Goal: Information Seeking & Learning: Learn about a topic

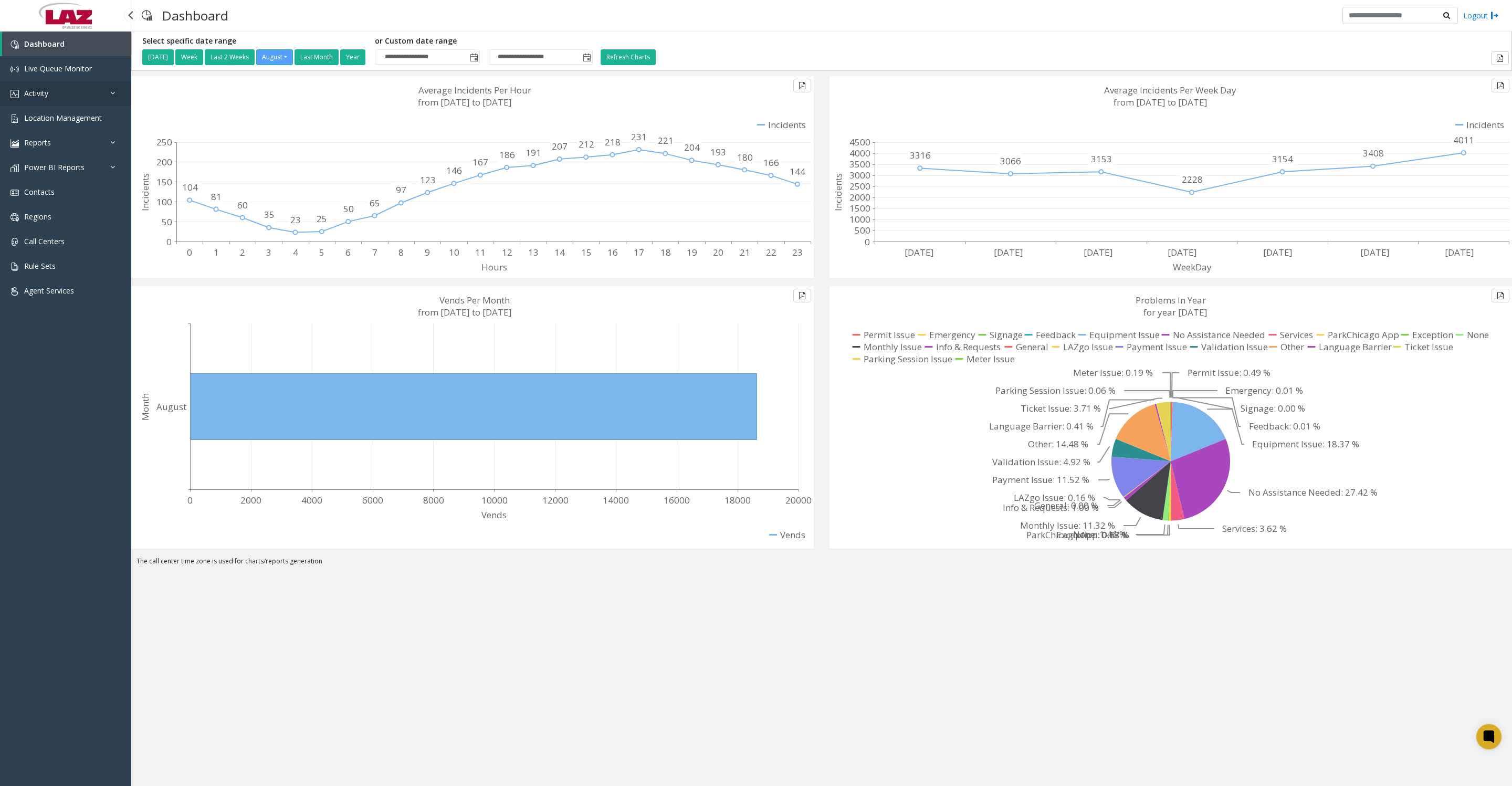
click at [18, 93] on link "Activity" at bounding box center [66, 93] width 131 height 25
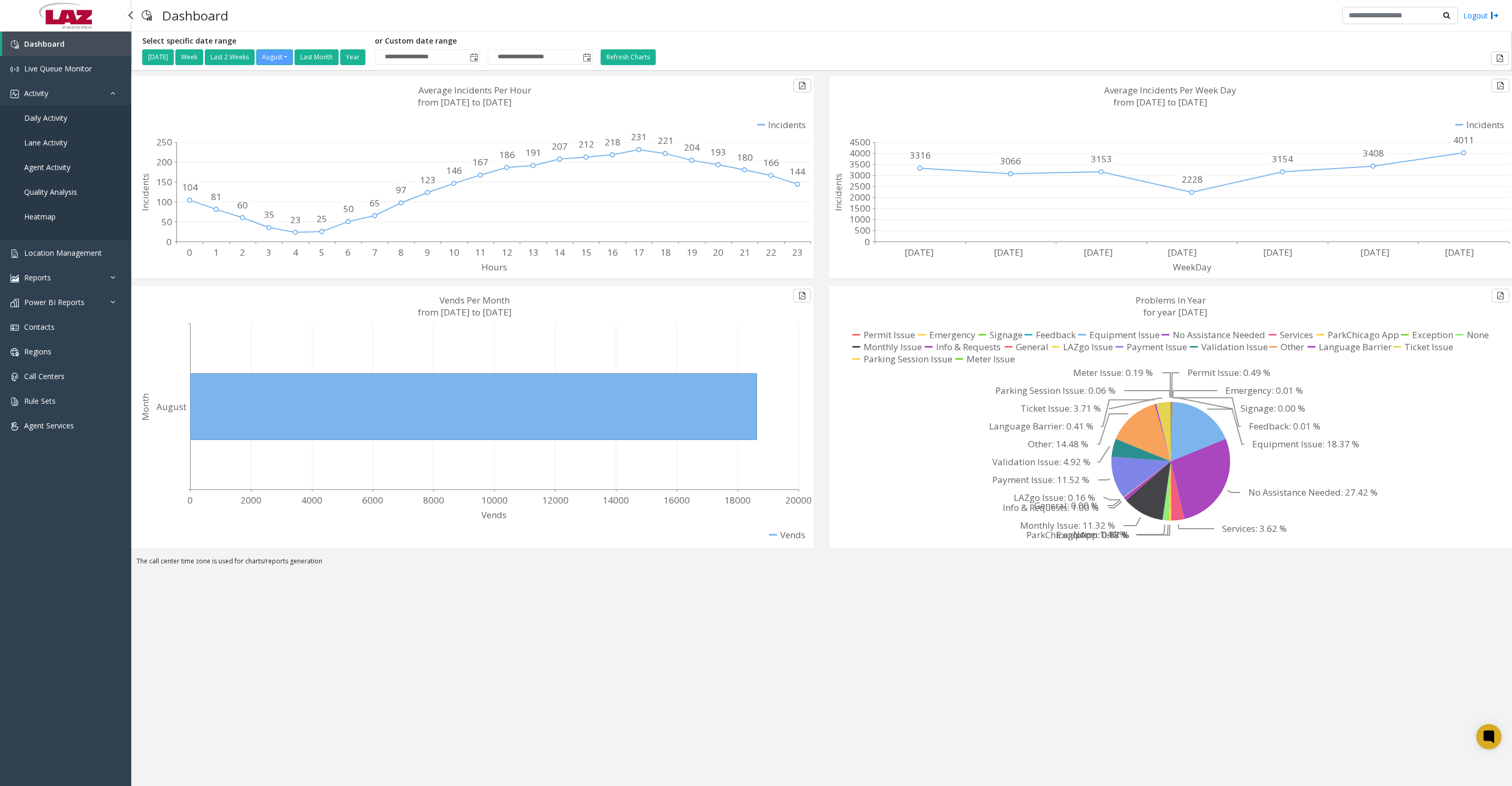
click at [19, 124] on link "Daily Activity" at bounding box center [66, 118] width 131 height 25
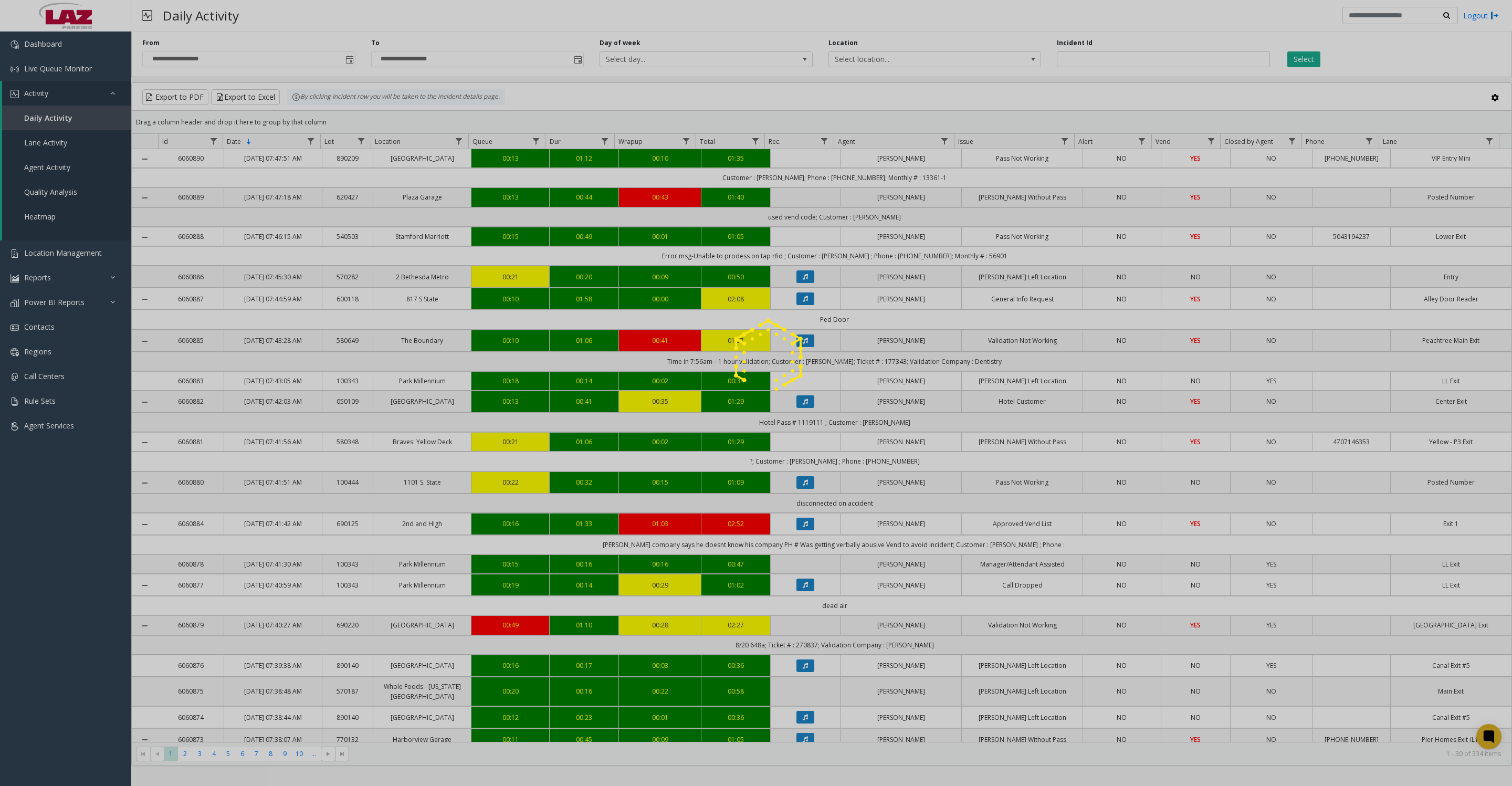
click at [347, 63] on span "Toggle popup" at bounding box center [349, 60] width 8 height 8
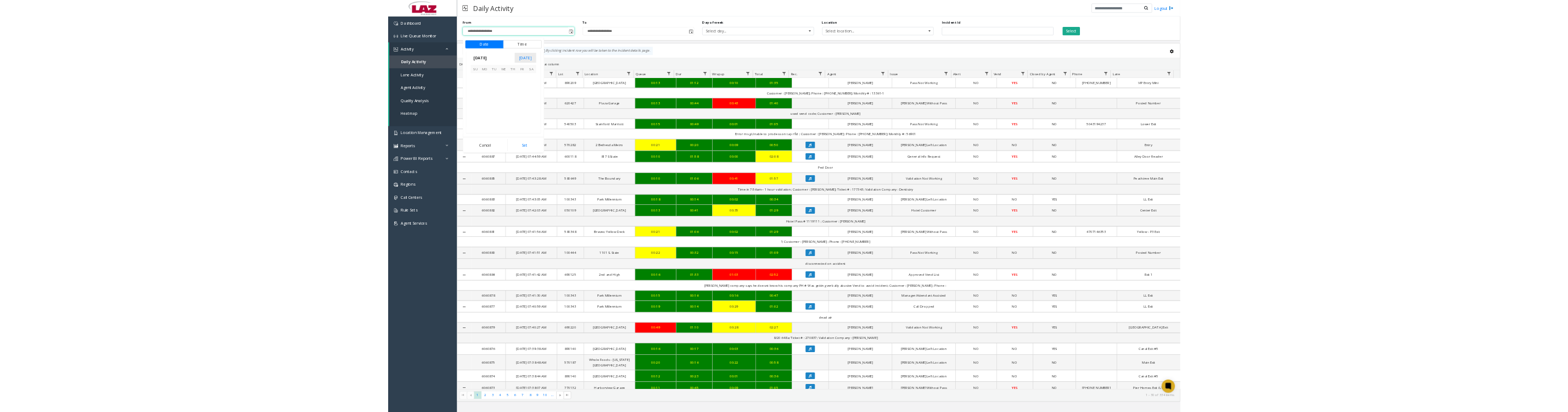
scroll to position [196937, 0]
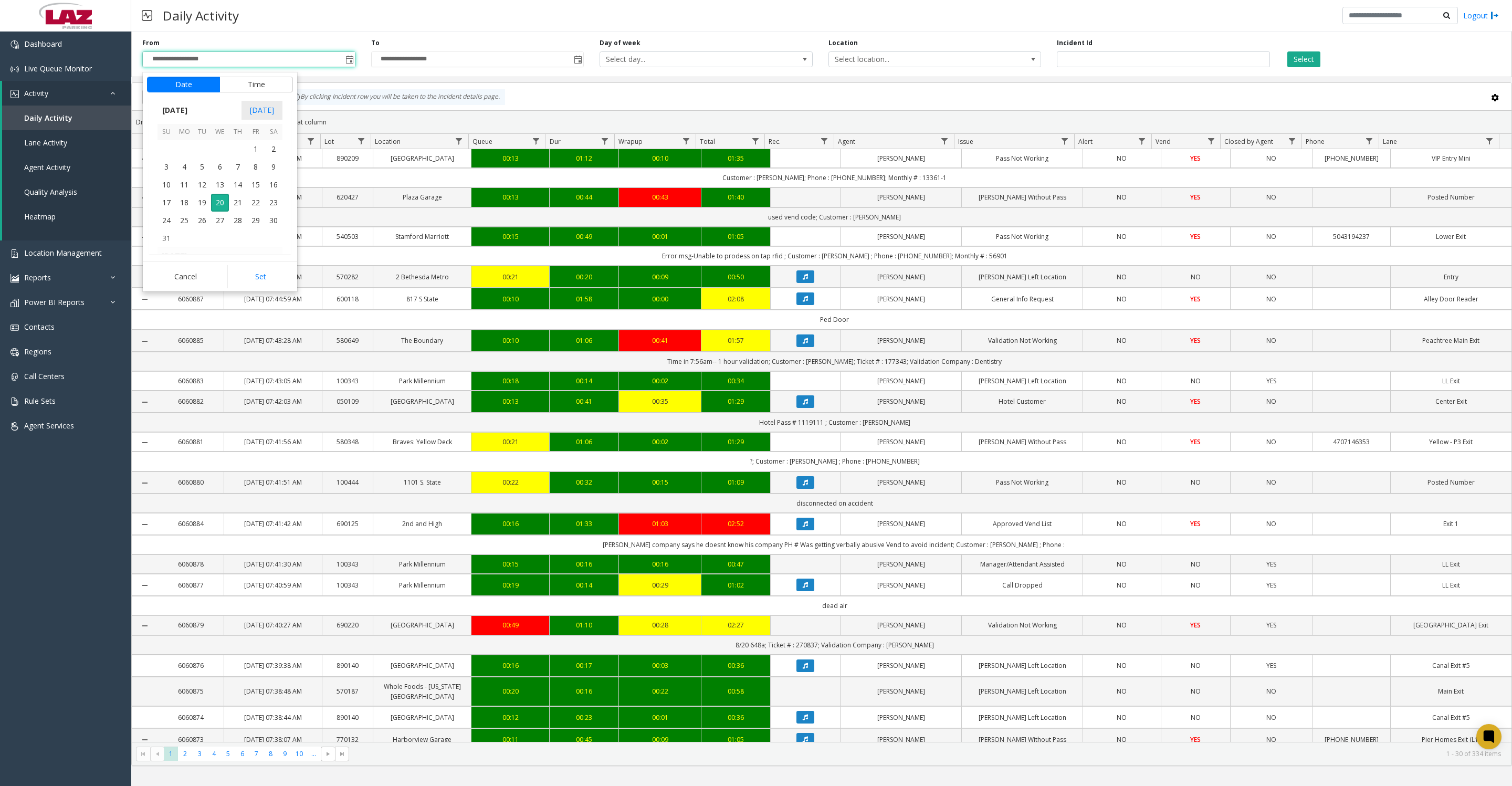
click at [257, 158] on span "1" at bounding box center [256, 149] width 18 height 18
click at [276, 272] on button "Set" at bounding box center [260, 277] width 66 height 23
type input "**********"
click at [1296, 56] on button "Select" at bounding box center [1303, 59] width 33 height 16
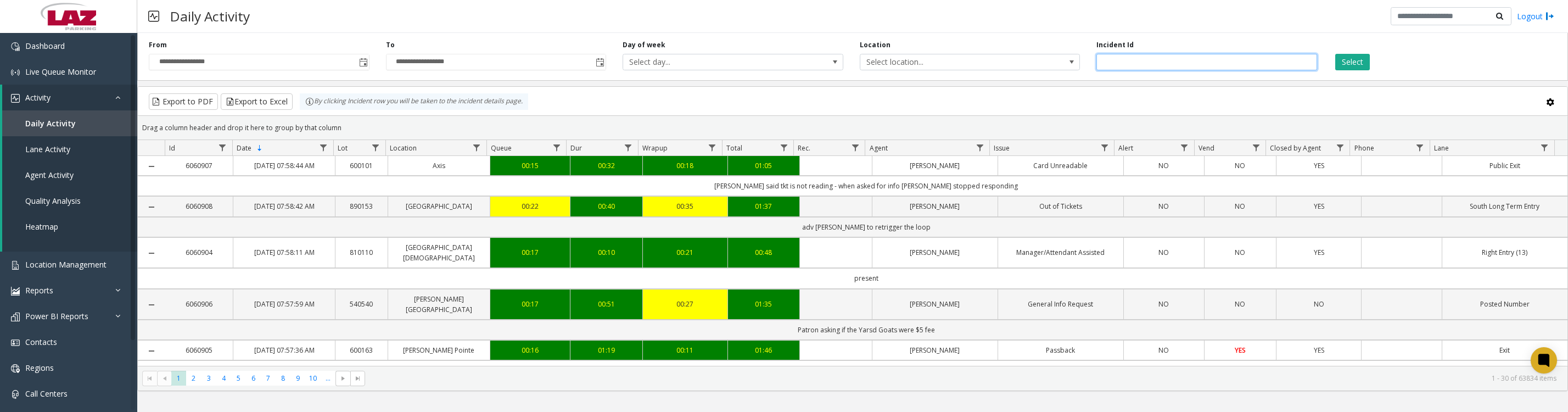
click at [1199, 63] on input "number" at bounding box center [1206, 61] width 221 height 16
type input "*******"
click at [1335, 54] on button "Select" at bounding box center [1352, 61] width 34 height 16
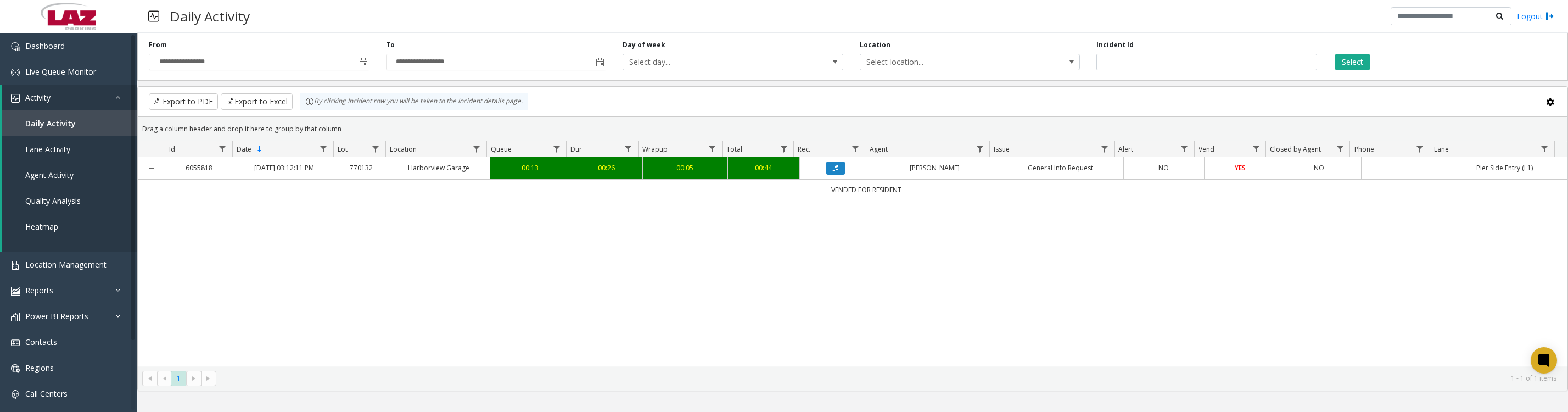
click at [836, 175] on button "Data table" at bounding box center [836, 168] width 19 height 13
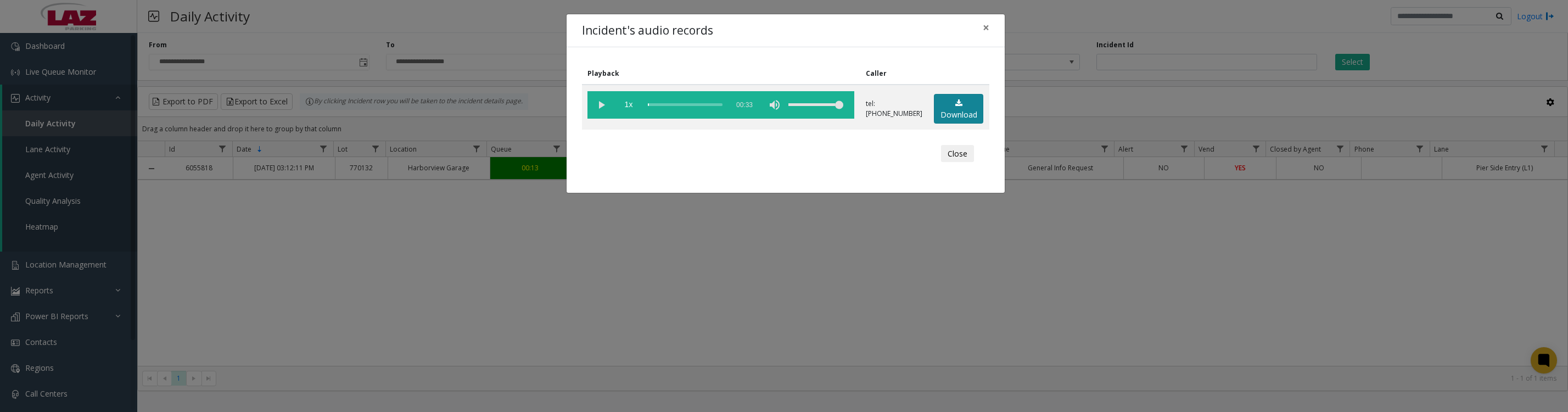
click at [967, 107] on link "Download" at bounding box center [958, 109] width 49 height 30
click at [957, 163] on button "Close" at bounding box center [958, 154] width 33 height 18
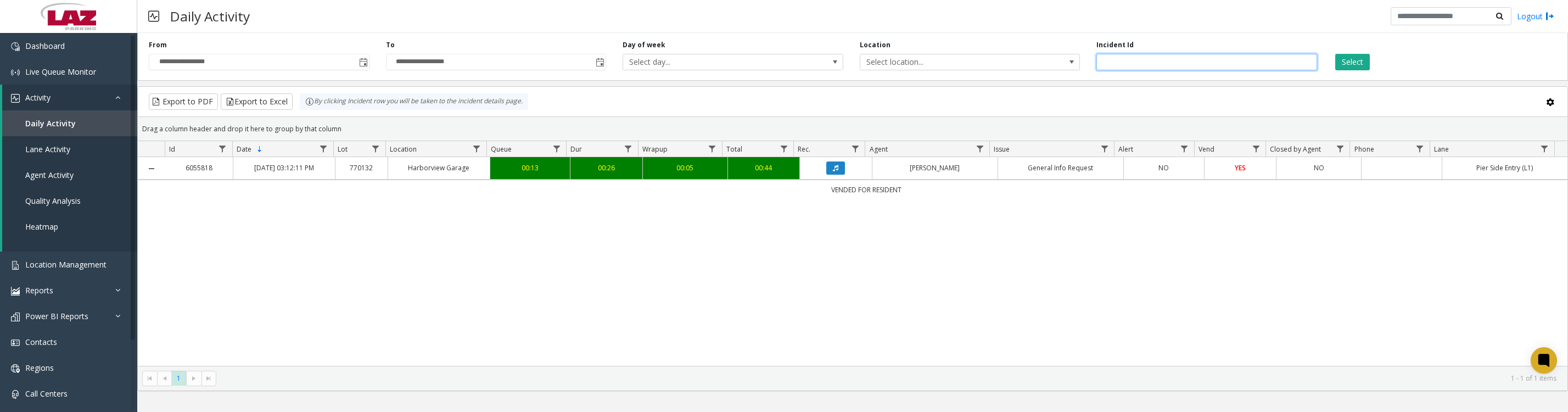
drag, startPoint x: 1139, startPoint y: 71, endPoint x: 1097, endPoint y: 71, distance: 42.0
click at [1097, 70] on input "*******" at bounding box center [1206, 61] width 221 height 16
click at [1354, 61] on button "Select" at bounding box center [1352, 61] width 34 height 16
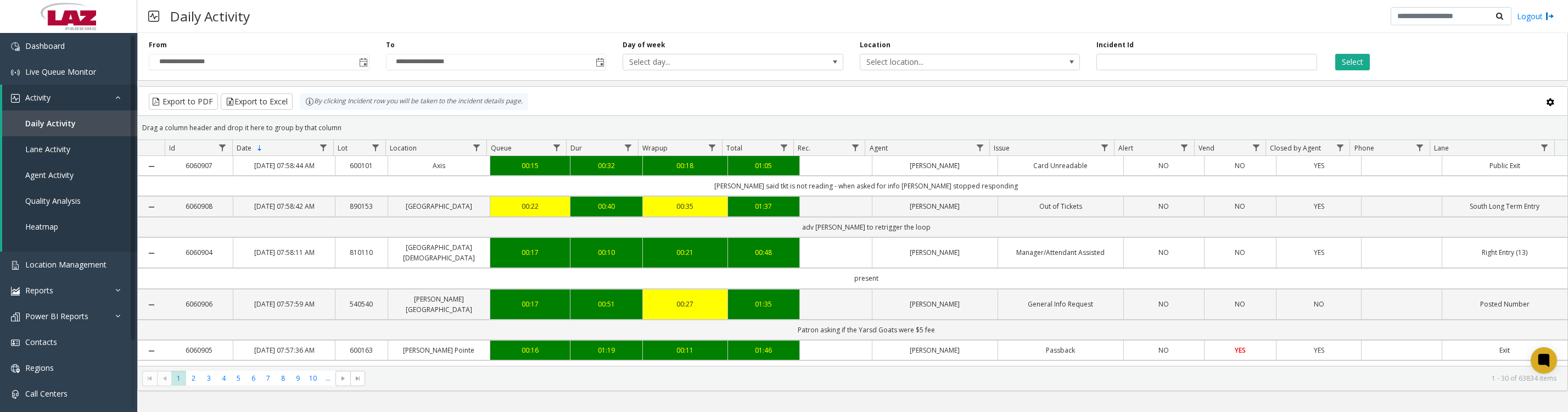
click at [976, 152] on span "Data table" at bounding box center [980, 148] width 9 height 9
click at [989, 209] on input "Agent Filter" at bounding box center [1027, 201] width 93 height 19
type input "*"
type input "*********"
click button "Filter" at bounding box center [1051, 303] width 45 height 24
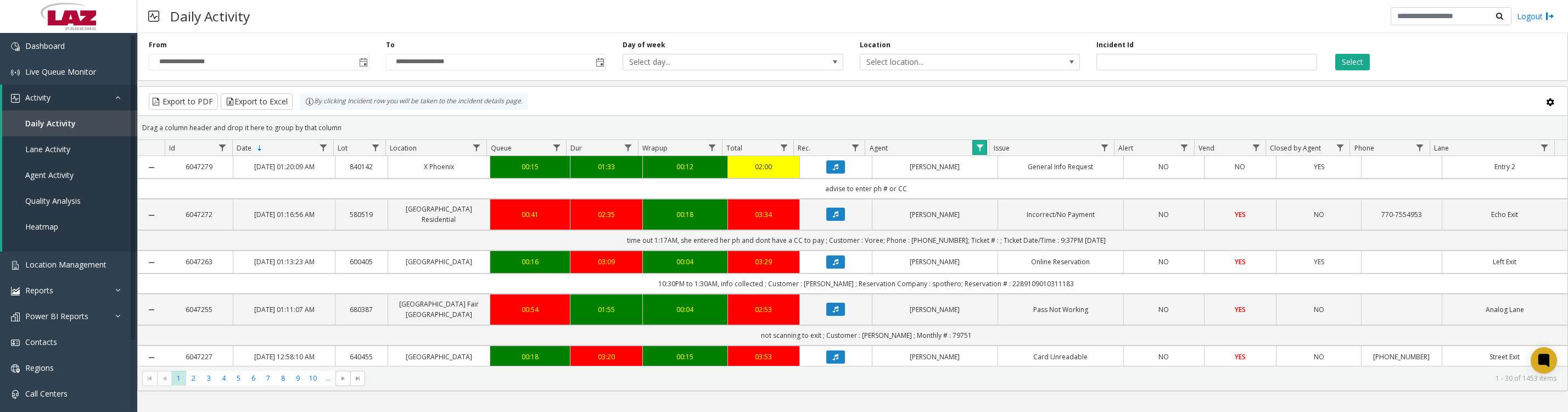
click at [473, 152] on span "Data table" at bounding box center [477, 148] width 9 height 9
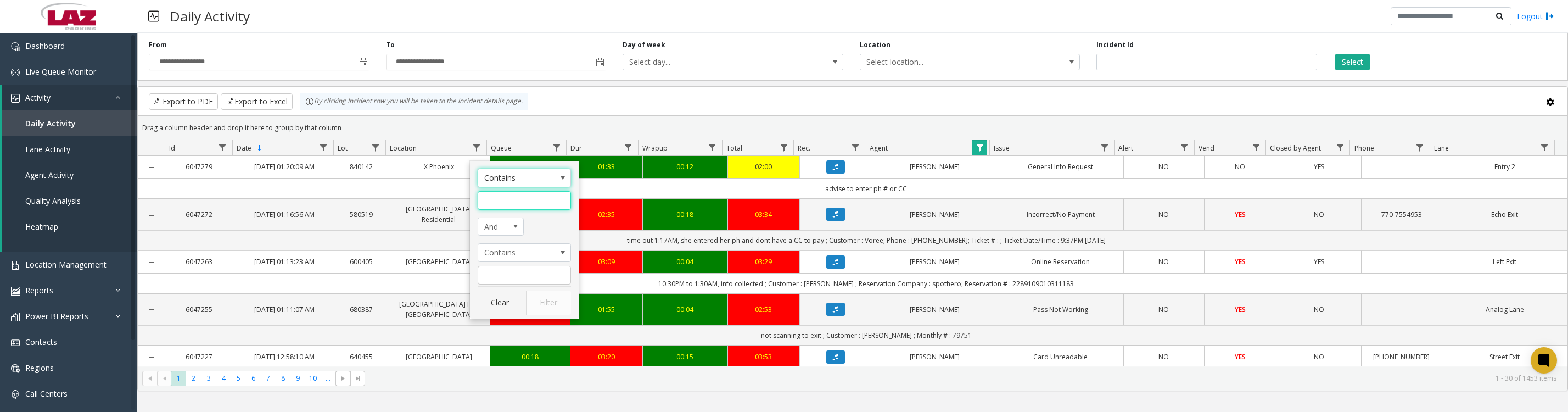
click at [490, 196] on input "Location Filter" at bounding box center [524, 201] width 93 height 19
type input "***"
click button "Filter" at bounding box center [548, 303] width 45 height 24
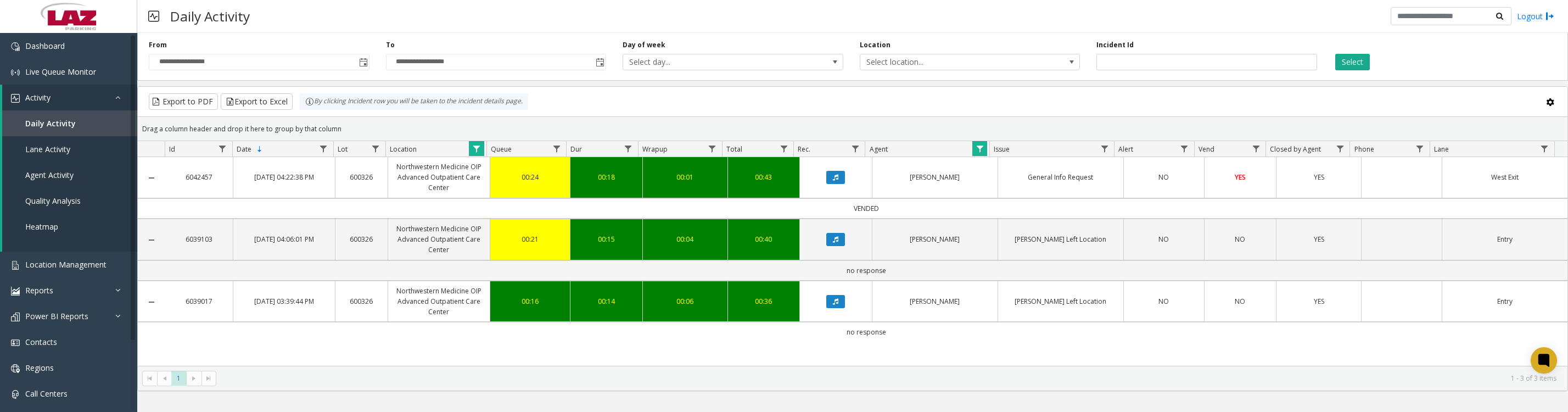
click at [833, 181] on icon "Data table" at bounding box center [836, 177] width 6 height 6
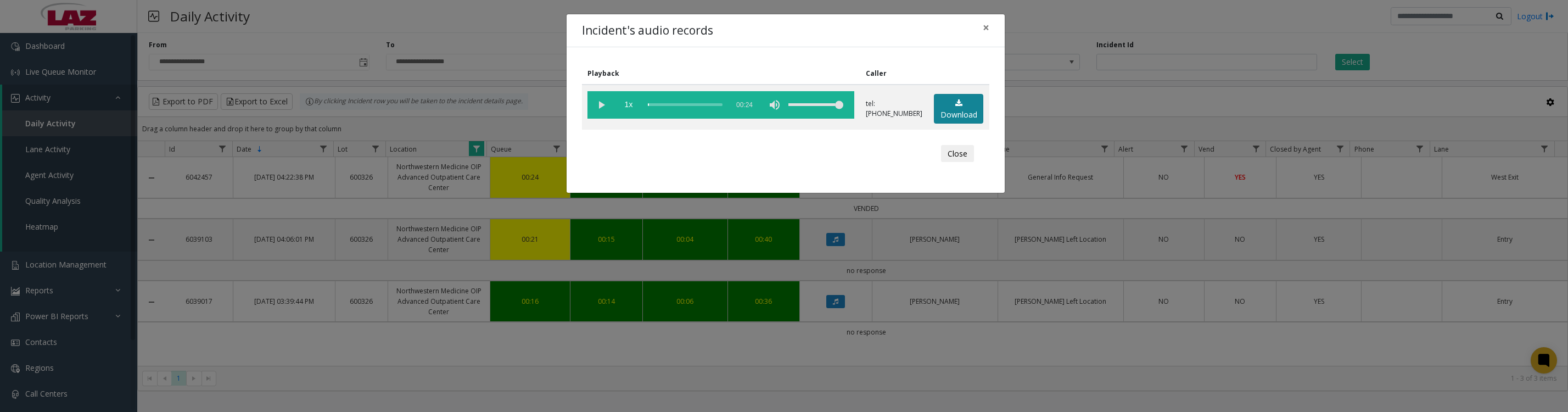
click at [949, 122] on link "Download" at bounding box center [958, 109] width 49 height 30
click at [595, 109] on vg-play-pause at bounding box center [601, 105] width 27 height 27
drag, startPoint x: 961, startPoint y: 167, endPoint x: 918, endPoint y: 166, distance: 43.0
click at [961, 163] on button "Close" at bounding box center [958, 154] width 33 height 18
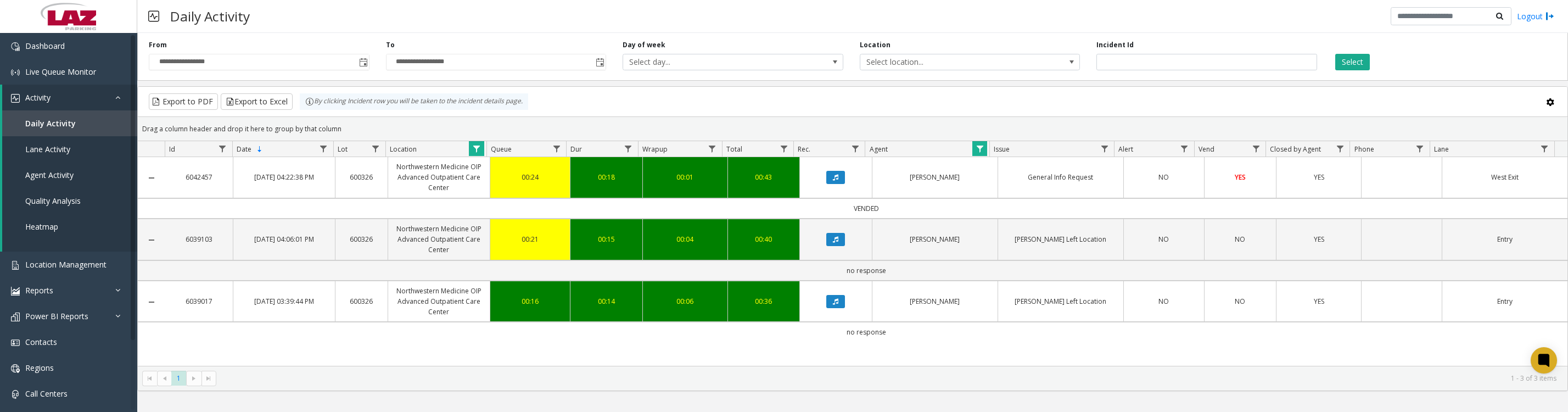
click at [485, 154] on th "Location" at bounding box center [436, 149] width 101 height 16
click at [477, 154] on span "Data table" at bounding box center [477, 149] width 9 height 9
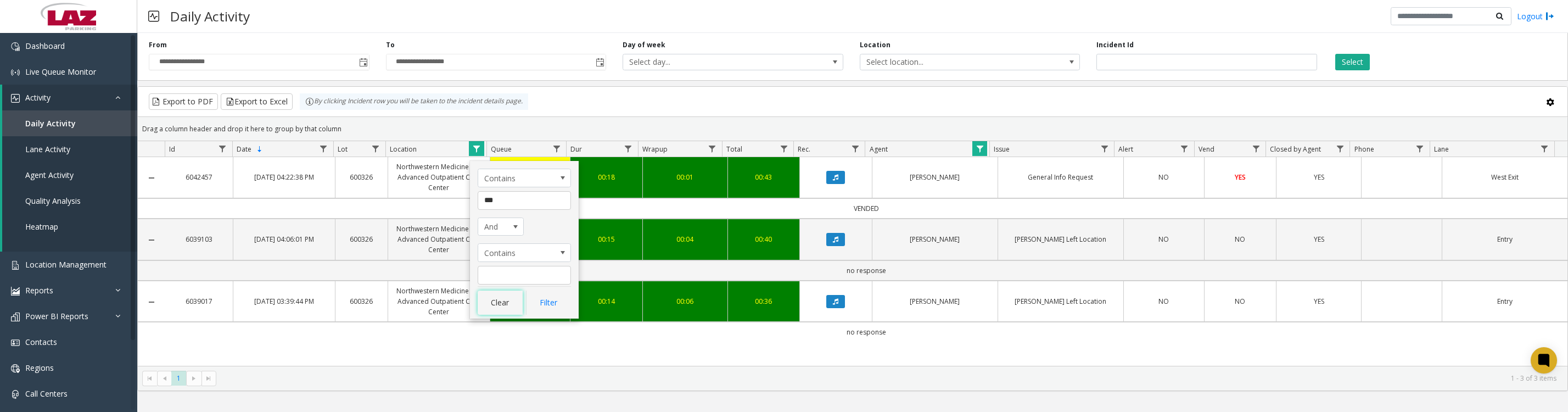
click at [502, 313] on button "Clear" at bounding box center [500, 303] width 45 height 24
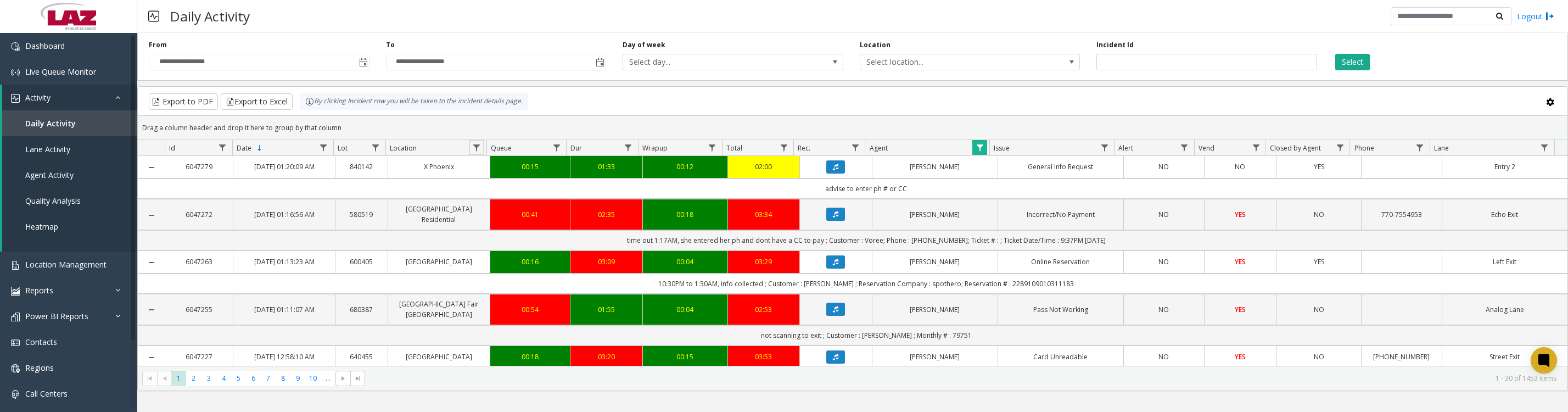
click at [472, 149] on span "Data table" at bounding box center [477, 148] width 9 height 9
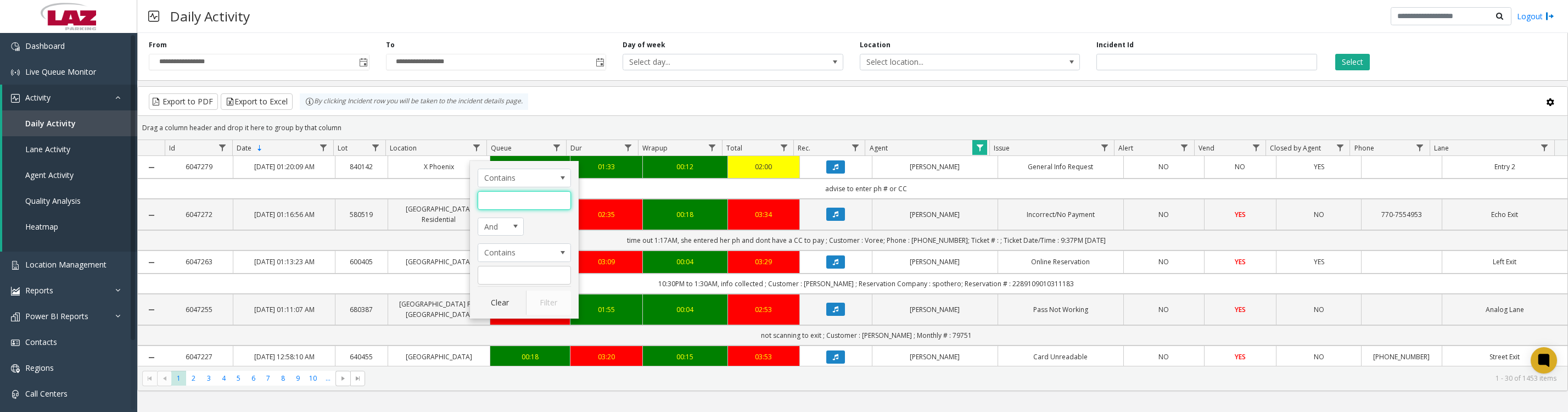
click at [496, 206] on input "Location Filter" at bounding box center [524, 201] width 93 height 19
type input "**********"
click button "Filter" at bounding box center [548, 303] width 45 height 24
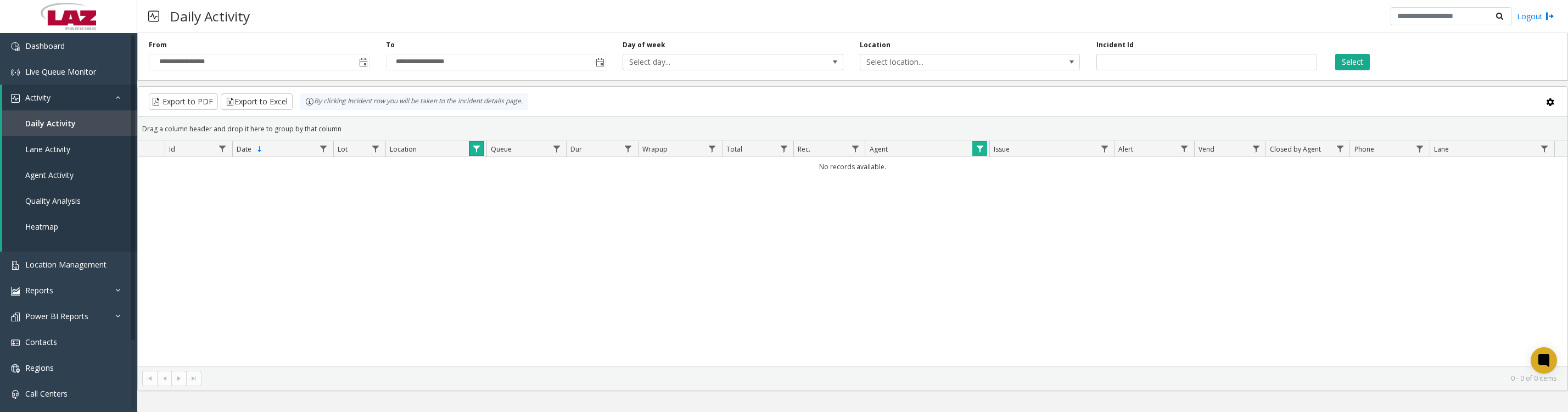
click at [477, 154] on span "Data table" at bounding box center [477, 149] width 9 height 9
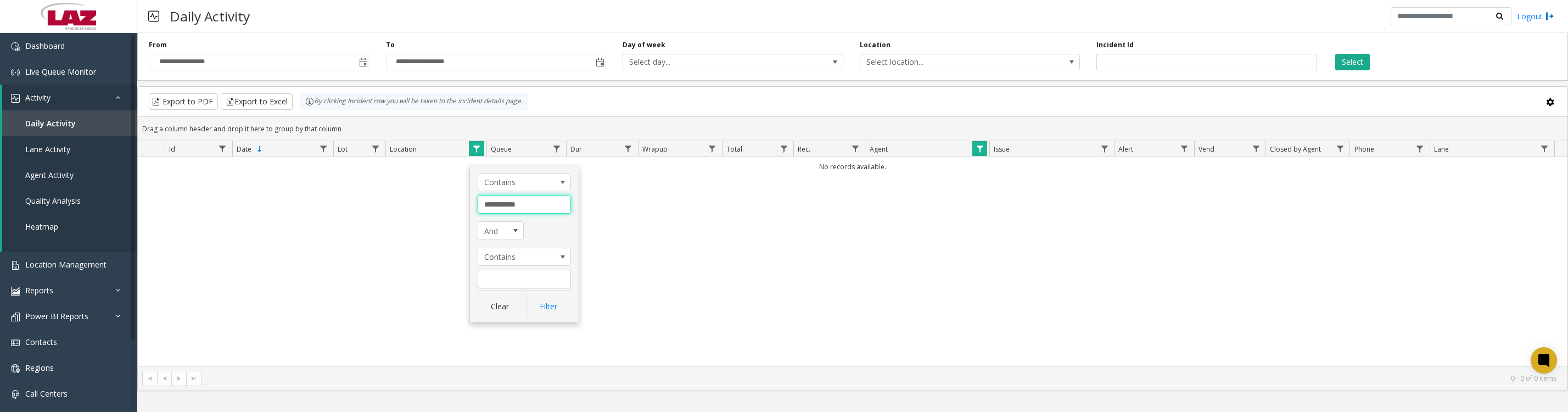
click at [542, 208] on input "**********" at bounding box center [524, 204] width 93 height 19
type input "*****"
click button "Filter" at bounding box center [548, 306] width 45 height 24
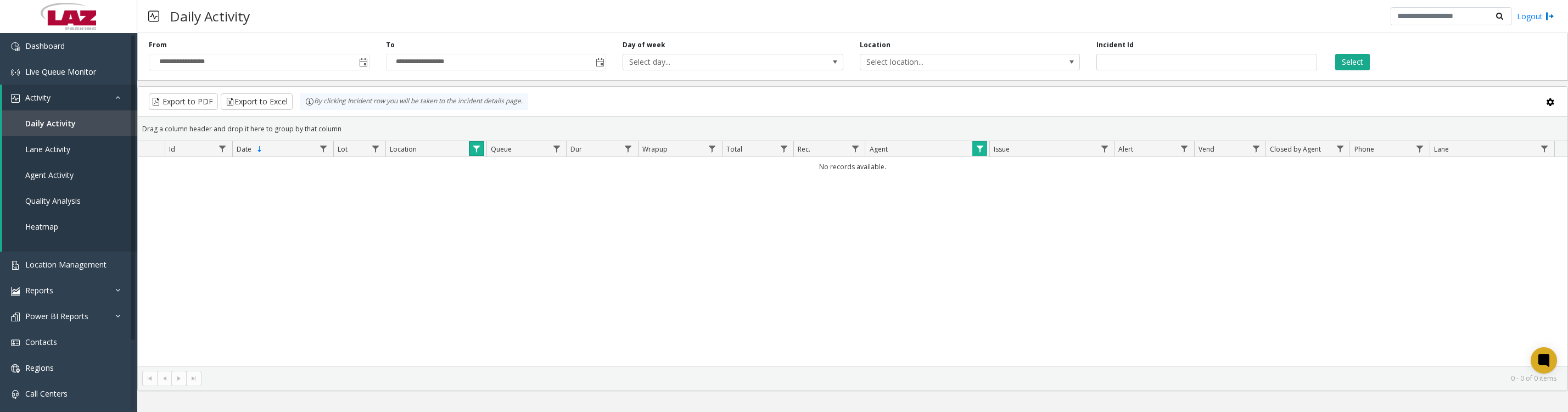
click at [467, 157] on th "Location" at bounding box center [436, 149] width 101 height 16
click at [473, 154] on span "Data table" at bounding box center [477, 149] width 9 height 9
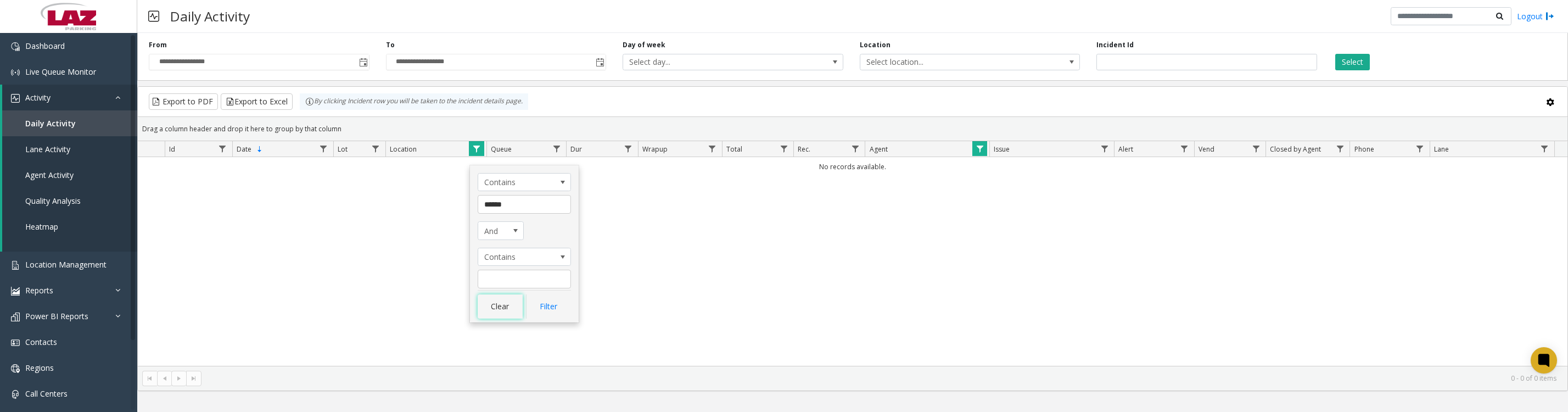
click at [516, 315] on button "Clear" at bounding box center [500, 306] width 45 height 24
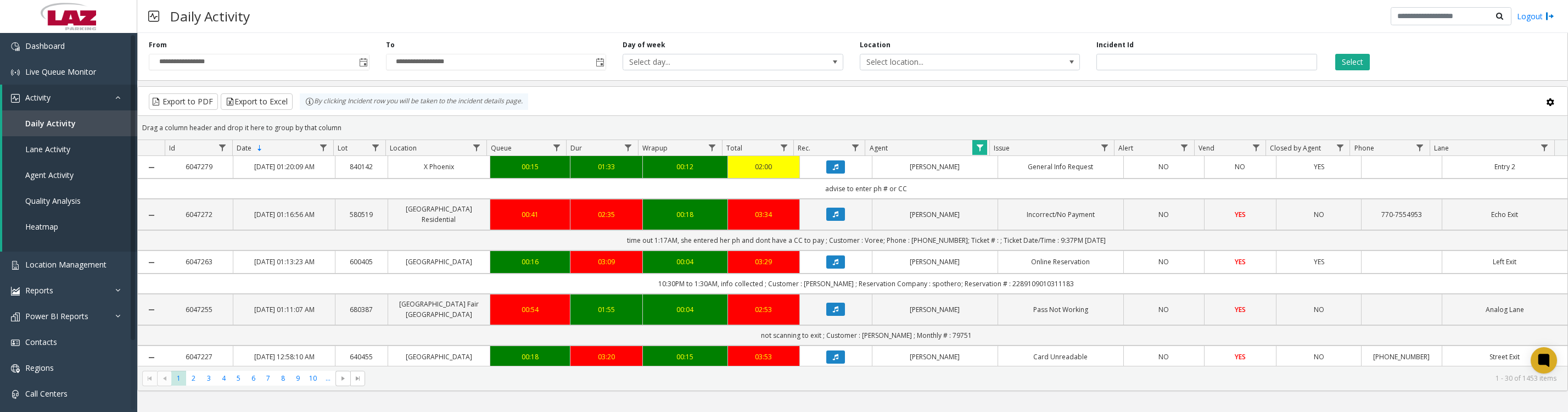
click at [833, 266] on icon "Data table" at bounding box center [836, 261] width 6 height 6
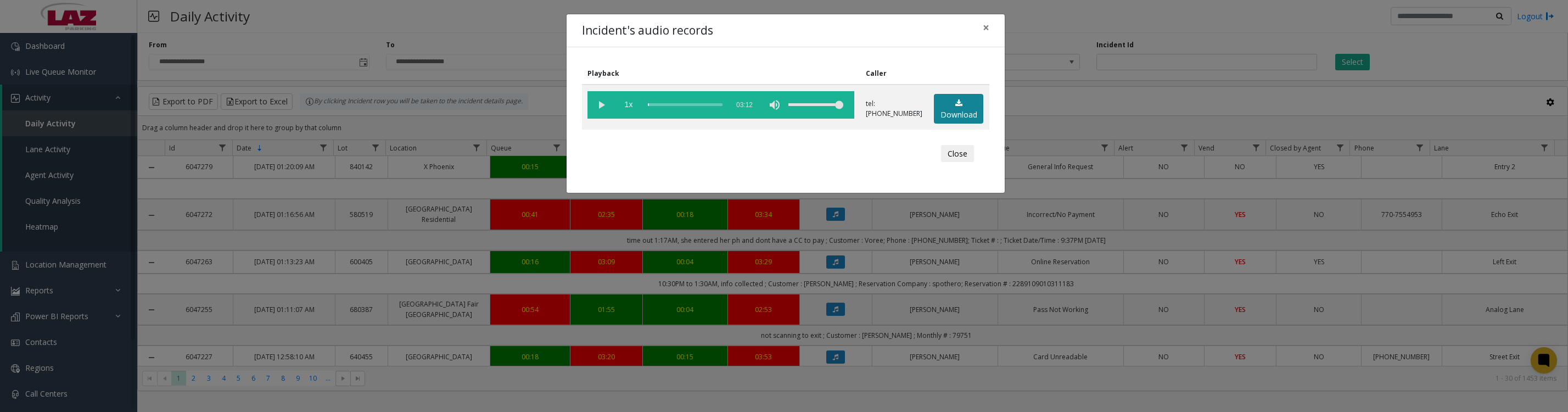
click at [936, 112] on link "Download" at bounding box center [958, 109] width 49 height 30
drag, startPoint x: 601, startPoint y: 104, endPoint x: 681, endPoint y: 303, distance: 214.5
click at [601, 104] on vg-play-pause at bounding box center [601, 105] width 27 height 27
click at [600, 106] on vg-play-pause at bounding box center [601, 105] width 27 height 27
click at [946, 161] on button "Close" at bounding box center [958, 154] width 33 height 18
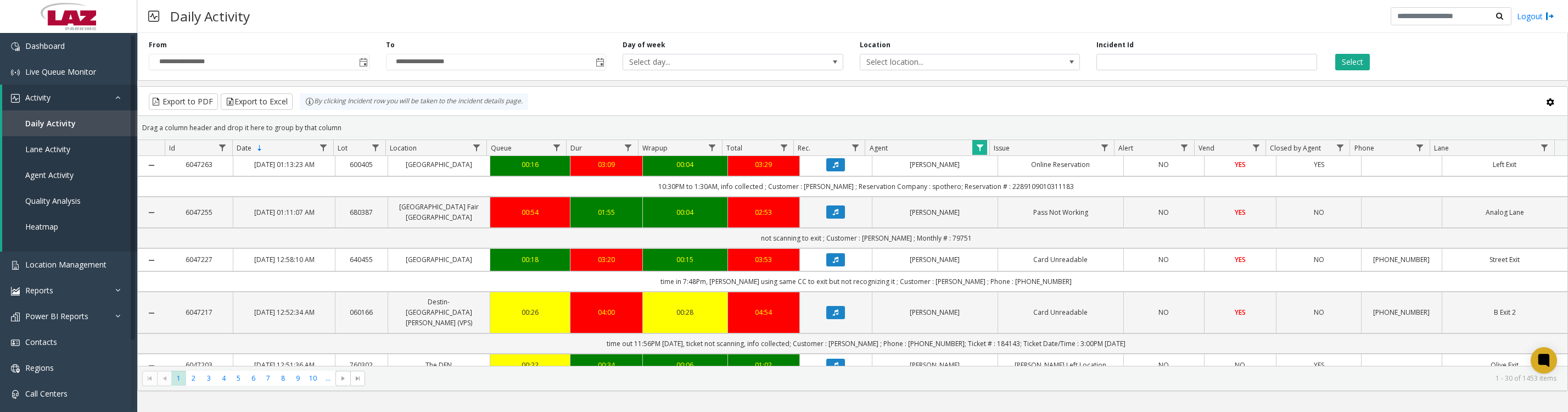
scroll to position [137, 0]
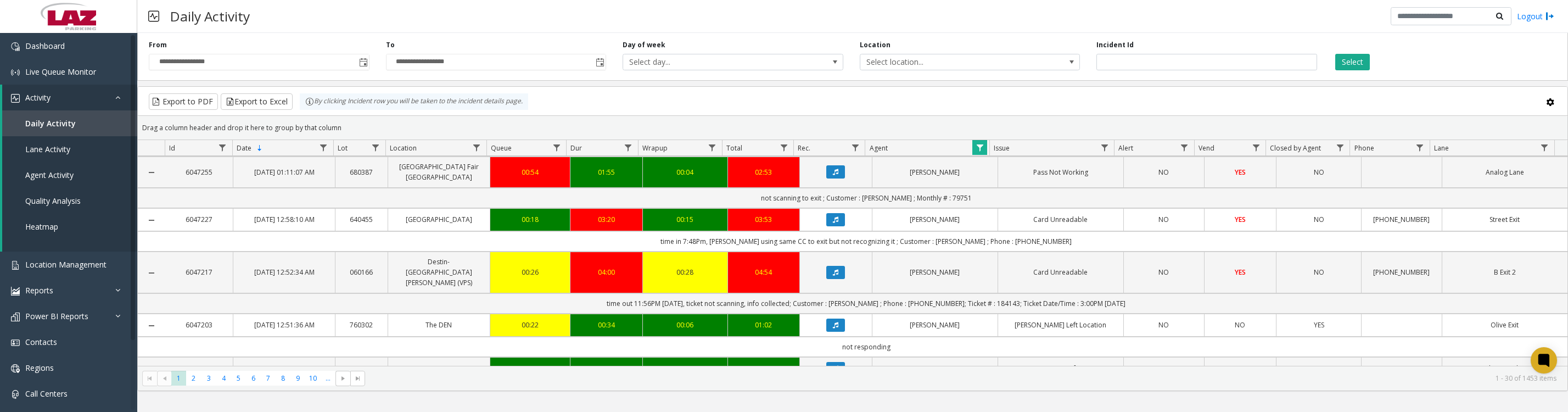
click at [833, 223] on icon "Data table" at bounding box center [836, 219] width 6 height 6
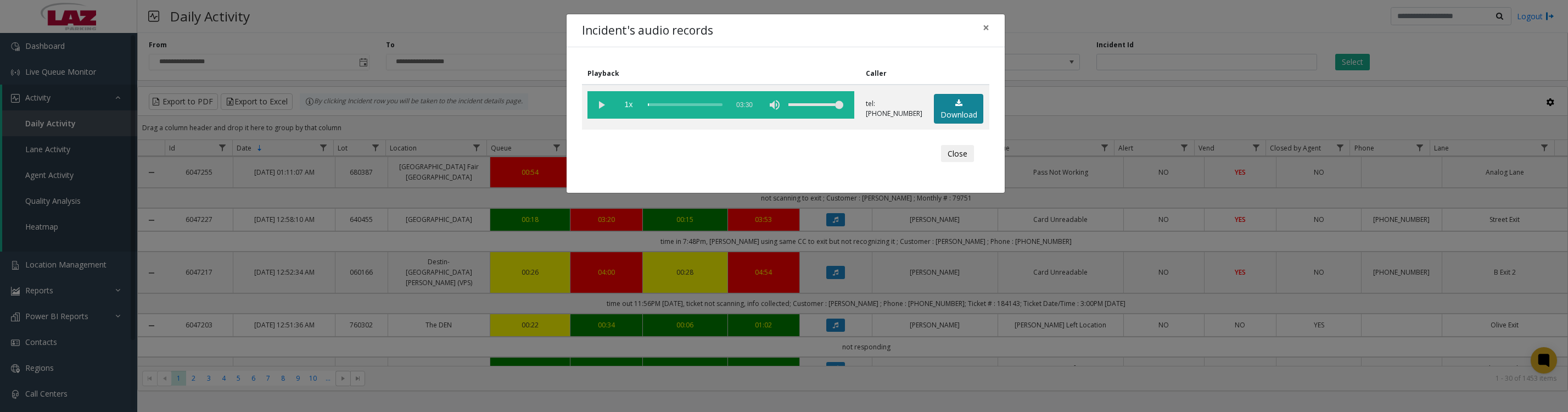
click at [938, 113] on link "Download" at bounding box center [958, 109] width 49 height 30
click at [599, 111] on vg-play-pause at bounding box center [601, 105] width 27 height 27
click at [957, 163] on button "Close" at bounding box center [958, 154] width 33 height 18
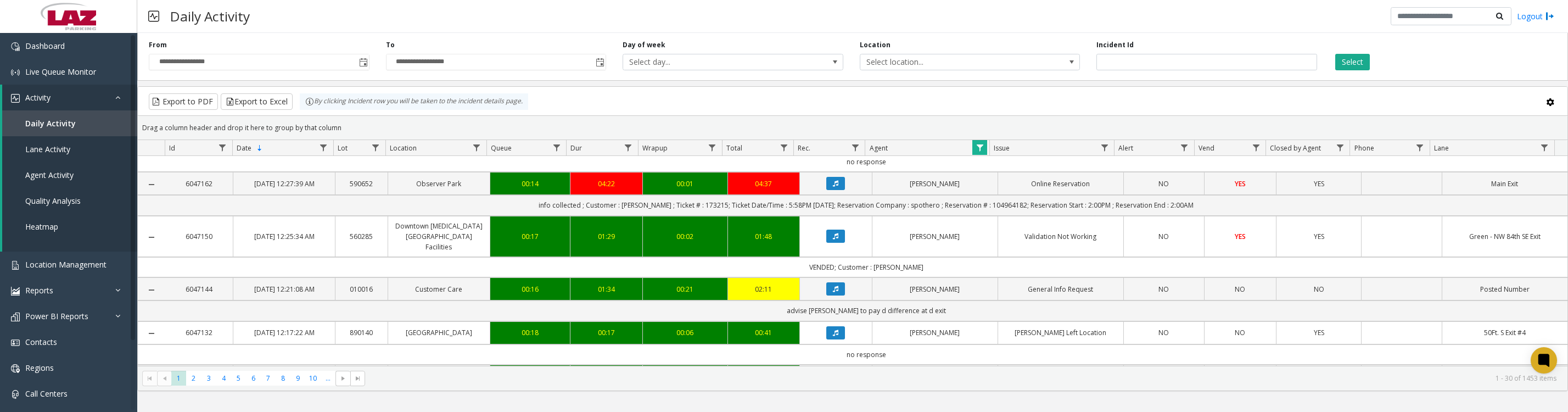
scroll to position [549, 0]
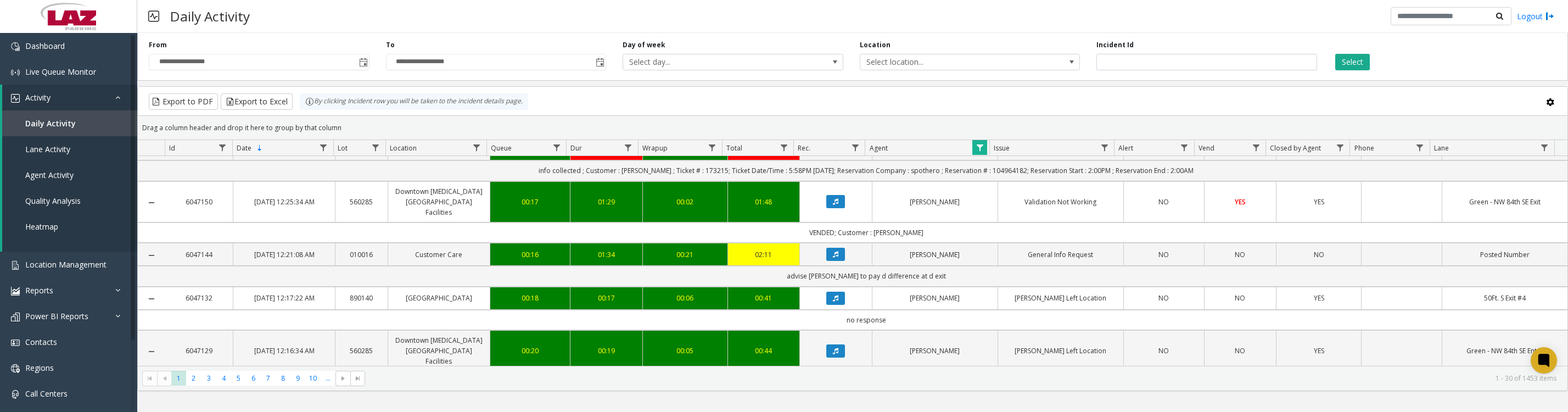
click at [832, 208] on button "Data table" at bounding box center [836, 201] width 19 height 13
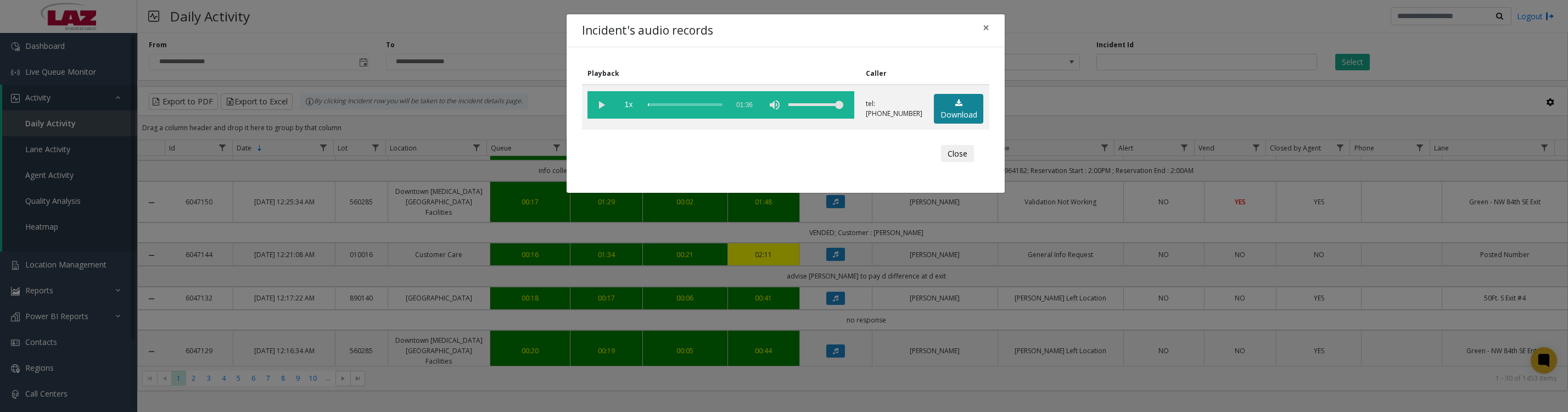
click at [946, 124] on link "Download" at bounding box center [958, 109] width 49 height 30
drag, startPoint x: 597, startPoint y: 106, endPoint x: 610, endPoint y: 121, distance: 19.8
click at [597, 106] on vg-play-pause at bounding box center [601, 105] width 27 height 27
drag, startPoint x: 667, startPoint y: 109, endPoint x: 796, endPoint y: 108, distance: 129.0
click at [796, 108] on vg-controls "1x 01:36" at bounding box center [721, 105] width 267 height 27
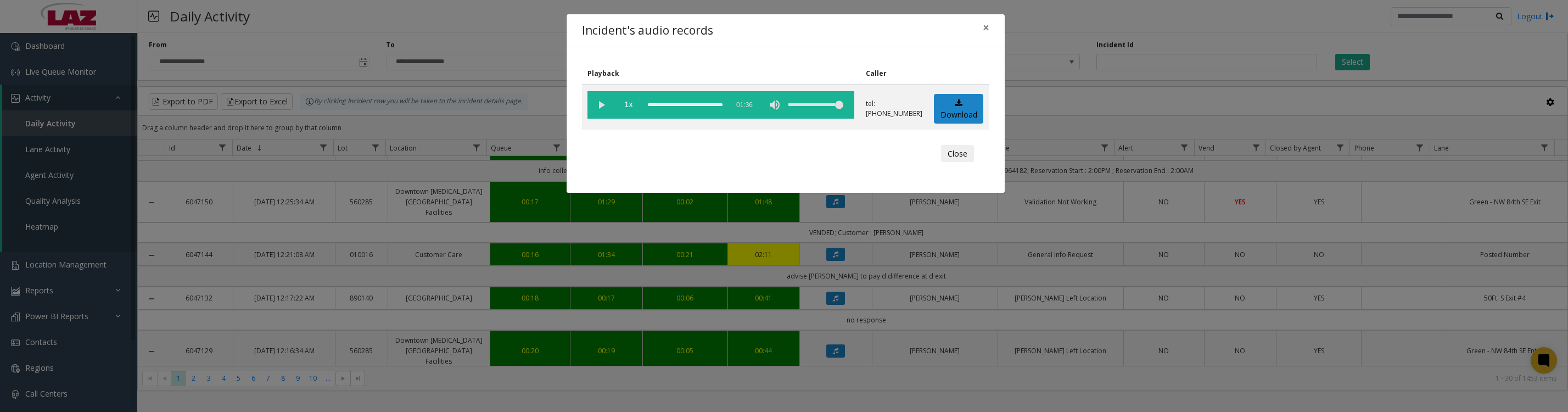
drag, startPoint x: 674, startPoint y: 111, endPoint x: 727, endPoint y: 111, distance: 53.0
click at [727, 111] on vg-controls "1x 01:36" at bounding box center [721, 105] width 267 height 27
click at [600, 114] on vg-play-pause at bounding box center [601, 105] width 27 height 27
click at [956, 163] on button "Close" at bounding box center [958, 154] width 33 height 18
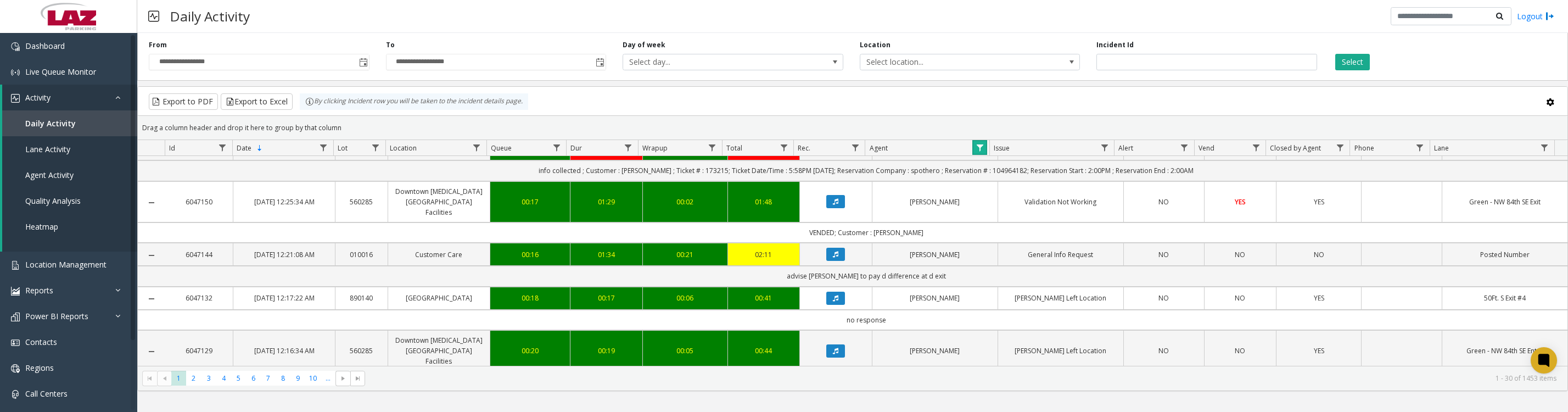
click at [982, 155] on link "Data table" at bounding box center [979, 147] width 15 height 15
click at [977, 150] on link "Data table" at bounding box center [979, 147] width 15 height 15
click at [989, 296] on button "Clear" at bounding box center [1003, 303] width 45 height 24
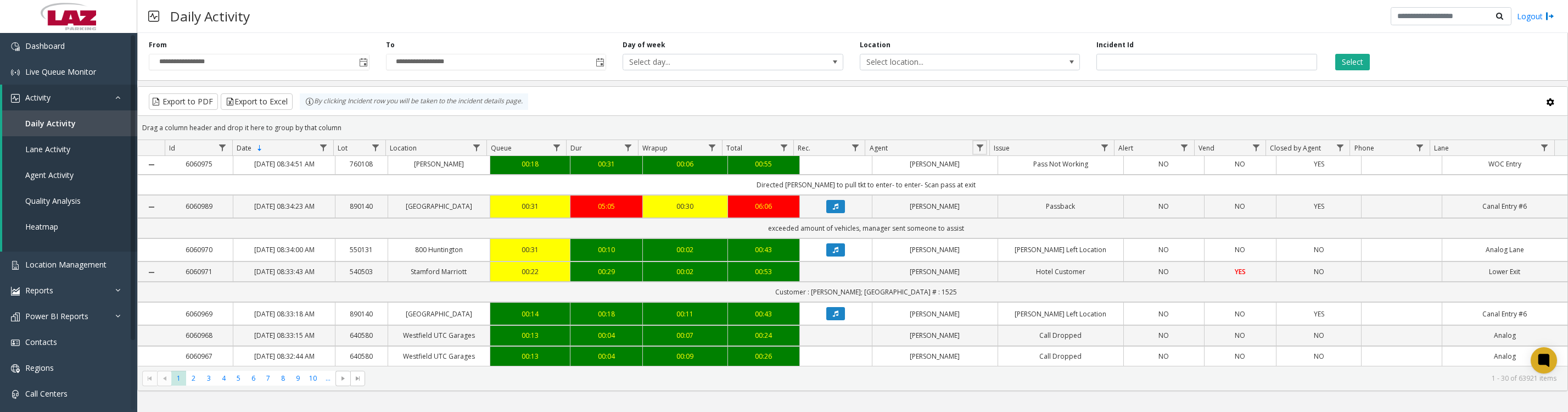
click at [982, 152] on span "Data table" at bounding box center [980, 148] width 9 height 9
click at [1001, 196] on input "Agent Filter" at bounding box center [1027, 201] width 93 height 19
type input "*"
type input "*******"
click button "Filter" at bounding box center [1051, 303] width 45 height 24
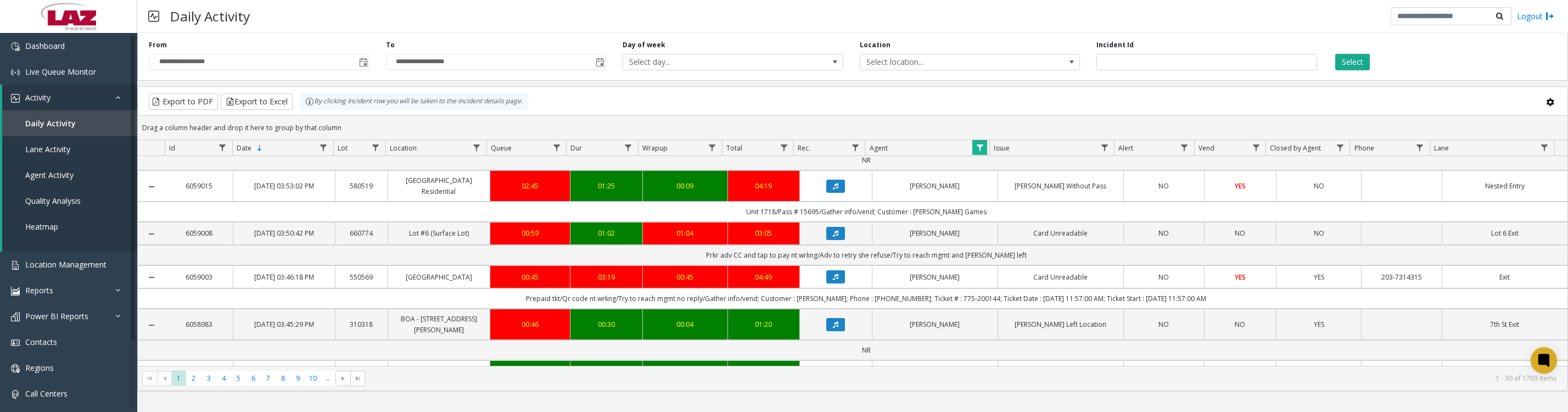
click at [833, 189] on icon "Data table" at bounding box center [836, 186] width 6 height 6
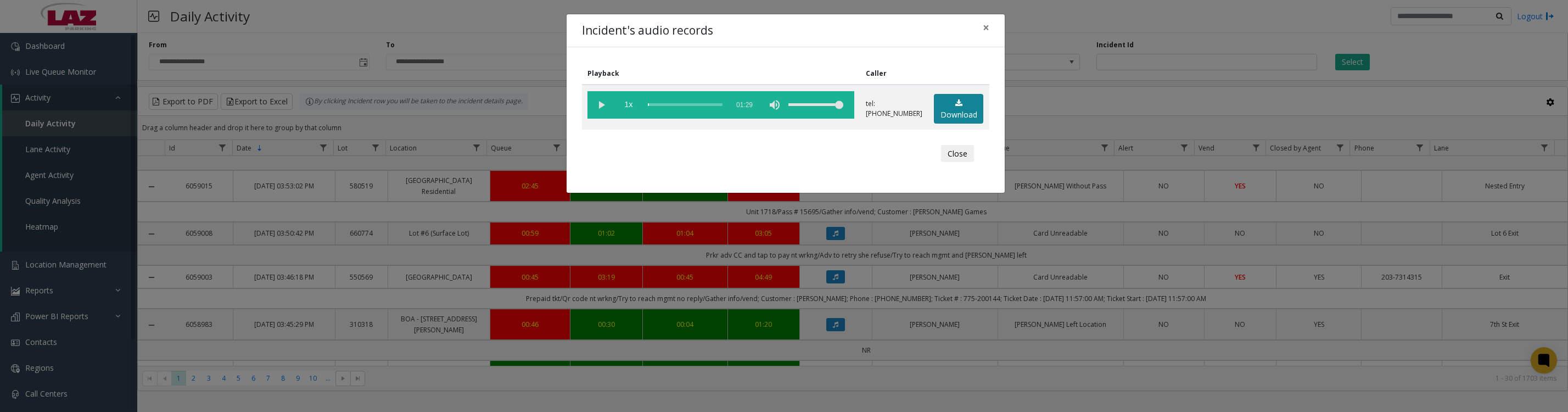
click at [963, 123] on link "Download" at bounding box center [958, 109] width 49 height 30
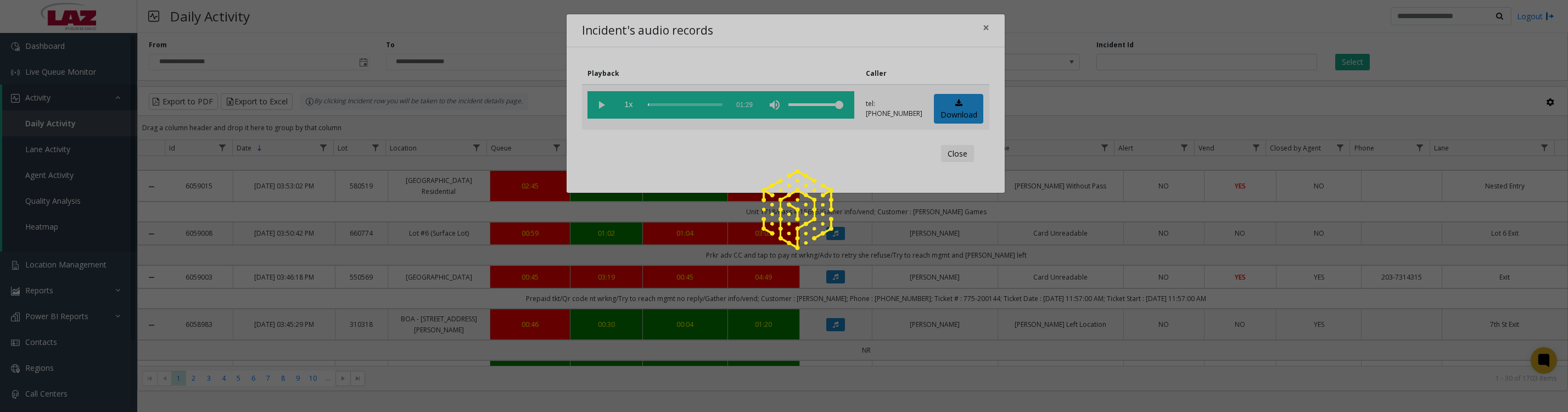
drag, startPoint x: 608, startPoint y: 111, endPoint x: 601, endPoint y: 109, distance: 7.3
click at [601, 109] on div at bounding box center [784, 206] width 1568 height 412
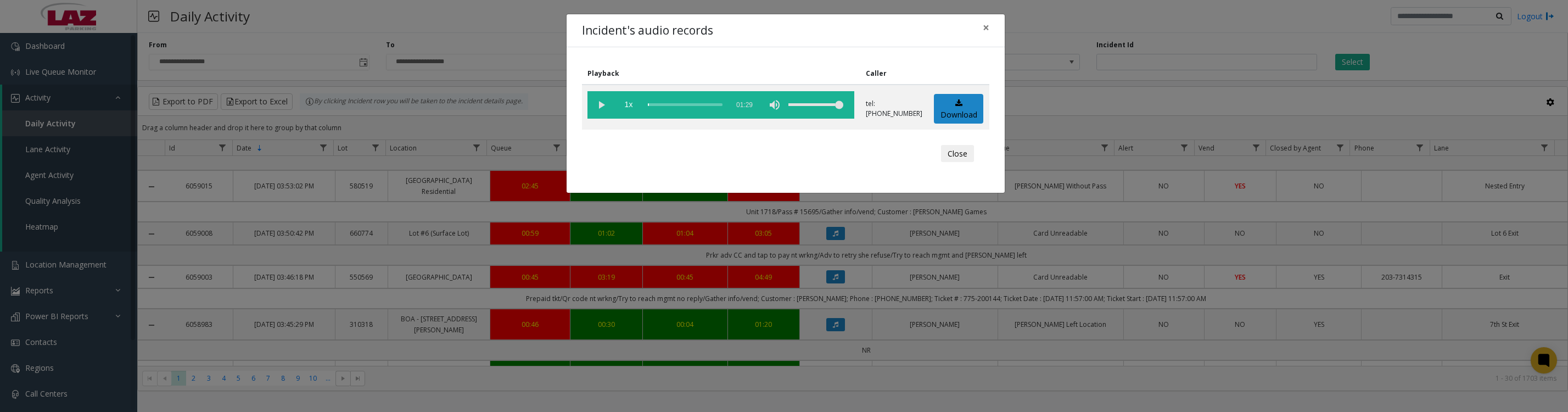
click at [595, 109] on vg-play-pause at bounding box center [601, 105] width 27 height 27
click at [597, 106] on vg-play-pause at bounding box center [601, 105] width 27 height 27
click at [603, 107] on vg-play-pause at bounding box center [601, 105] width 27 height 27
click at [958, 161] on button "Close" at bounding box center [958, 154] width 33 height 18
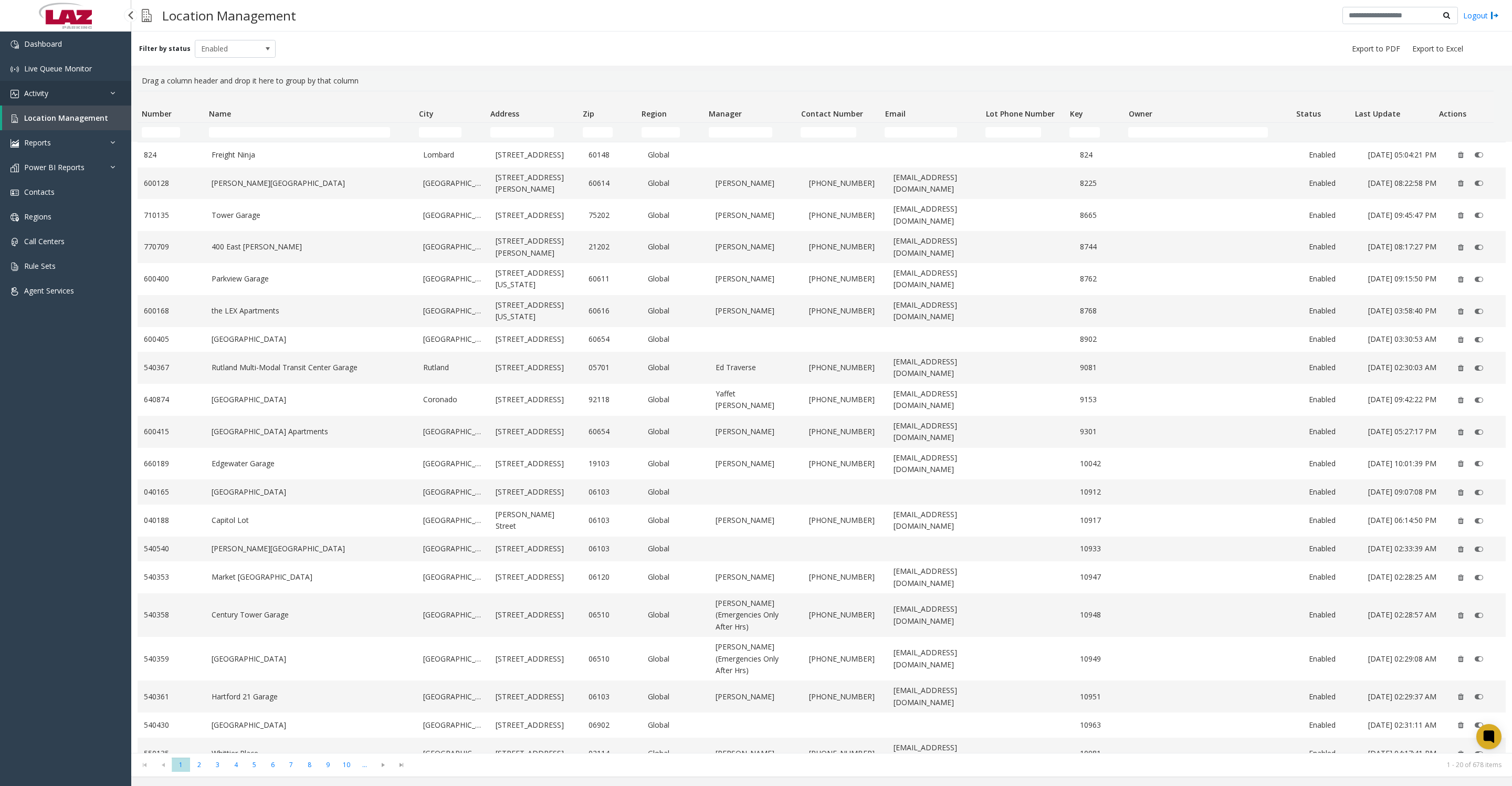
click at [76, 94] on link "Activity" at bounding box center [66, 93] width 131 height 25
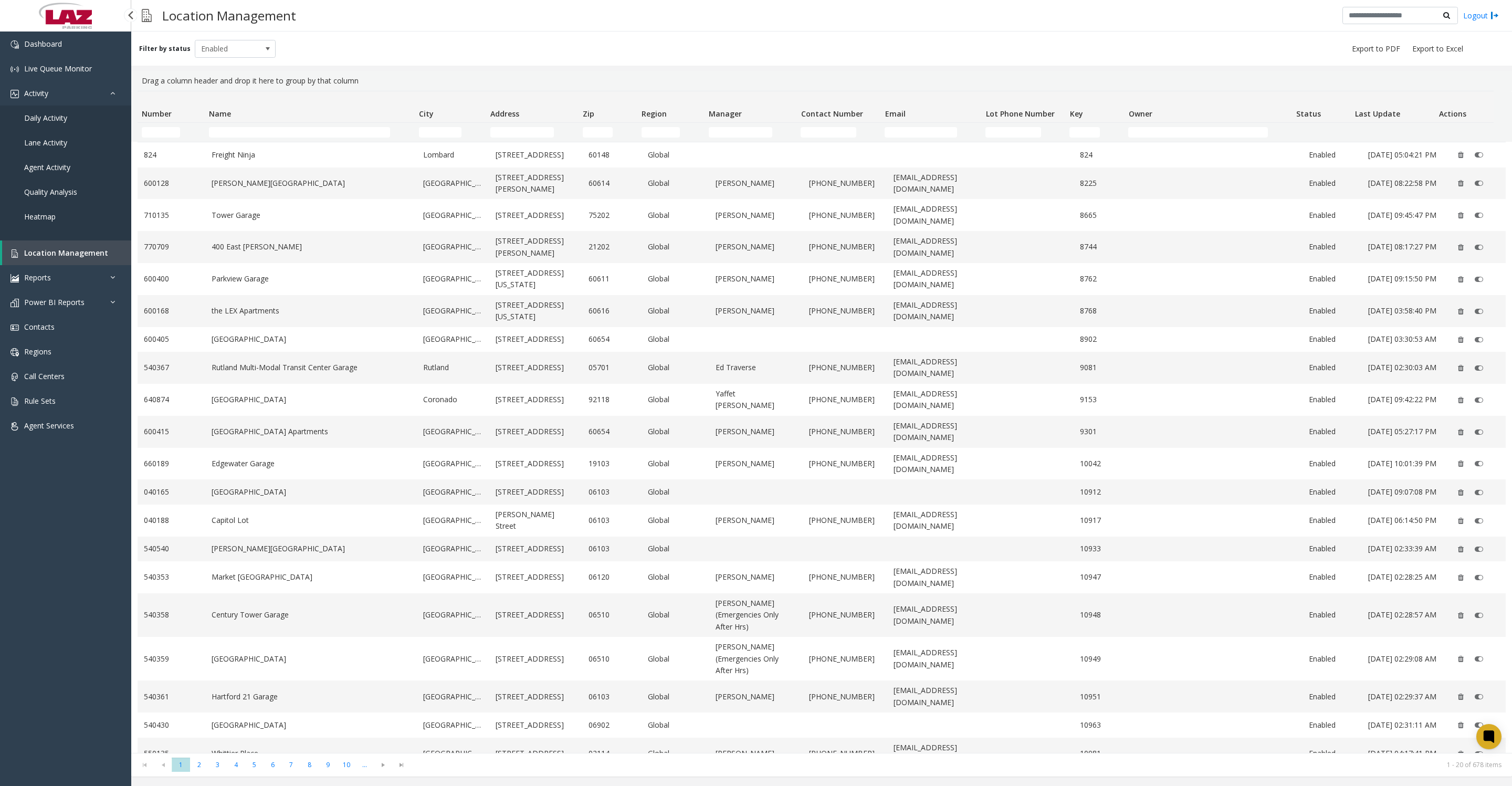
click at [60, 123] on span "Daily Activity" at bounding box center [45, 117] width 43 height 10
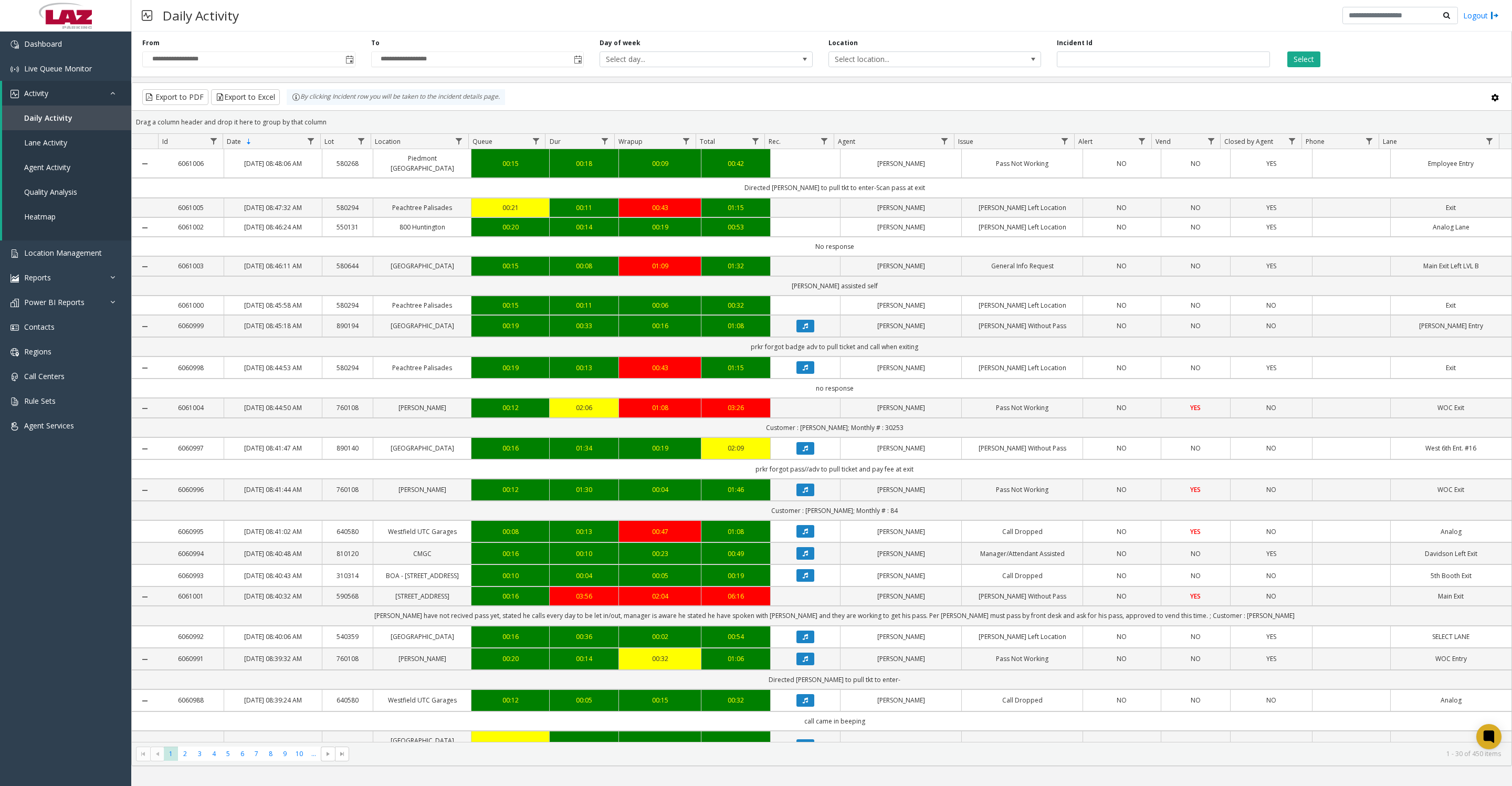
click at [1148, 54] on div "Incident Id" at bounding box center [1163, 53] width 229 height 29
click at [1131, 67] on input "number" at bounding box center [1163, 59] width 213 height 16
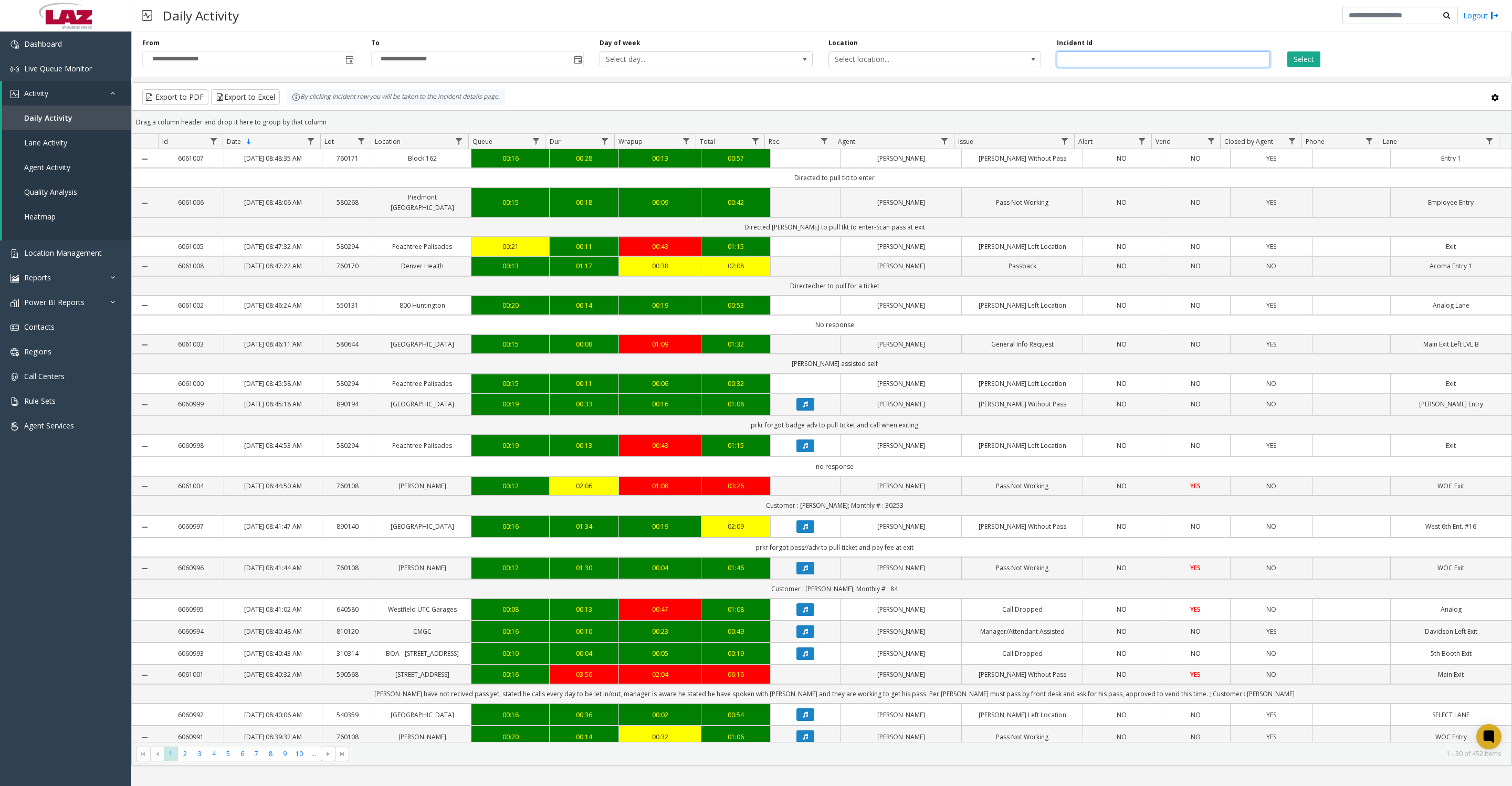
type input "*******"
click at [1287, 51] on button "Select" at bounding box center [1303, 59] width 33 height 16
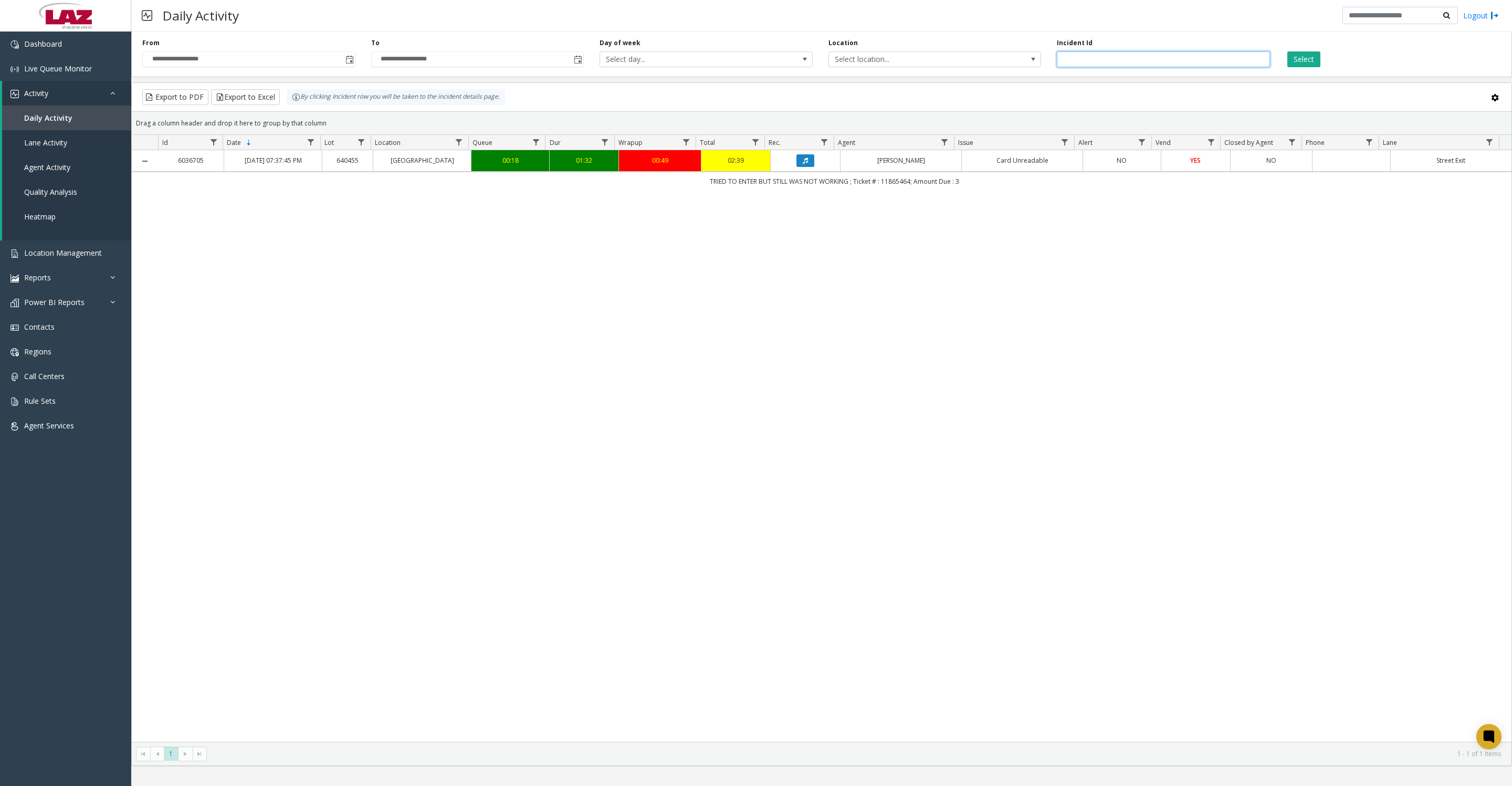
click at [1170, 58] on input "*******" at bounding box center [1163, 59] width 213 height 16
click at [1287, 51] on button "Select" at bounding box center [1303, 59] width 33 height 16
click at [1144, 58] on input "*******" at bounding box center [1163, 59] width 213 height 16
type input "*******"
click at [1287, 51] on button "Select" at bounding box center [1303, 59] width 33 height 16
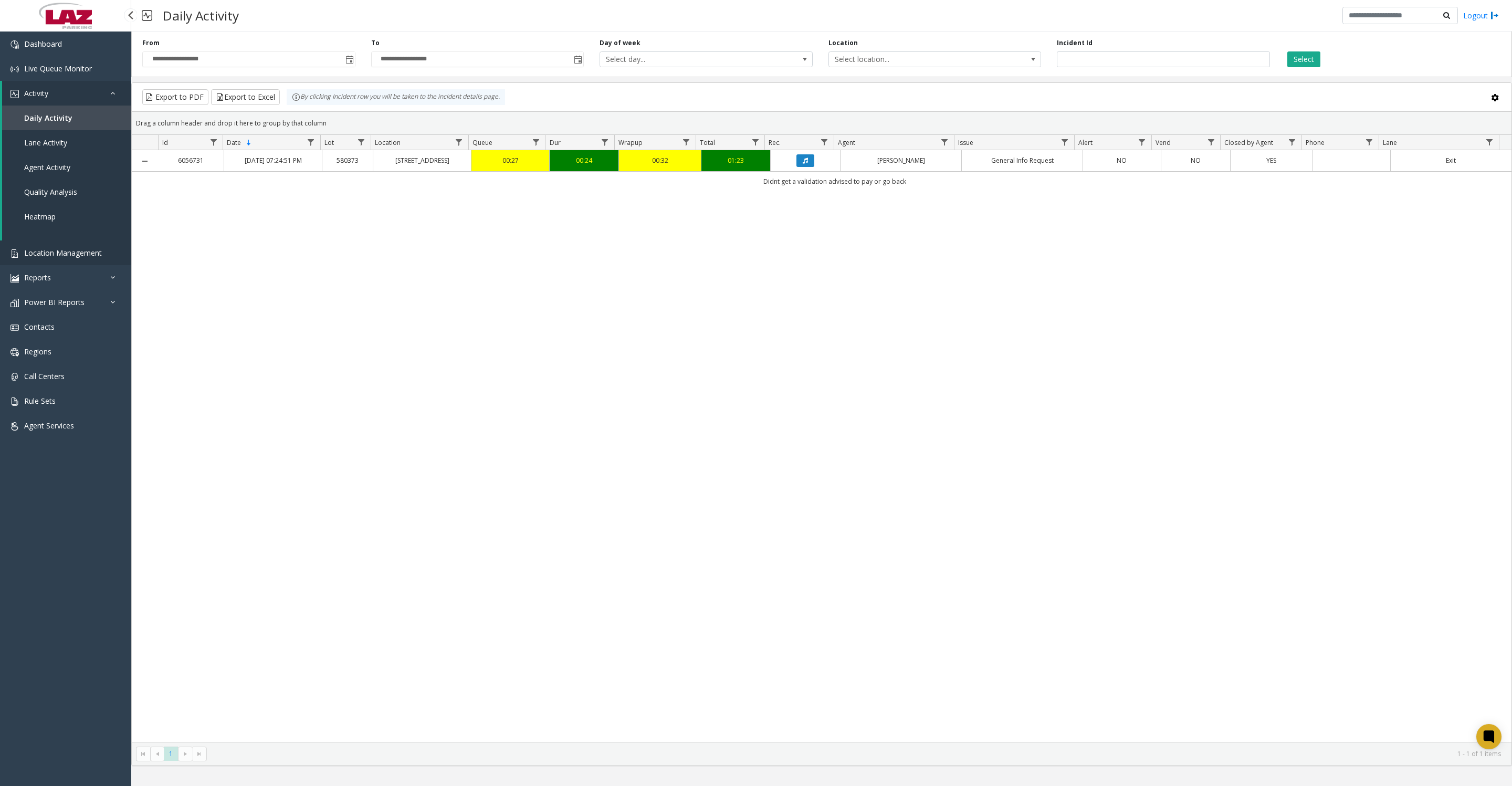
click at [89, 265] on link "Location Management" at bounding box center [66, 252] width 131 height 25
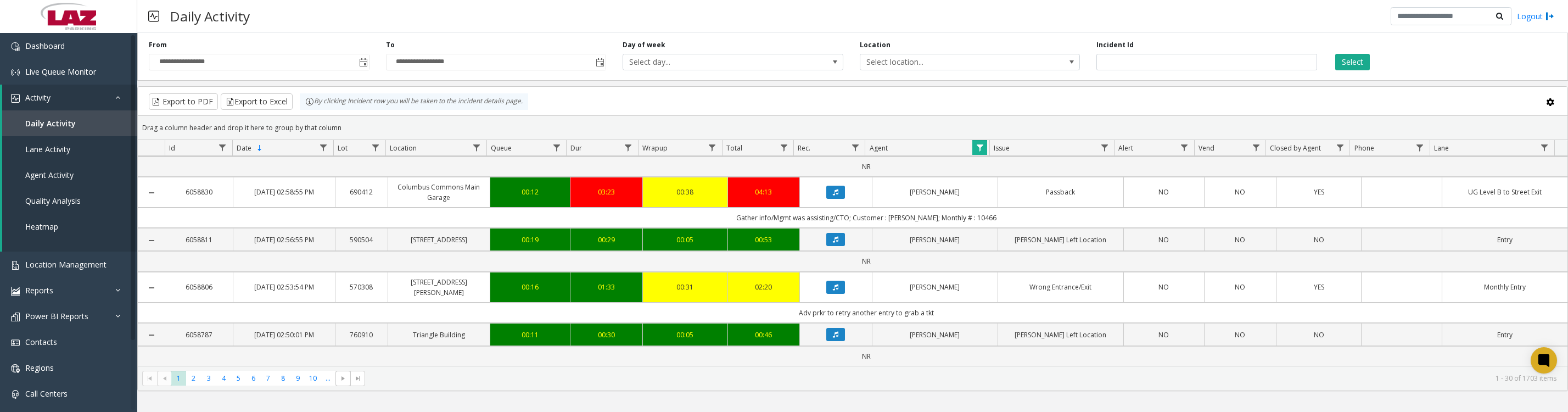
scroll to position [1373, 0]
click at [833, 291] on icon "Data table" at bounding box center [836, 287] width 6 height 6
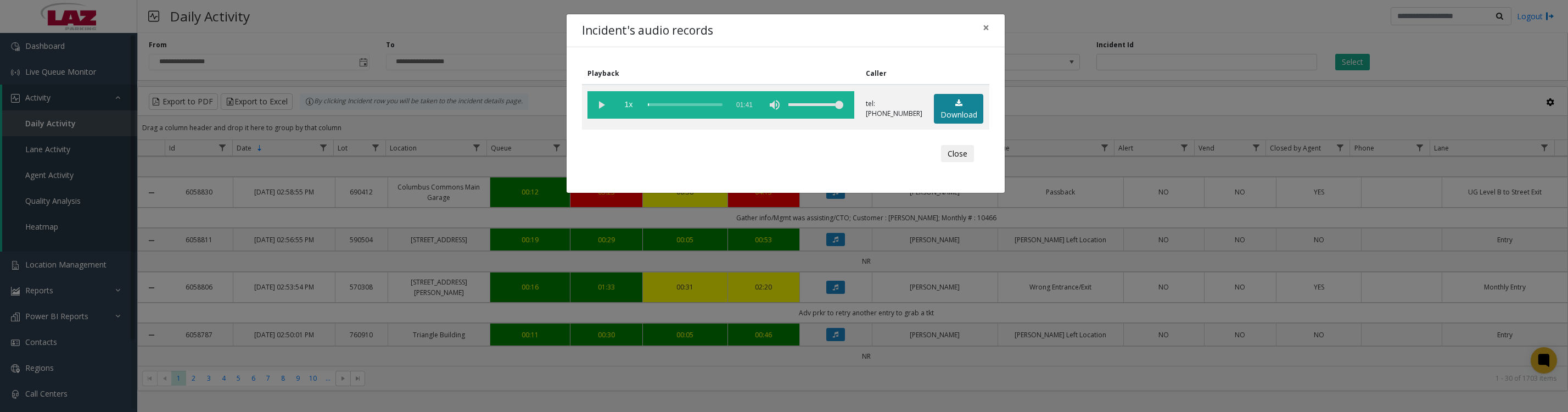
click at [934, 119] on link "Download" at bounding box center [958, 109] width 49 height 30
drag, startPoint x: 595, startPoint y: 113, endPoint x: 595, endPoint y: 122, distance: 9.0
click at [595, 113] on vg-play-pause at bounding box center [601, 105] width 27 height 27
click at [946, 159] on button "Close" at bounding box center [958, 154] width 33 height 18
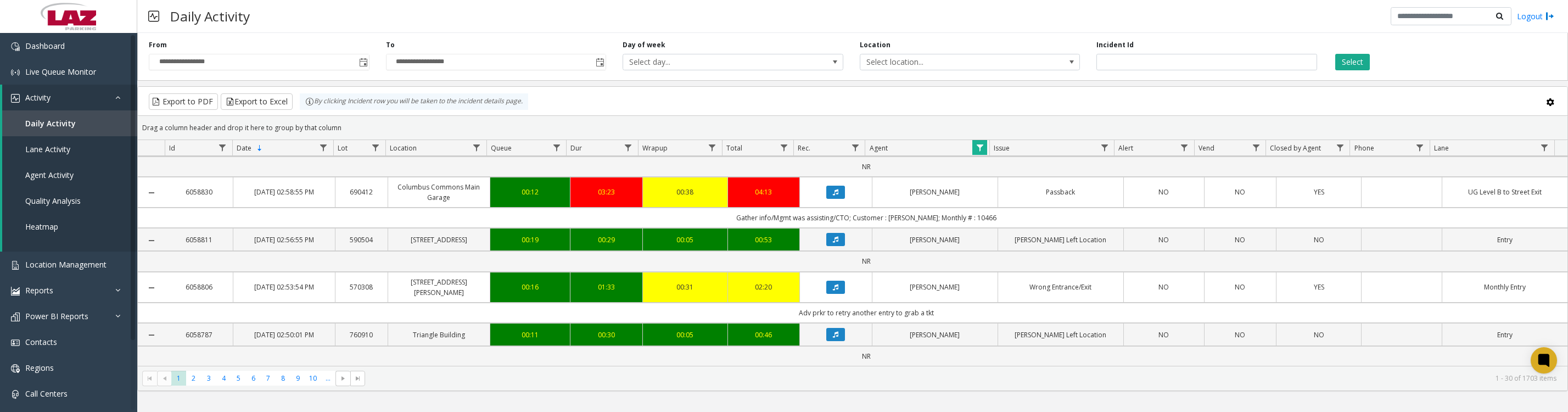
scroll to position [1411, 0]
click at [191, 386] on span "2" at bounding box center [193, 378] width 15 height 15
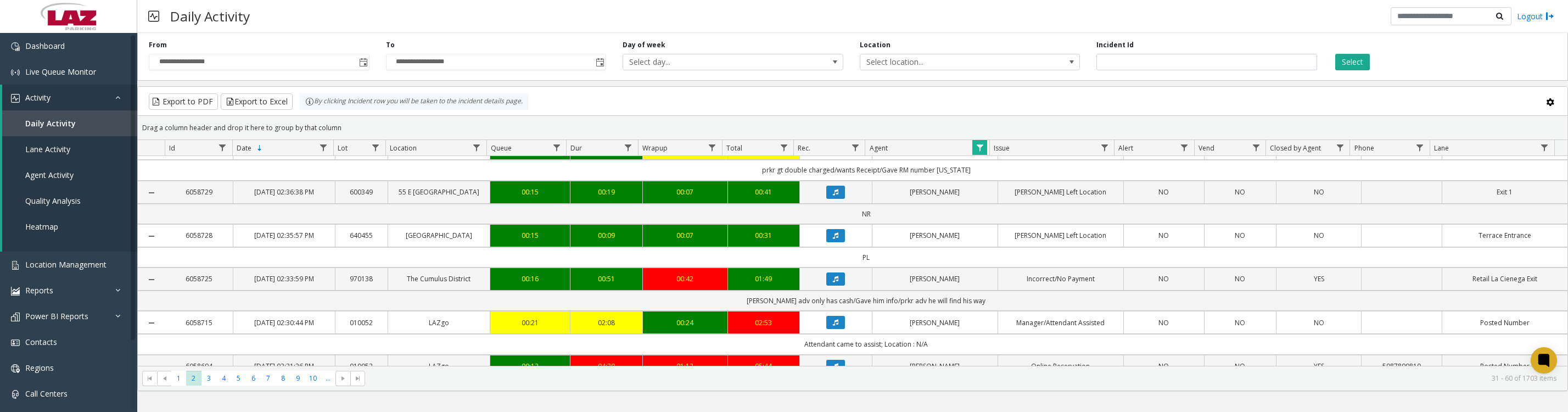
scroll to position [137, 0]
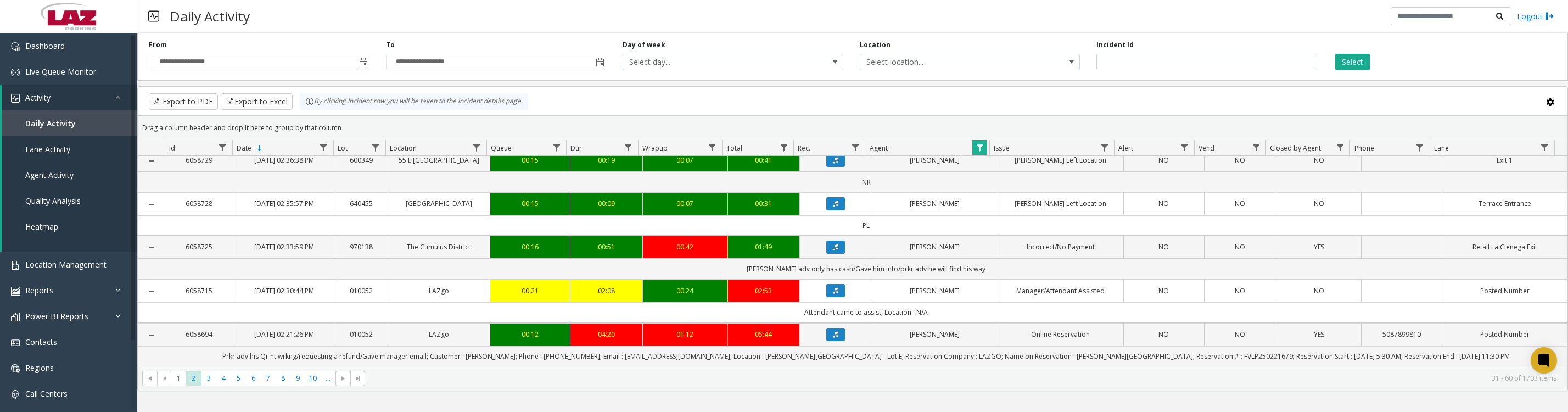
click at [826, 253] on button "Data table" at bounding box center [836, 247] width 19 height 13
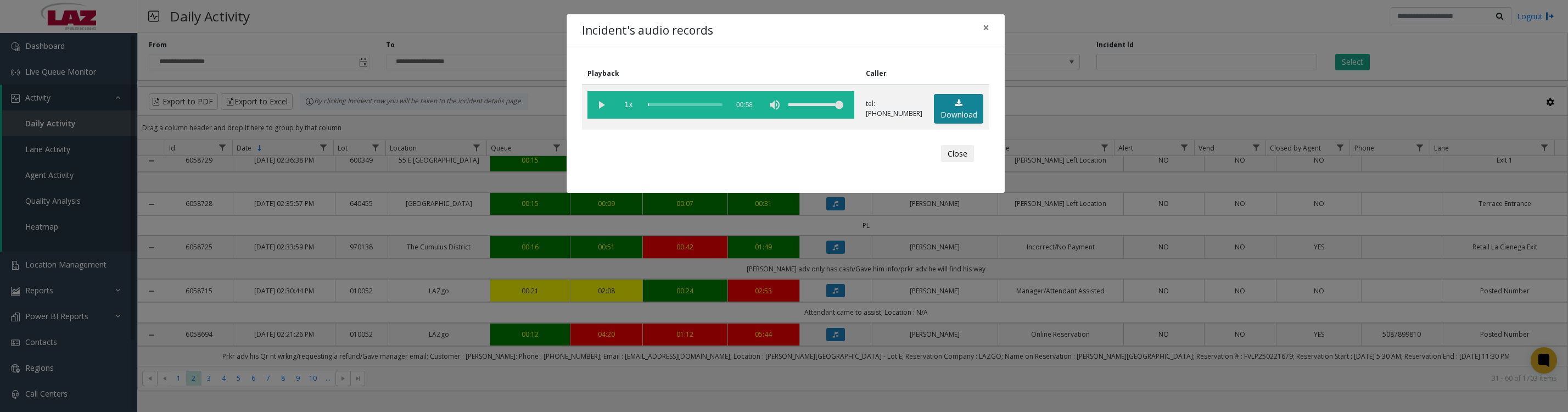
click at [947, 124] on link "Download" at bounding box center [958, 109] width 49 height 30
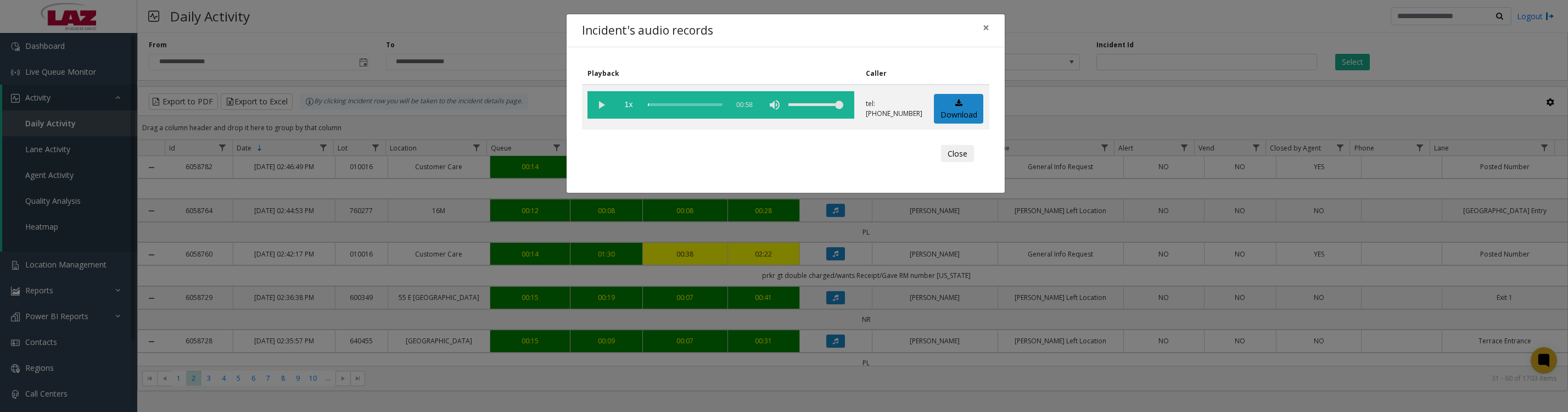
scroll to position [137, 0]
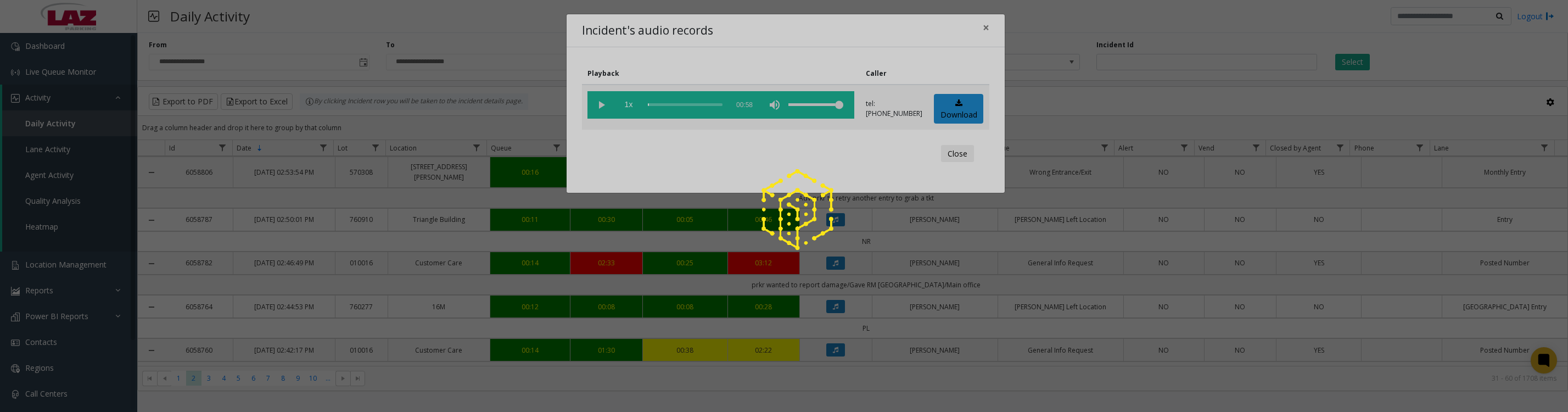
click at [953, 162] on div at bounding box center [784, 206] width 1568 height 412
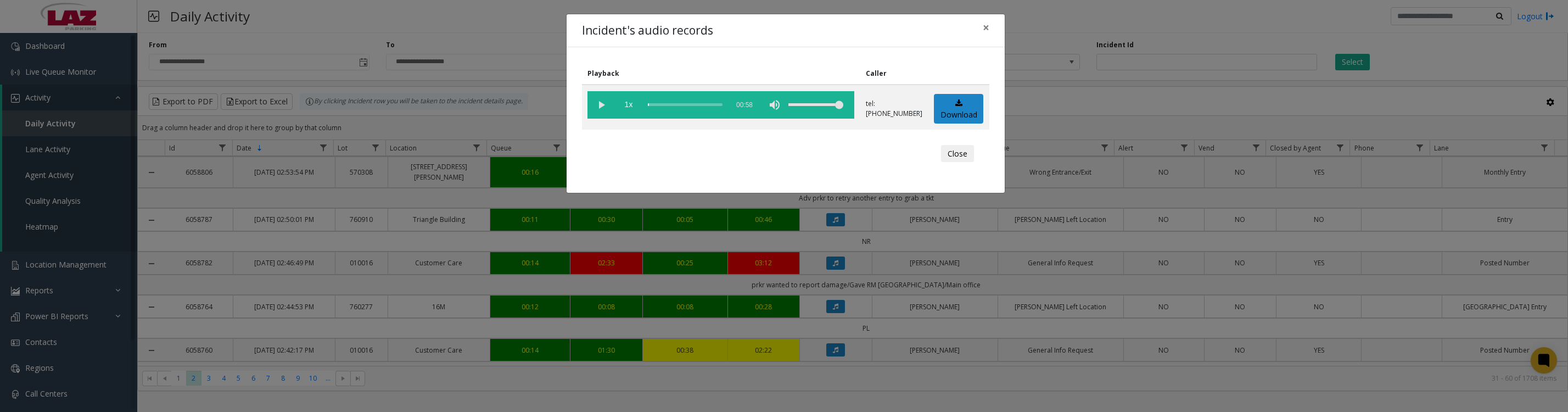
click at [958, 163] on button "Close" at bounding box center [958, 154] width 33 height 18
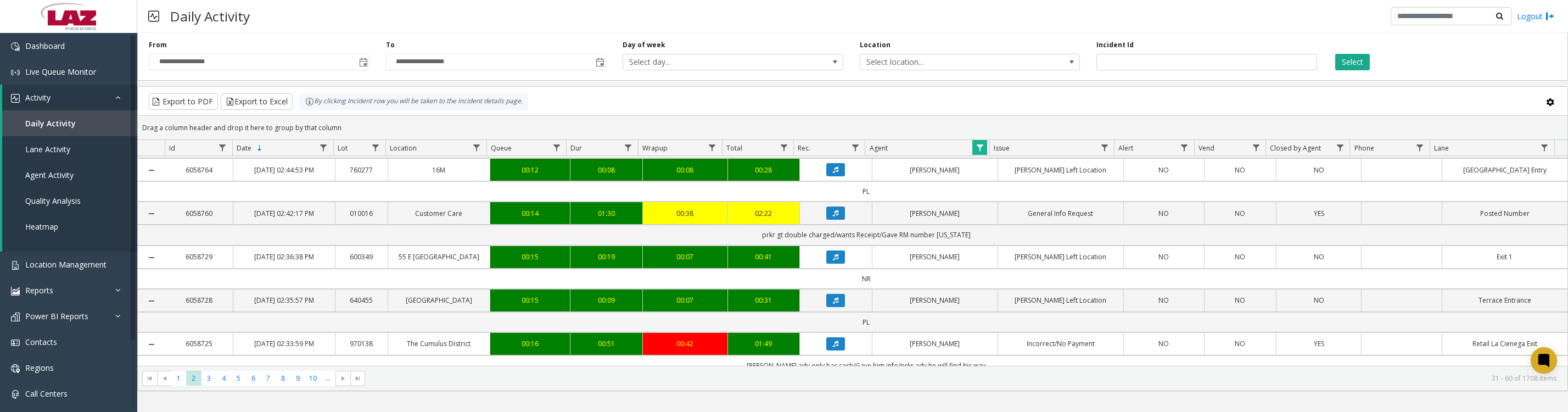
scroll to position [412, 0]
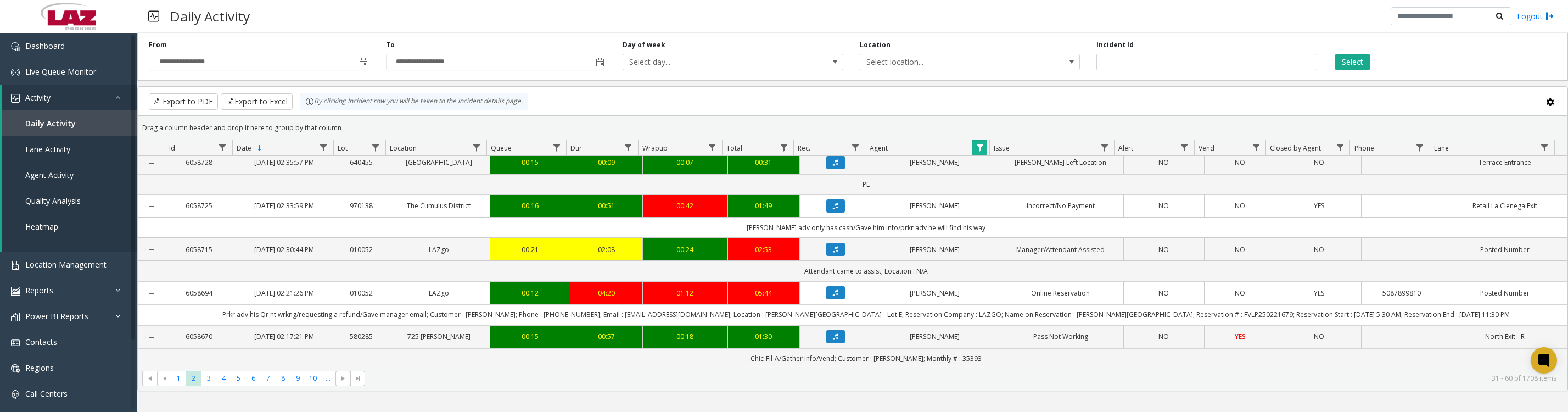
click at [833, 209] on icon "Data table" at bounding box center [836, 206] width 6 height 6
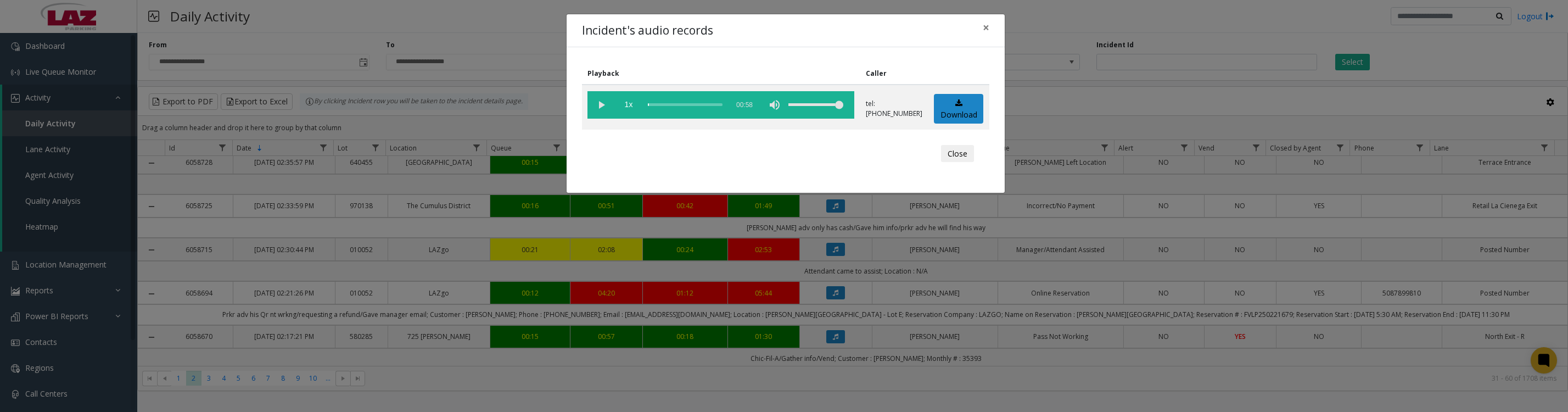
click at [595, 108] on vg-play-pause at bounding box center [601, 105] width 27 height 27
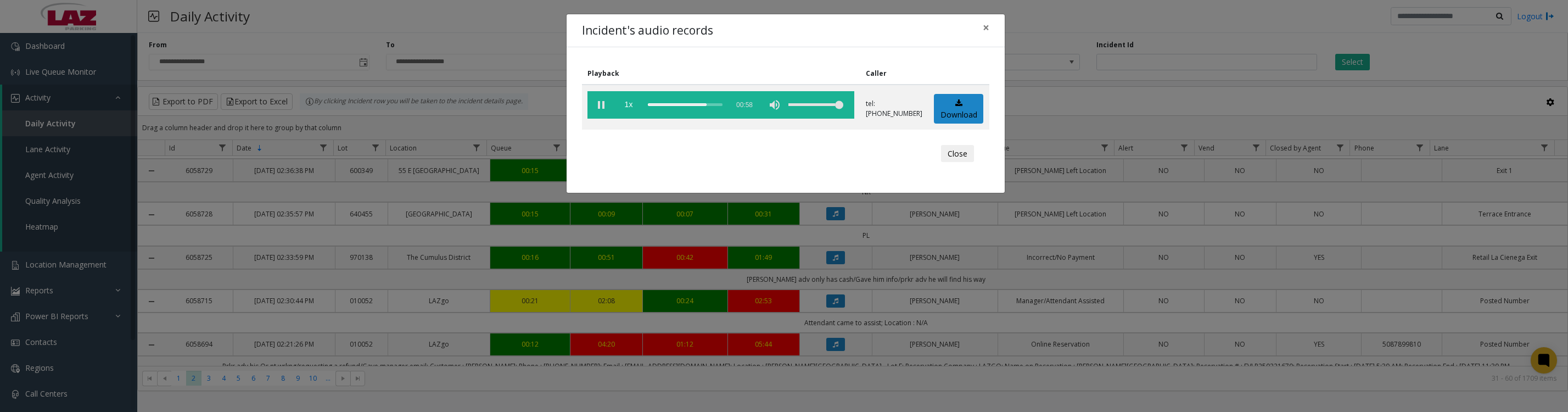
click at [600, 109] on vg-play-pause at bounding box center [601, 105] width 27 height 27
click at [597, 109] on vg-play-pause at bounding box center [601, 105] width 27 height 27
click at [963, 160] on button "Close" at bounding box center [958, 154] width 33 height 18
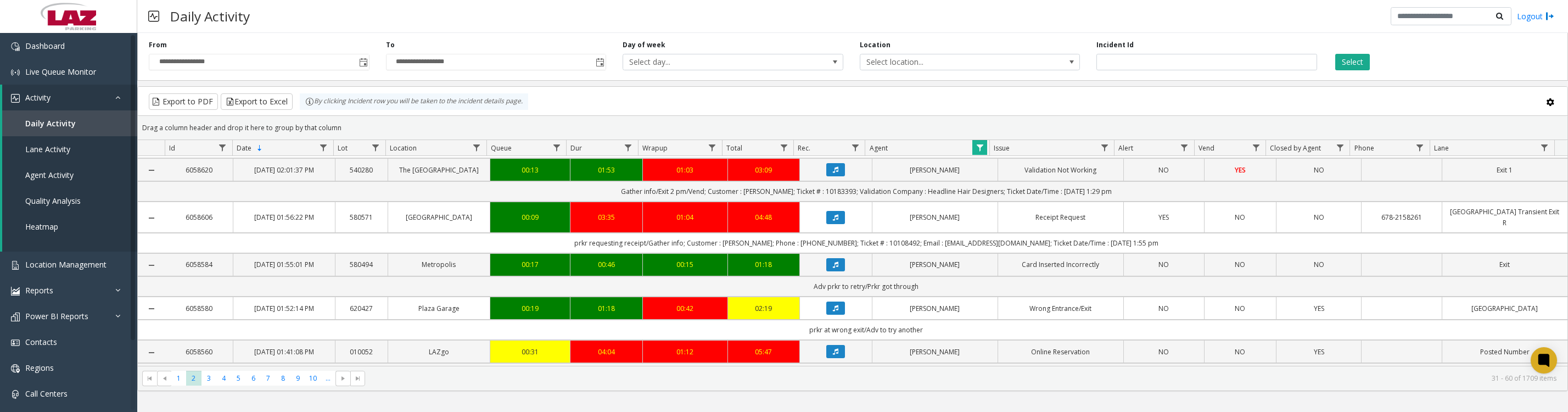
scroll to position [824, 0]
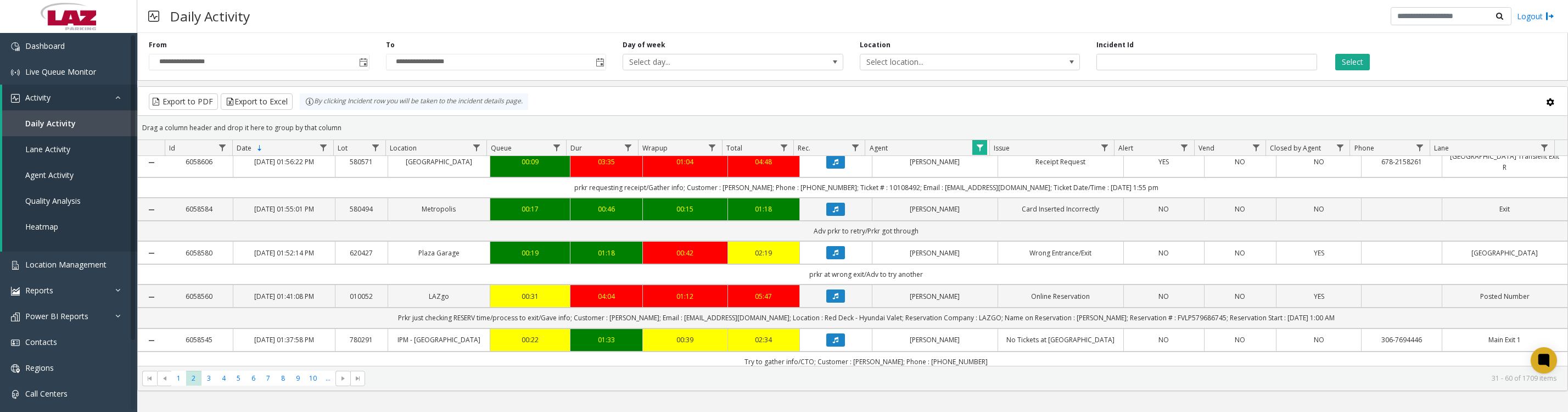
click at [833, 166] on icon "Data table" at bounding box center [836, 161] width 6 height 6
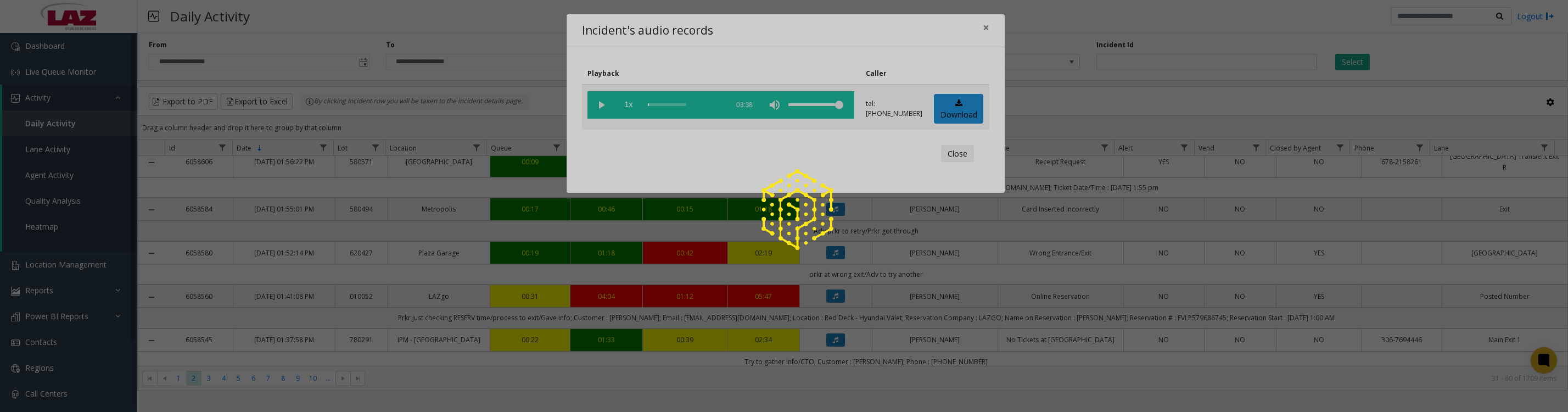
click at [972, 117] on div at bounding box center [784, 206] width 1568 height 412
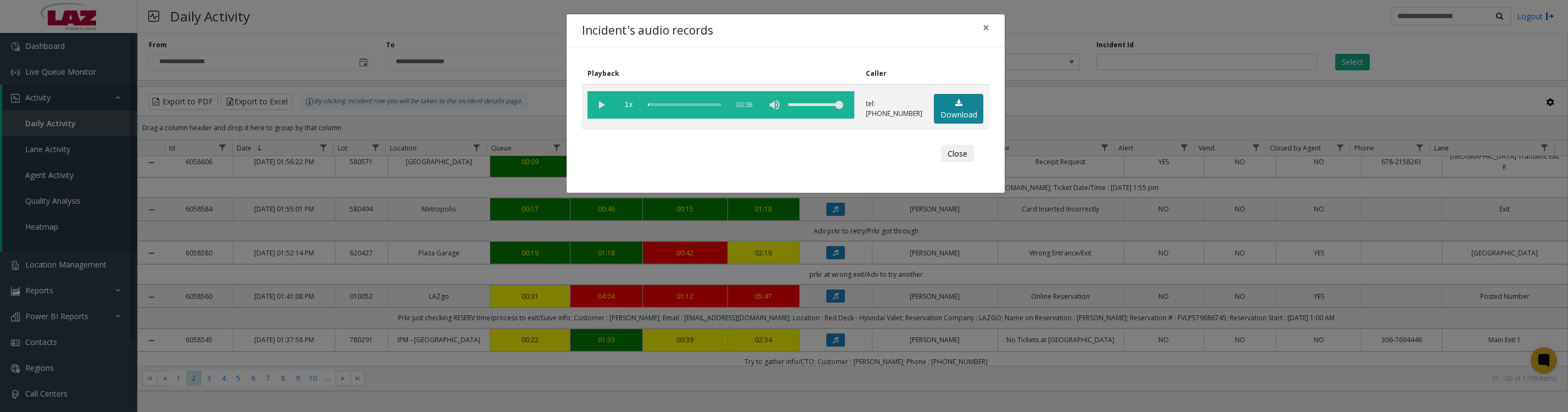
click at [941, 111] on link "Download" at bounding box center [958, 109] width 49 height 30
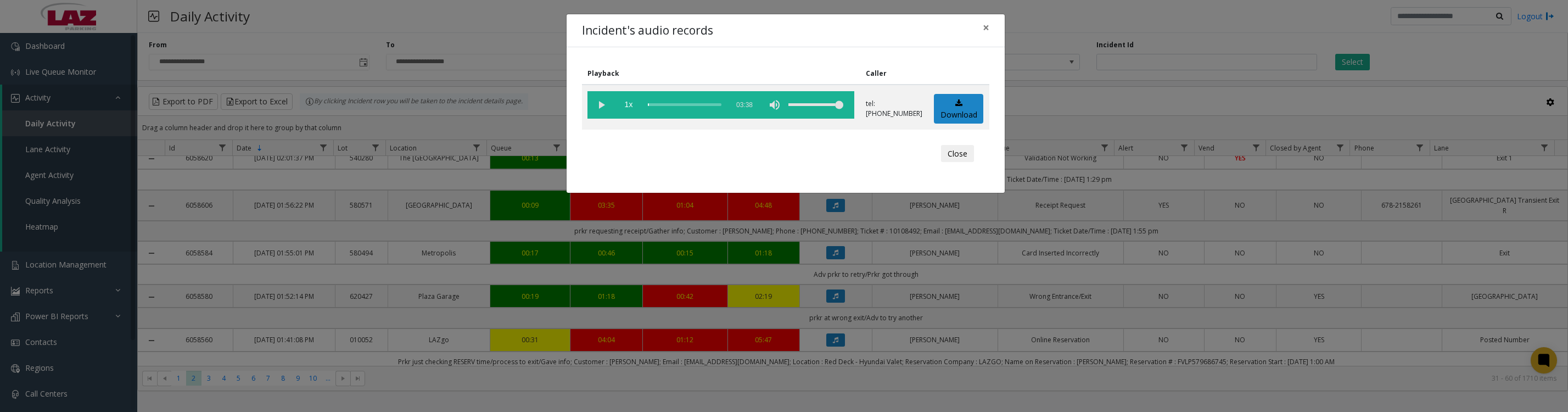
click at [956, 162] on button "Close" at bounding box center [958, 154] width 33 height 18
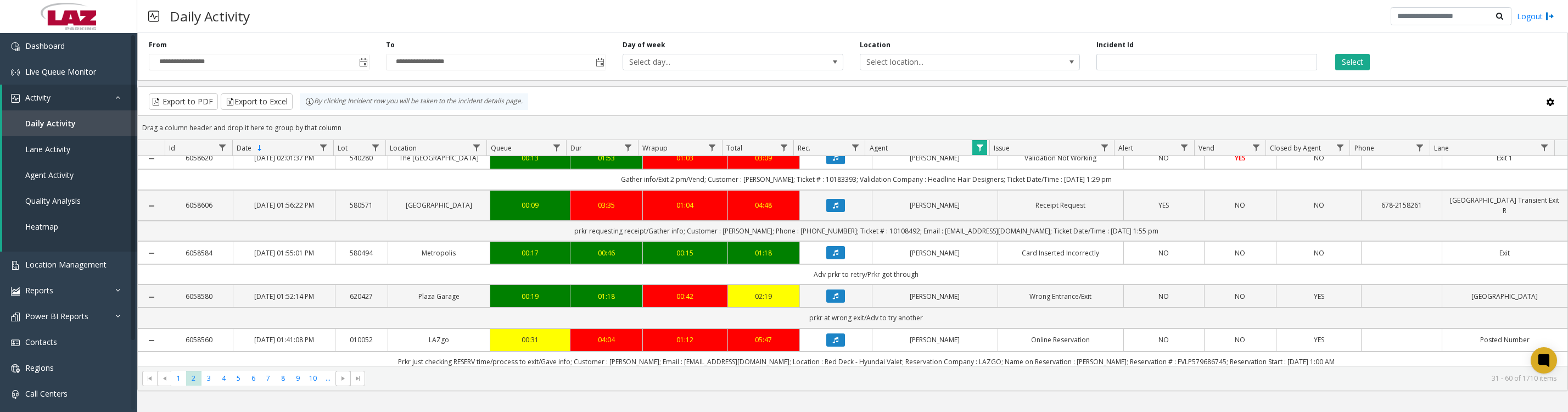
click at [978, 149] on span "Data table" at bounding box center [980, 148] width 9 height 9
click at [1006, 313] on button "Clear" at bounding box center [1003, 303] width 45 height 24
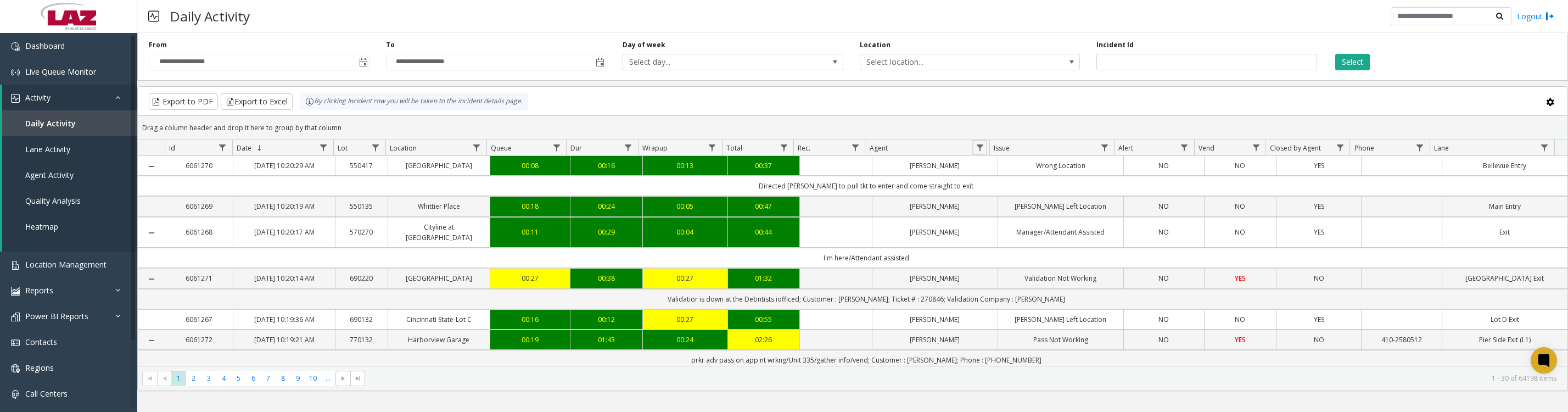
click at [972, 155] on link "Data table" at bounding box center [979, 147] width 15 height 15
click at [1016, 205] on input "Agent Filter" at bounding box center [1027, 201] width 93 height 19
type input "*"
type input "****"
click button "Filter" at bounding box center [1051, 303] width 45 height 24
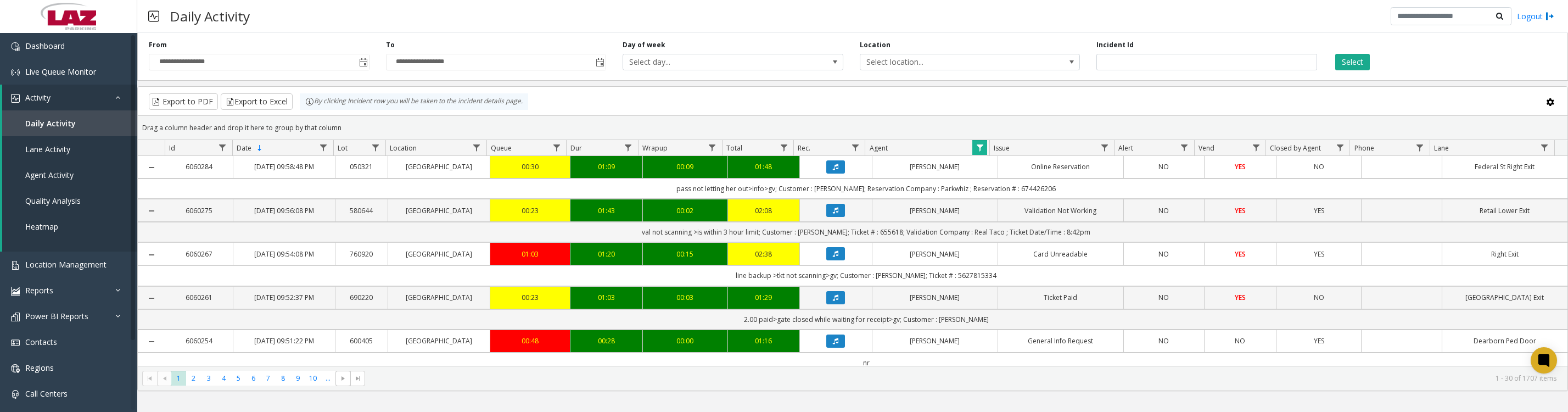
click at [833, 170] on icon "Data table" at bounding box center [836, 166] width 6 height 6
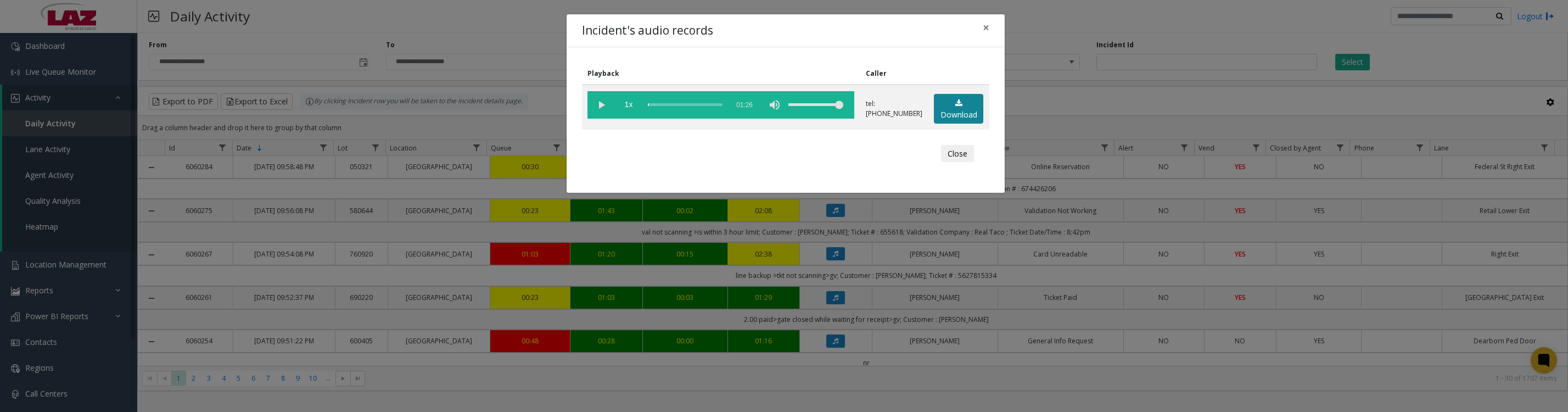
click at [966, 119] on link "Download" at bounding box center [958, 109] width 49 height 30
click at [598, 107] on vg-play-pause at bounding box center [601, 105] width 27 height 27
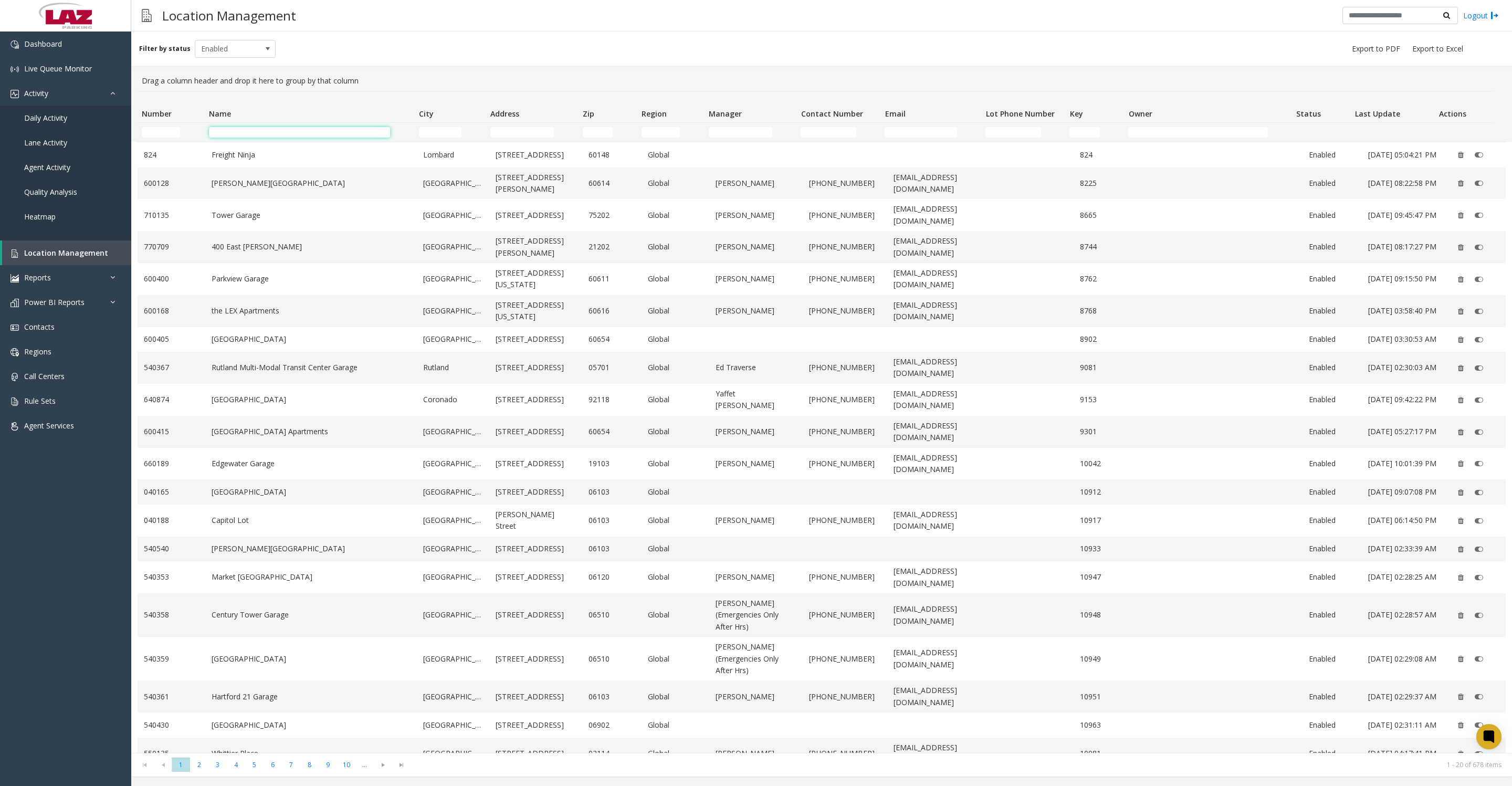
click at [287, 134] on input "Name Filter" at bounding box center [299, 132] width 181 height 10
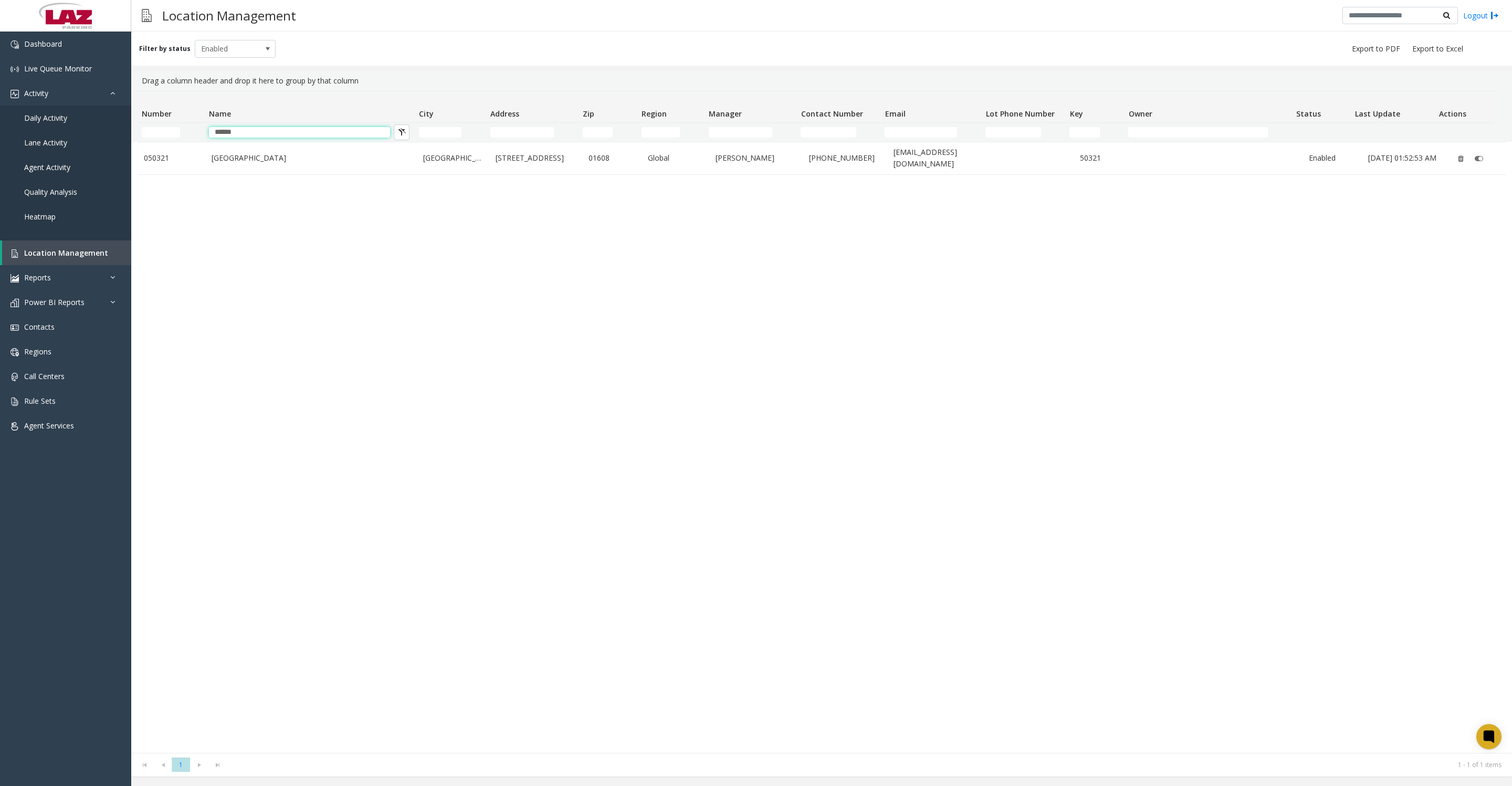
type input "******"
click at [276, 153] on td "[GEOGRAPHIC_DATA]" at bounding box center [311, 158] width 212 height 32
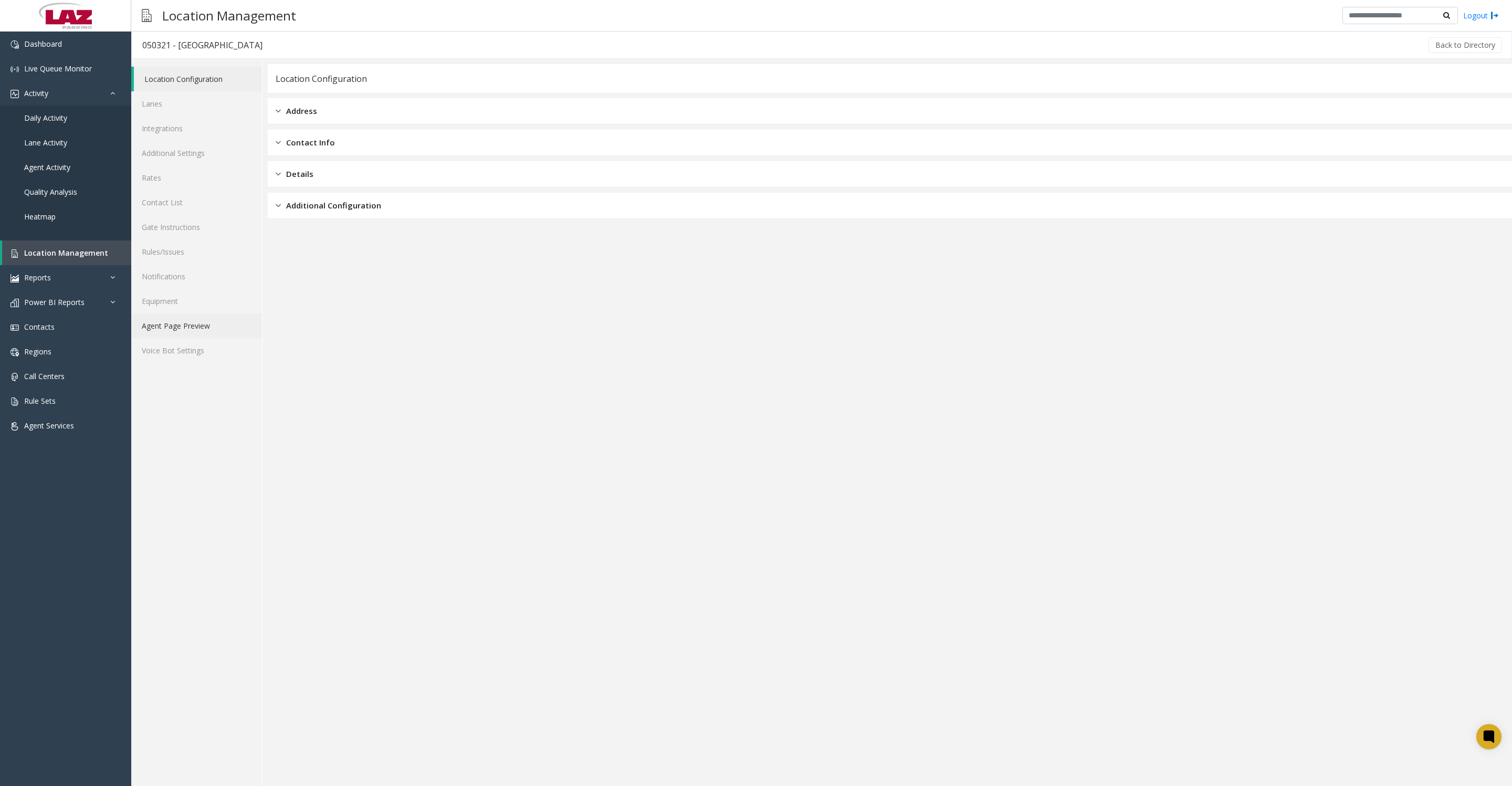
click at [201, 338] on link "Agent Page Preview" at bounding box center [197, 325] width 131 height 25
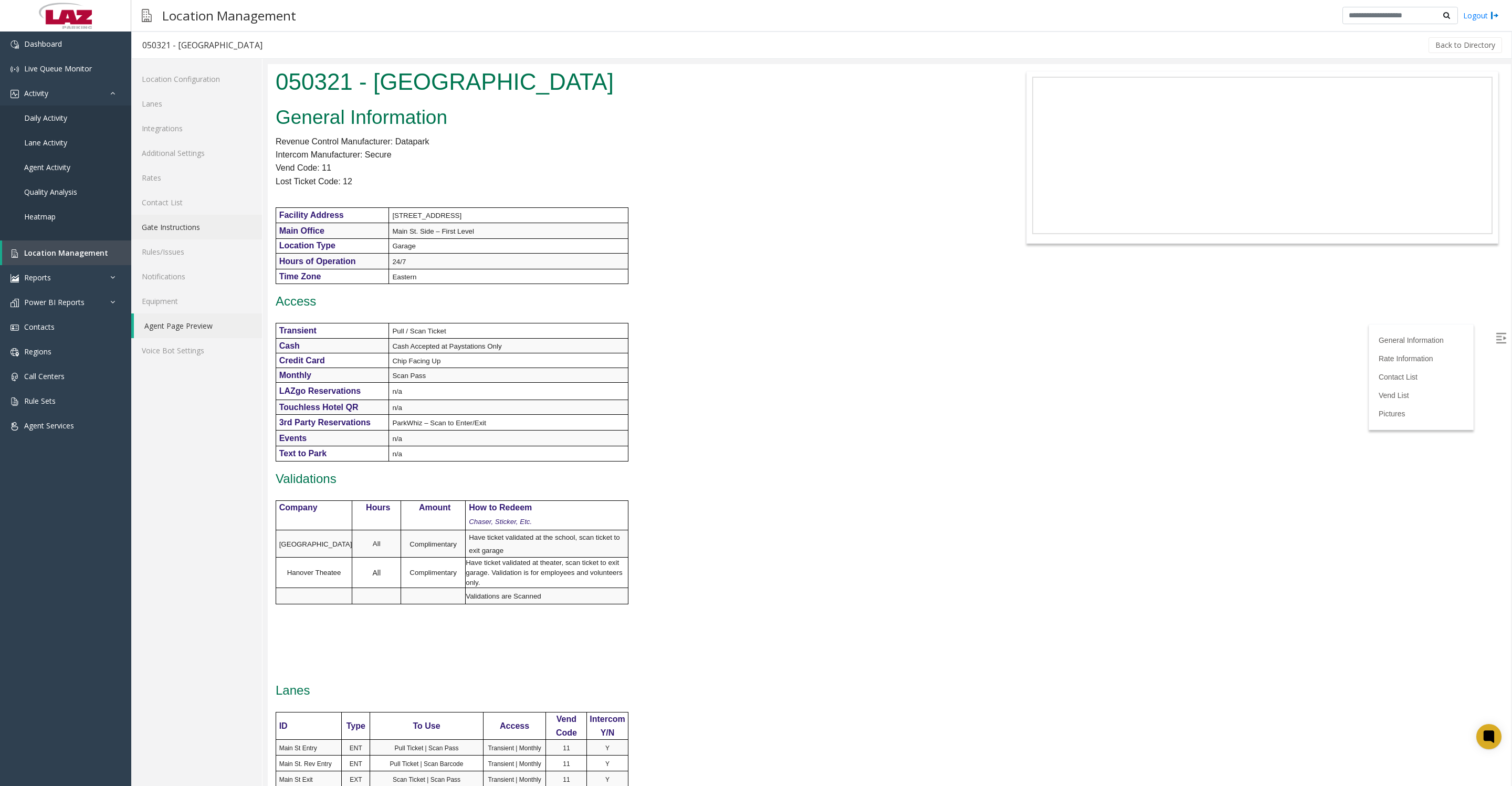
click at [172, 235] on link "Gate Instructions" at bounding box center [197, 227] width 131 height 25
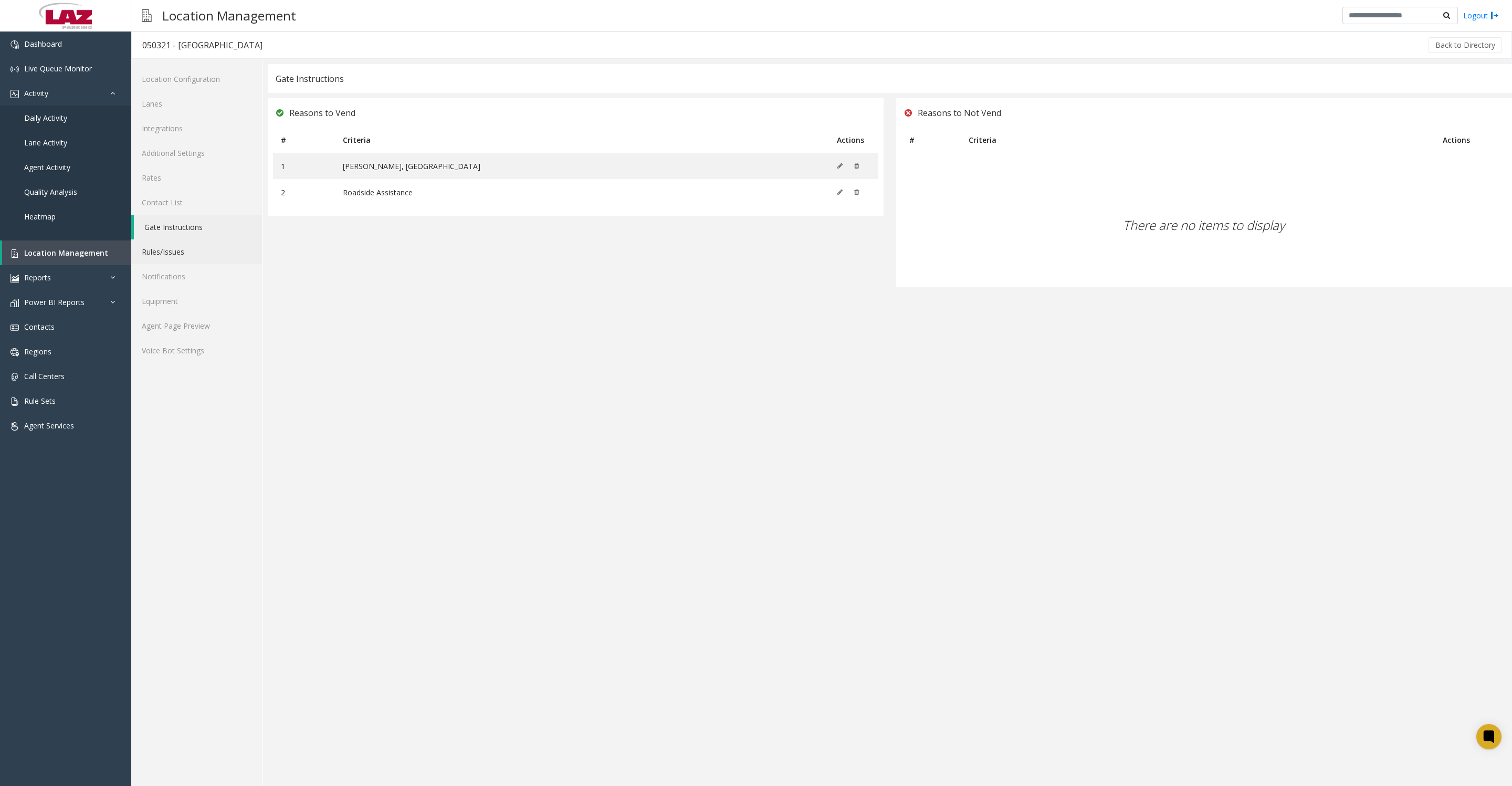
click at [169, 264] on link "Rules/Issues" at bounding box center [197, 252] width 131 height 25
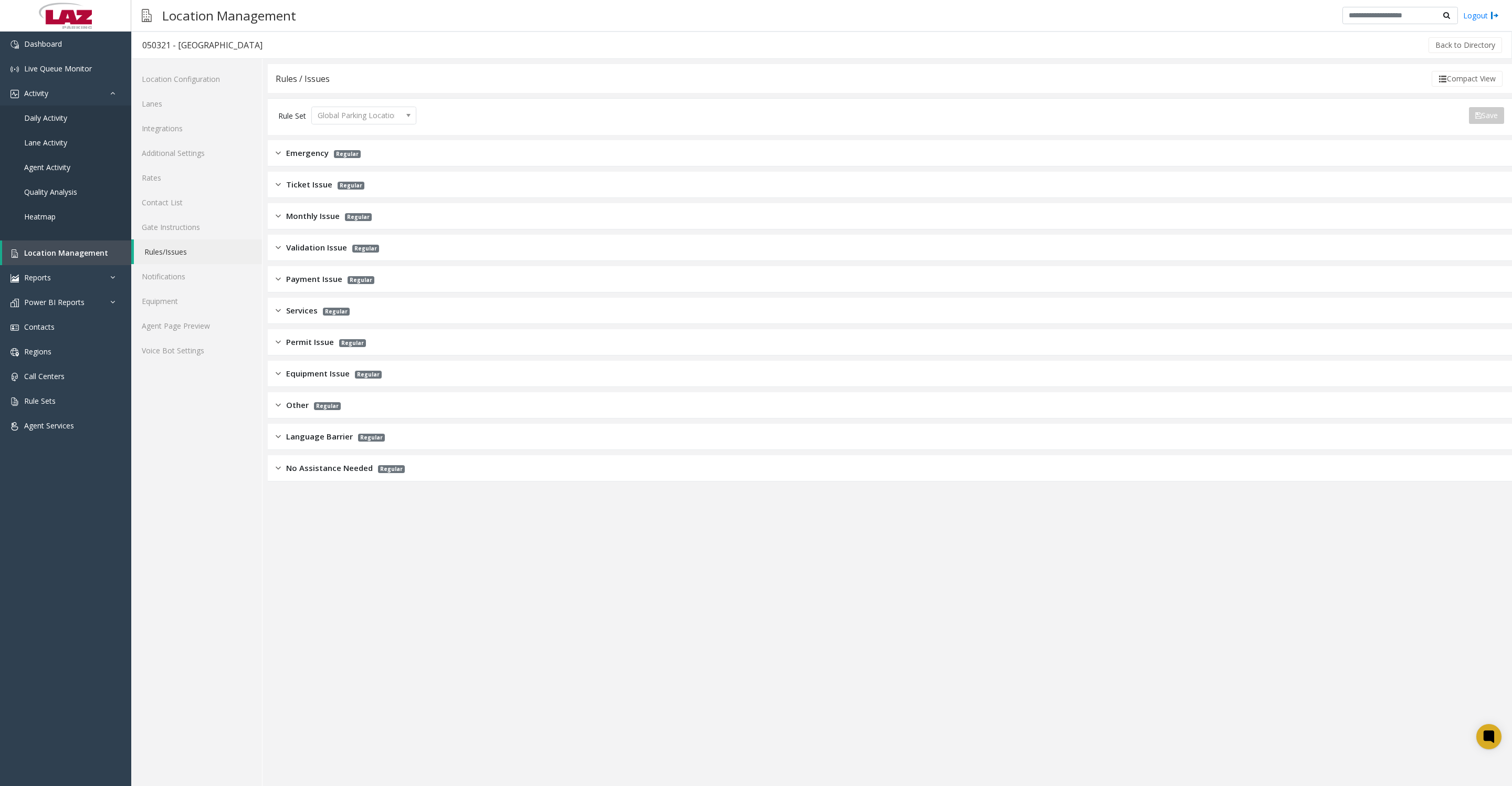
click at [304, 279] on span "Payment Issue" at bounding box center [314, 279] width 56 height 12
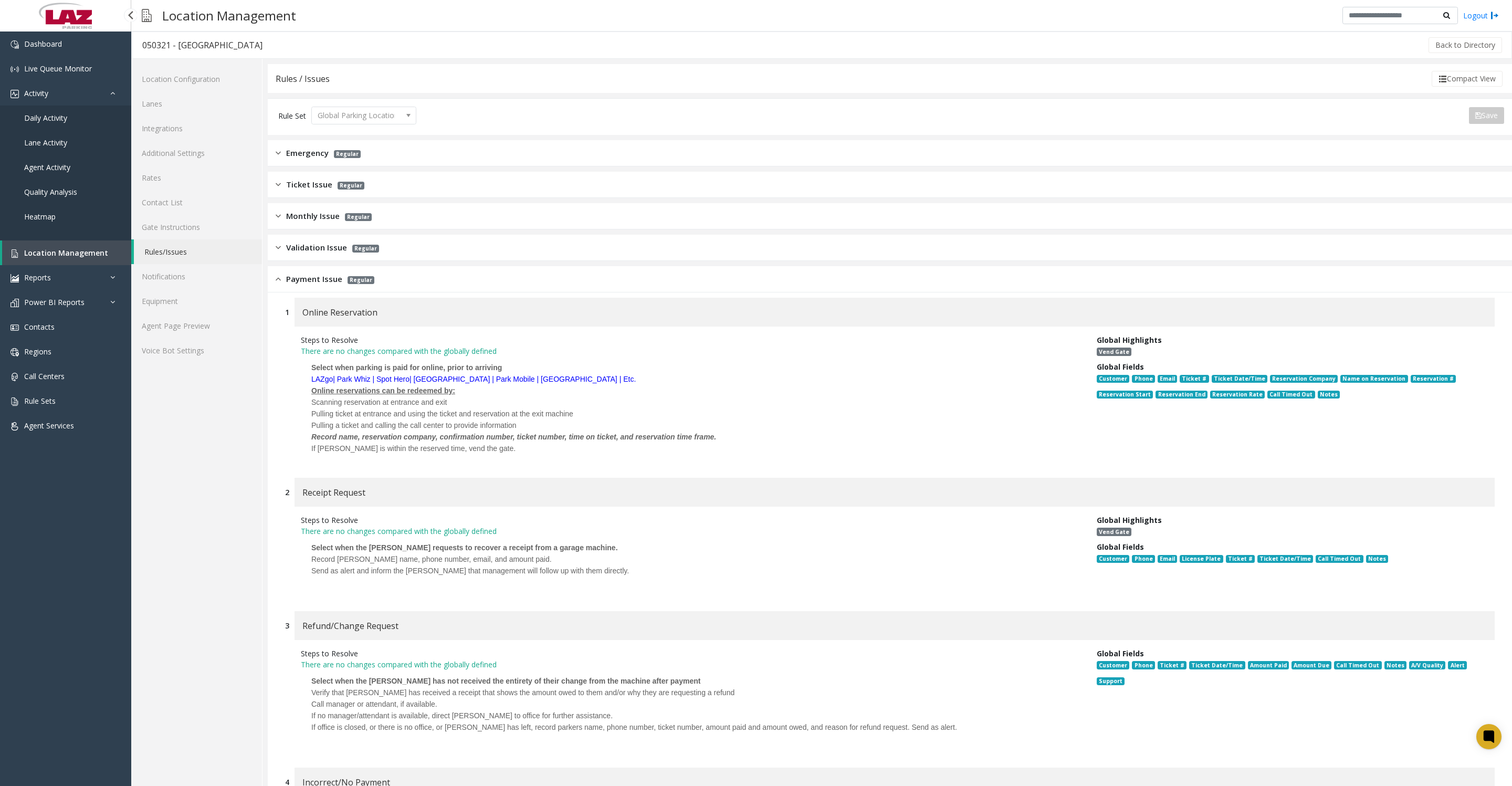
click at [49, 258] on span "Location Management" at bounding box center [66, 252] width 84 height 10
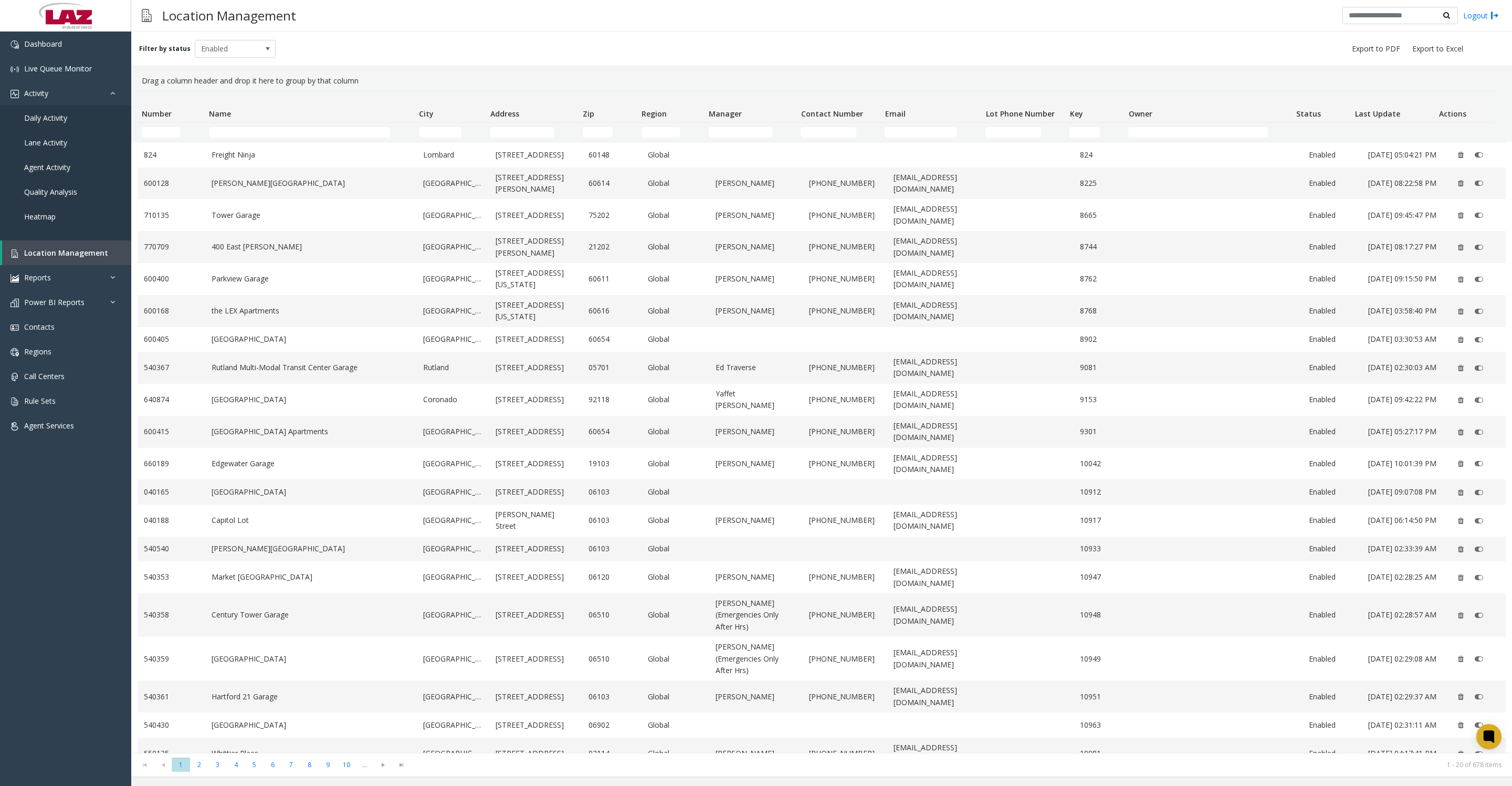
click at [322, 123] on th "Name" at bounding box center [310, 107] width 210 height 31
click at [307, 138] on input "Name Filter" at bounding box center [299, 132] width 181 height 10
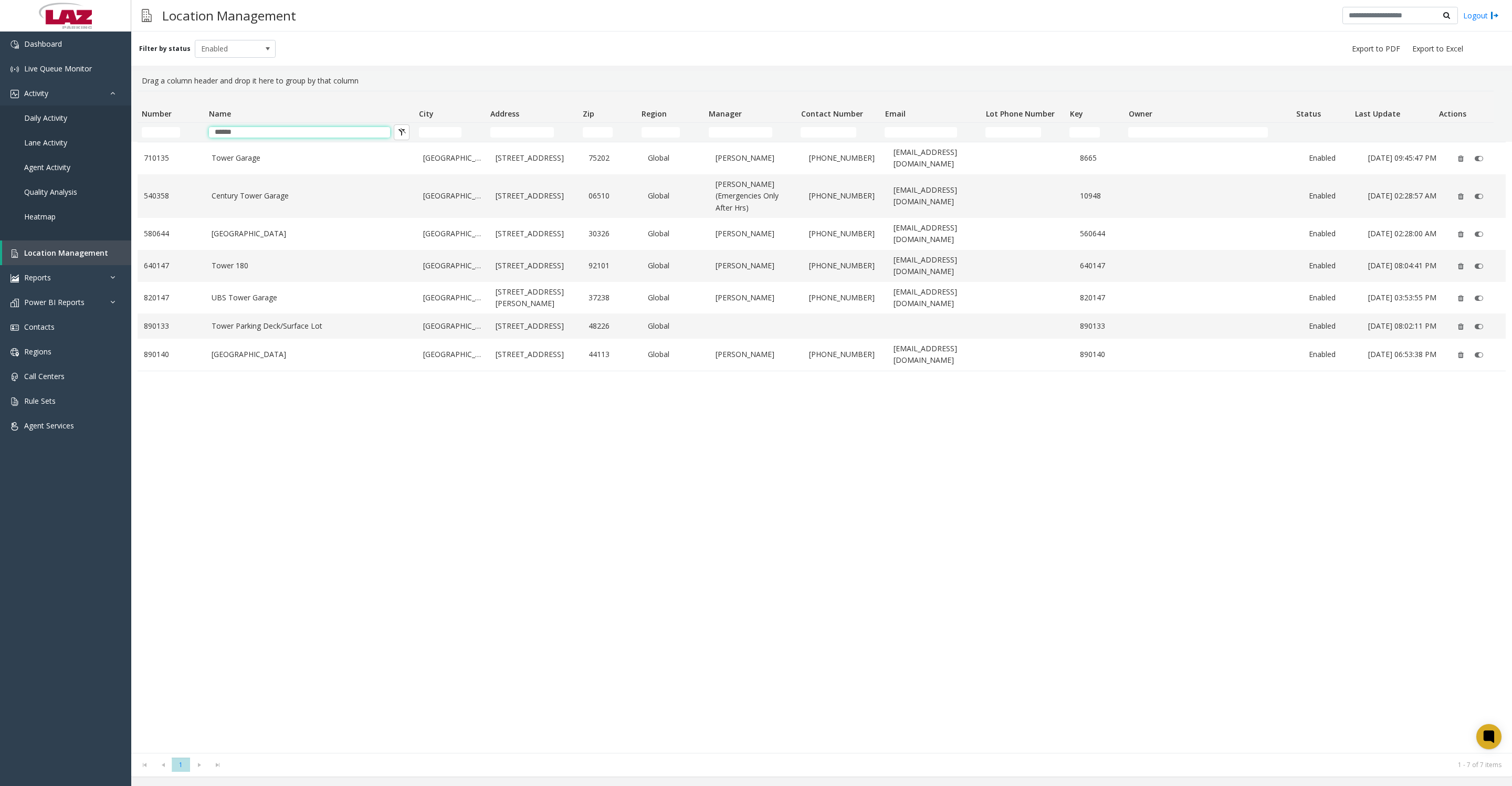
type input "*****"
click at [336, 231] on link "[GEOGRAPHIC_DATA]" at bounding box center [311, 233] width 199 height 12
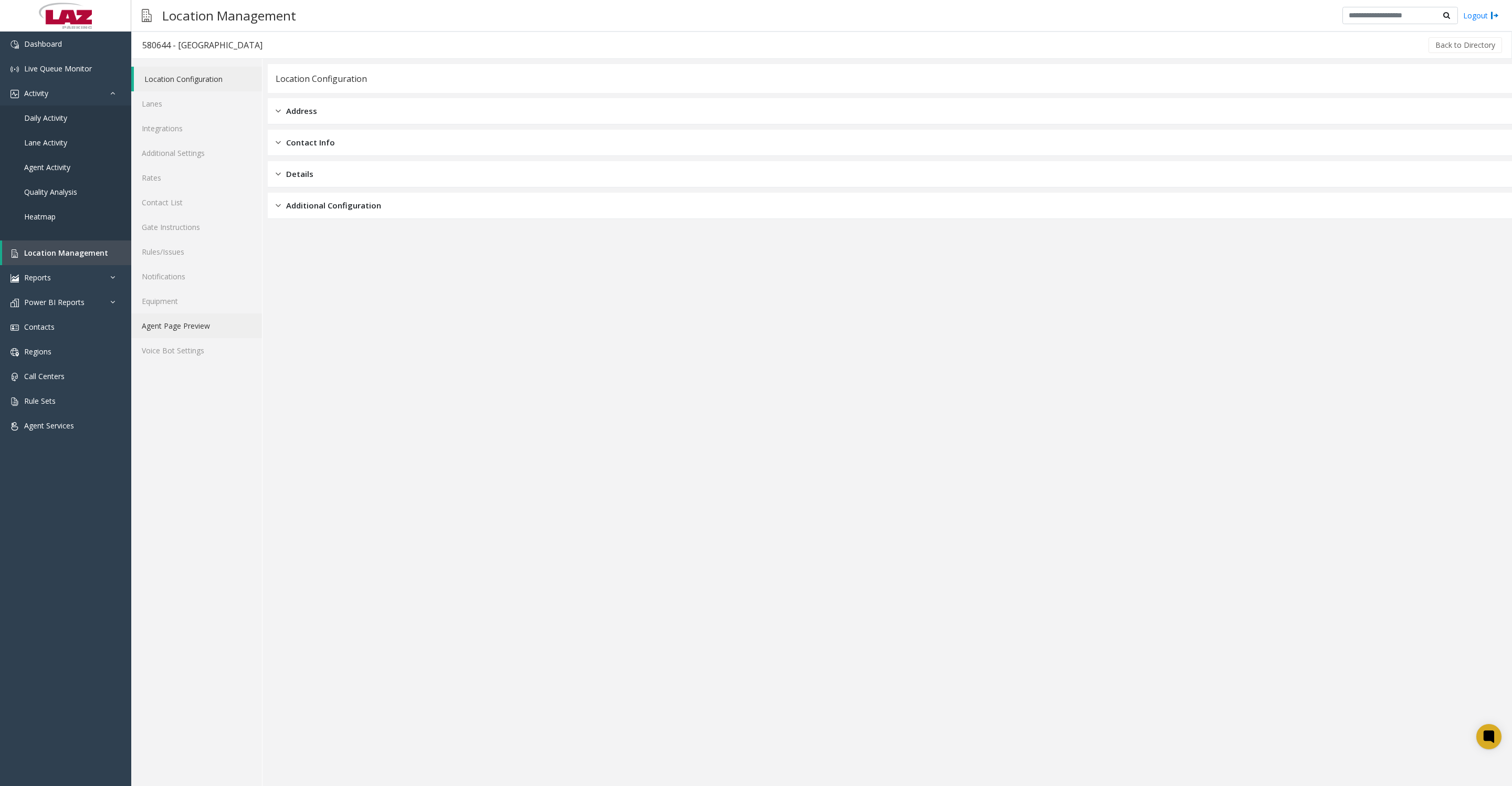
click at [208, 338] on link "Agent Page Preview" at bounding box center [197, 325] width 131 height 25
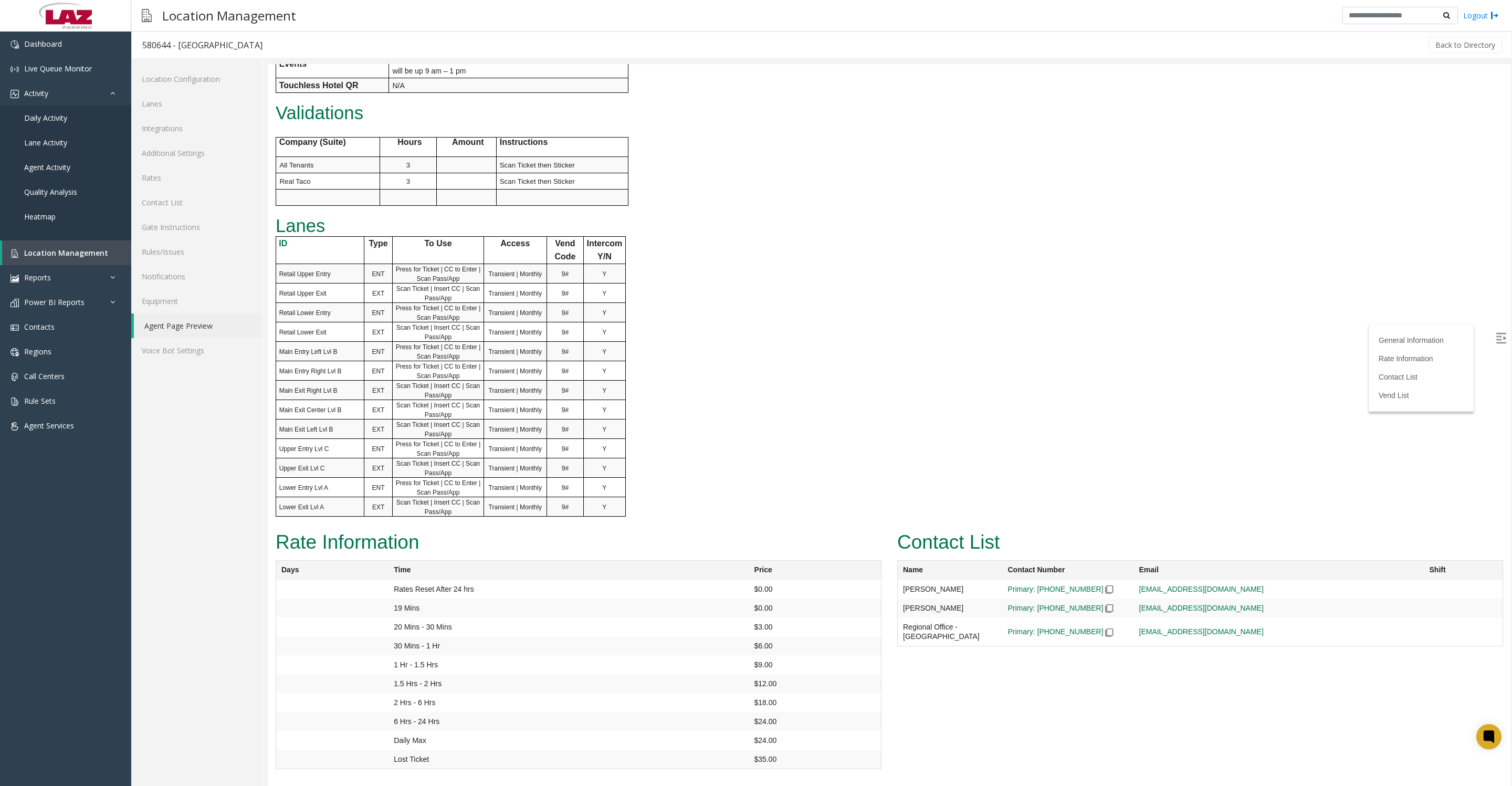
scroll to position [525, 0]
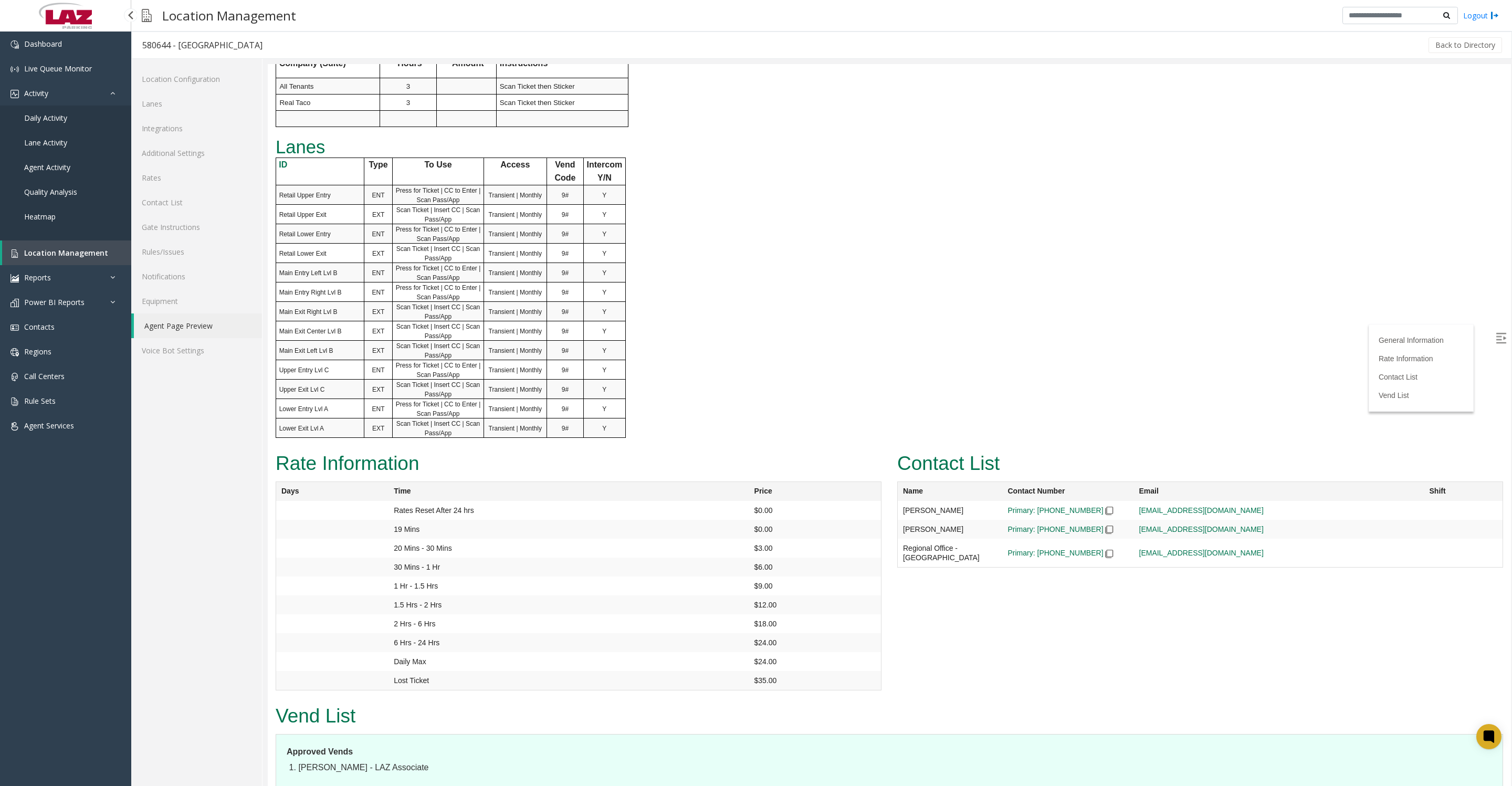
click at [37, 265] on link "Location Management" at bounding box center [66, 252] width 129 height 25
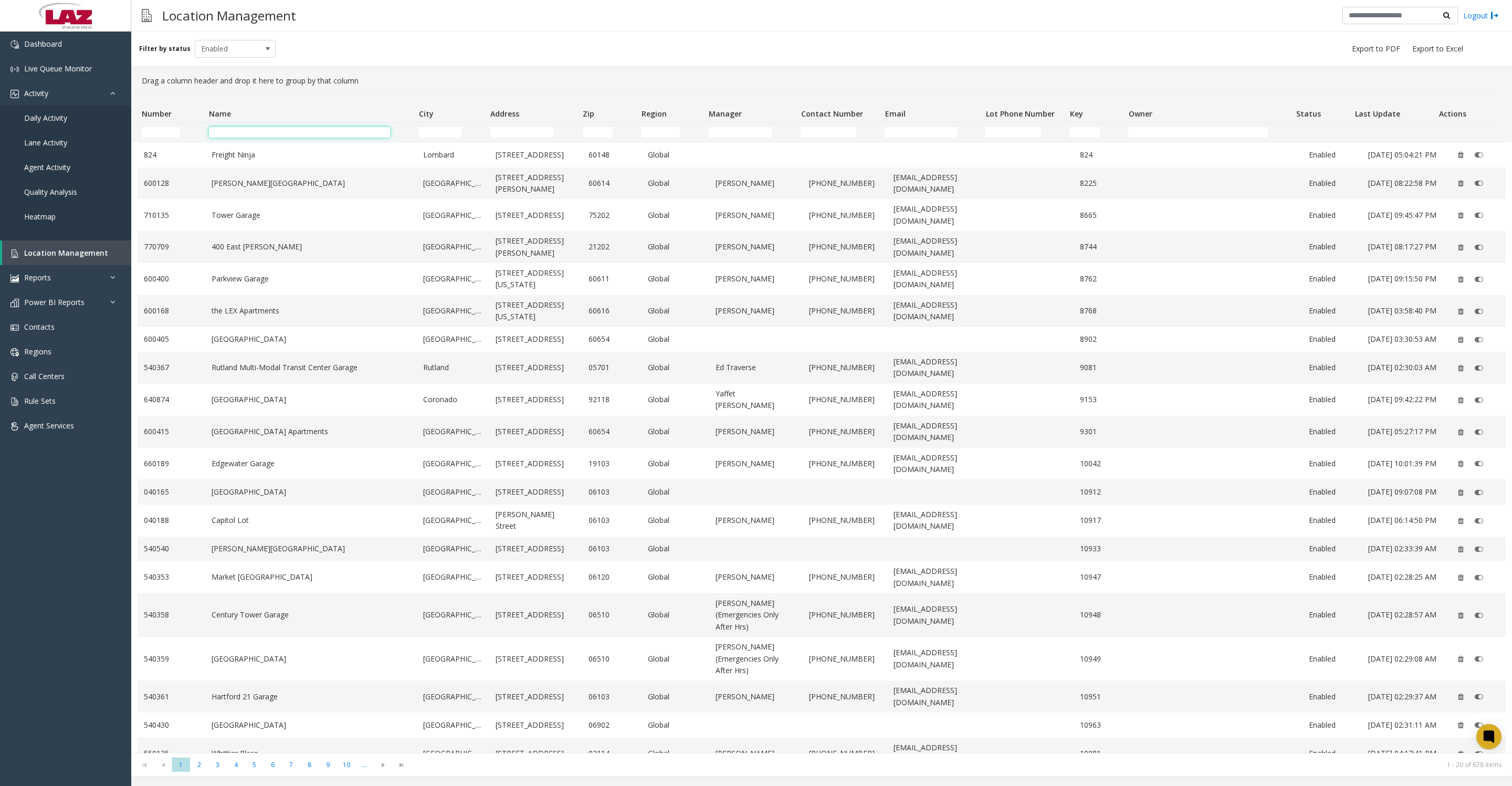
click at [297, 133] on input "Name Filter" at bounding box center [299, 132] width 181 height 10
type input "********"
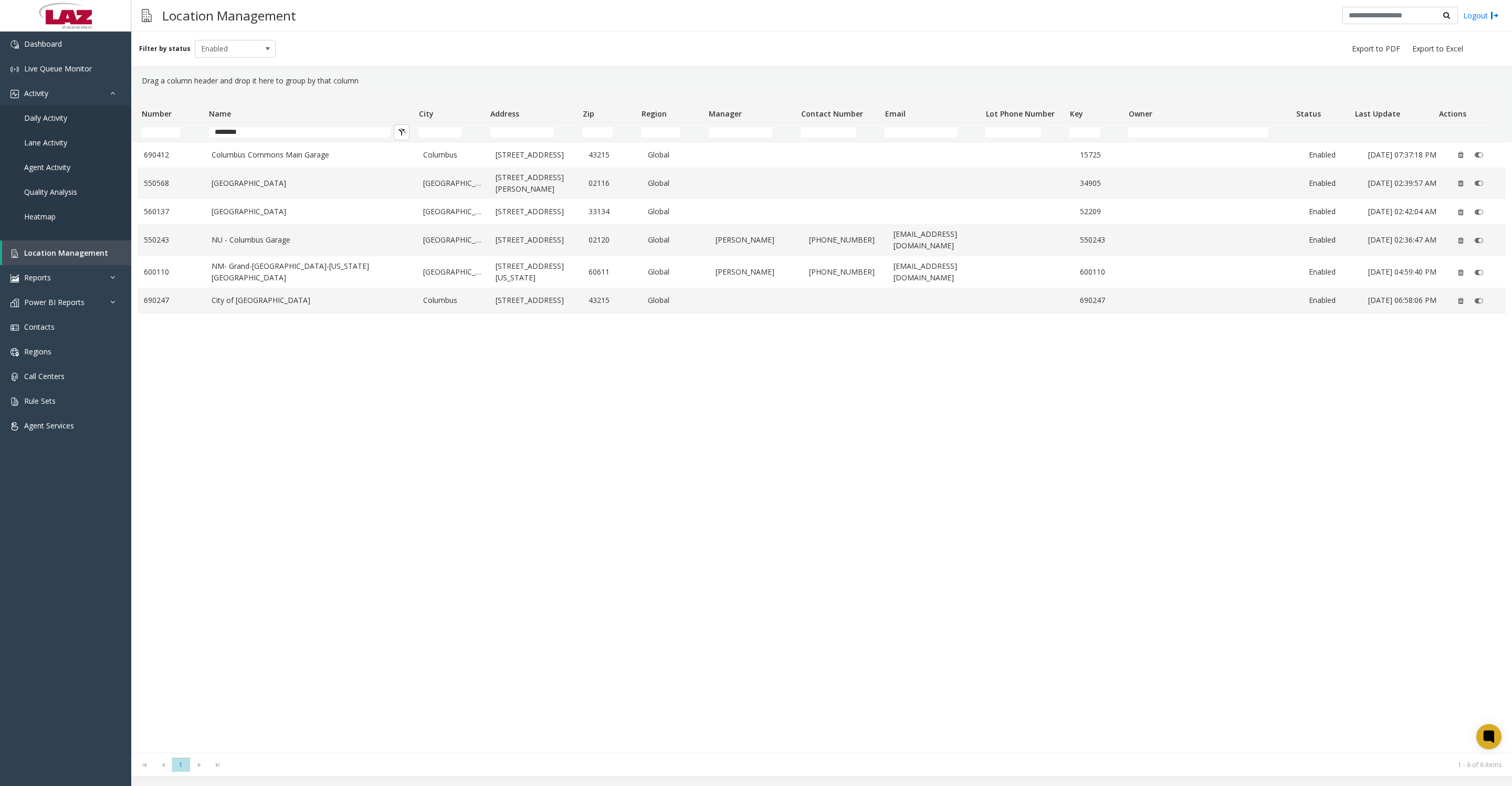
click at [287, 160] on link "Columbus Commons Main Garage" at bounding box center [311, 154] width 199 height 12
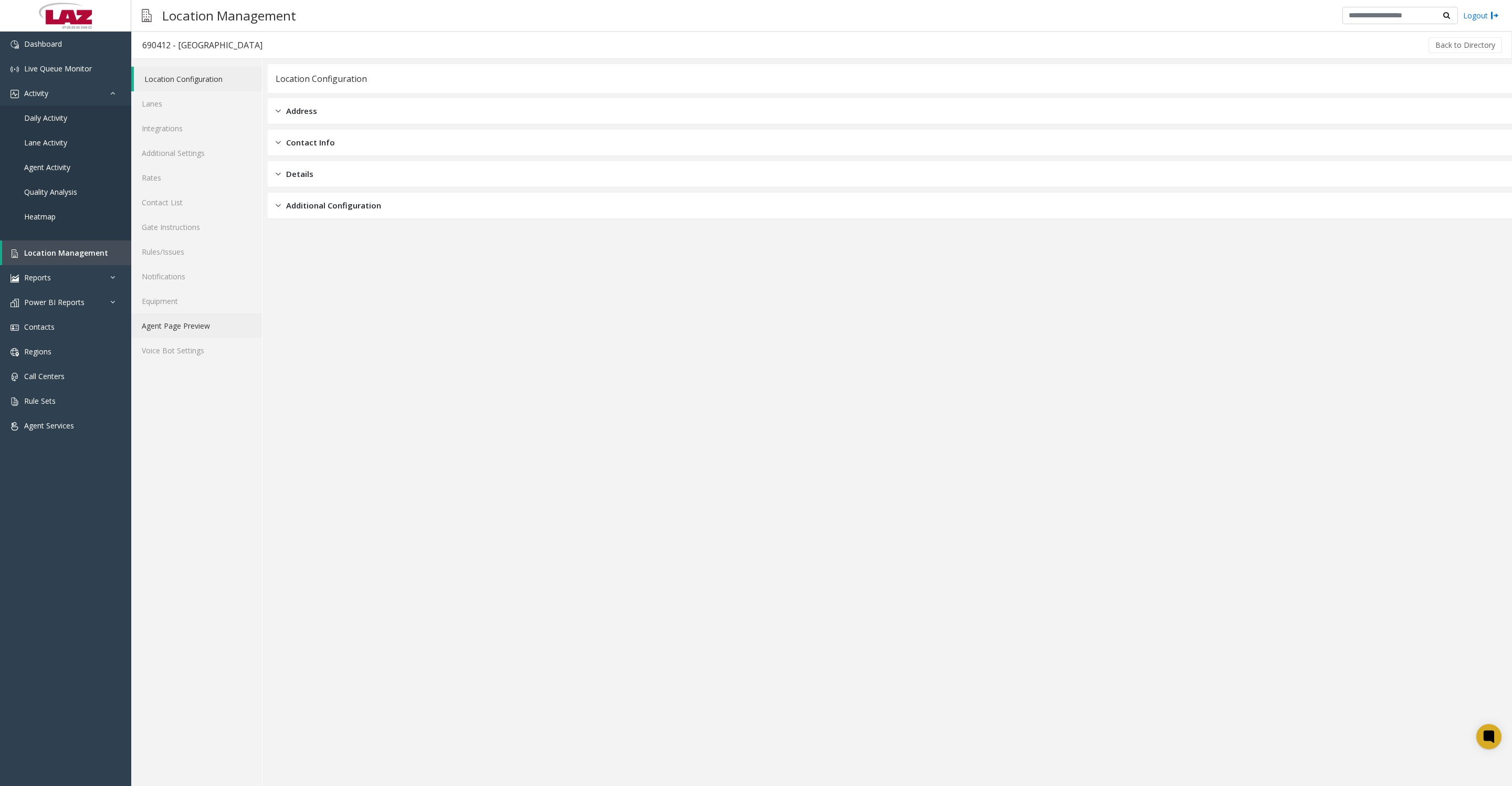
click at [171, 338] on link "Agent Page Preview" at bounding box center [197, 325] width 131 height 25
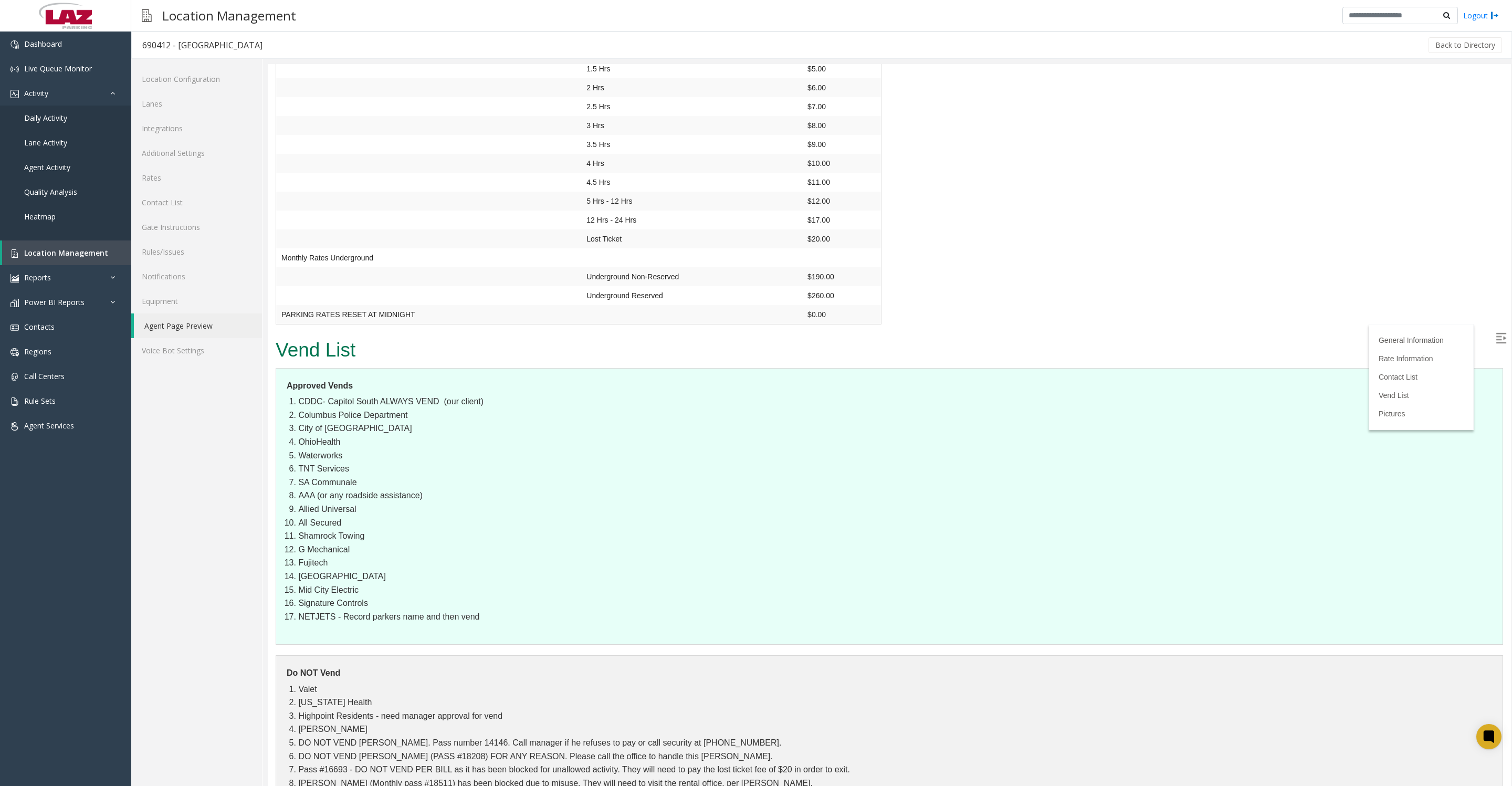
scroll to position [1968, 0]
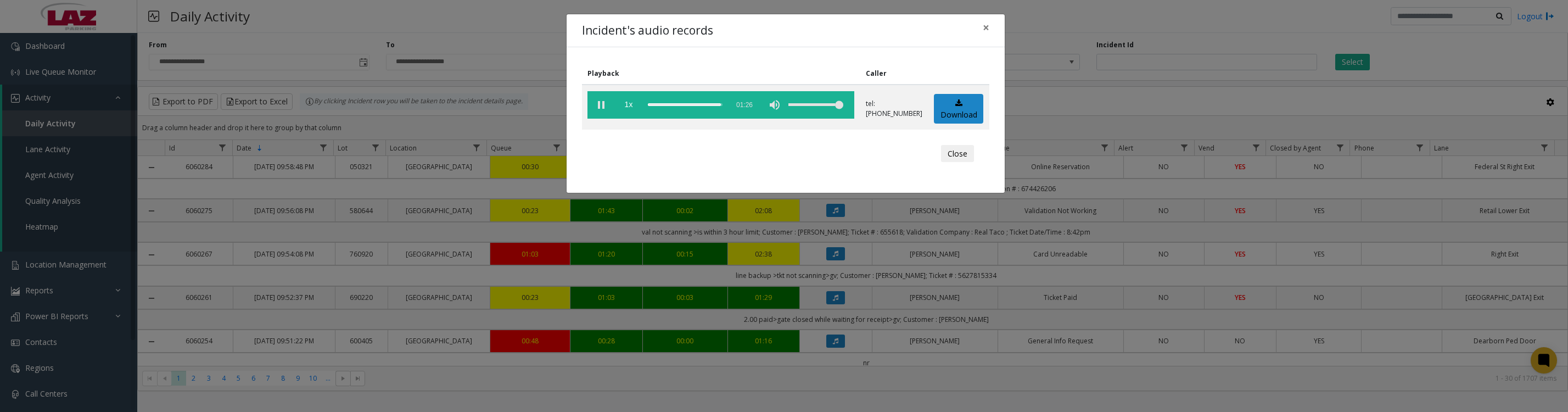
click at [949, 163] on button "Close" at bounding box center [958, 154] width 33 height 18
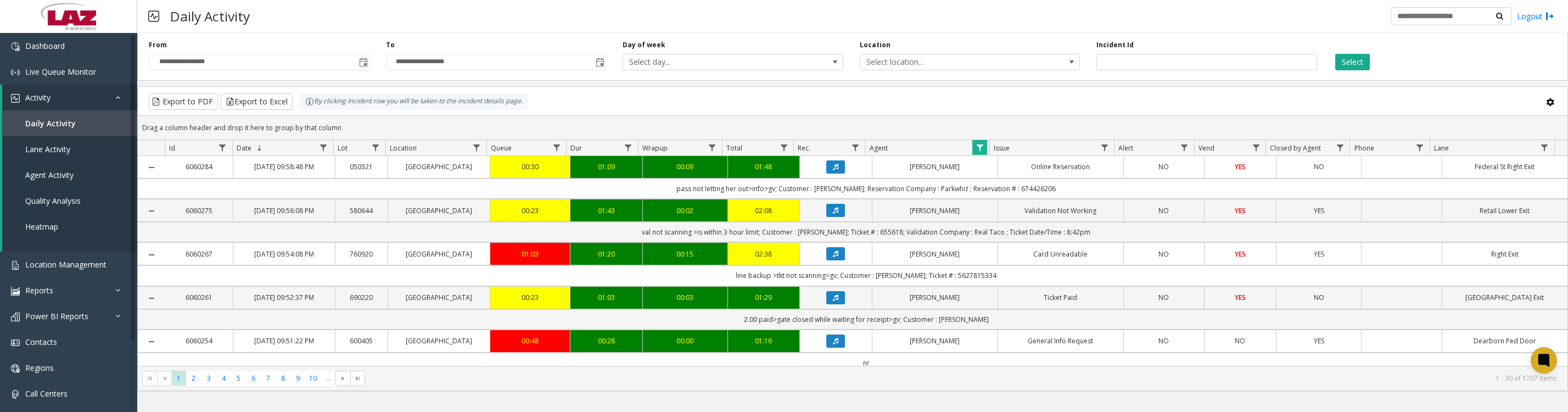
click at [826, 217] on button "Data table" at bounding box center [836, 210] width 19 height 13
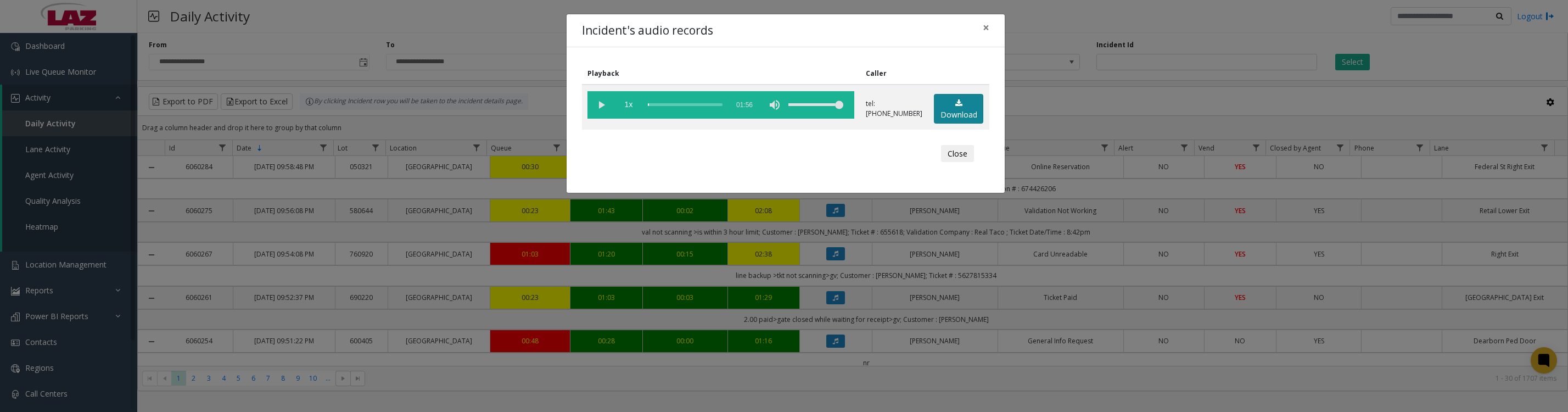
click at [958, 106] on icon at bounding box center [959, 103] width 7 height 8
click at [597, 109] on vg-play-pause at bounding box center [601, 105] width 27 height 27
click at [602, 106] on vg-play-pause at bounding box center [601, 105] width 27 height 27
drag, startPoint x: 675, startPoint y: 109, endPoint x: 729, endPoint y: 109, distance: 54.0
click at [729, 109] on vg-controls "1x 01:56" at bounding box center [721, 105] width 267 height 27
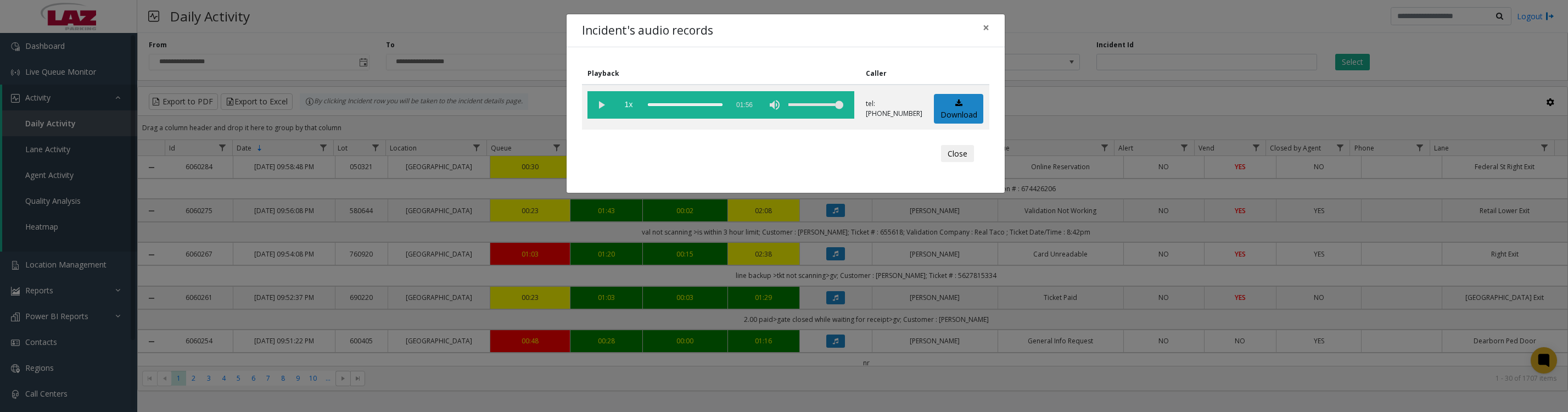
click at [596, 111] on vg-play-pause at bounding box center [601, 105] width 27 height 27
click at [594, 114] on vg-play-pause at bounding box center [601, 105] width 27 height 27
click at [953, 161] on button "Close" at bounding box center [958, 154] width 33 height 18
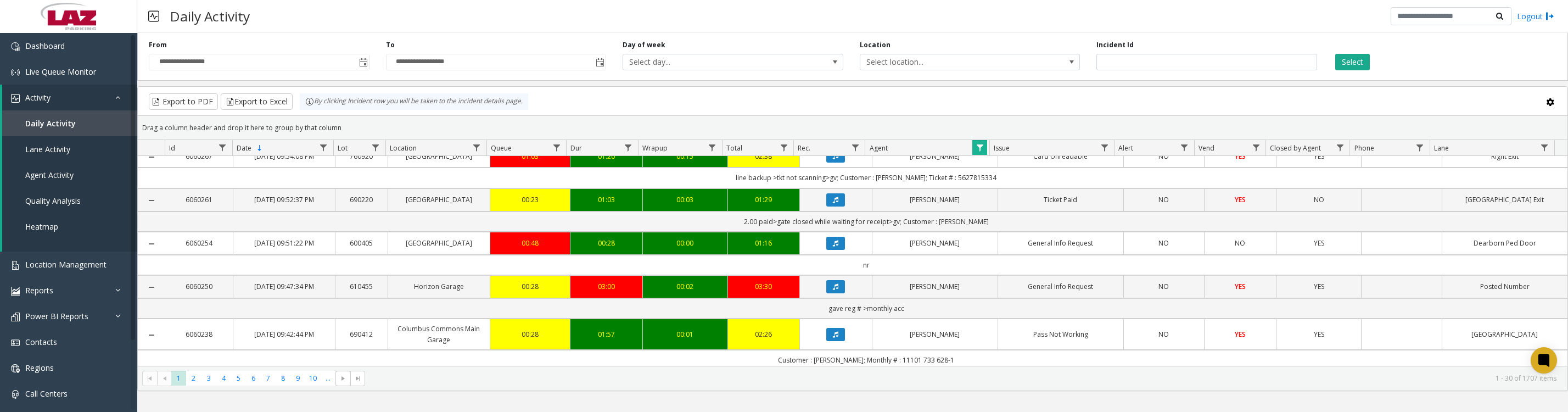
scroll to position [137, 0]
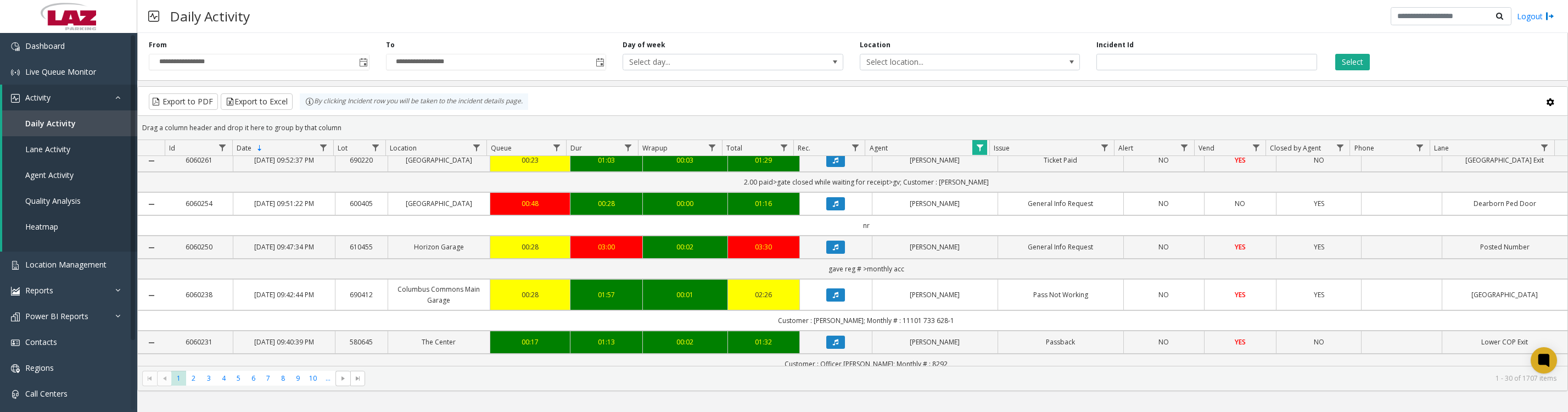
click at [833, 164] on icon "Data table" at bounding box center [836, 160] width 6 height 6
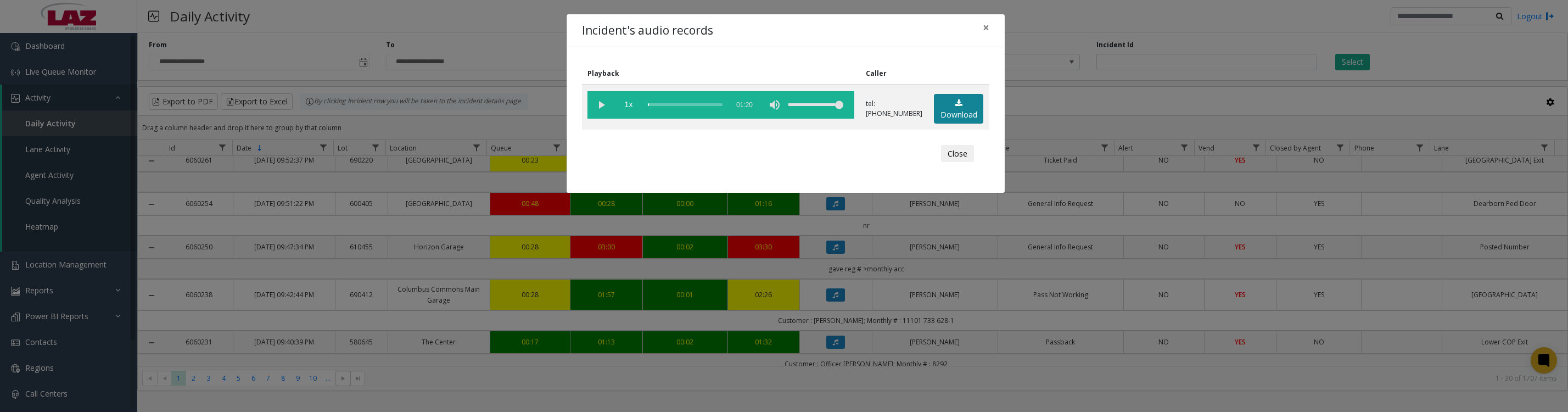
click at [939, 116] on link "Download" at bounding box center [958, 109] width 49 height 30
click at [598, 112] on vg-play-pause at bounding box center [601, 105] width 27 height 27
click at [600, 107] on vg-play-pause at bounding box center [601, 105] width 27 height 27
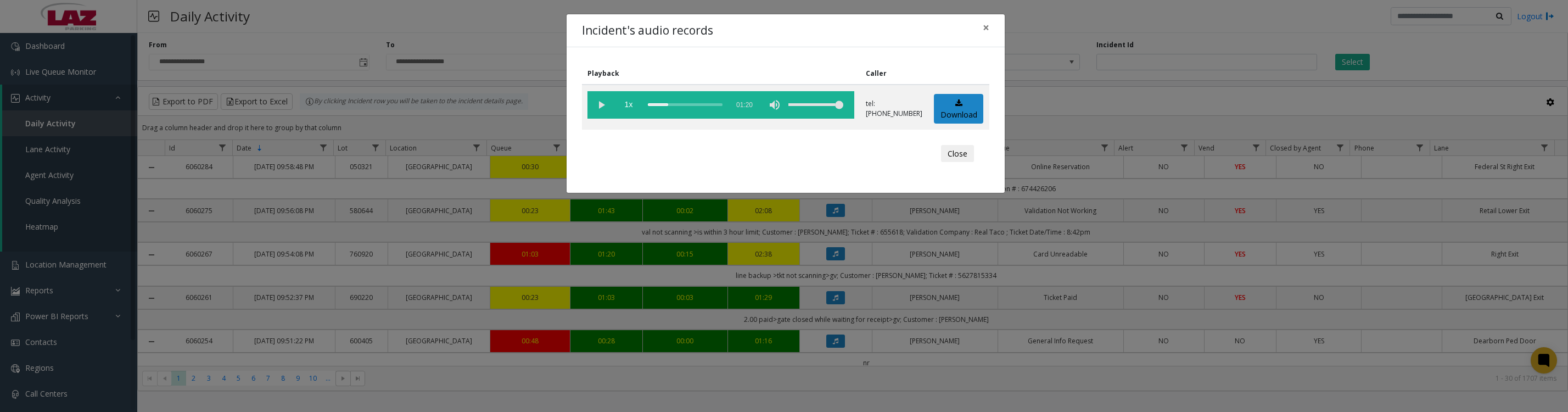
scroll to position [137, 0]
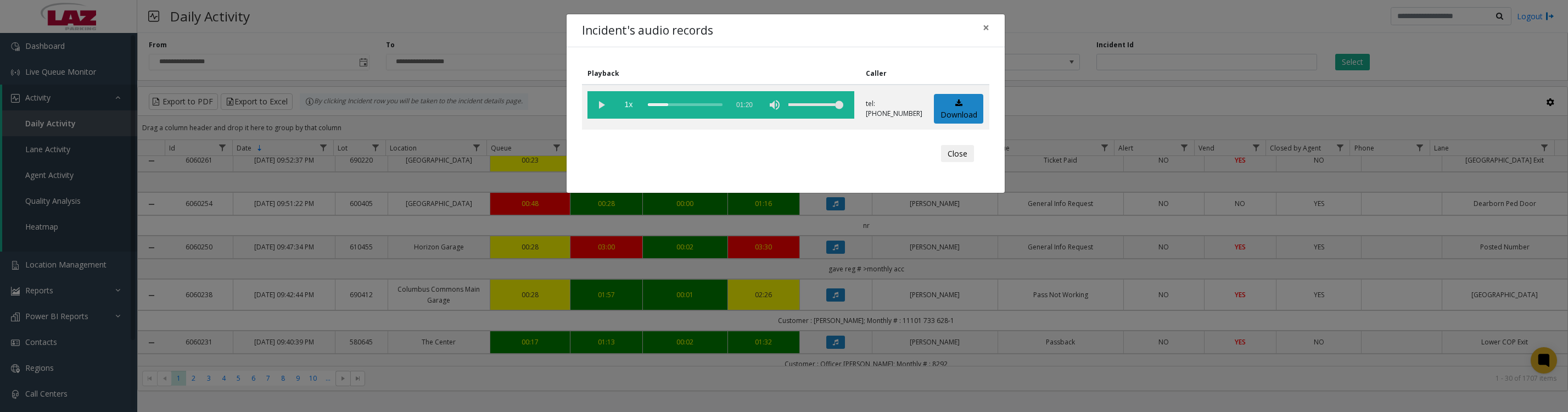
click at [600, 92] on td "1x 01:20" at bounding box center [721, 106] width 278 height 45
click at [598, 112] on vg-play-pause at bounding box center [601, 105] width 27 height 27
click at [949, 163] on button "Close" at bounding box center [958, 154] width 33 height 18
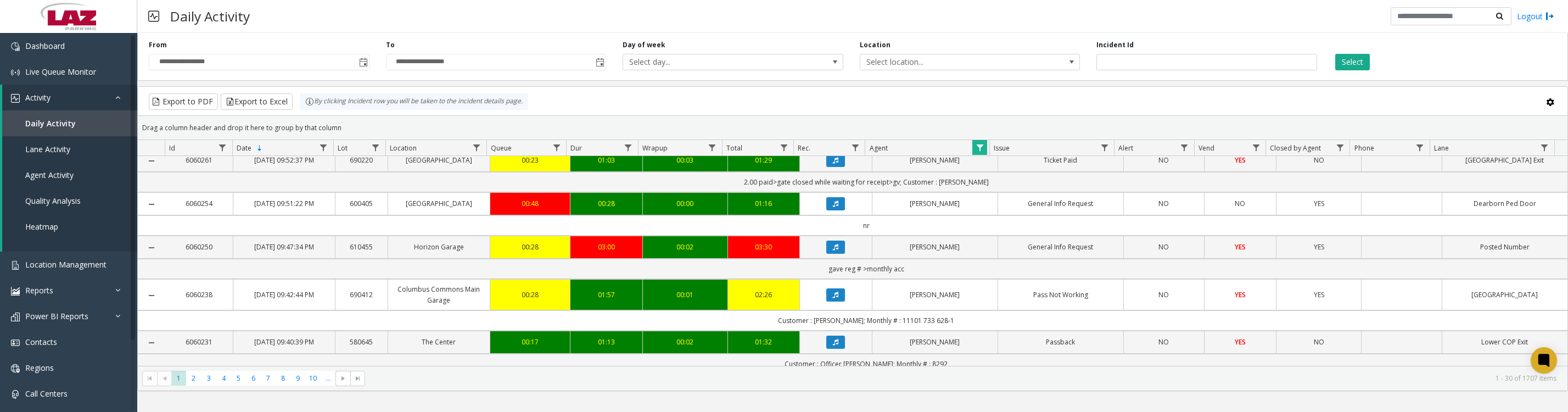
scroll to position [274, 0]
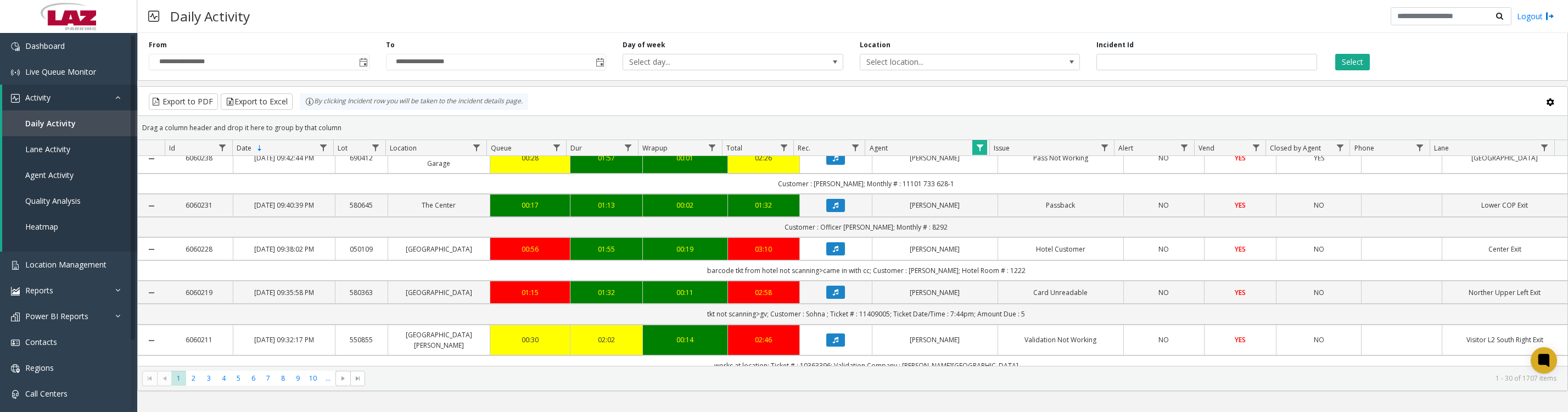
click at [322, 152] on span "Data table" at bounding box center [323, 148] width 9 height 9
click at [342, 194] on input "Date Filter" at bounding box center [371, 201] width 93 height 19
type input "***"
click button "Filter" at bounding box center [395, 303] width 45 height 24
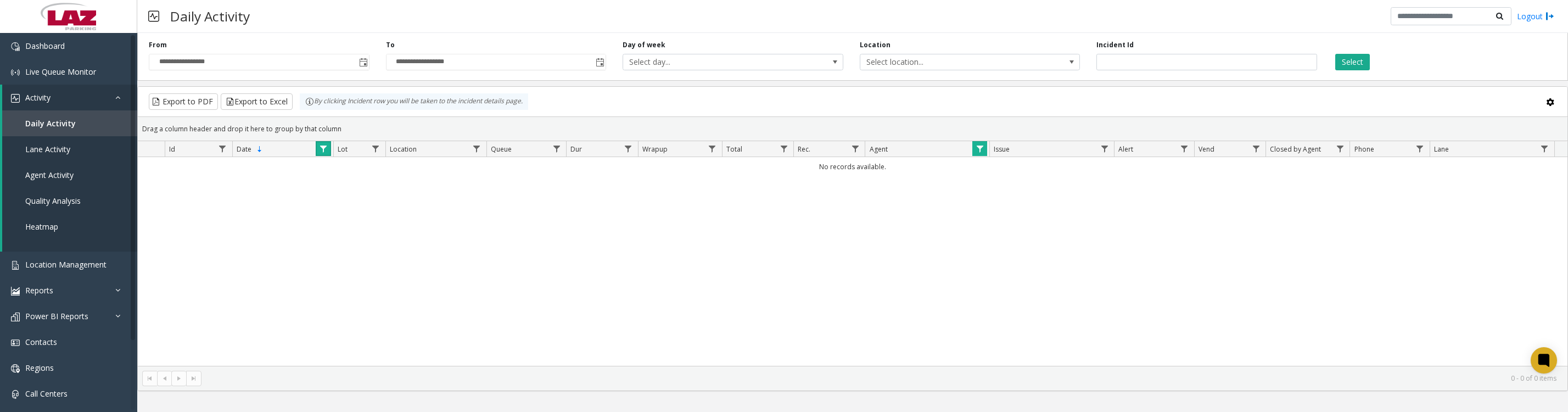
click at [330, 156] on link "Data table" at bounding box center [323, 149] width 15 height 15
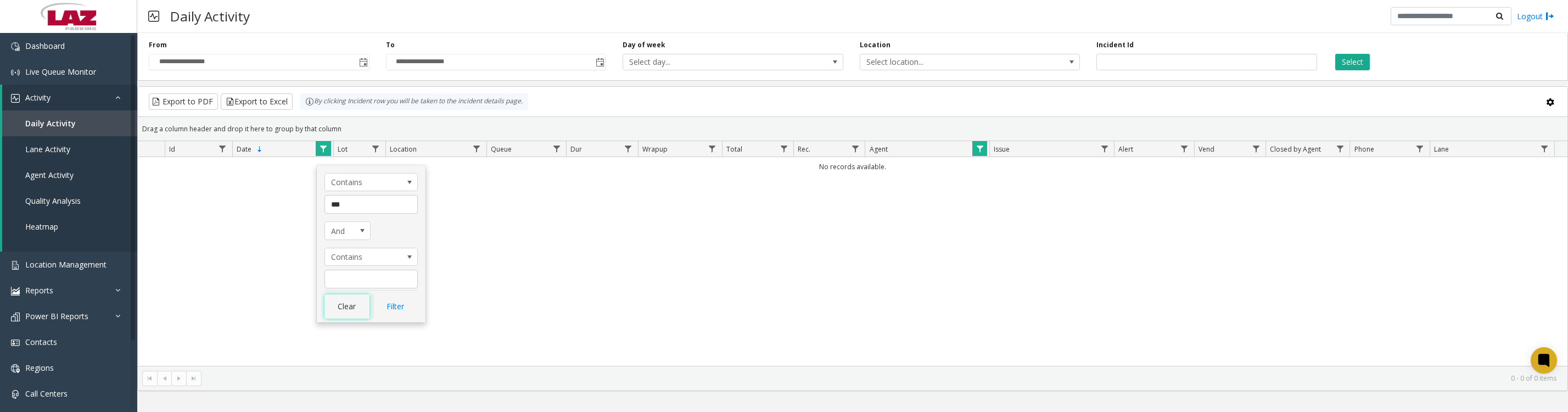
click at [361, 317] on button "Clear" at bounding box center [347, 306] width 45 height 24
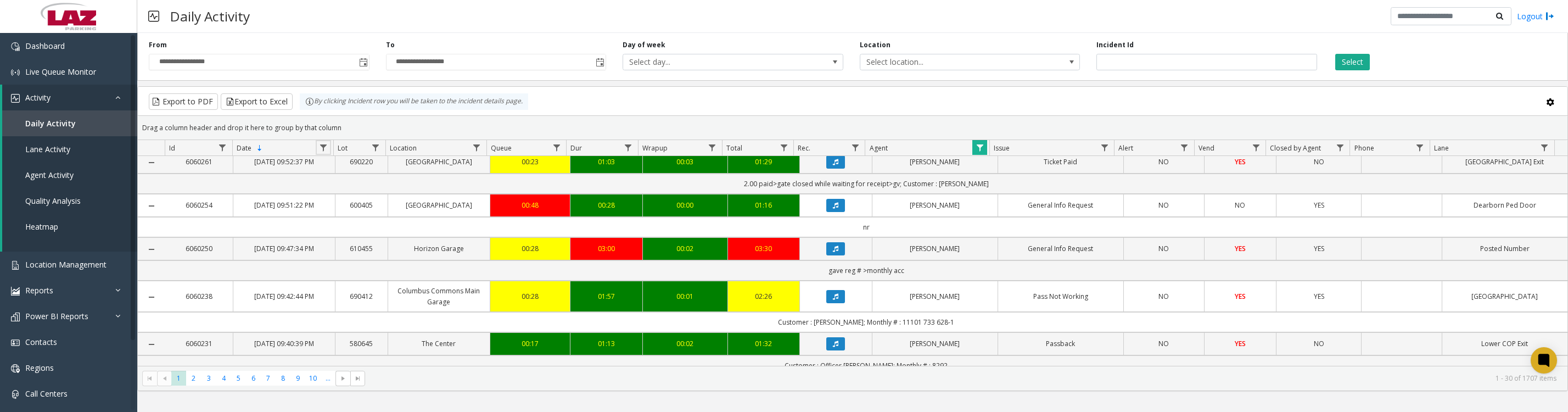
scroll to position [274, 0]
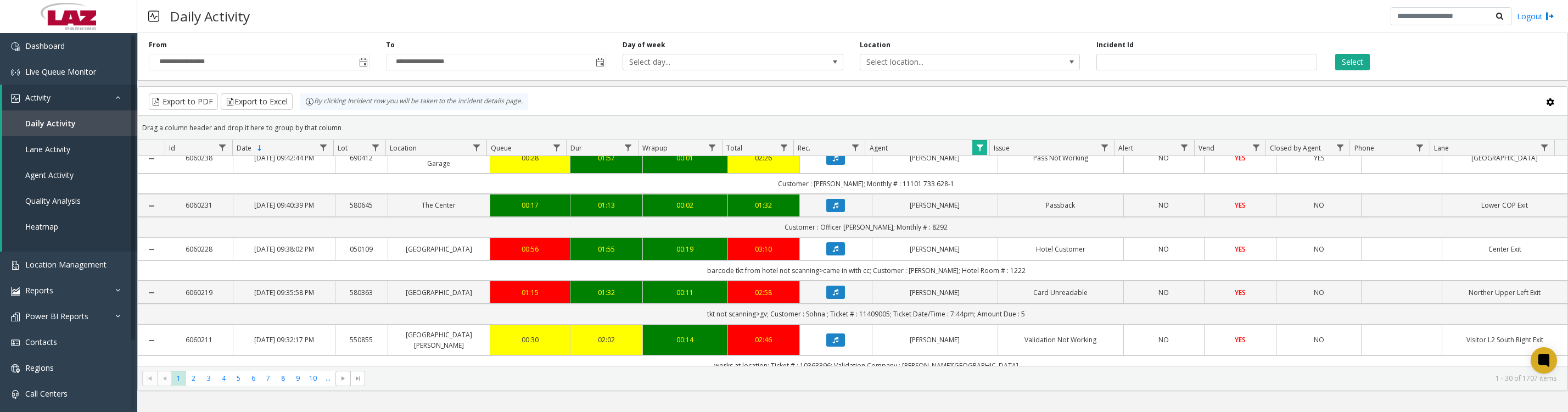
click at [833, 161] on icon "Data table" at bounding box center [836, 158] width 6 height 6
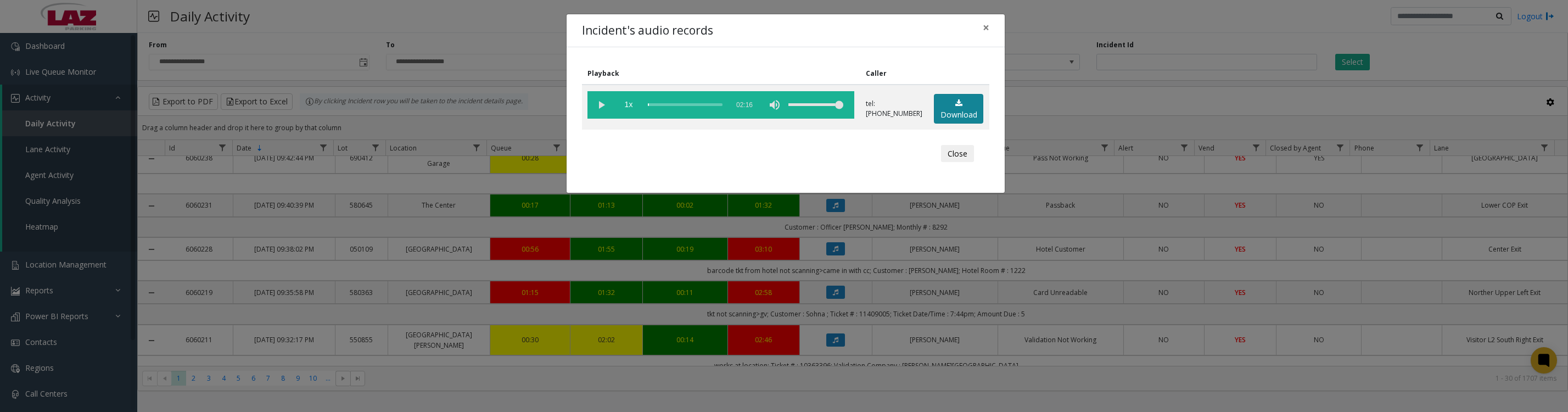
click at [943, 109] on link "Download" at bounding box center [958, 109] width 49 height 30
click at [946, 163] on button "Close" at bounding box center [958, 154] width 33 height 18
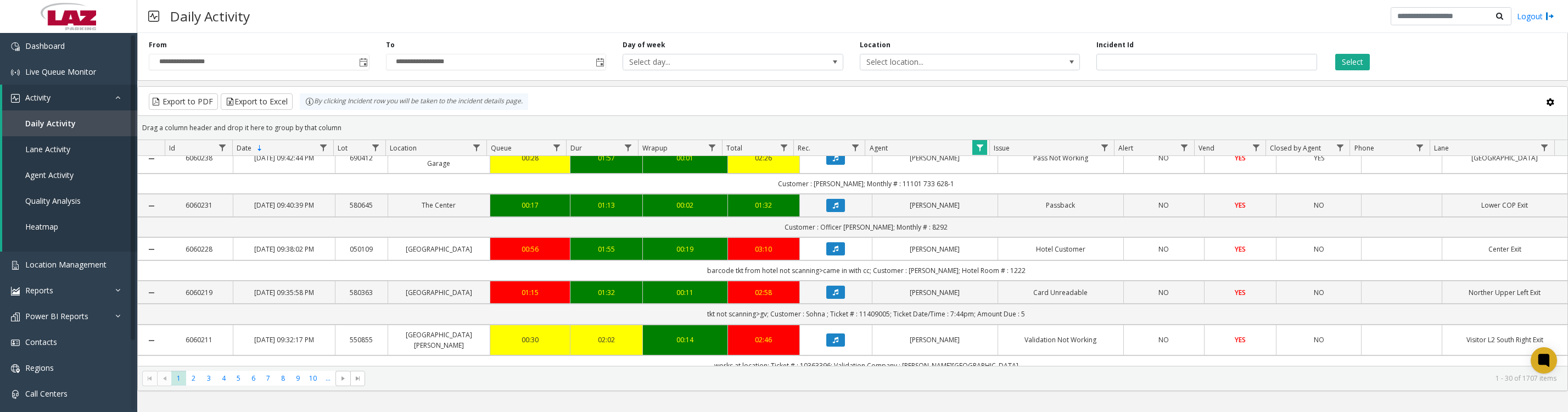
click at [976, 152] on span "Data table" at bounding box center [980, 148] width 9 height 9
click at [998, 303] on button "Clear" at bounding box center [1003, 303] width 45 height 24
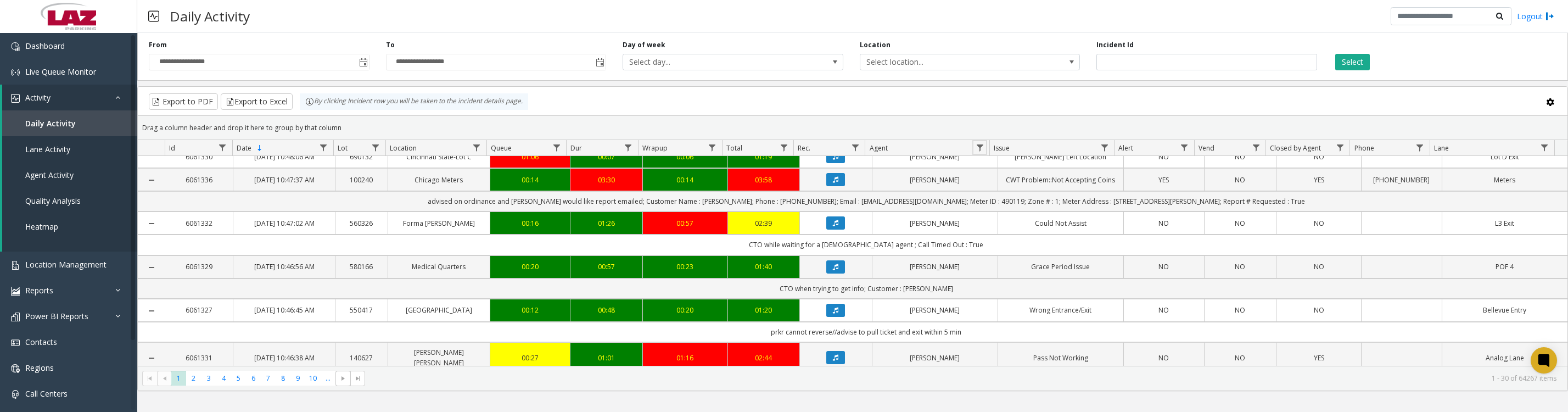
click at [981, 149] on span "Data table" at bounding box center [980, 148] width 9 height 9
click at [998, 198] on input "Agent Filter" at bounding box center [1027, 201] width 93 height 19
type input "******"
click button "Filter" at bounding box center [1051, 303] width 45 height 24
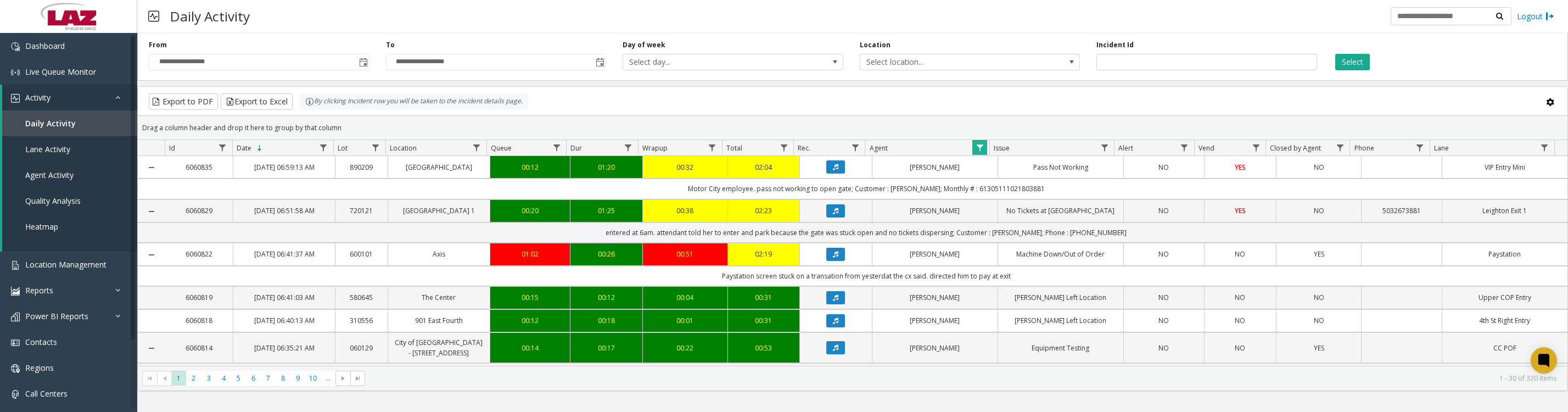
scroll to position [274, 0]
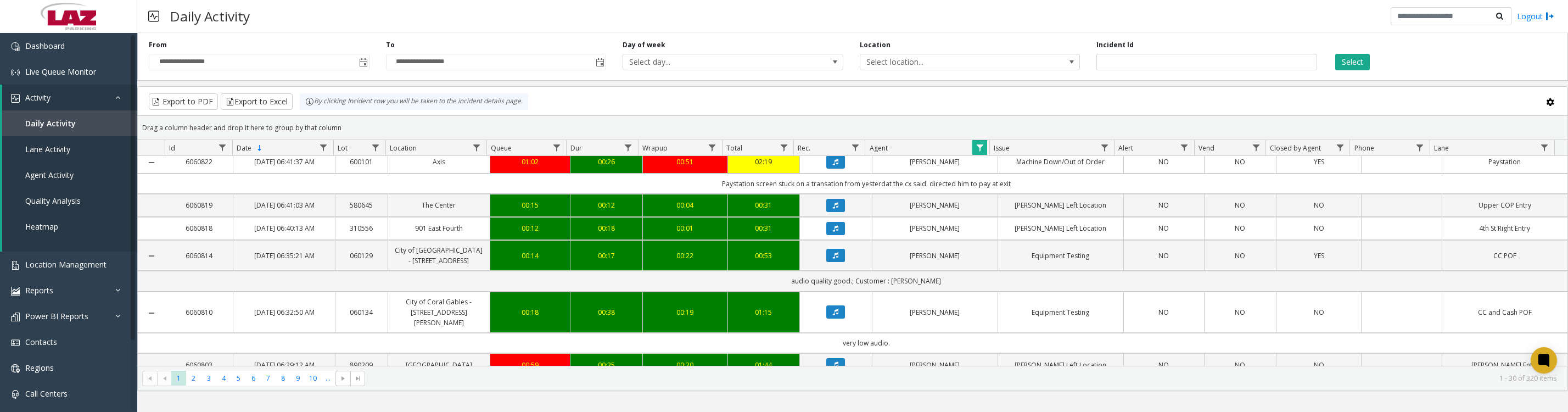
click at [833, 166] on icon "Data table" at bounding box center [836, 161] width 6 height 6
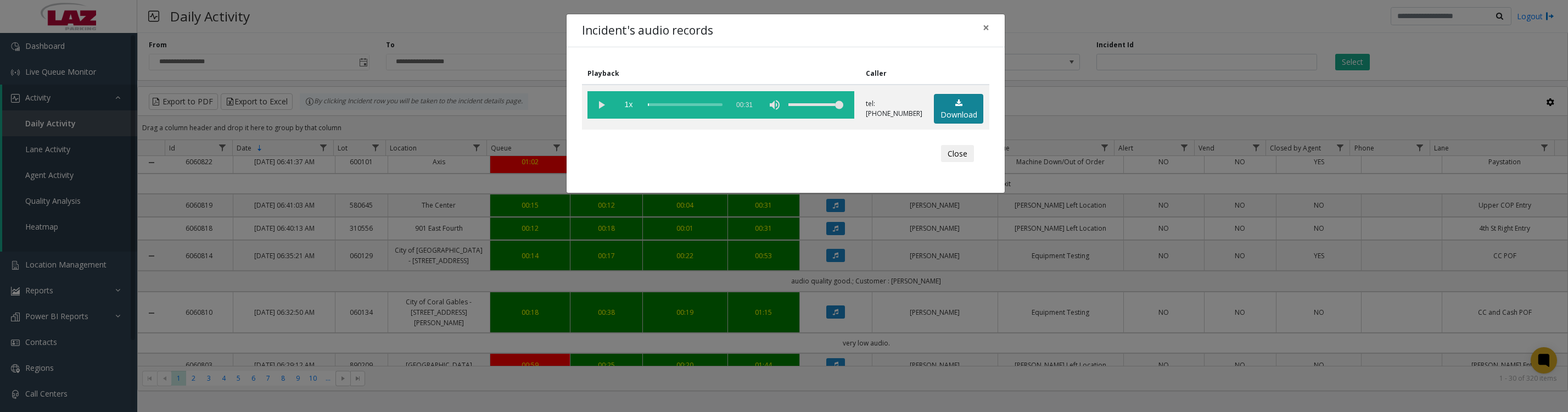
click at [949, 104] on link "Download" at bounding box center [958, 109] width 49 height 30
click at [602, 106] on vg-play-pause at bounding box center [601, 105] width 27 height 27
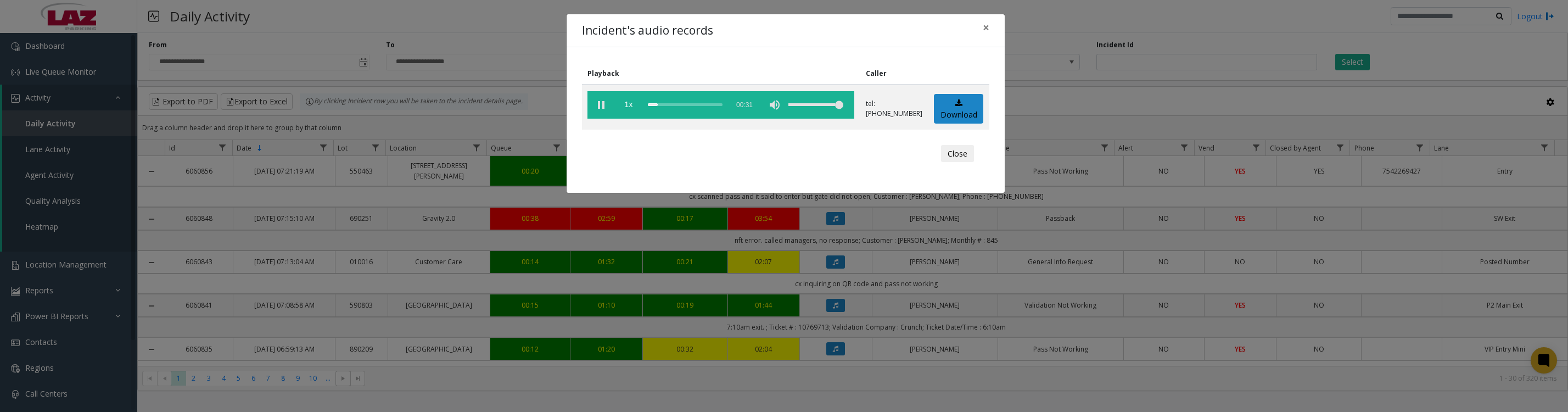
scroll to position [274, 0]
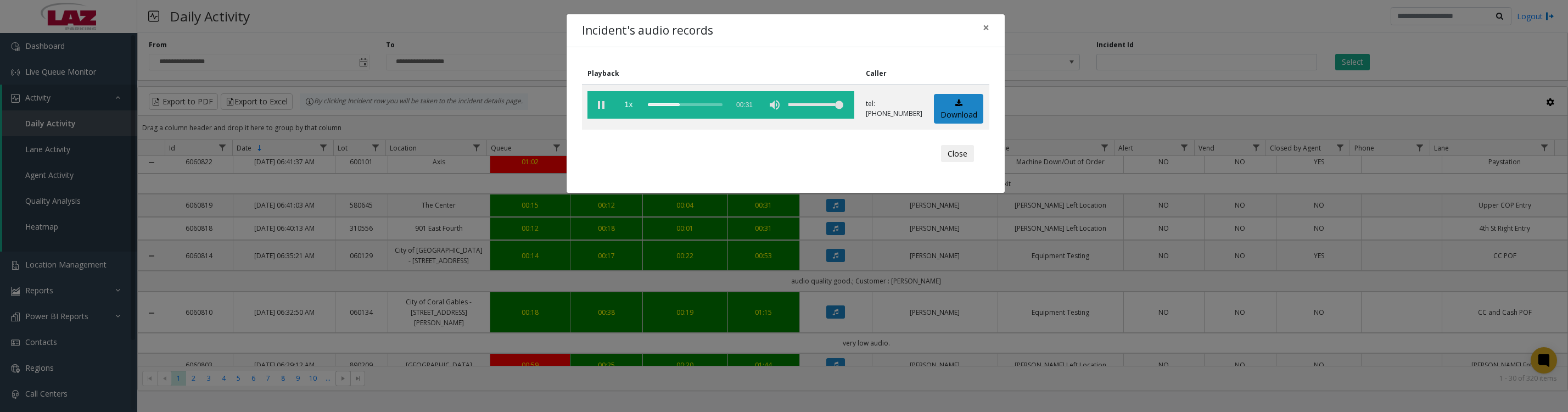
click at [605, 109] on vg-play-pause at bounding box center [601, 105] width 27 height 27
click at [600, 107] on vg-play-pause at bounding box center [601, 105] width 27 height 27
click at [599, 109] on vg-play-pause at bounding box center [601, 105] width 27 height 27
click at [956, 155] on button "Close" at bounding box center [958, 154] width 33 height 18
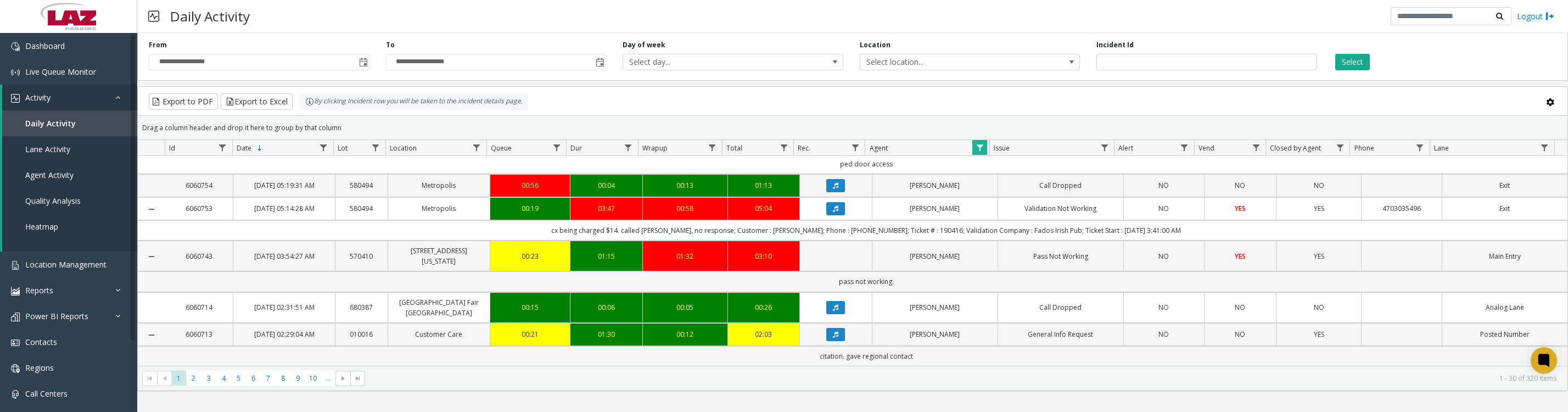
scroll to position [1200, 0]
click at [191, 386] on span "2" at bounding box center [193, 378] width 15 height 15
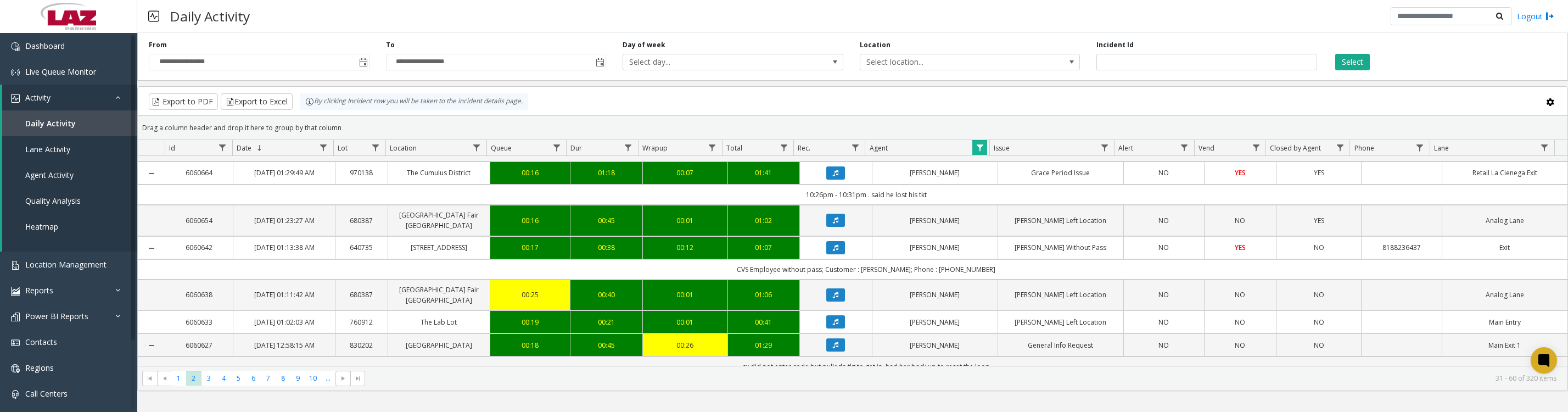
scroll to position [549, 0]
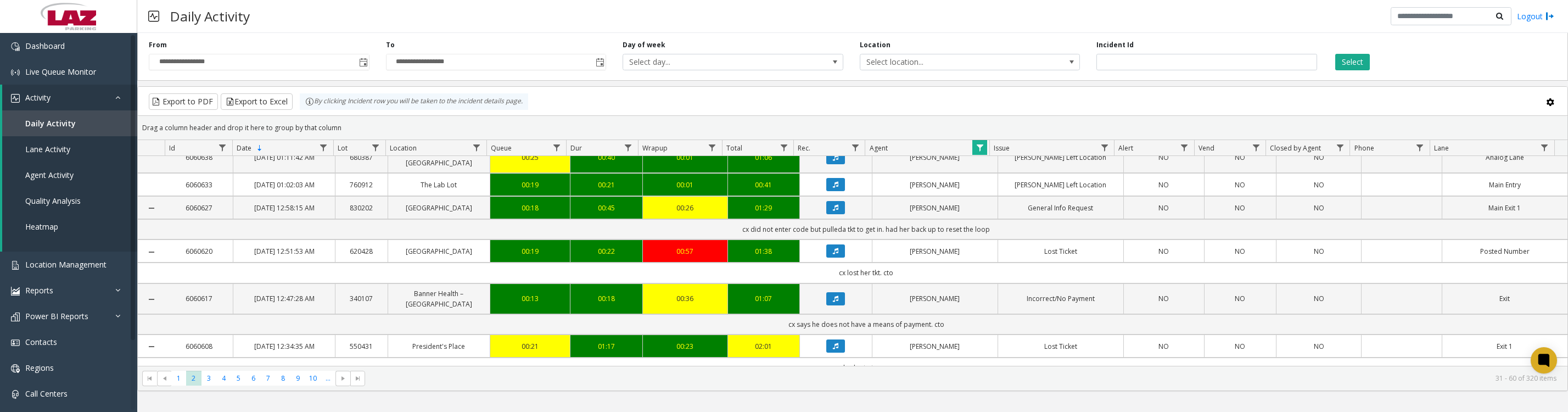
click at [833, 211] on icon "Data table" at bounding box center [836, 207] width 6 height 6
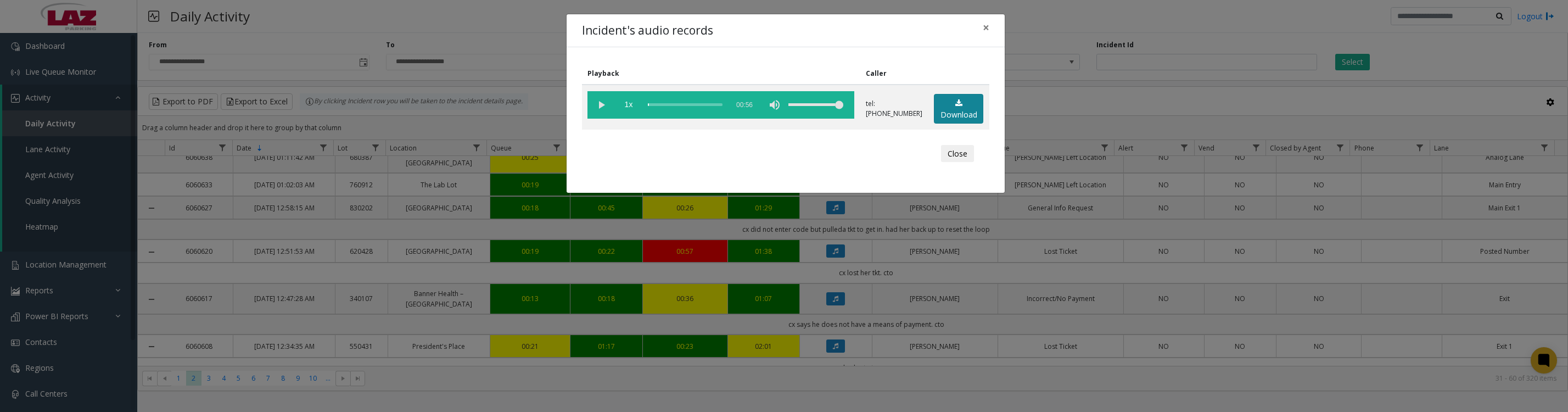
click at [959, 109] on link "Download" at bounding box center [958, 109] width 49 height 30
click at [600, 111] on vg-play-pause at bounding box center [601, 105] width 27 height 27
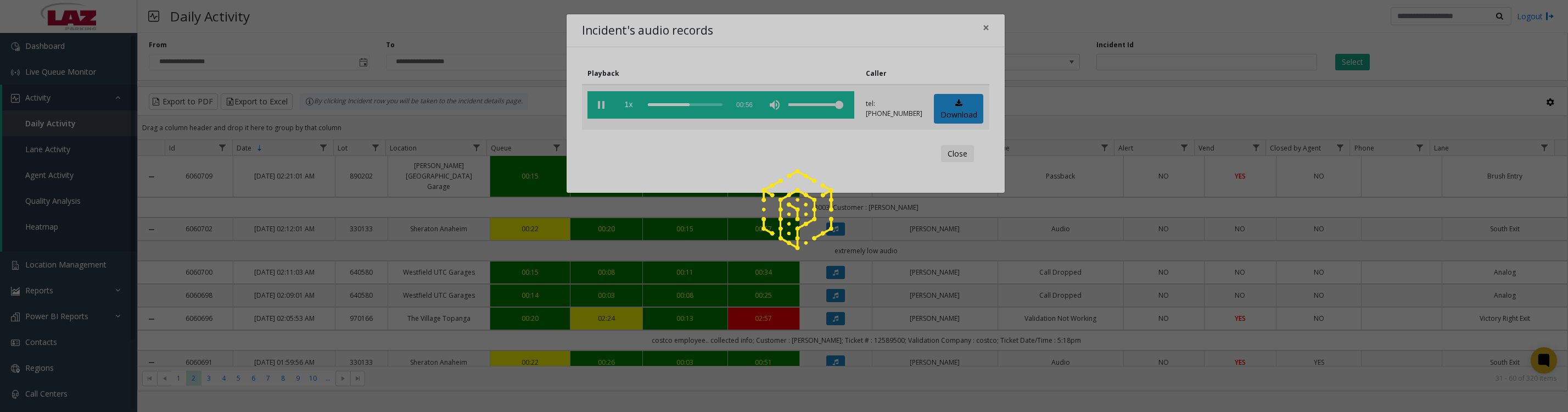
scroll to position [549, 0]
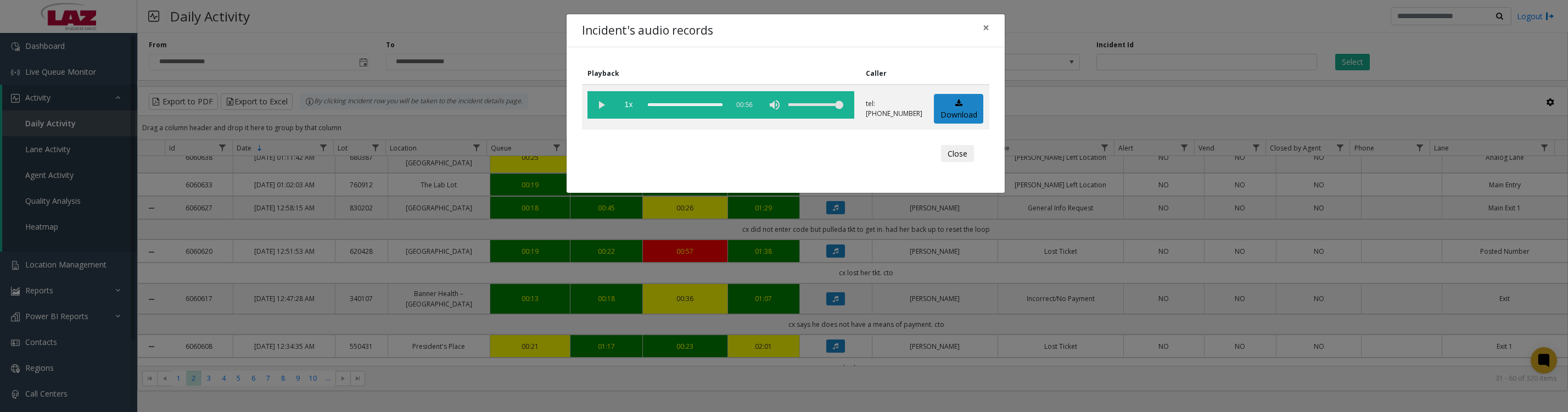
click at [969, 163] on button "Close" at bounding box center [958, 154] width 33 height 18
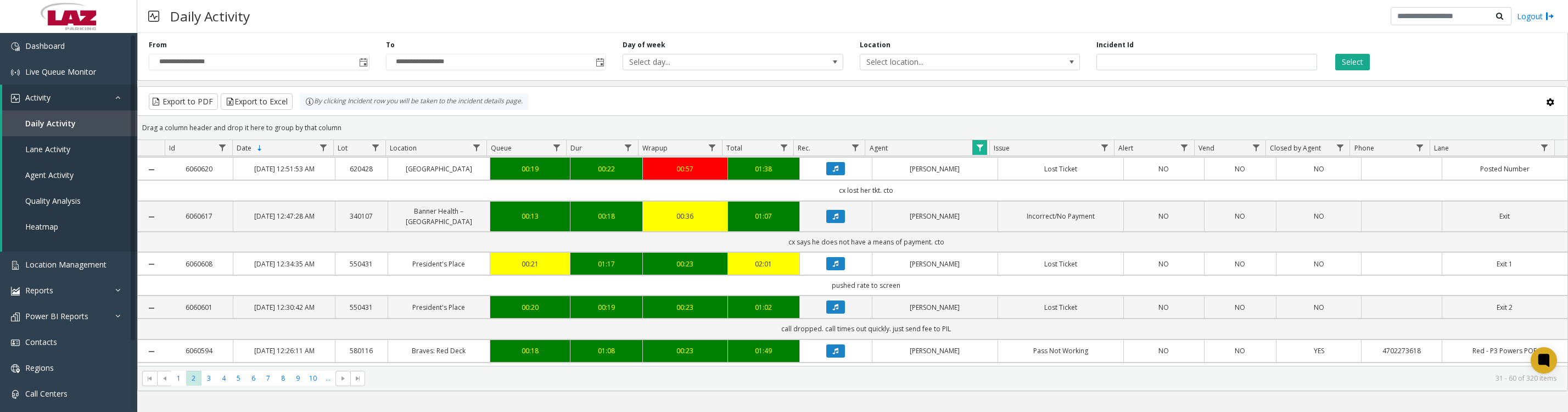
scroll to position [686, 0]
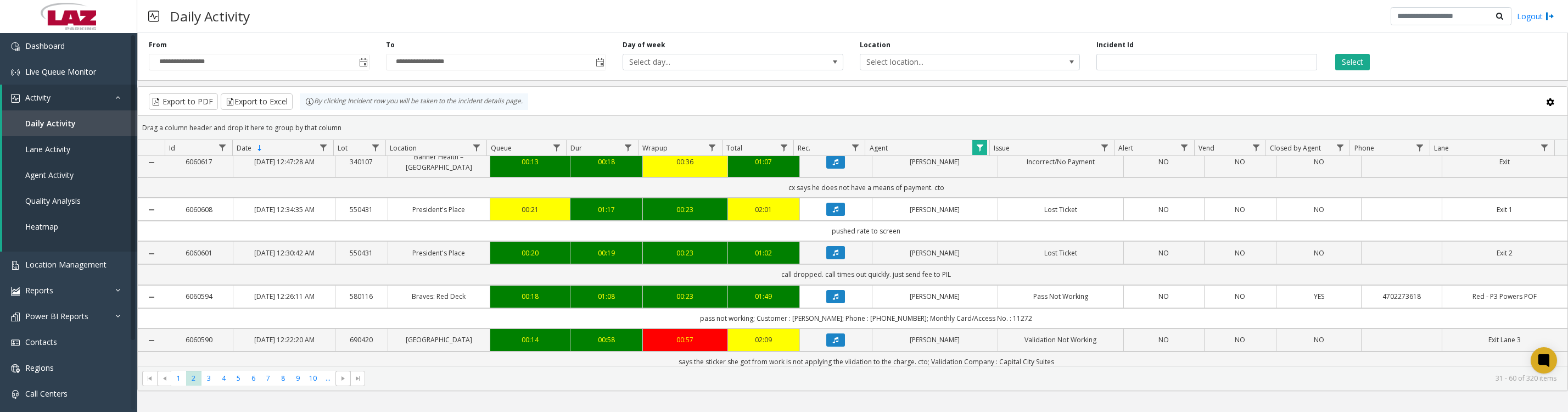
click at [826, 169] on button "Data table" at bounding box center [836, 162] width 19 height 13
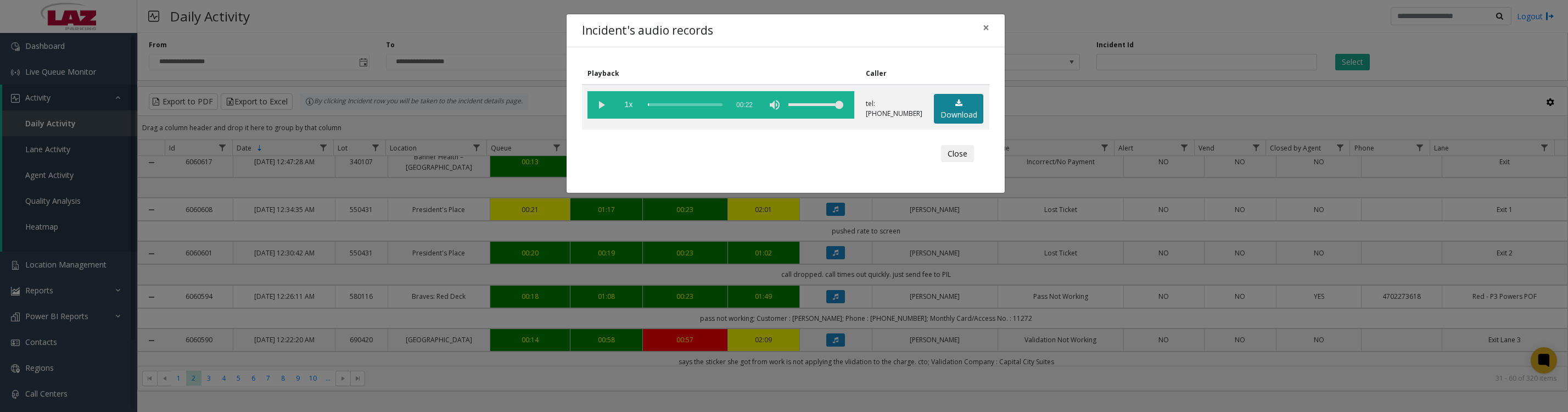
click at [947, 116] on link "Download" at bounding box center [958, 109] width 49 height 30
click at [601, 106] on vg-play-pause at bounding box center [601, 105] width 27 height 27
click at [963, 163] on button "Close" at bounding box center [958, 154] width 33 height 18
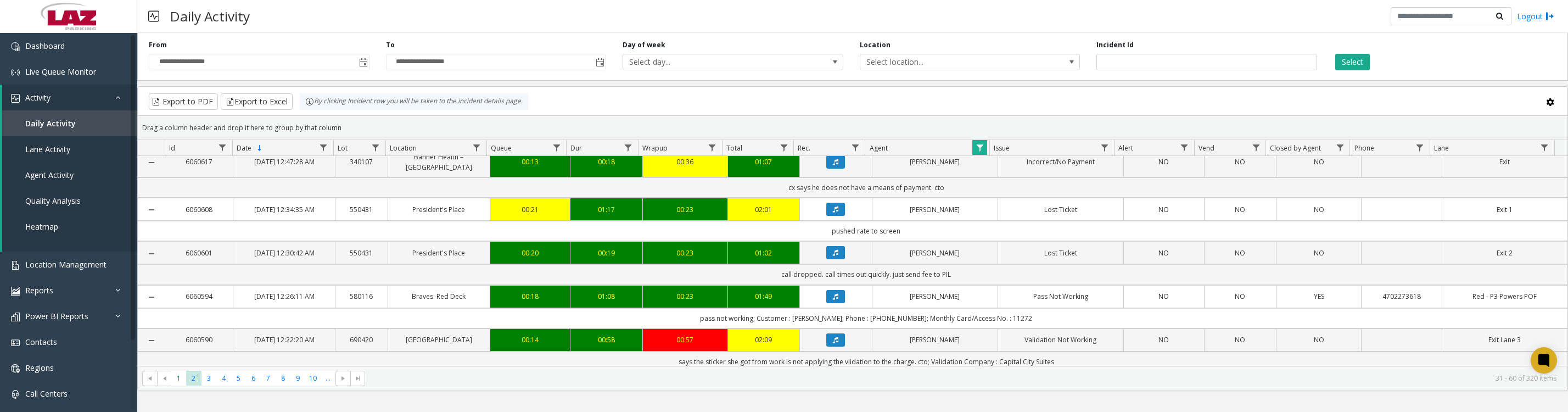
scroll to position [824, 0]
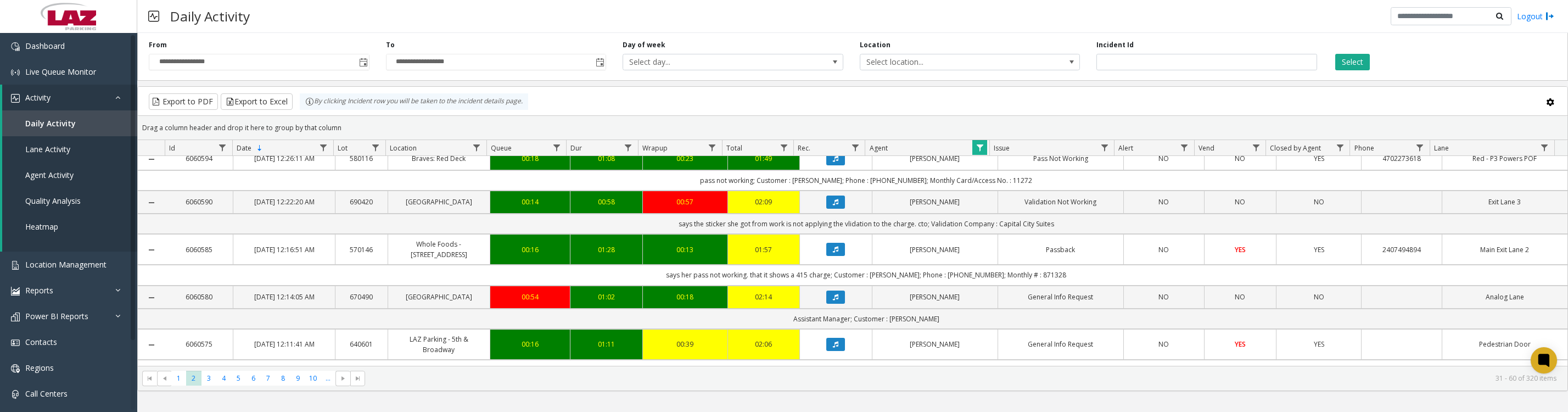
click at [833, 75] on icon "Data table" at bounding box center [836, 71] width 6 height 6
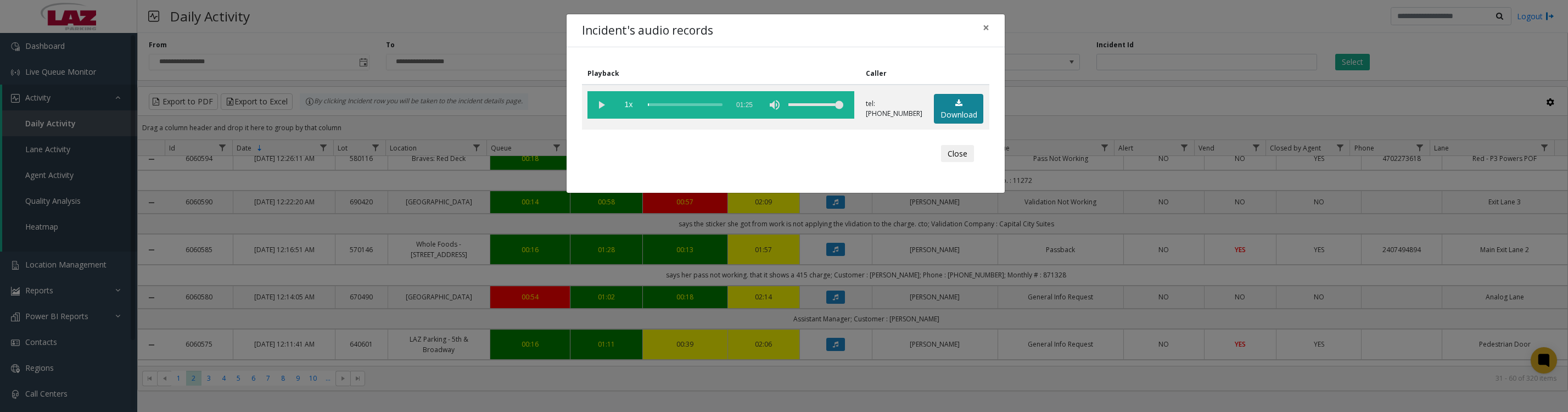
click at [972, 120] on link "Download" at bounding box center [958, 109] width 49 height 30
click at [596, 109] on vg-play-pause at bounding box center [601, 105] width 27 height 27
click at [957, 163] on button "Close" at bounding box center [958, 154] width 33 height 18
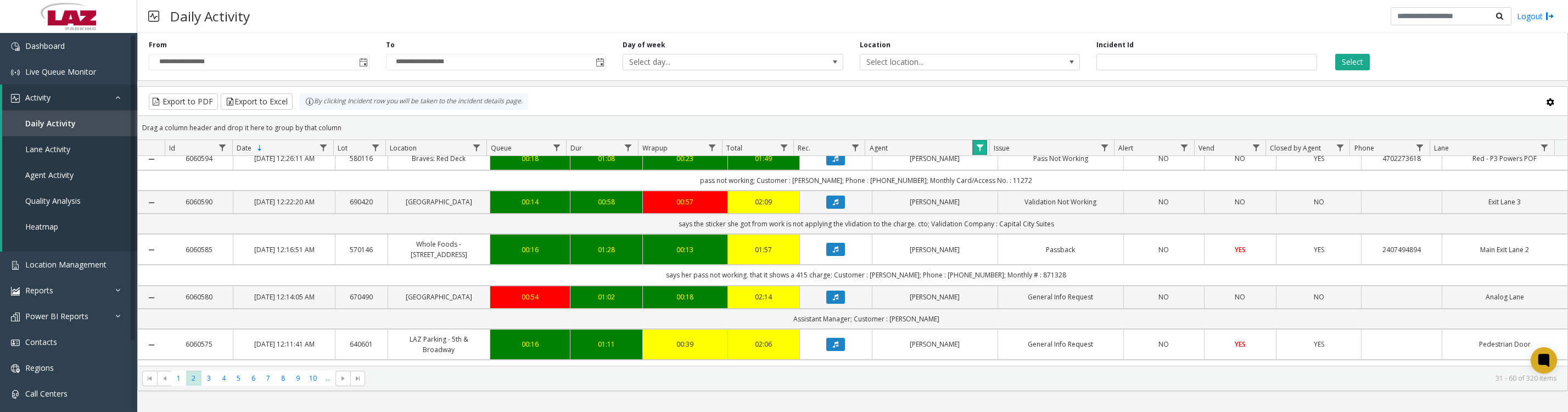
click at [985, 154] on link "Data table" at bounding box center [979, 147] width 15 height 15
click at [991, 313] on button "Clear" at bounding box center [1003, 303] width 45 height 24
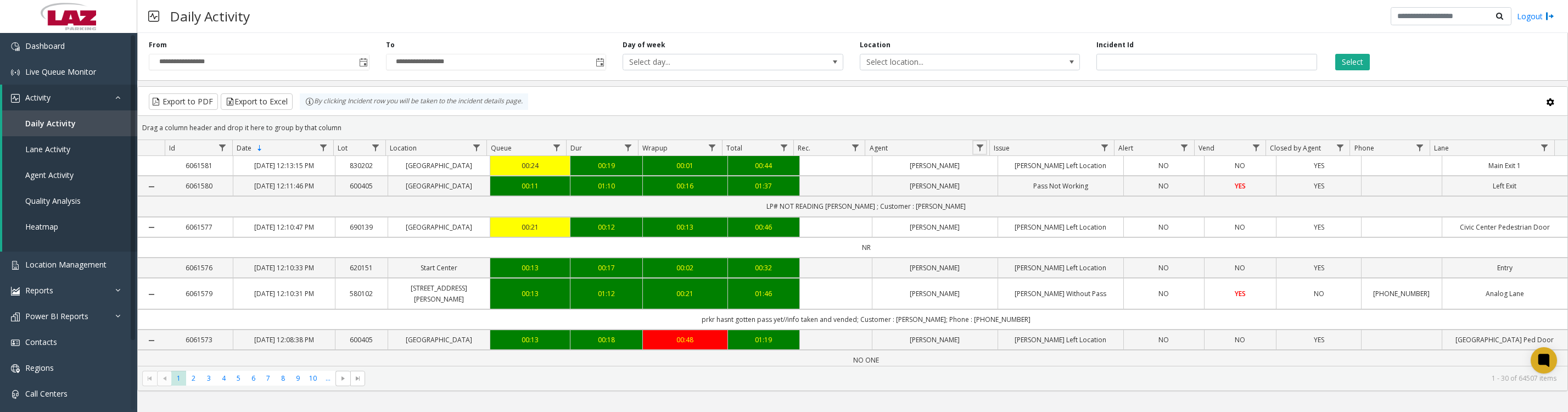
click at [972, 154] on link "Data table" at bounding box center [979, 147] width 15 height 15
click at [997, 200] on input "Agent Filter" at bounding box center [1027, 201] width 93 height 19
type input "*"
type input "*******"
click button "Filter" at bounding box center [1051, 303] width 45 height 24
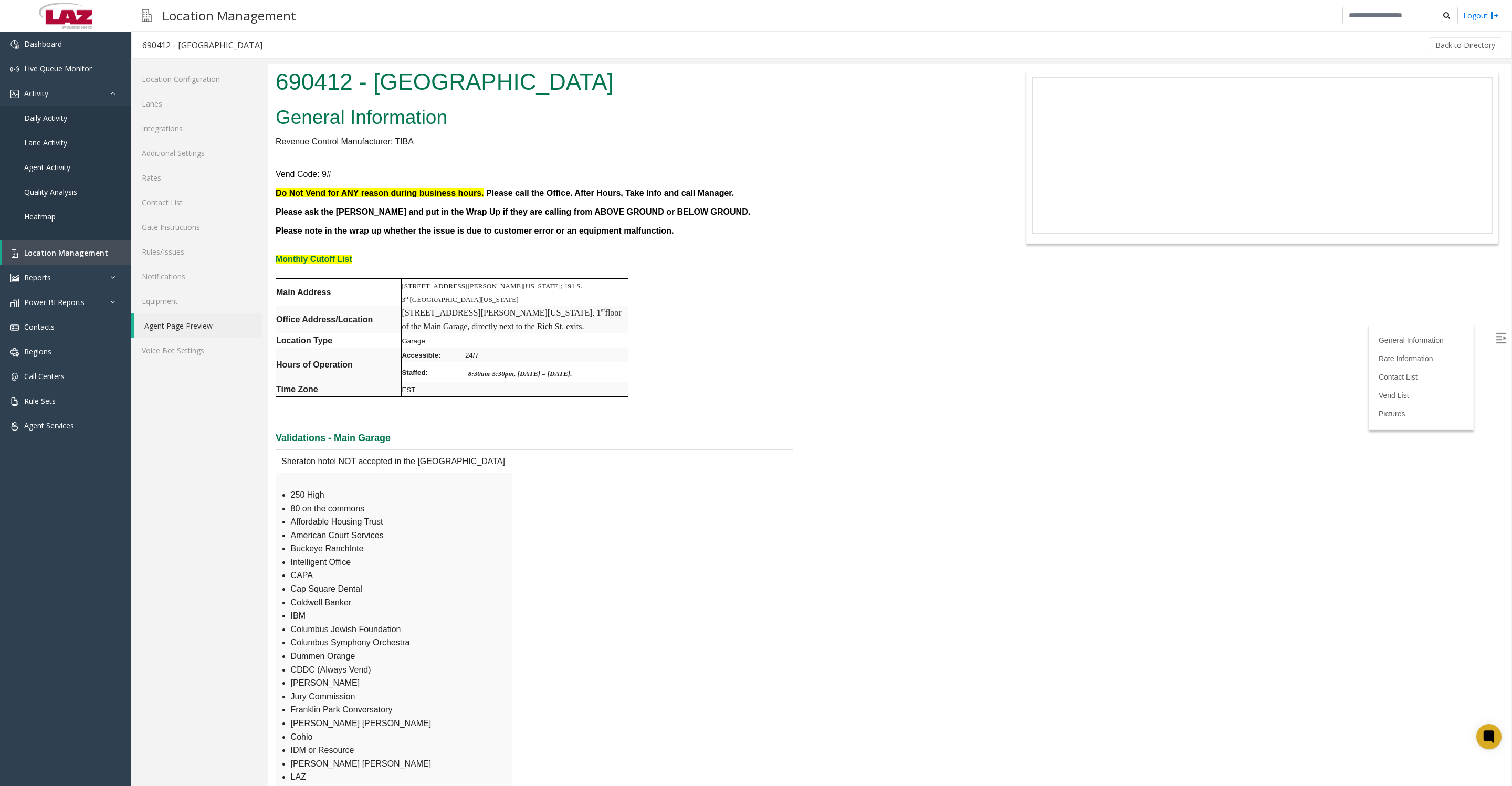
scroll to position [1968, 0]
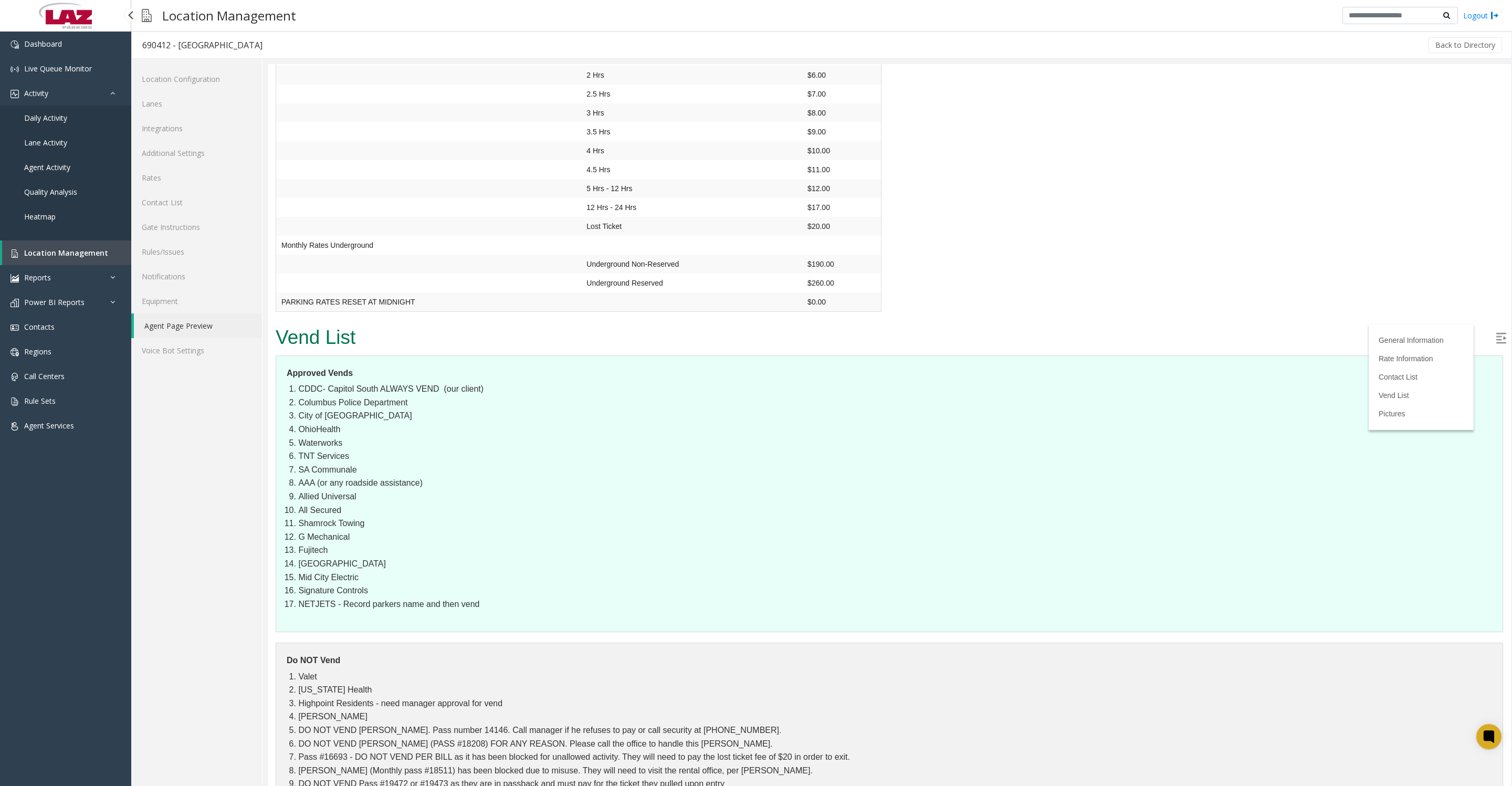
click at [68, 112] on link "Daily Activity" at bounding box center [66, 118] width 131 height 25
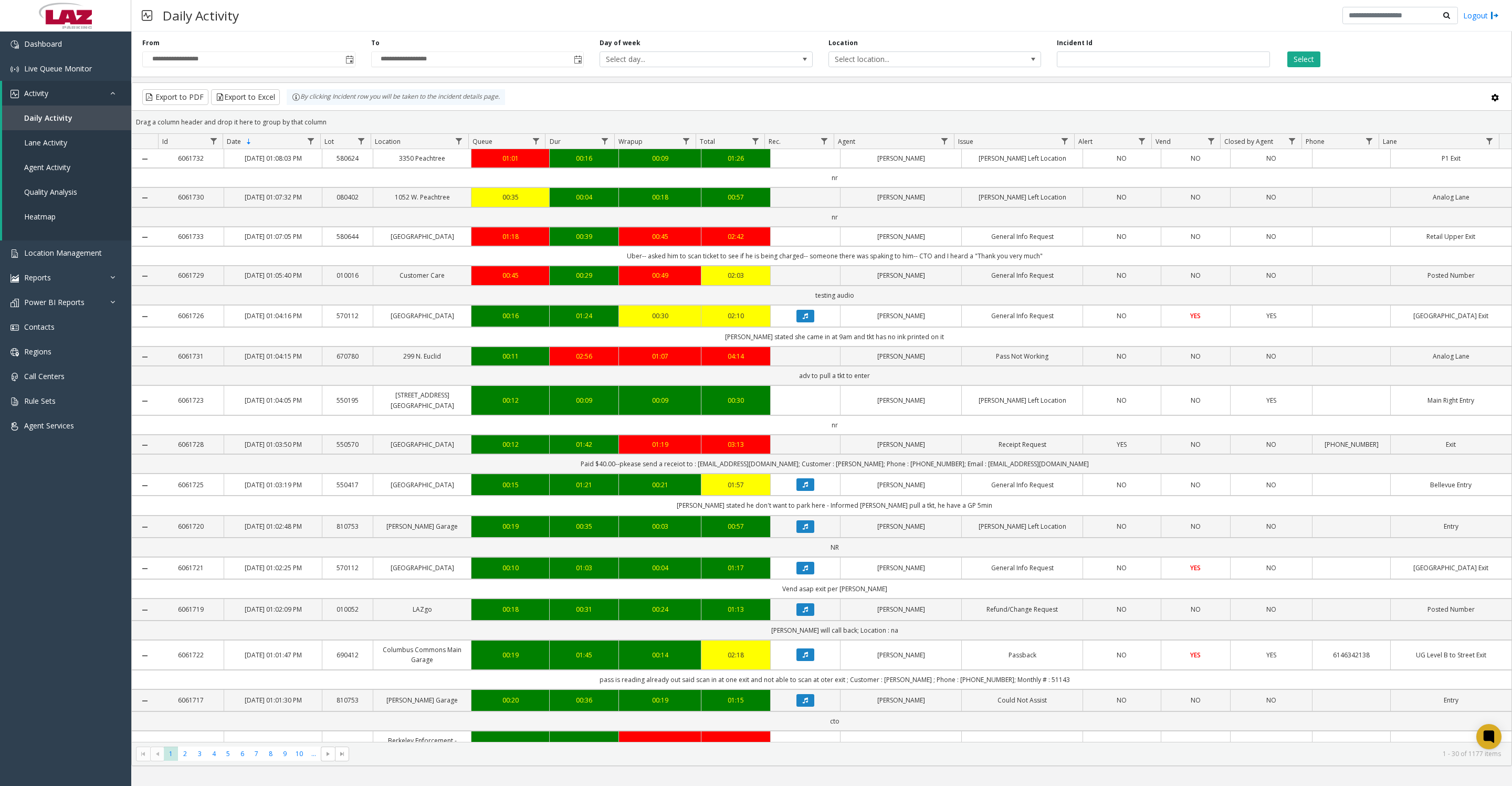
click at [345, 64] on span "Toggle popup" at bounding box center [349, 60] width 8 height 8
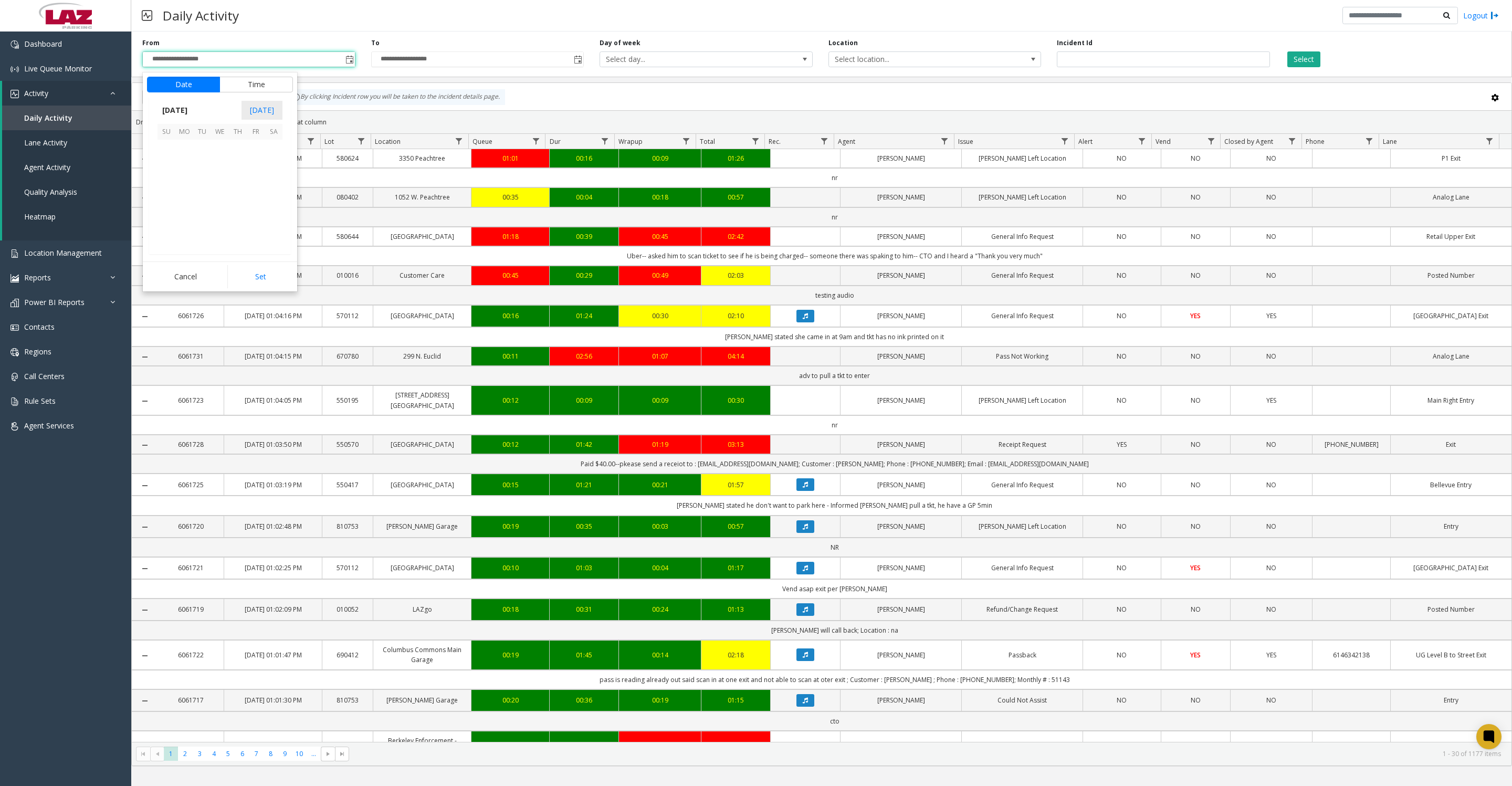
scroll to position [188181, 0]
click at [254, 154] on span "1" at bounding box center [256, 149] width 18 height 18
click at [257, 286] on button "Set" at bounding box center [260, 277] width 66 height 23
type input "**********"
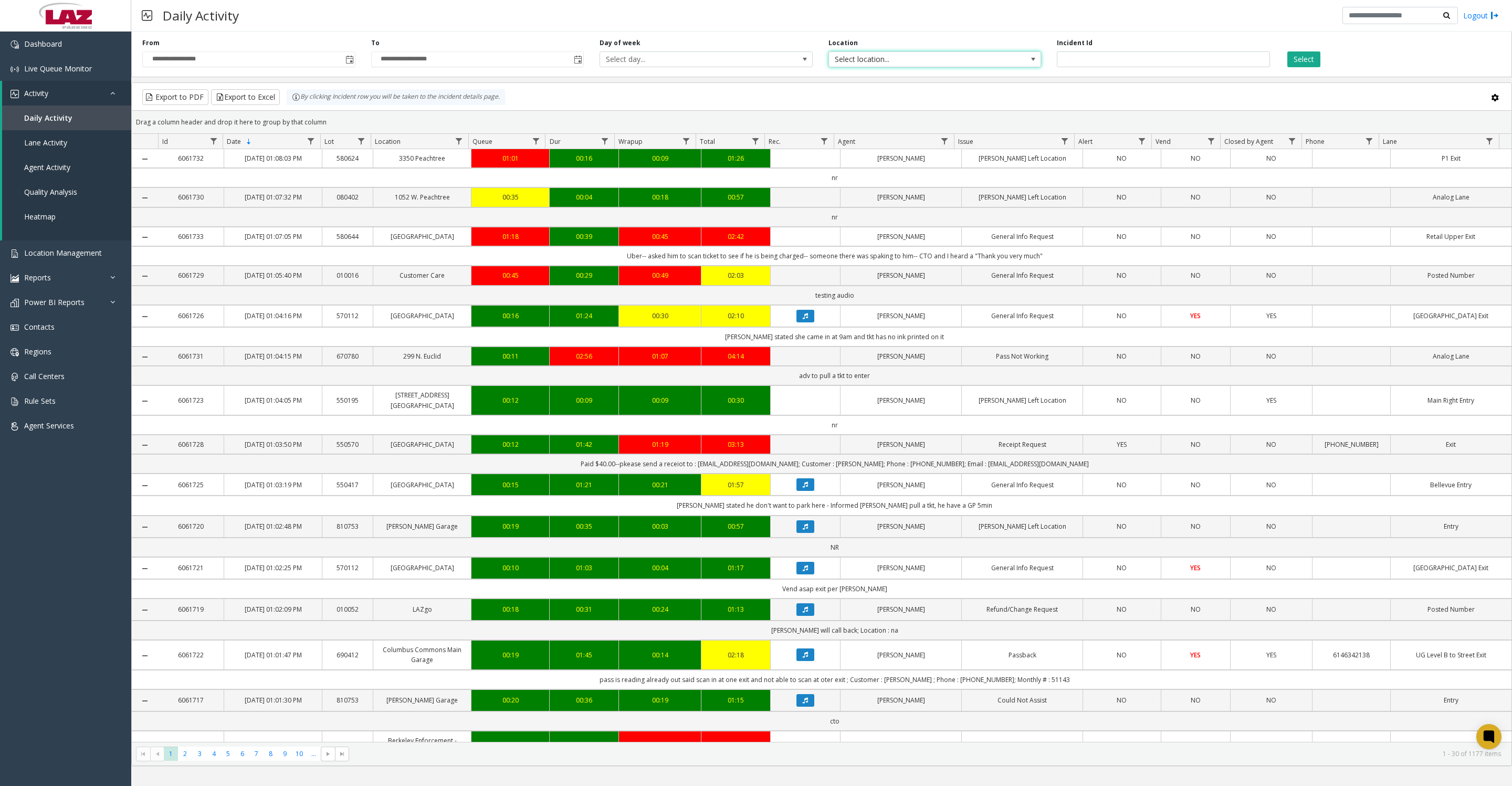
click at [916, 65] on span "Select location..." at bounding box center [914, 59] width 169 height 15
type input "*"
type input "*******"
click at [928, 117] on li "470398 City of San Gabriel - Micro Transit" at bounding box center [934, 126] width 209 height 27
click at [1307, 59] on button "Select" at bounding box center [1303, 59] width 33 height 16
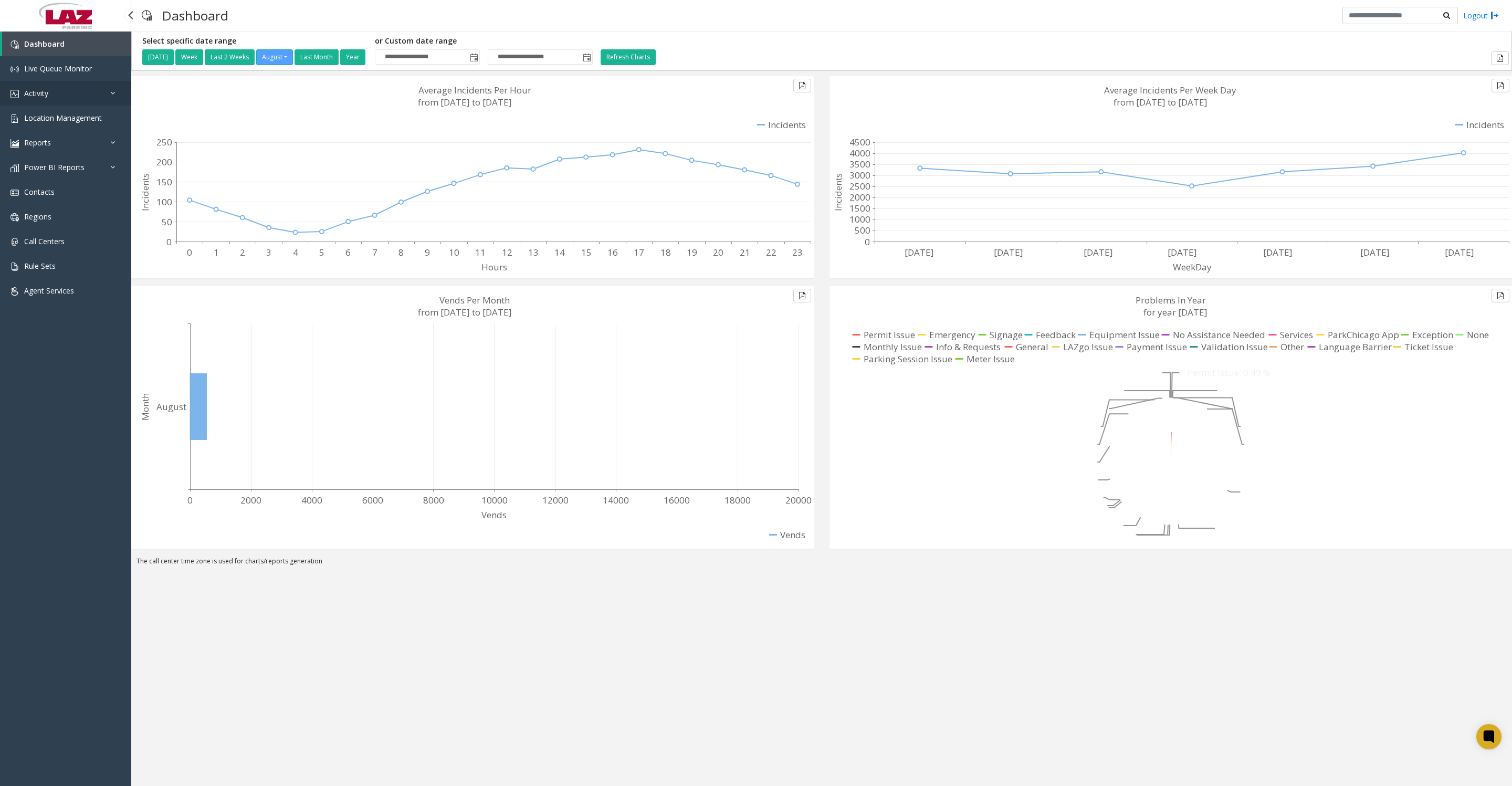
click at [57, 106] on link "Activity" at bounding box center [66, 93] width 131 height 25
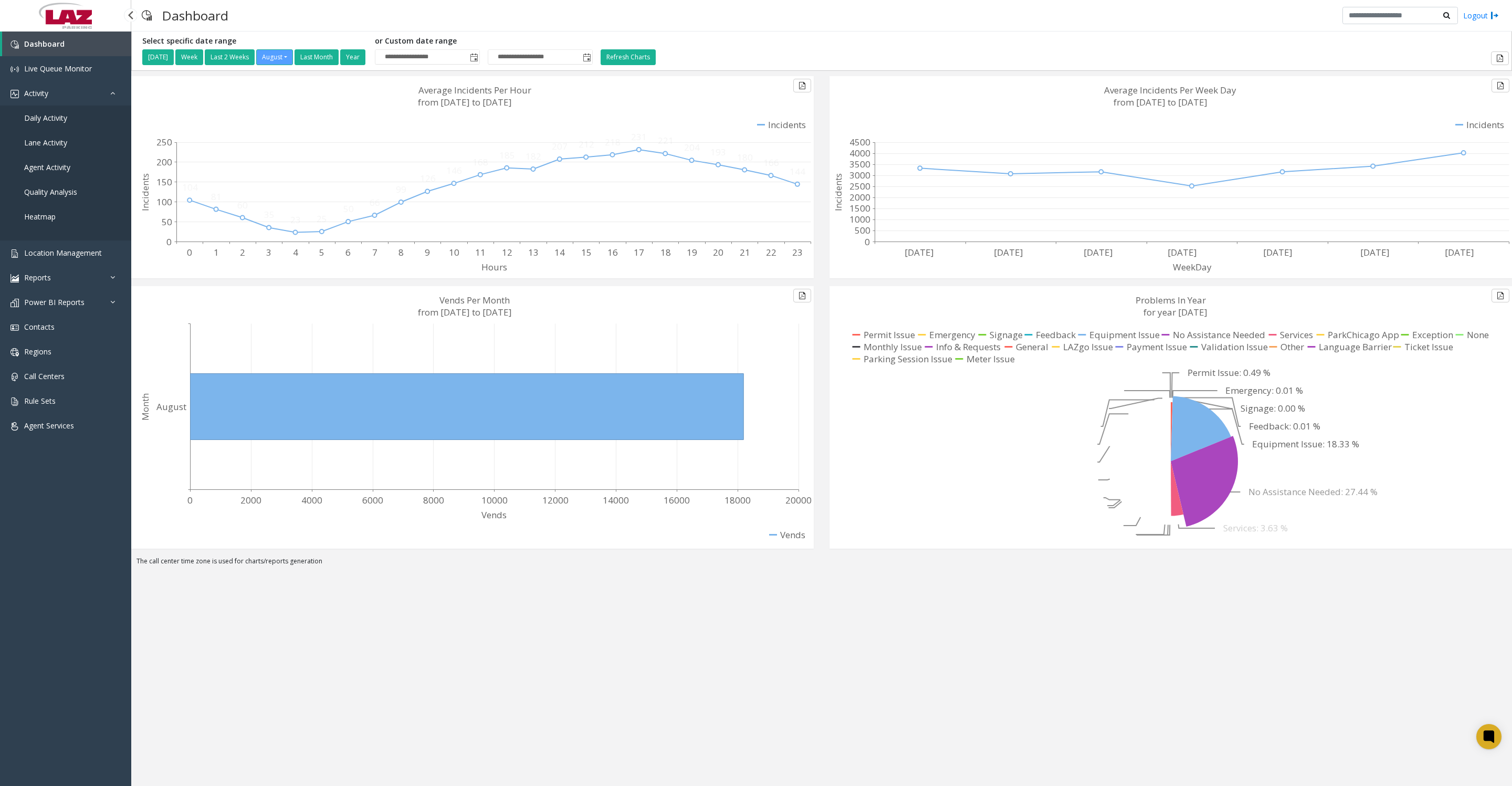
click at [57, 123] on span "Daily Activity" at bounding box center [45, 117] width 43 height 10
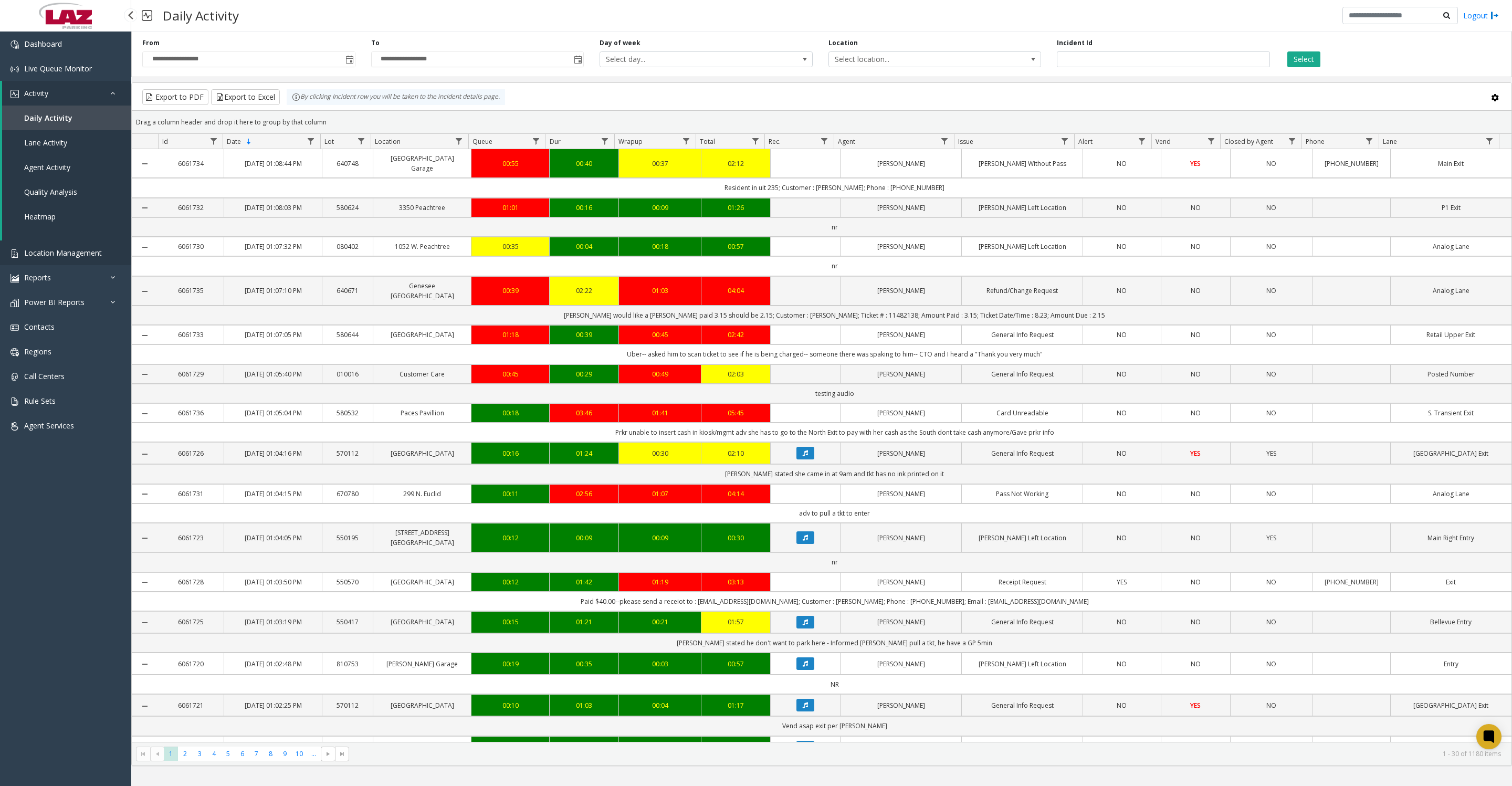
click at [79, 258] on span "Location Management" at bounding box center [63, 252] width 78 height 10
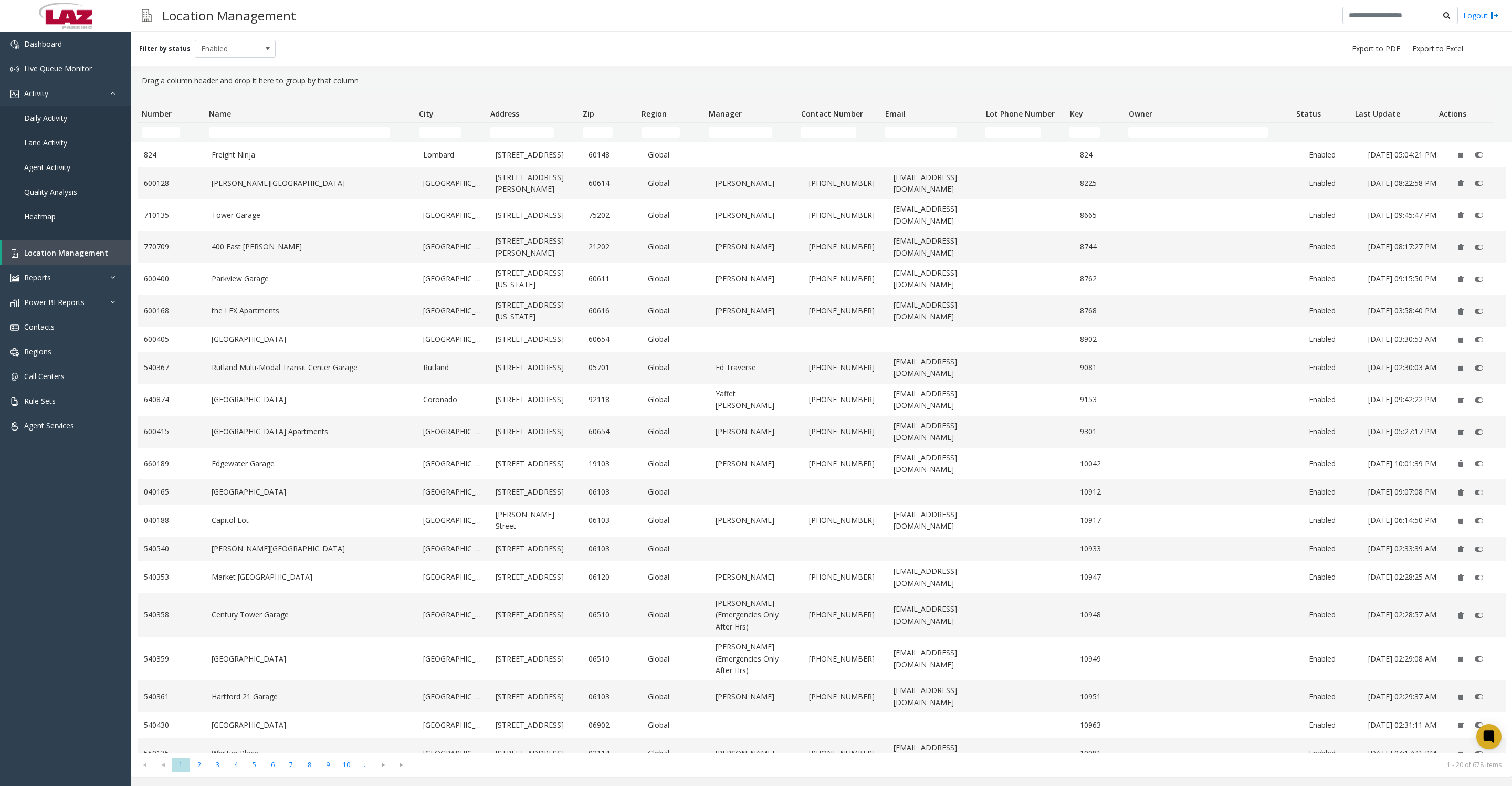
click at [246, 139] on td "Name Filter" at bounding box center [310, 132] width 210 height 19
click at [249, 138] on input "Name Filter" at bounding box center [299, 132] width 181 height 10
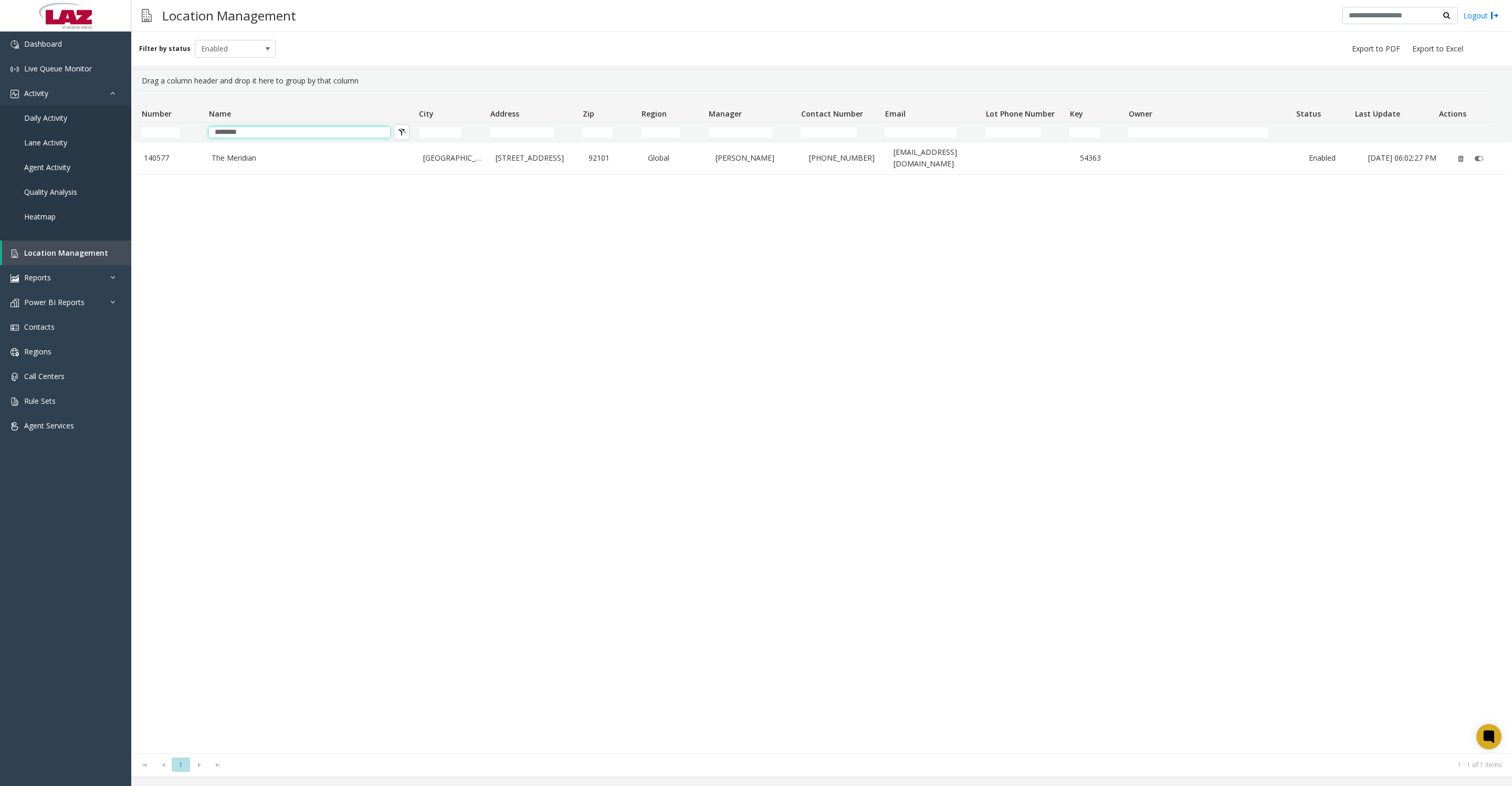
type input "********"
click at [229, 159] on link "The Meridian" at bounding box center [311, 158] width 199 height 12
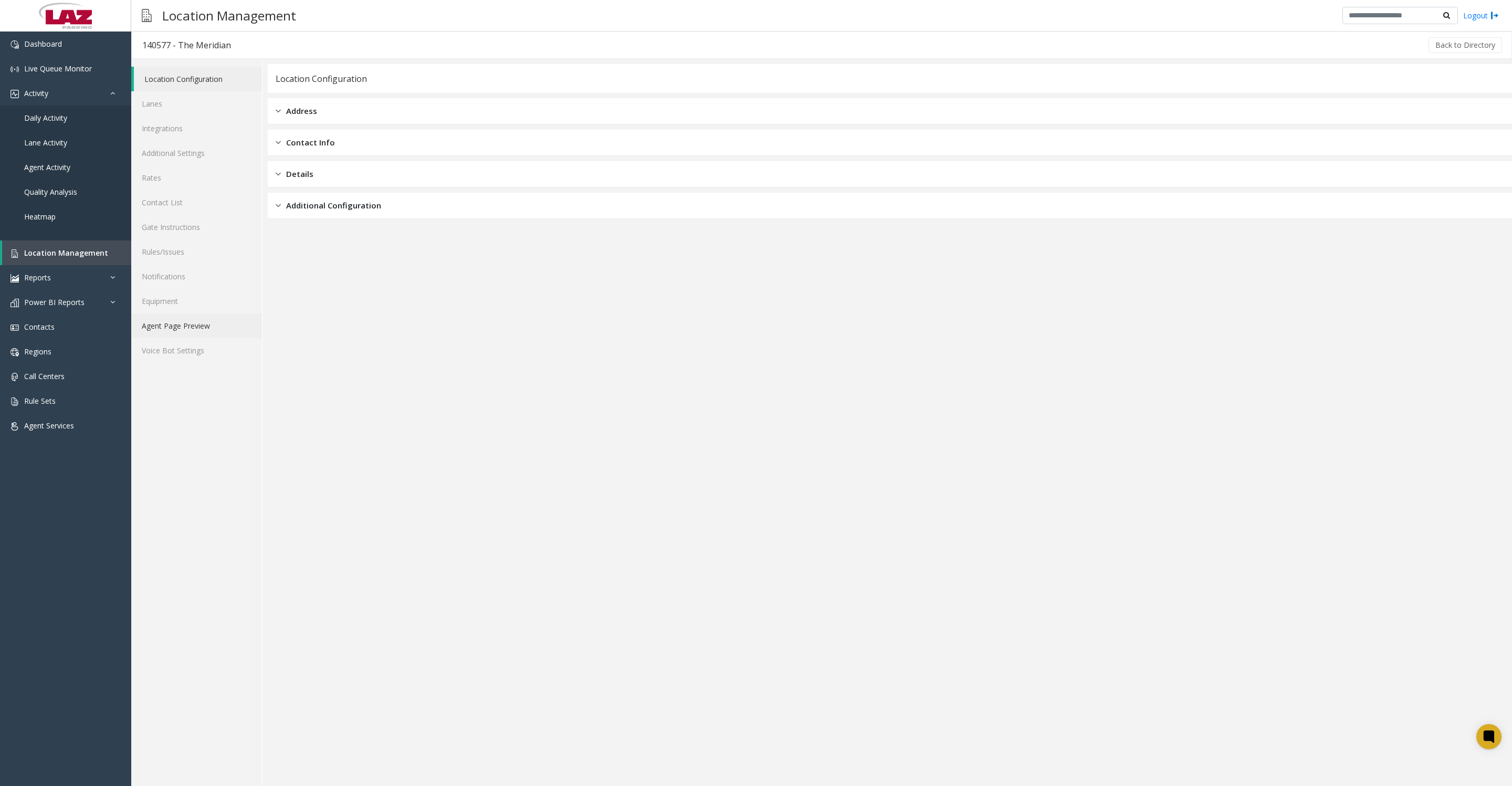
click at [202, 338] on link "Agent Page Preview" at bounding box center [197, 325] width 131 height 25
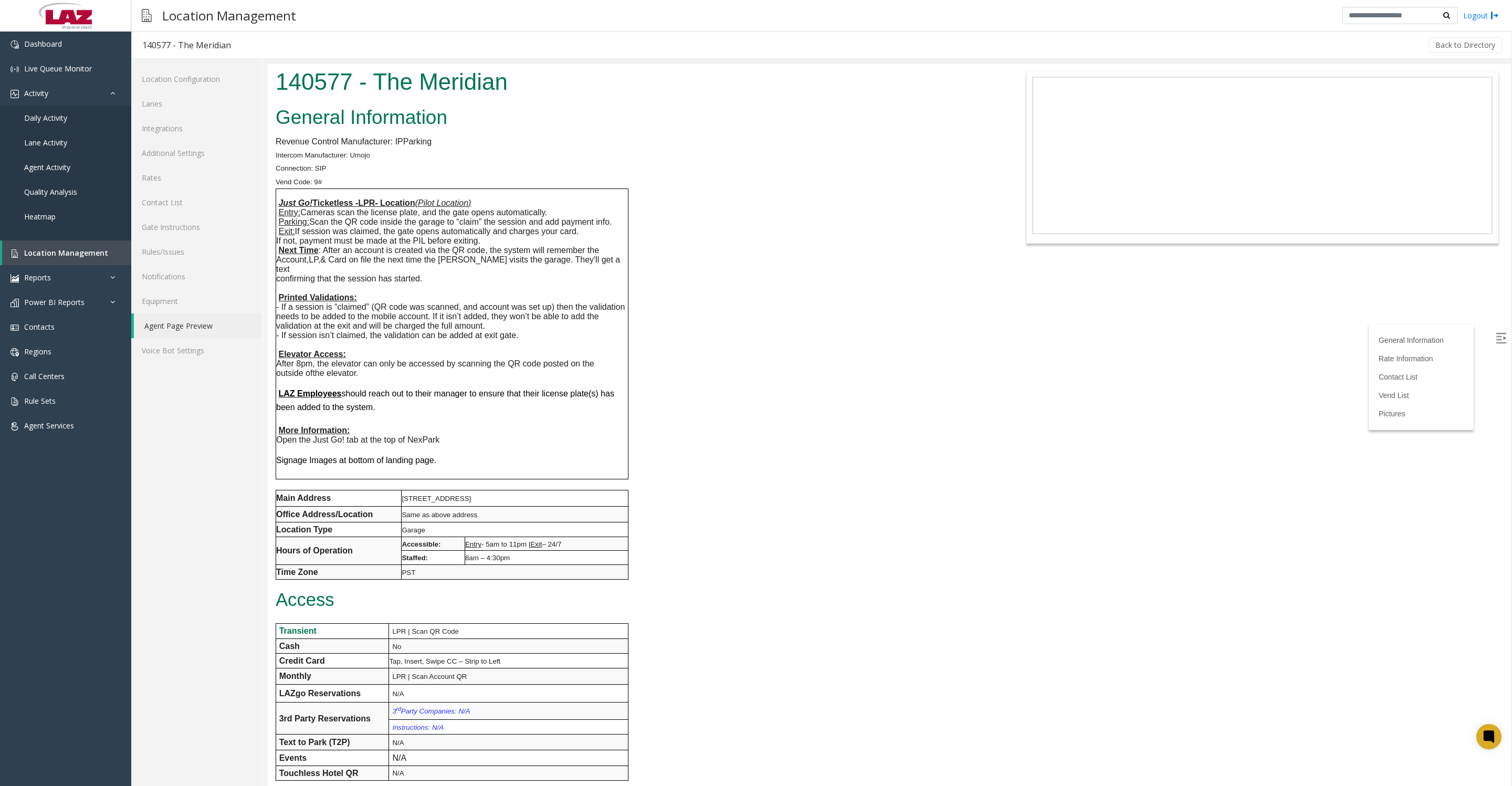
click at [714, 223] on div "General Information Revenue Control Manufacturer: IPParking Intercom Manufactur…" at bounding box center [630, 695] width 725 height 1185
click at [957, 338] on div "General Information Revenue Control Manufacturer: IPParking Intercom Manufactur…" at bounding box center [630, 695] width 725 height 1185
click at [1233, 496] on body "140577 - The Meridian General Information Revenue Control Manufacturer: IPParki…" at bounding box center [889, 425] width 1243 height 722
click at [851, 486] on div "General Information Revenue Control Manufacturer: IPParking Intercom Manufactur…" at bounding box center [630, 695] width 725 height 1185
click at [1300, 563] on body "140577 - The Meridian General Information Revenue Control Manufacturer: IPParki…" at bounding box center [889, 425] width 1243 height 722
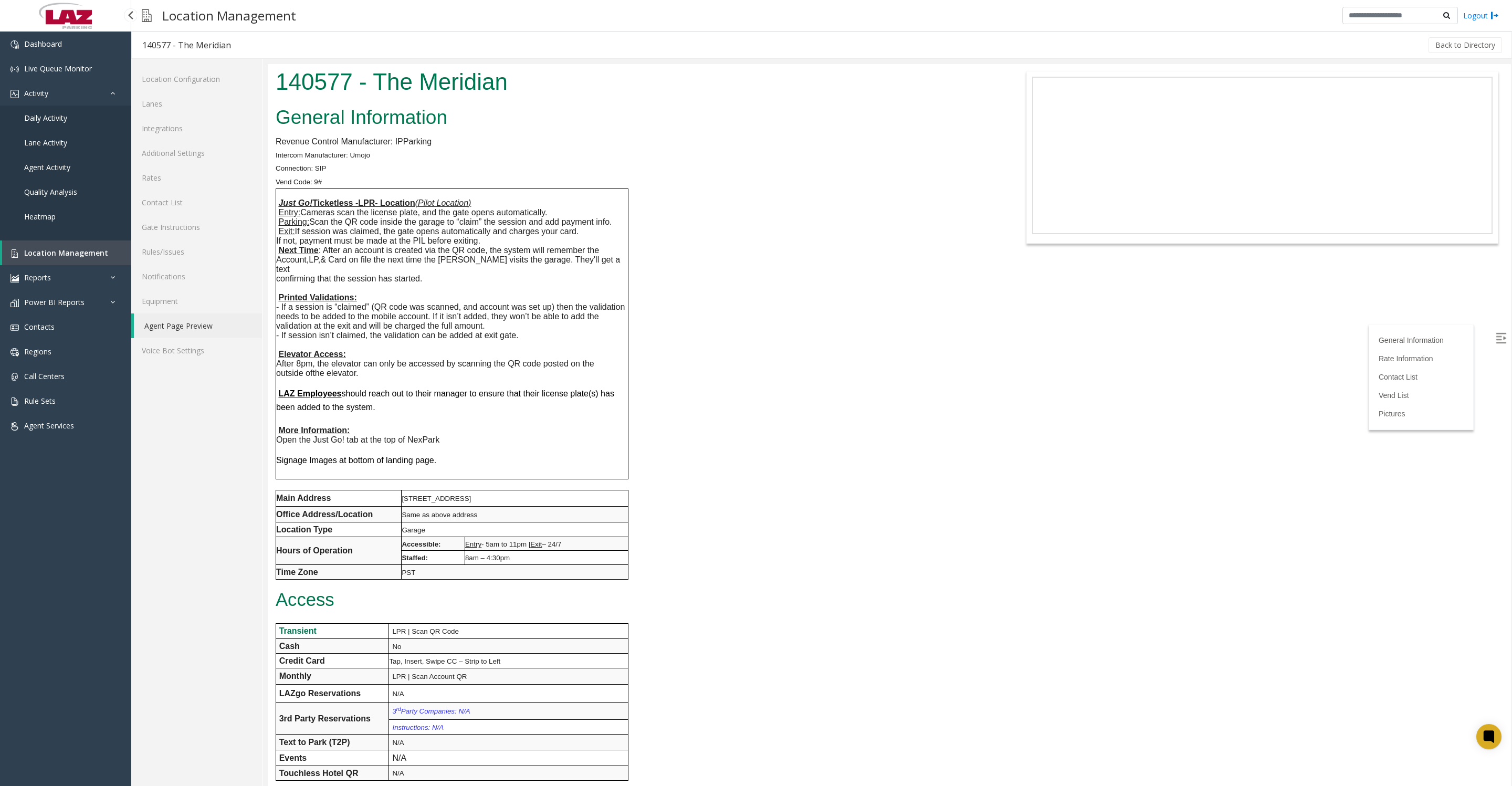
click at [24, 258] on span "Location Management" at bounding box center [66, 252] width 84 height 10
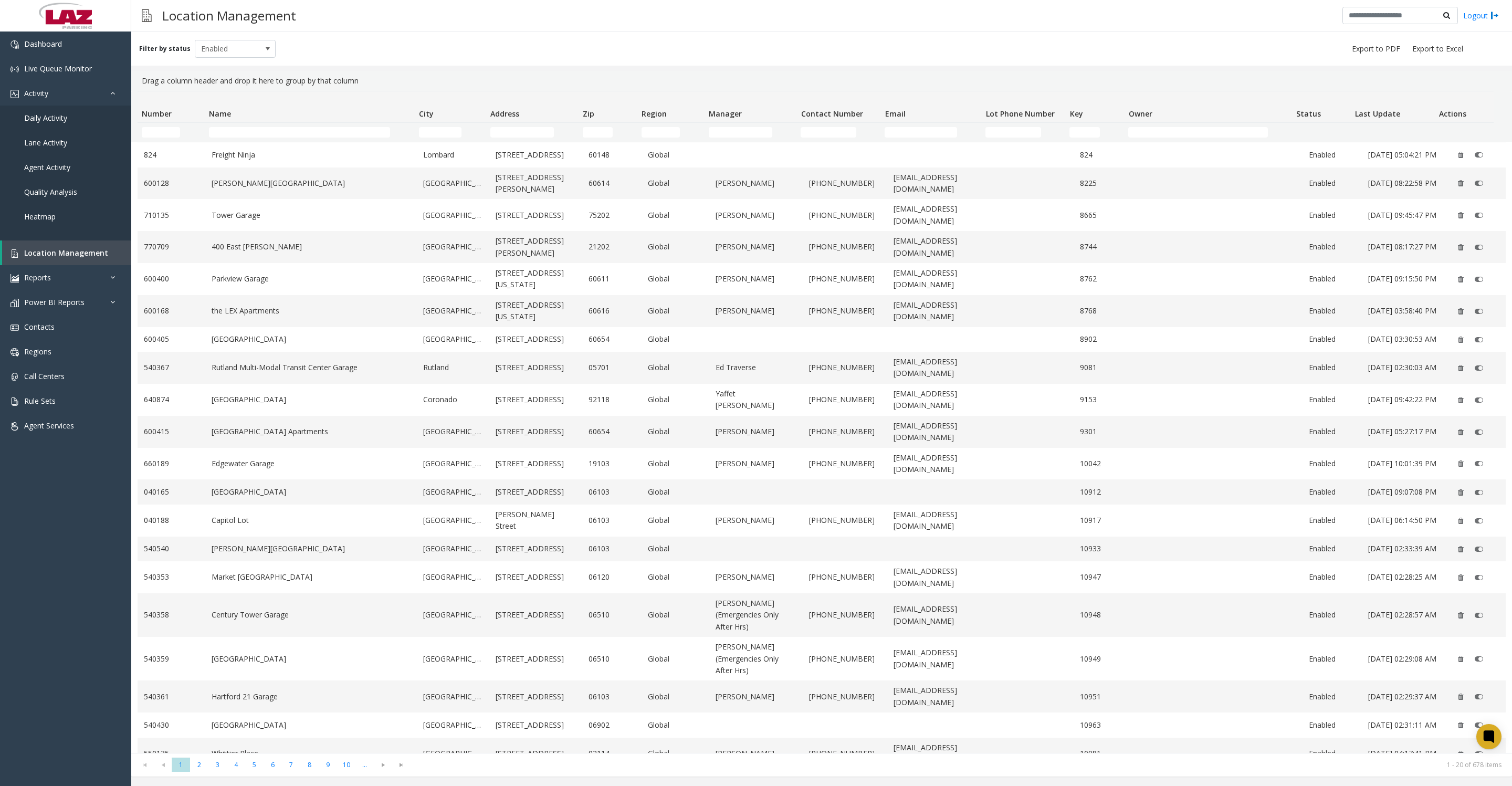
click at [285, 124] on thead "Number Name City Address Zip Region Manager Contact Number Email Lot Phone Numb…" at bounding box center [815, 117] width 1356 height 50
drag, startPoint x: 285, startPoint y: 124, endPoint x: 272, endPoint y: 134, distance: 16.4
click at [272, 134] on input "Name Filter" at bounding box center [299, 132] width 181 height 10
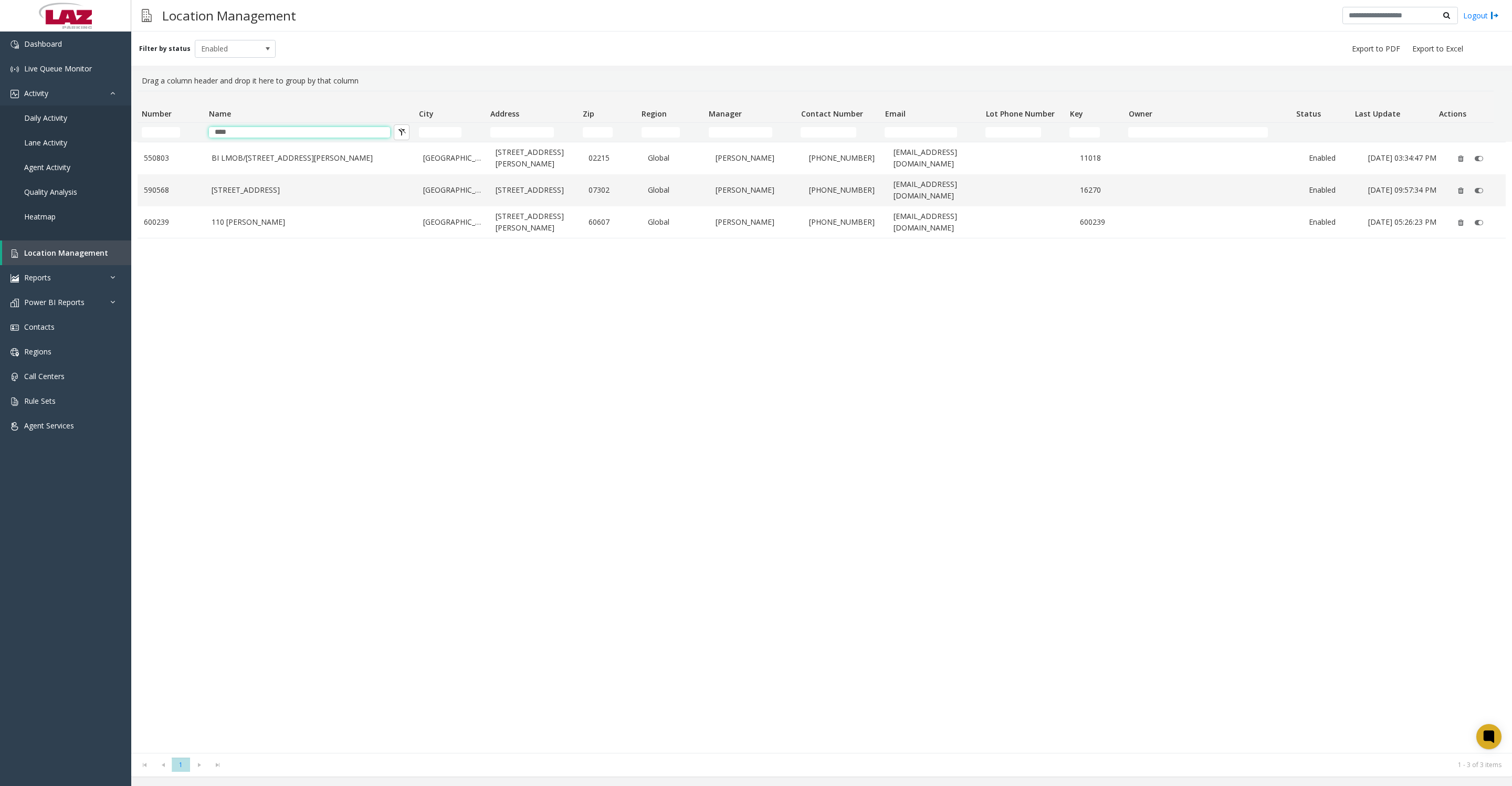
type input "***"
click at [215, 224] on link "110 N. Carpenter" at bounding box center [311, 222] width 199 height 12
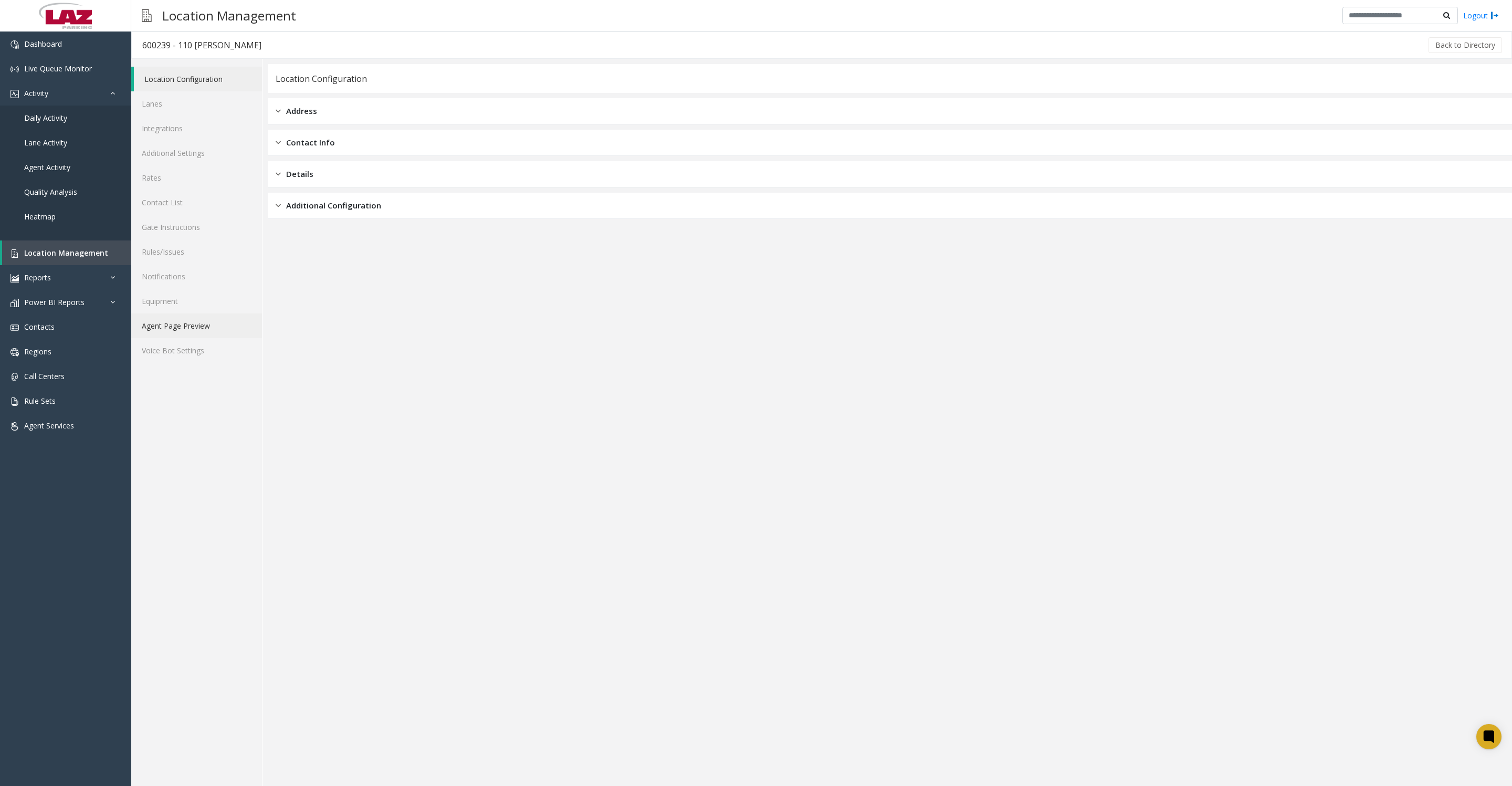
click at [181, 338] on link "Agent Page Preview" at bounding box center [197, 325] width 131 height 25
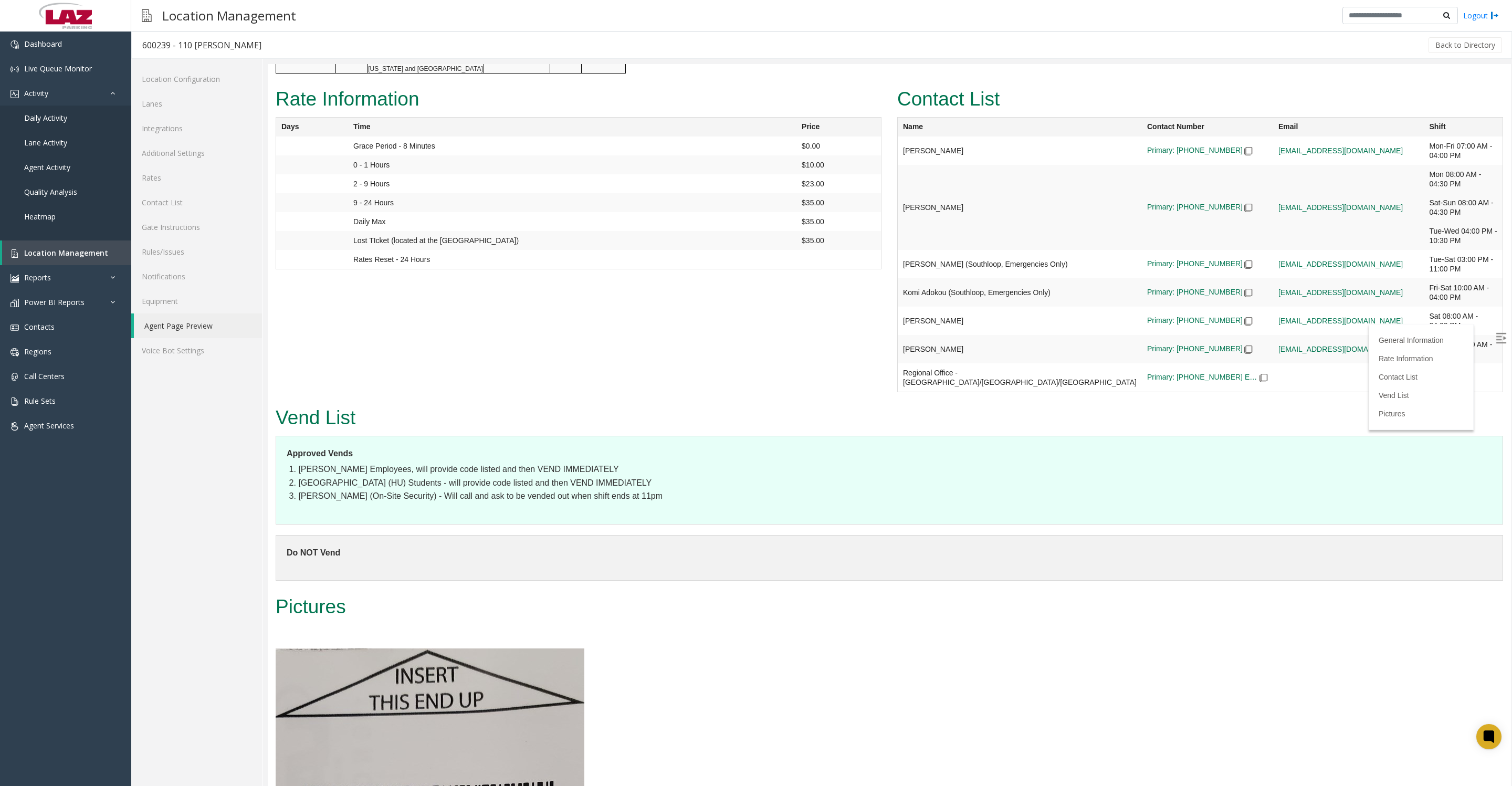
scroll to position [1181, 0]
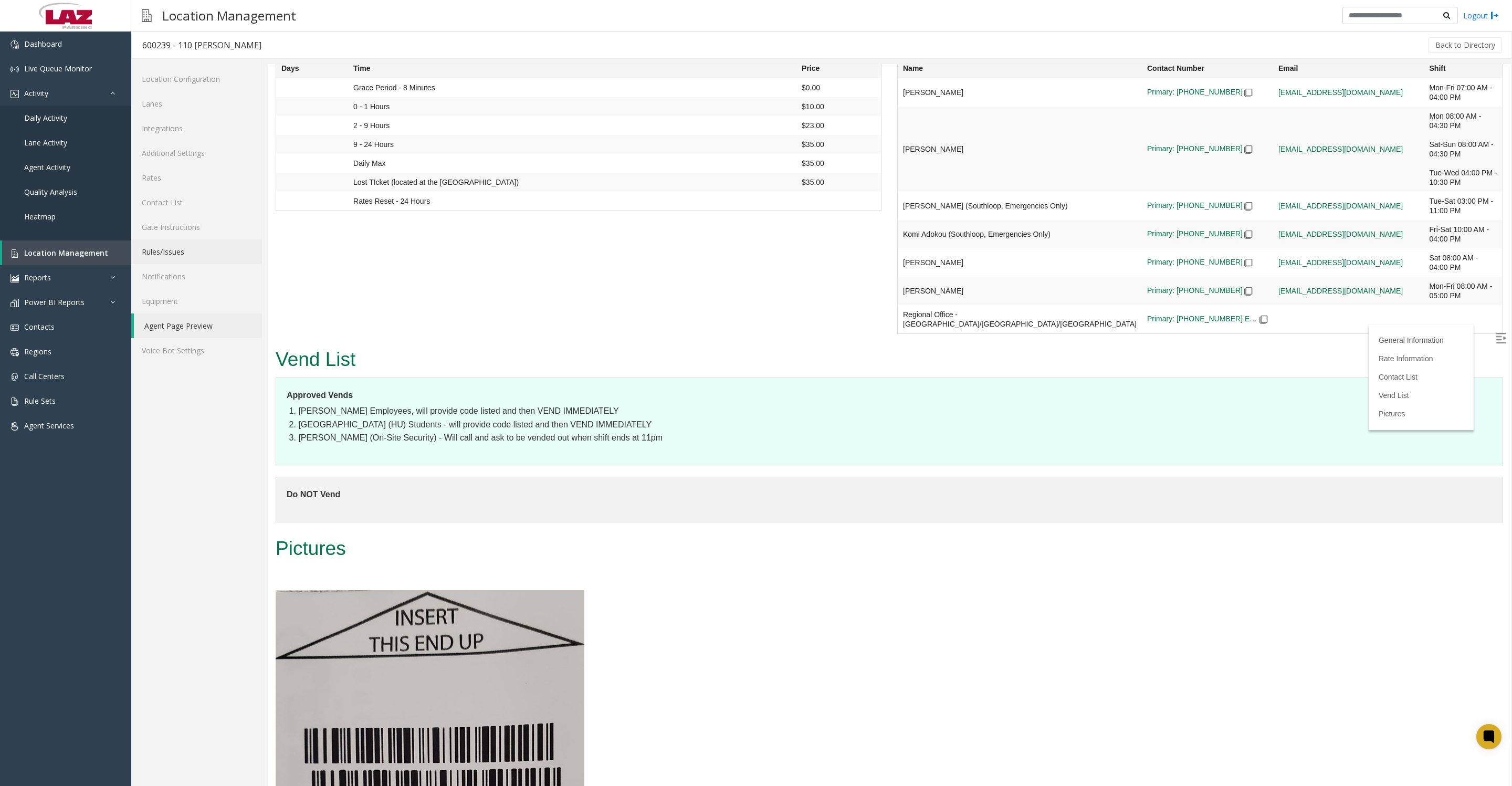
click at [151, 263] on link "Rules/Issues" at bounding box center [197, 252] width 131 height 25
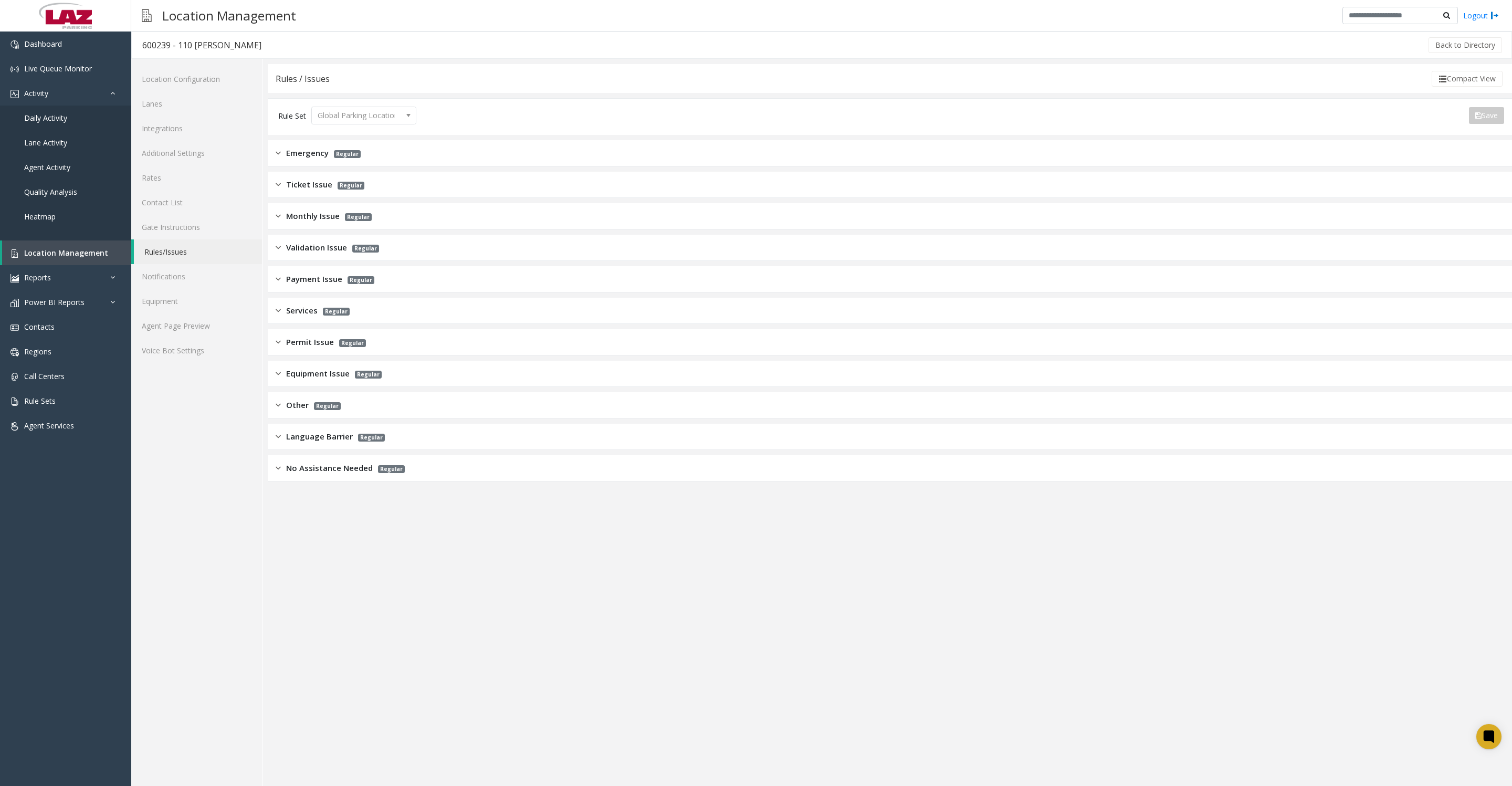
click at [306, 281] on span "Payment Issue" at bounding box center [314, 279] width 56 height 12
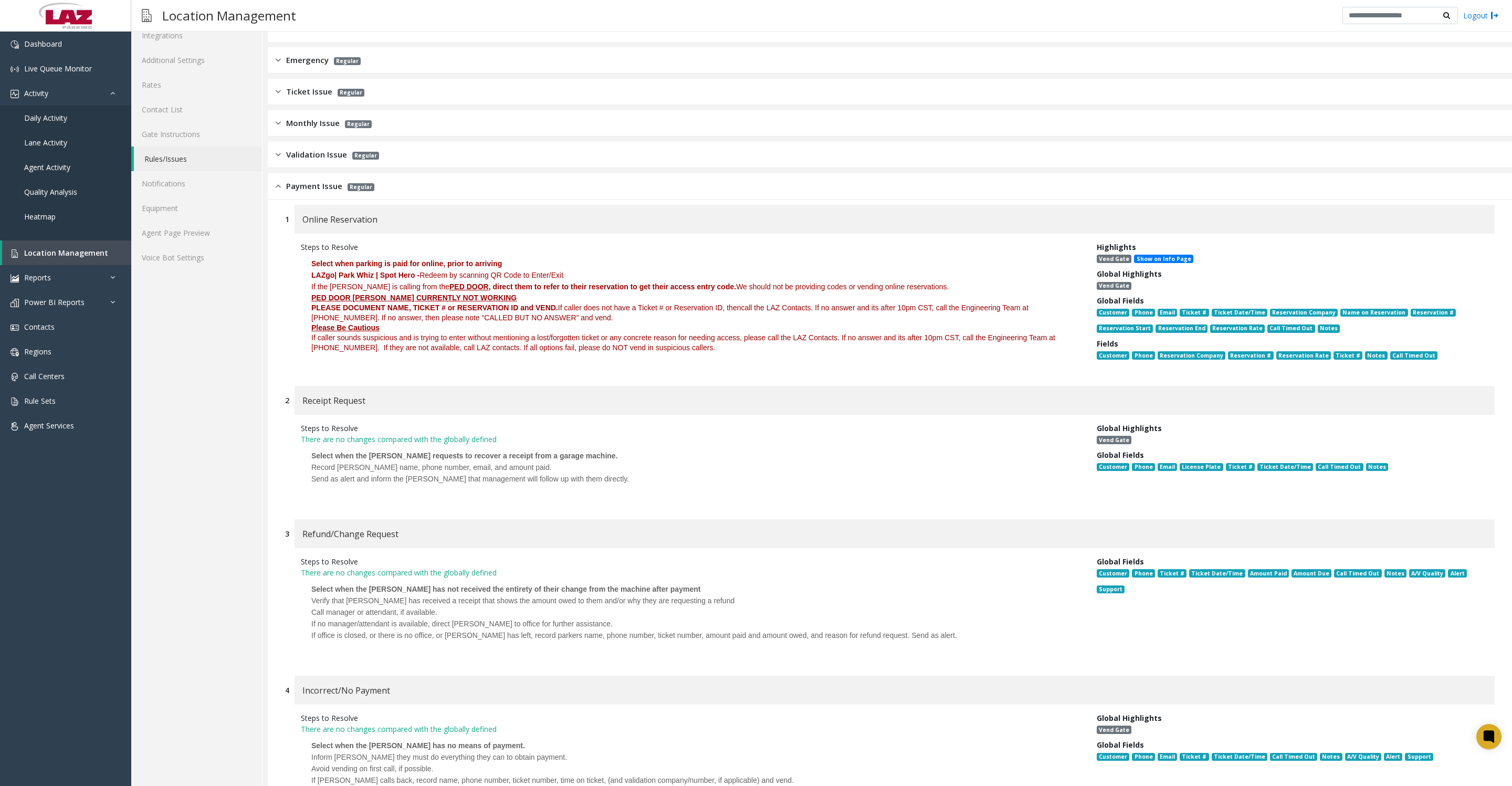
scroll to position [131, 0]
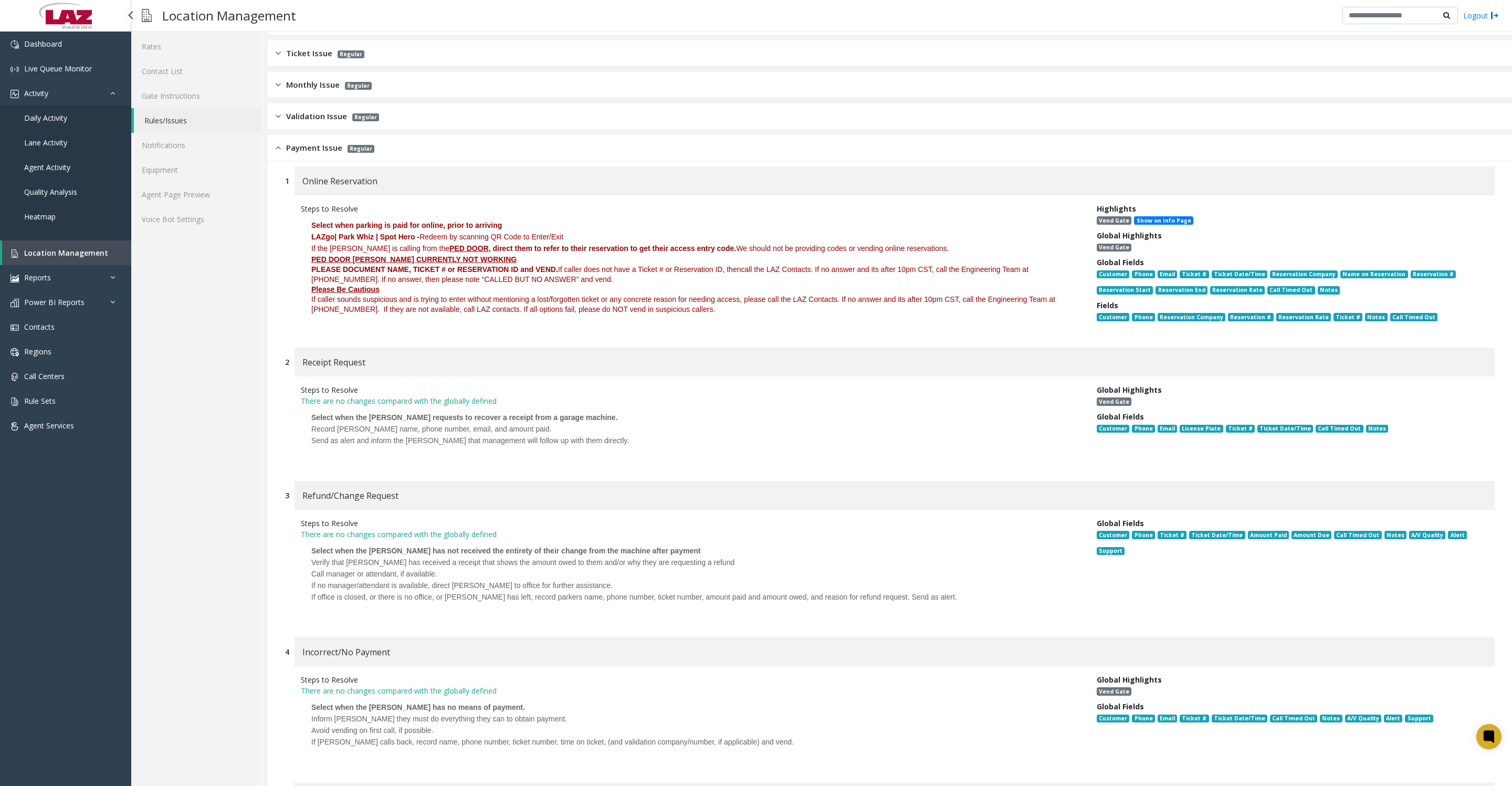
click at [33, 258] on span "Location Management" at bounding box center [66, 252] width 84 height 10
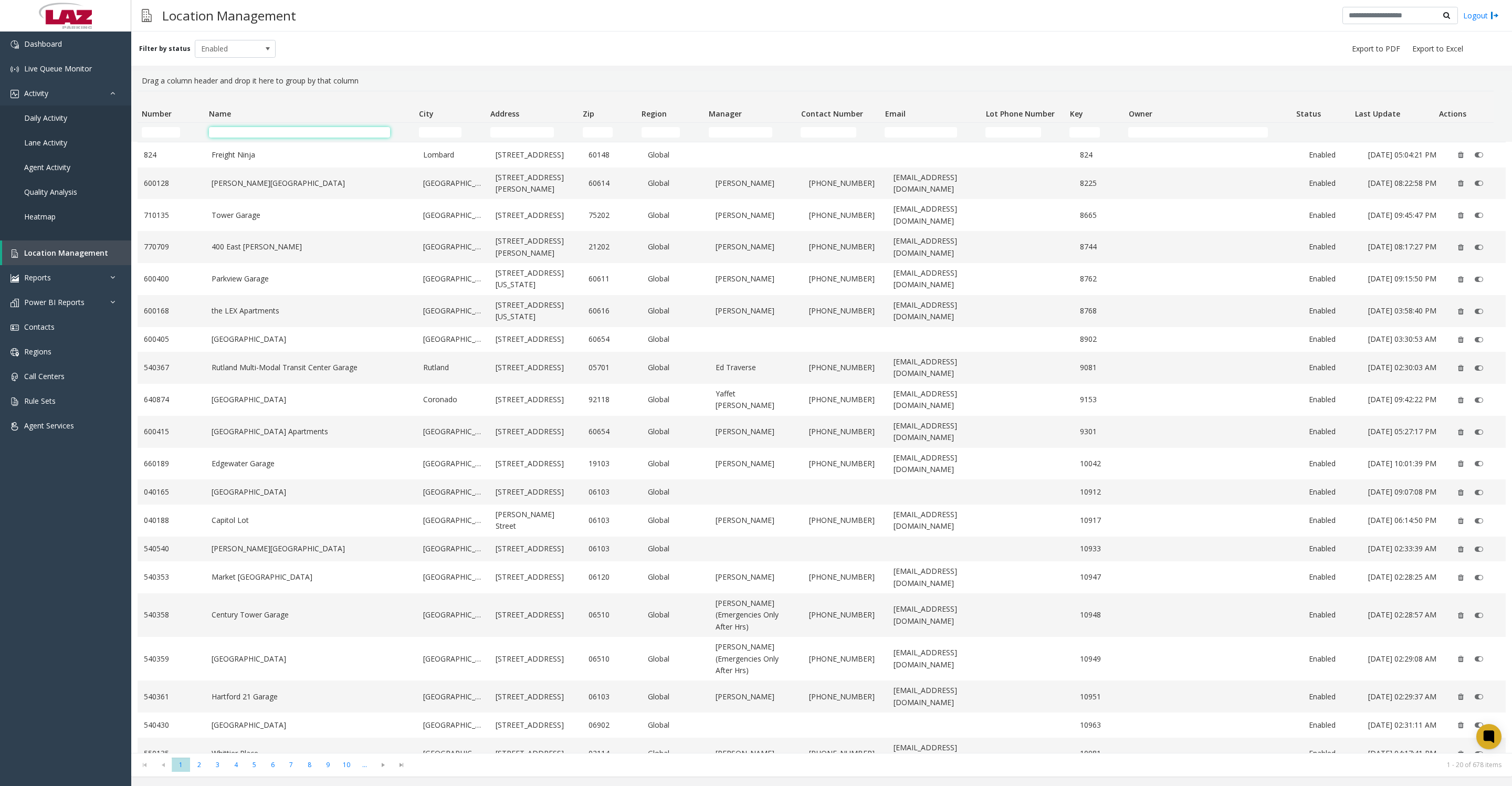
click at [251, 135] on input "Name Filter" at bounding box center [299, 132] width 181 height 10
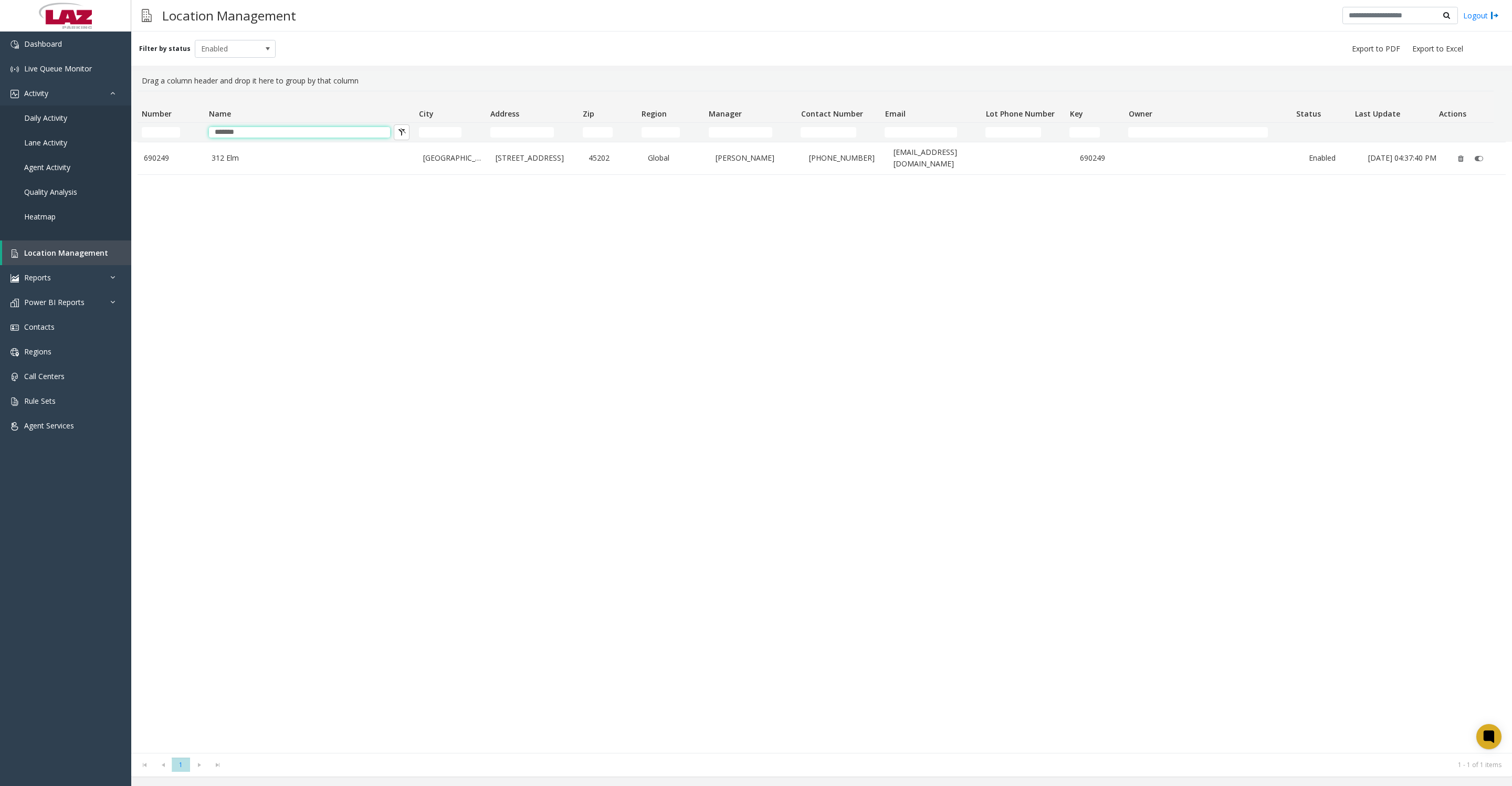
type input "*******"
click at [257, 156] on link "312 Elm" at bounding box center [311, 158] width 199 height 12
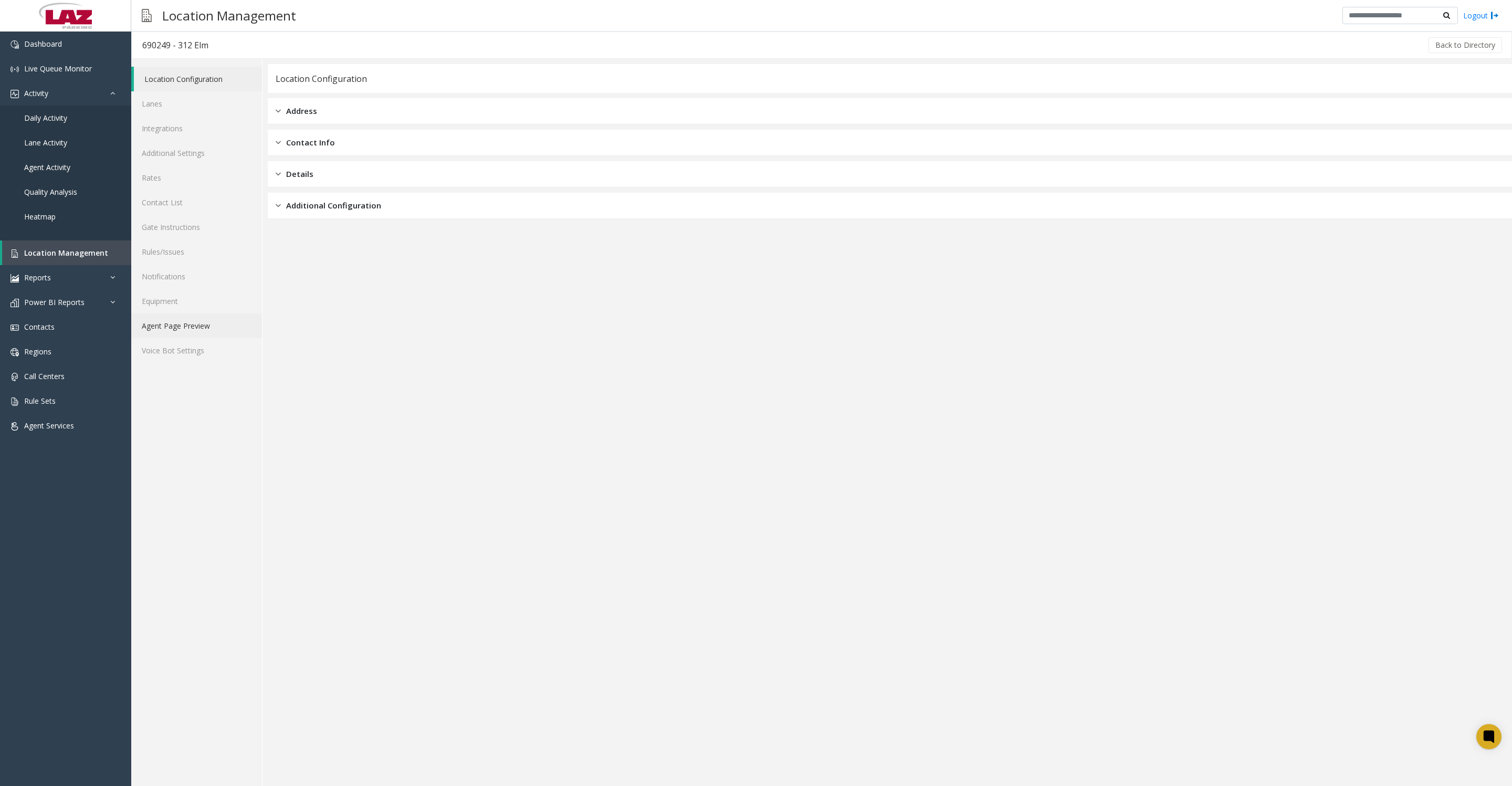
click at [221, 338] on link "Agent Page Preview" at bounding box center [197, 325] width 131 height 25
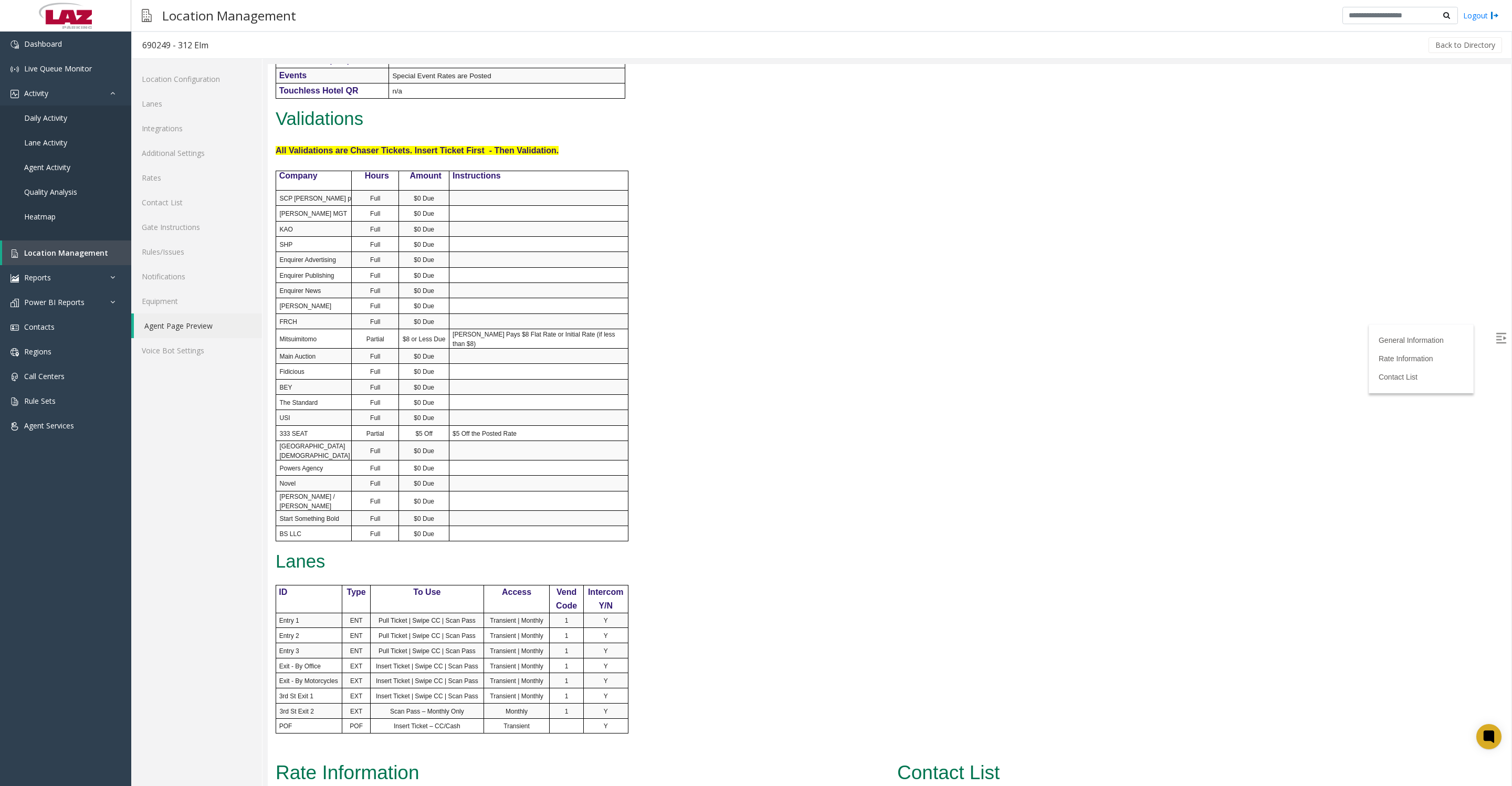
scroll to position [525, 0]
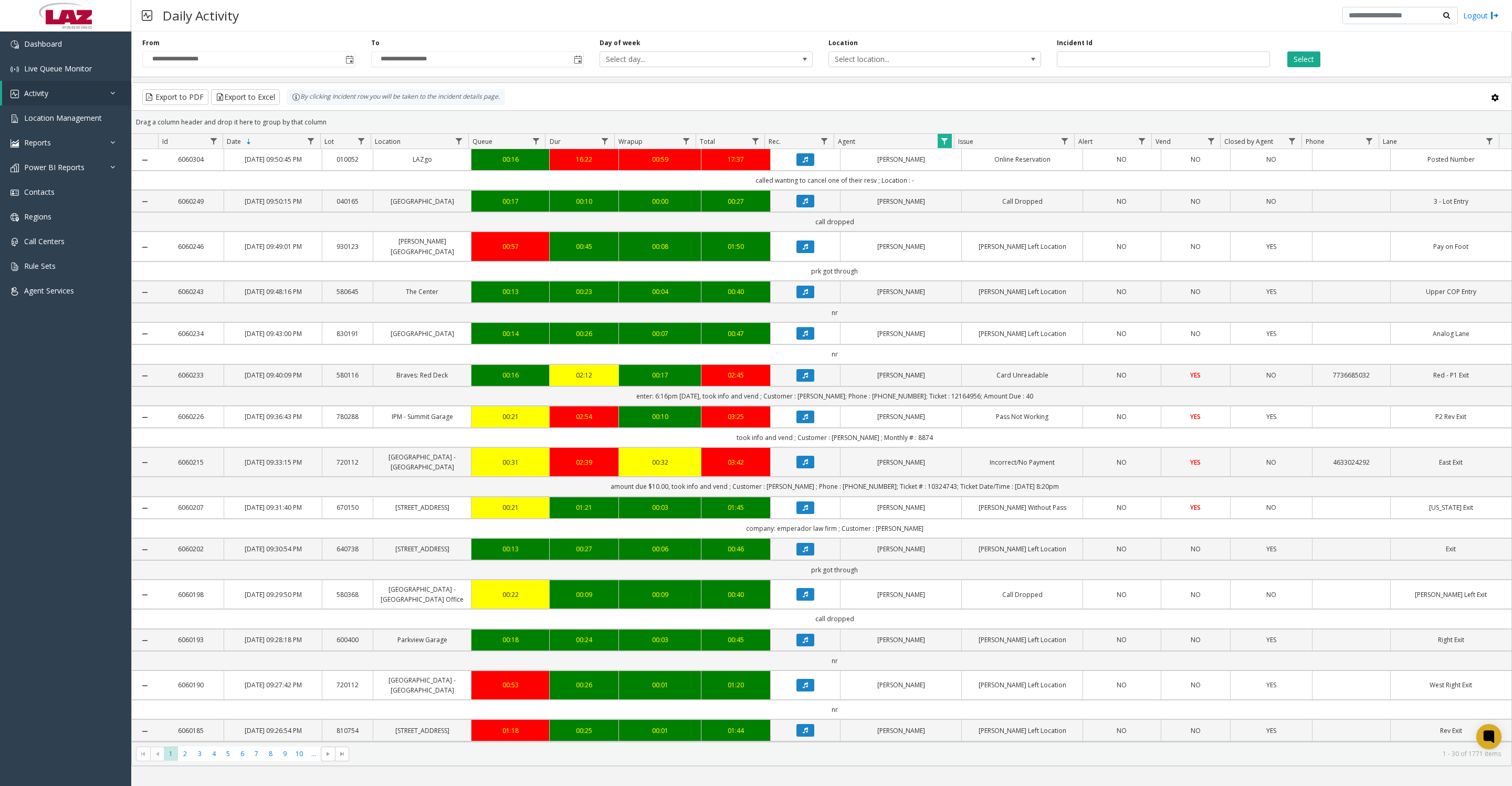
click at [345, 61] on span "Toggle popup" at bounding box center [349, 60] width 8 height 8
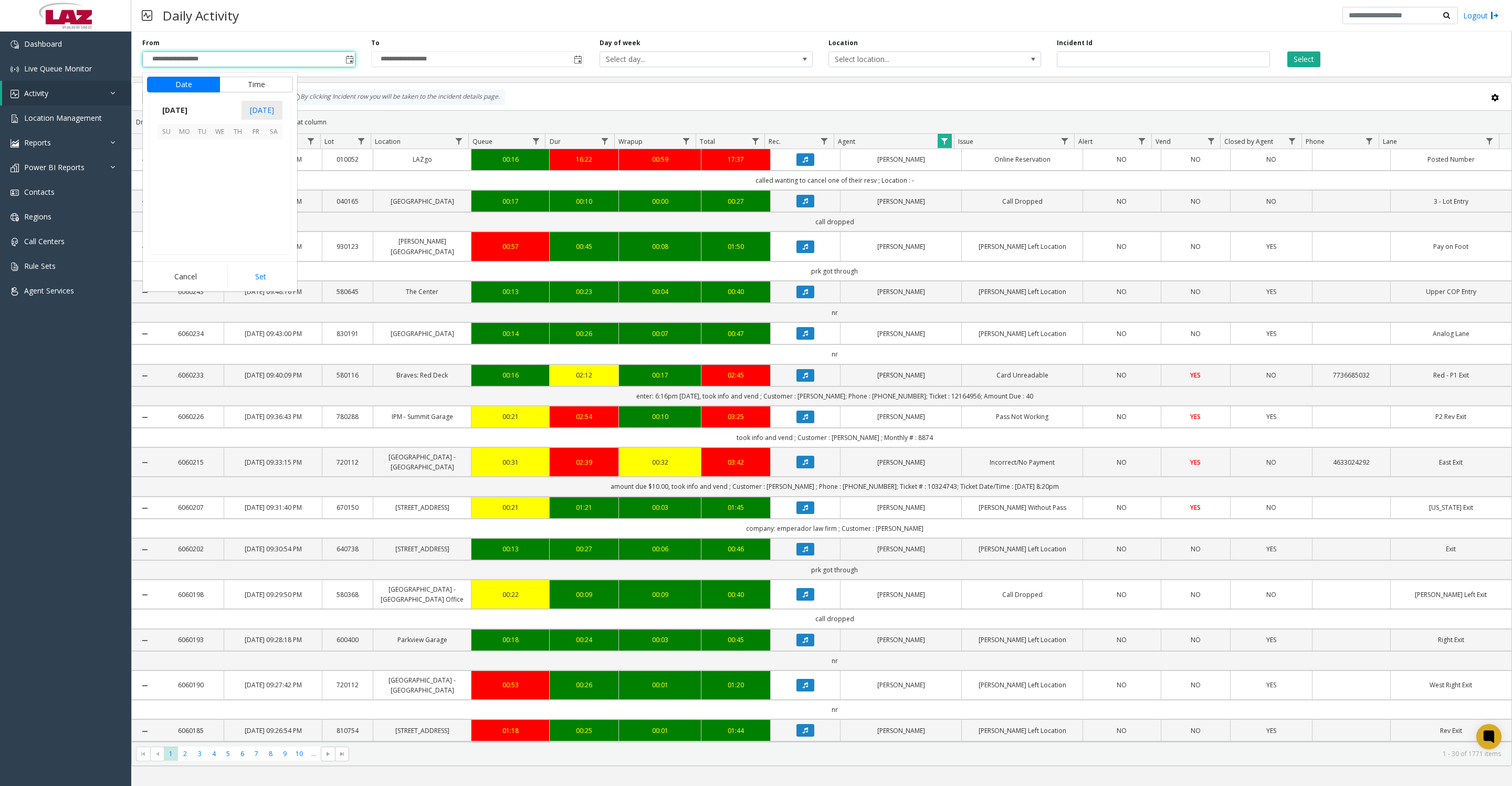
scroll to position [188181, 0]
click at [254, 156] on span "1" at bounding box center [256, 149] width 18 height 18
click at [246, 284] on button "Set" at bounding box center [260, 277] width 66 height 23
type input "**********"
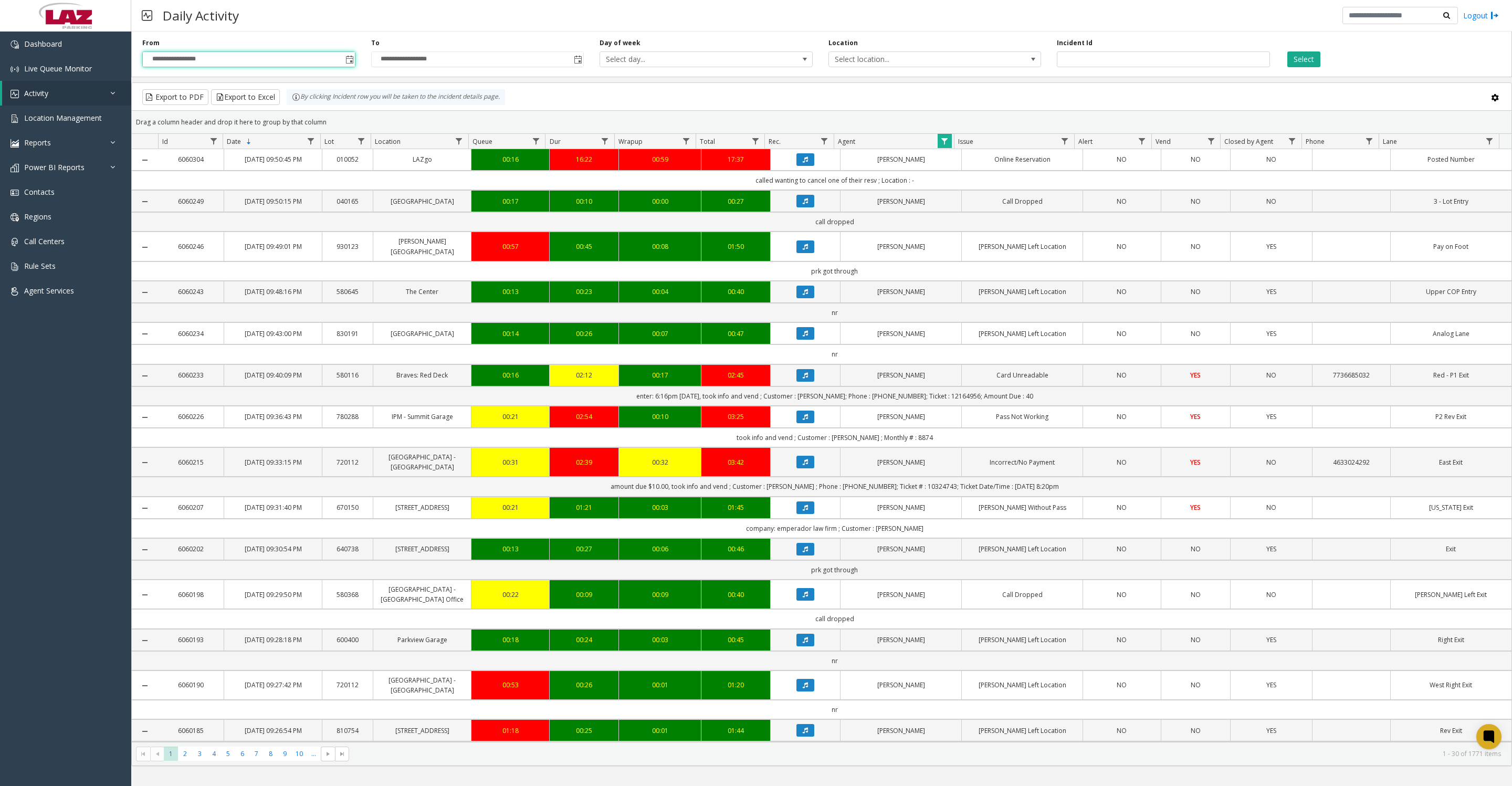
click at [1317, 60] on button "Select" at bounding box center [1303, 59] width 33 height 16
click at [1310, 59] on button "Select" at bounding box center [1303, 59] width 33 height 16
click at [1062, 144] on span "Data table" at bounding box center [1064, 141] width 8 height 8
click at [1084, 185] on input "Issue Filter" at bounding box center [1109, 192] width 89 height 18
type input "******"
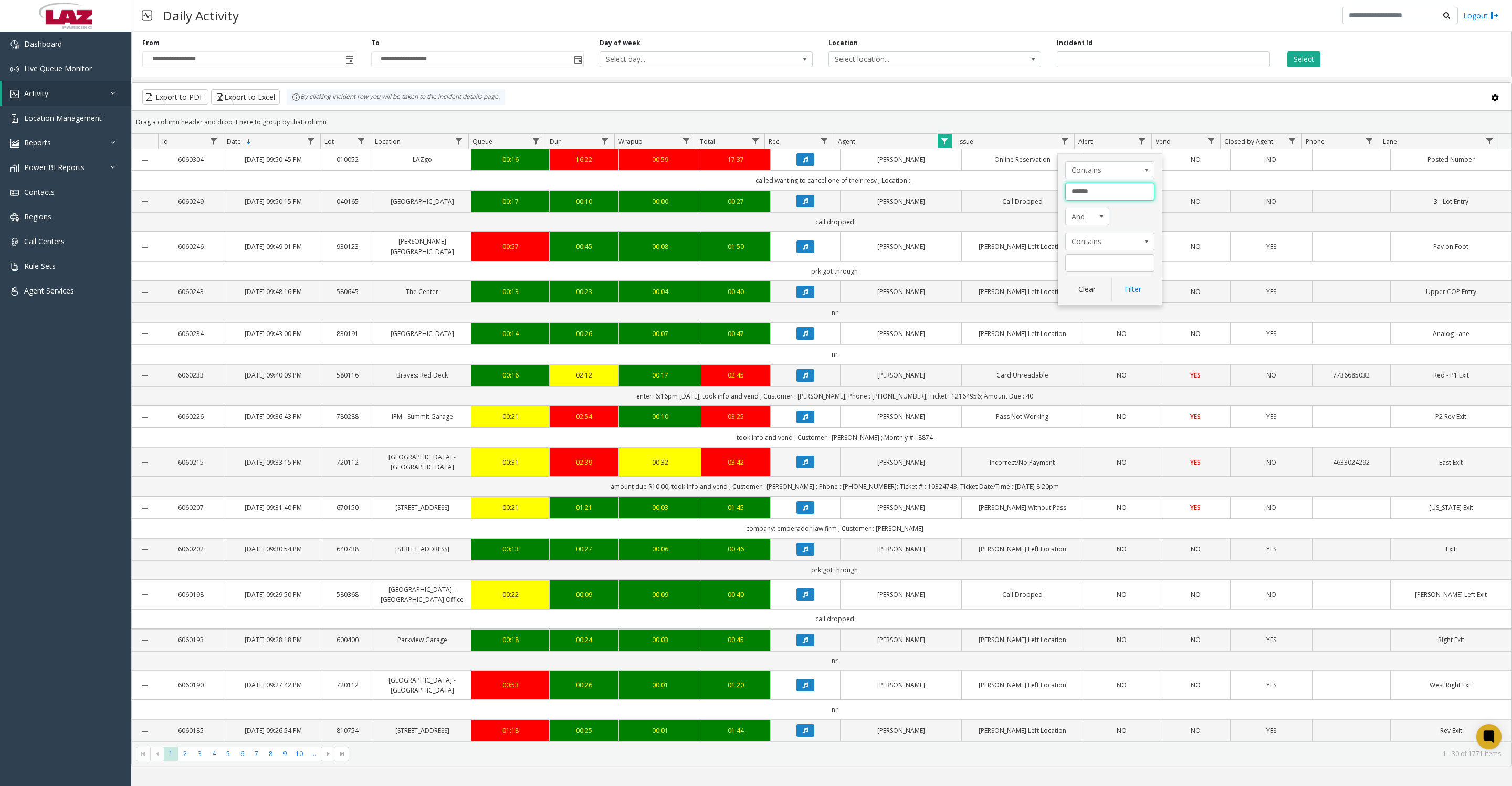
click button "Filter" at bounding box center [1133, 289] width 43 height 23
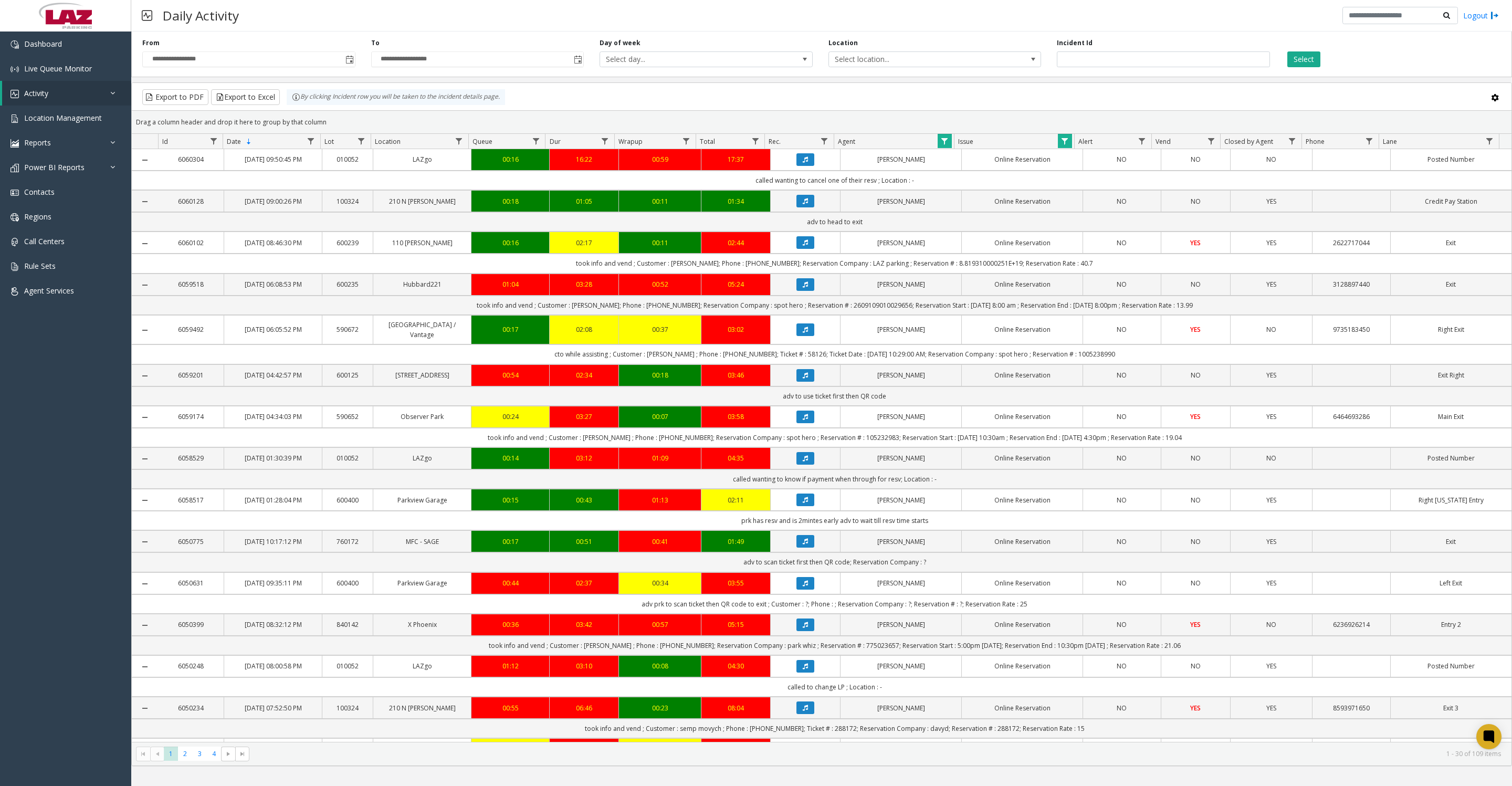
click at [802, 246] on icon "Data table" at bounding box center [805, 242] width 5 height 6
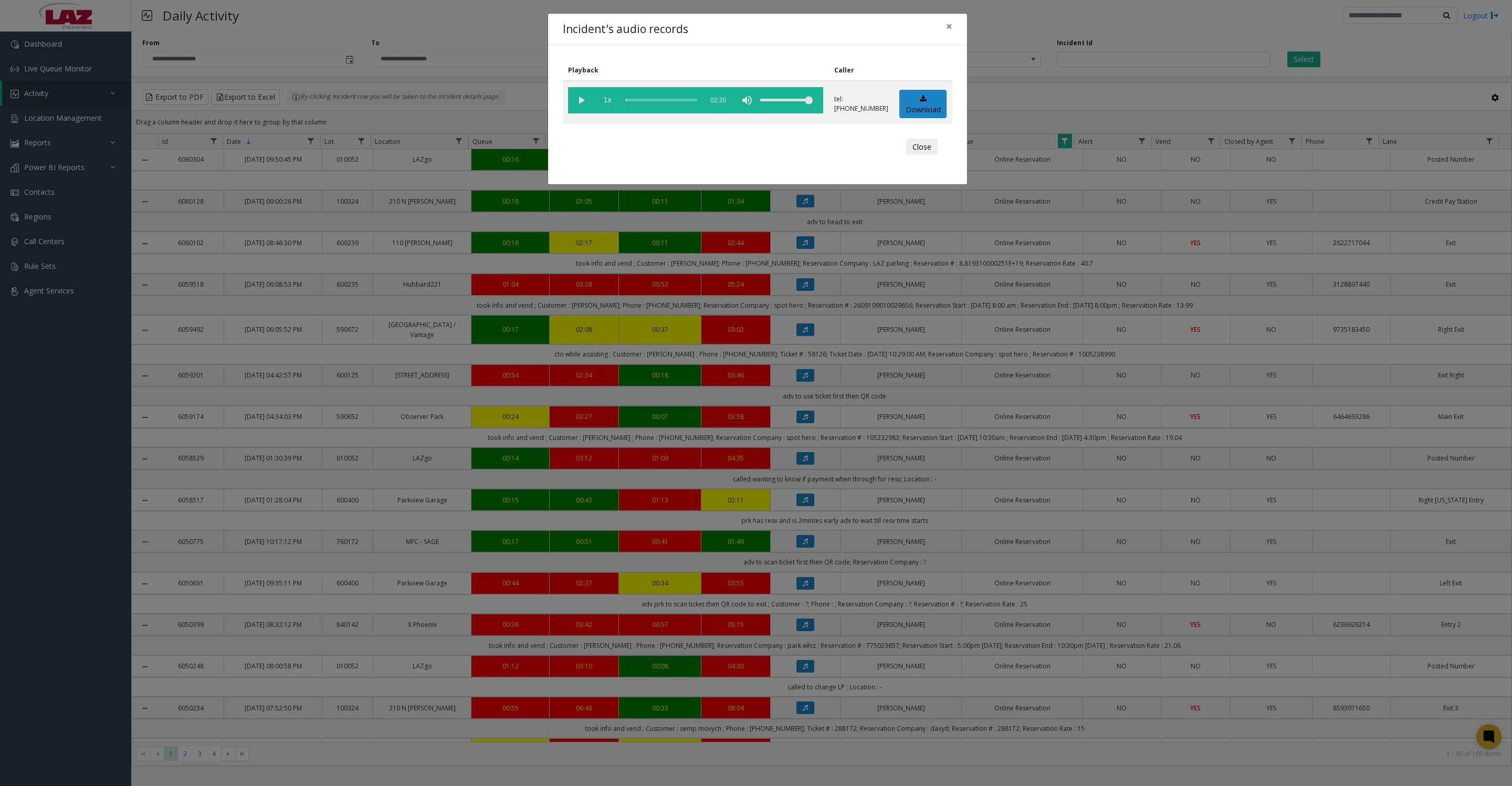
click at [909, 156] on button "Close" at bounding box center [922, 147] width 31 height 17
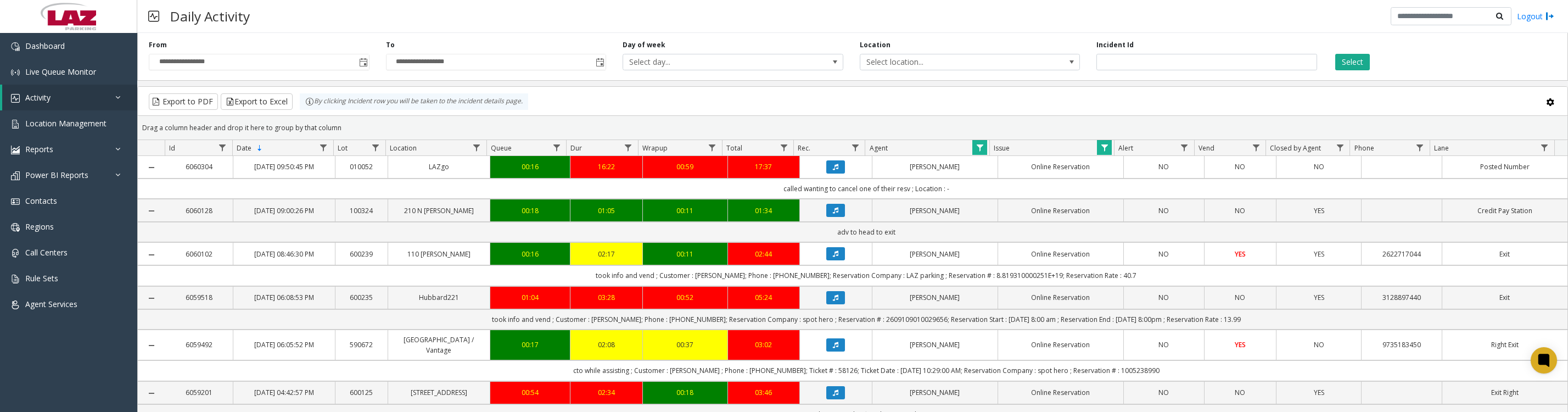
click at [826, 261] on button "Data table" at bounding box center [836, 253] width 19 height 13
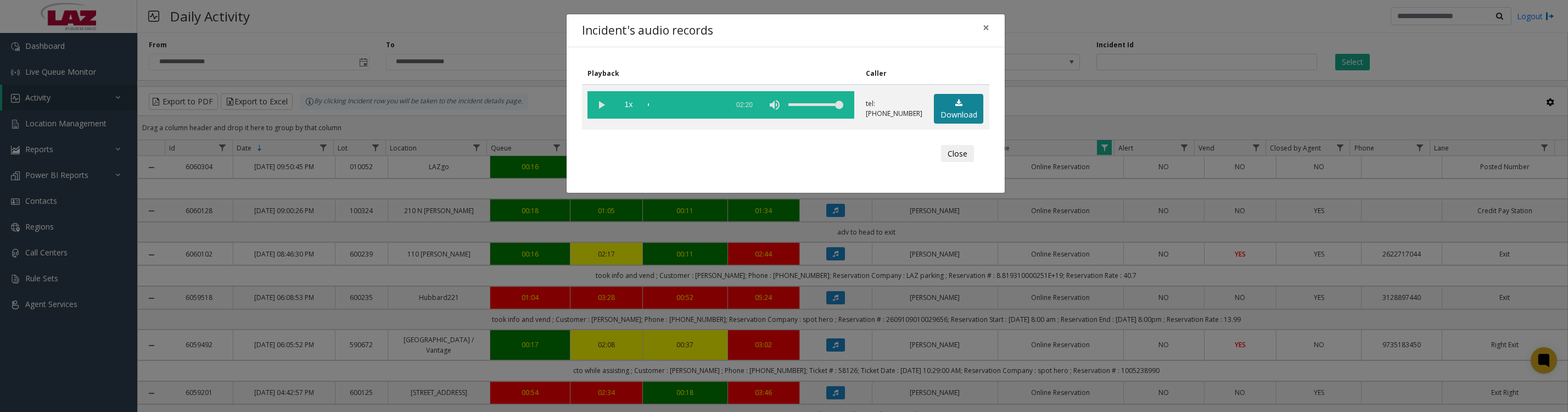
click at [956, 116] on link "Download" at bounding box center [958, 109] width 49 height 30
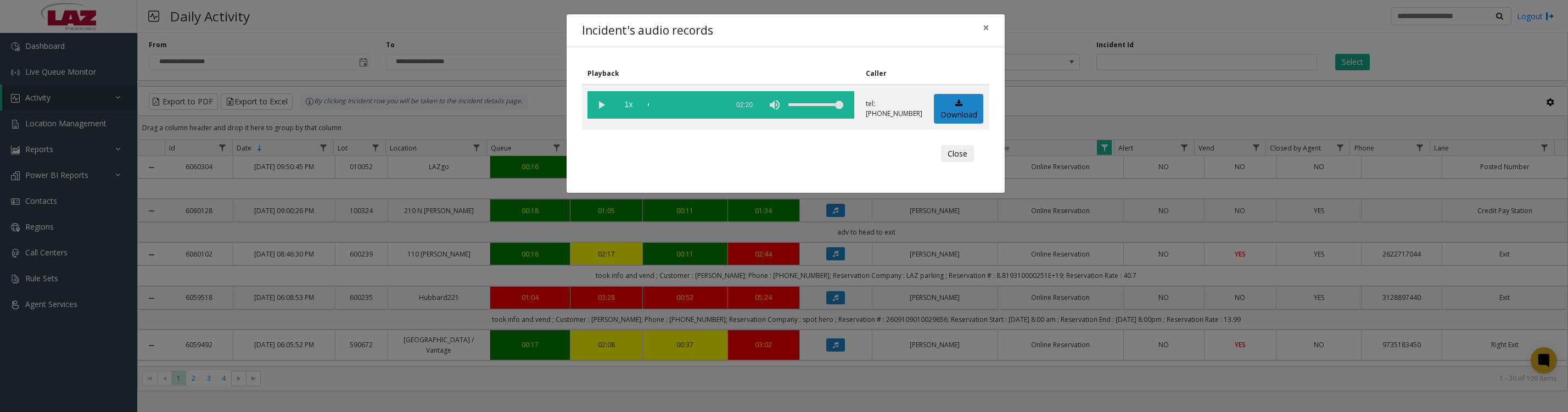
click at [592, 114] on vg-play-pause at bounding box center [601, 105] width 27 height 27
click at [951, 163] on button "Close" at bounding box center [958, 154] width 33 height 18
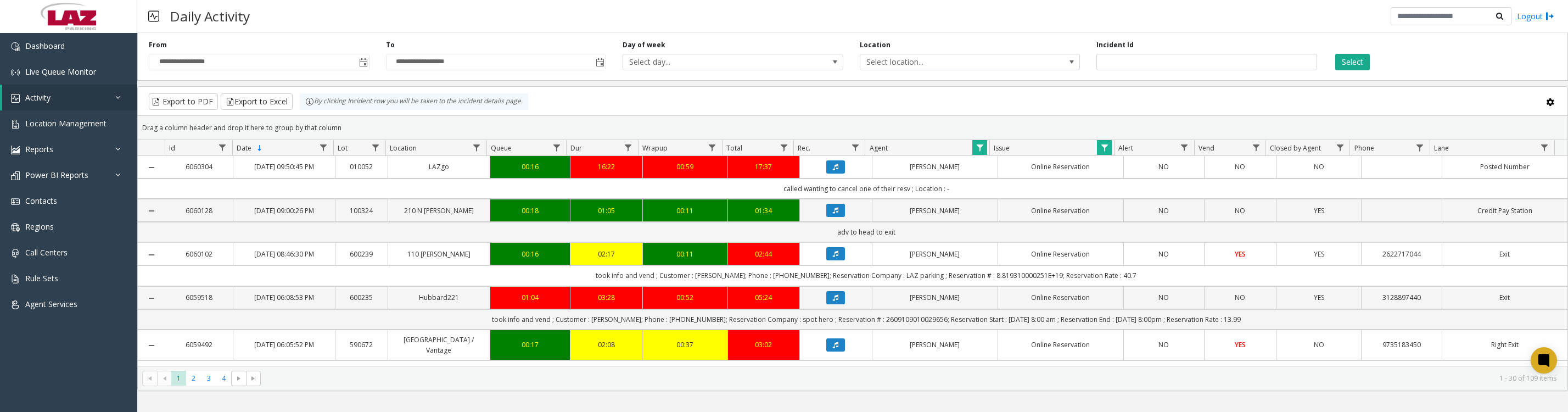
click at [1106, 151] on span "Data table" at bounding box center [1105, 148] width 9 height 9
click at [1124, 311] on button "Clear" at bounding box center [1127, 303] width 45 height 24
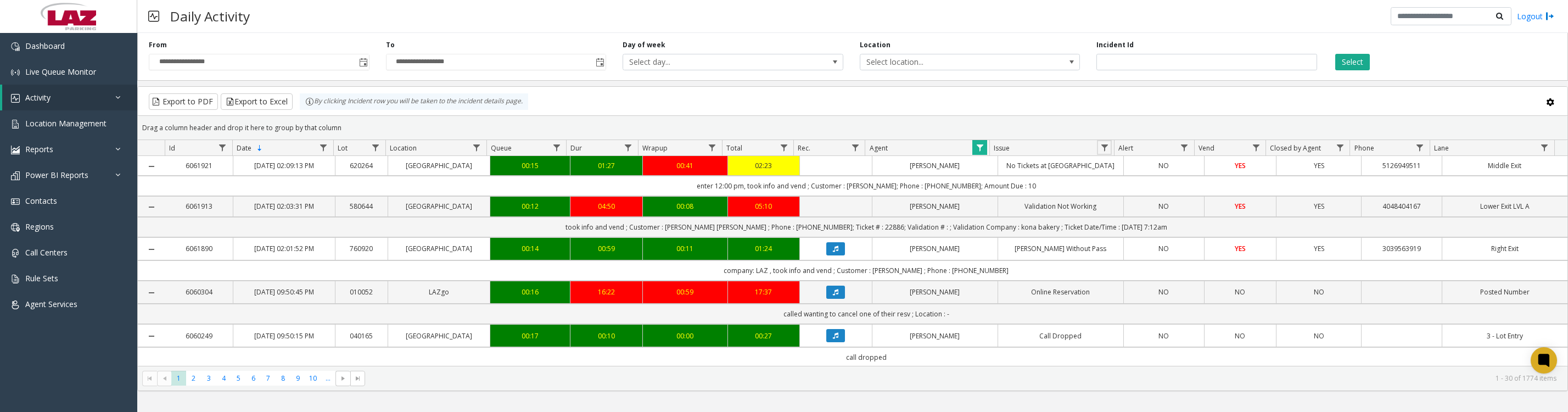
click at [1547, 150] on span "Data table" at bounding box center [1544, 148] width 9 height 9
click at [1496, 201] on input "Lane Filter" at bounding box center [1513, 201] width 93 height 19
type input "*****"
click button "Filter" at bounding box center [1537, 303] width 45 height 24
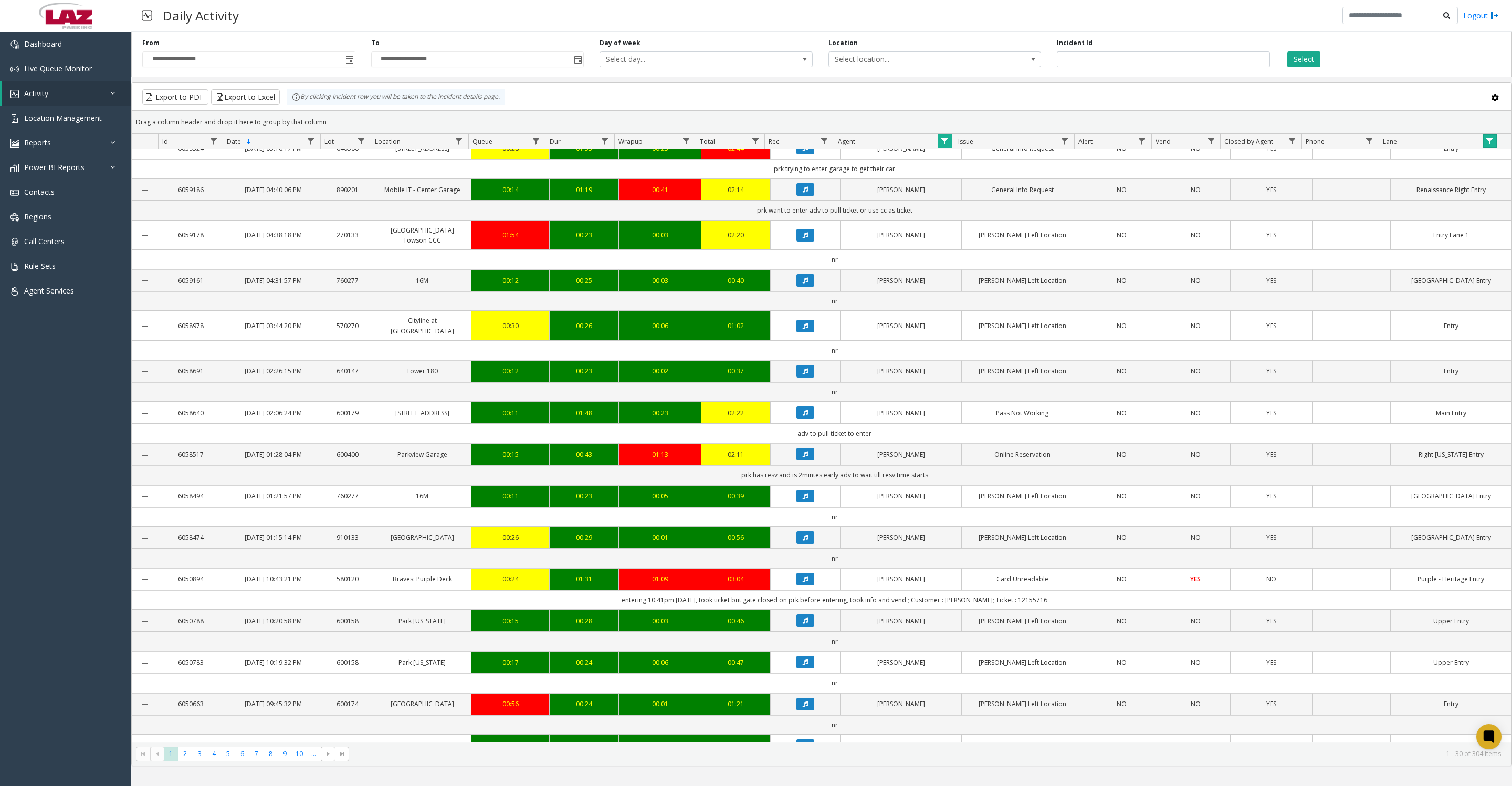
scroll to position [525, 0]
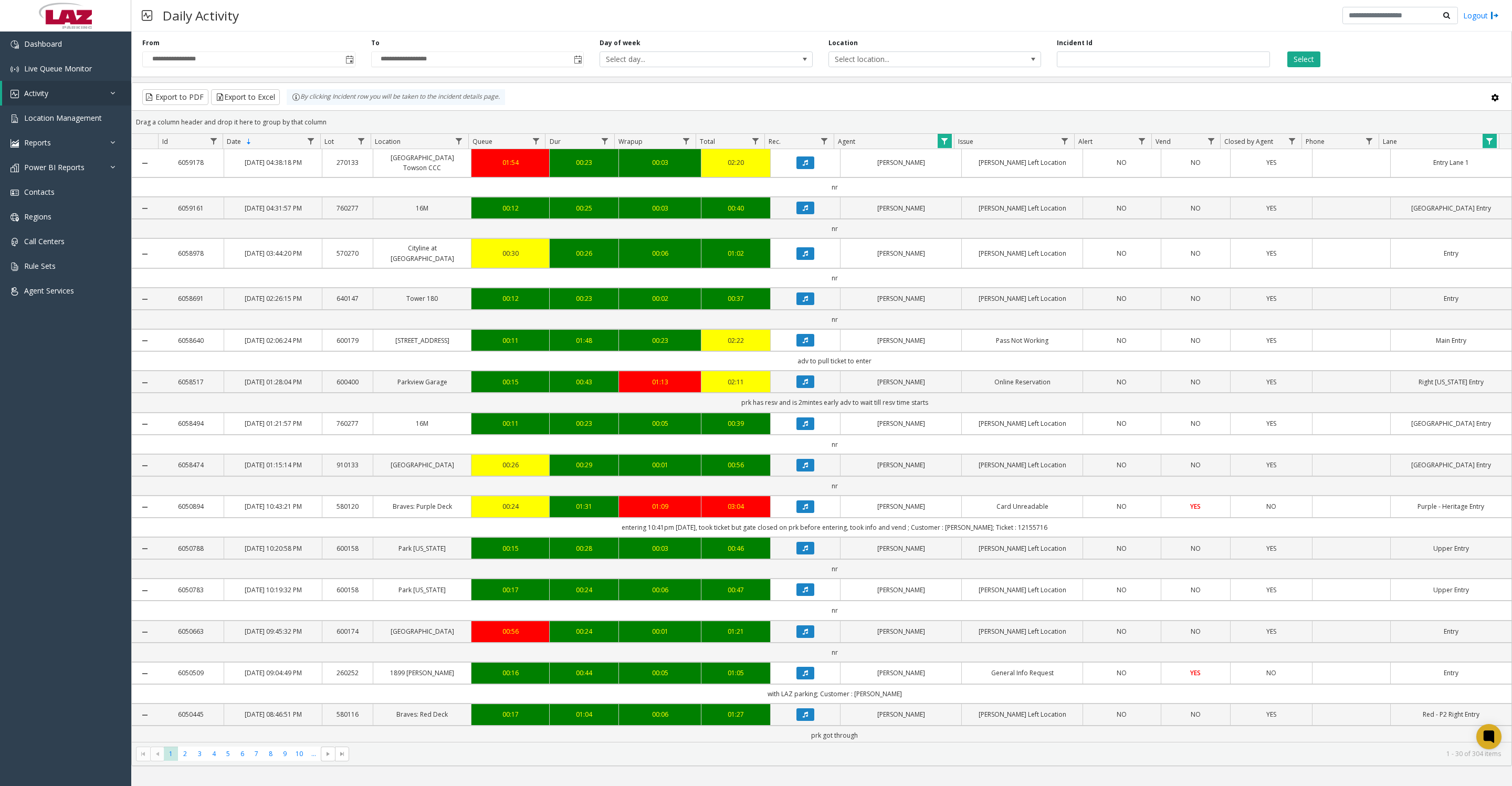
click at [802, 510] on icon "Data table" at bounding box center [805, 506] width 5 height 6
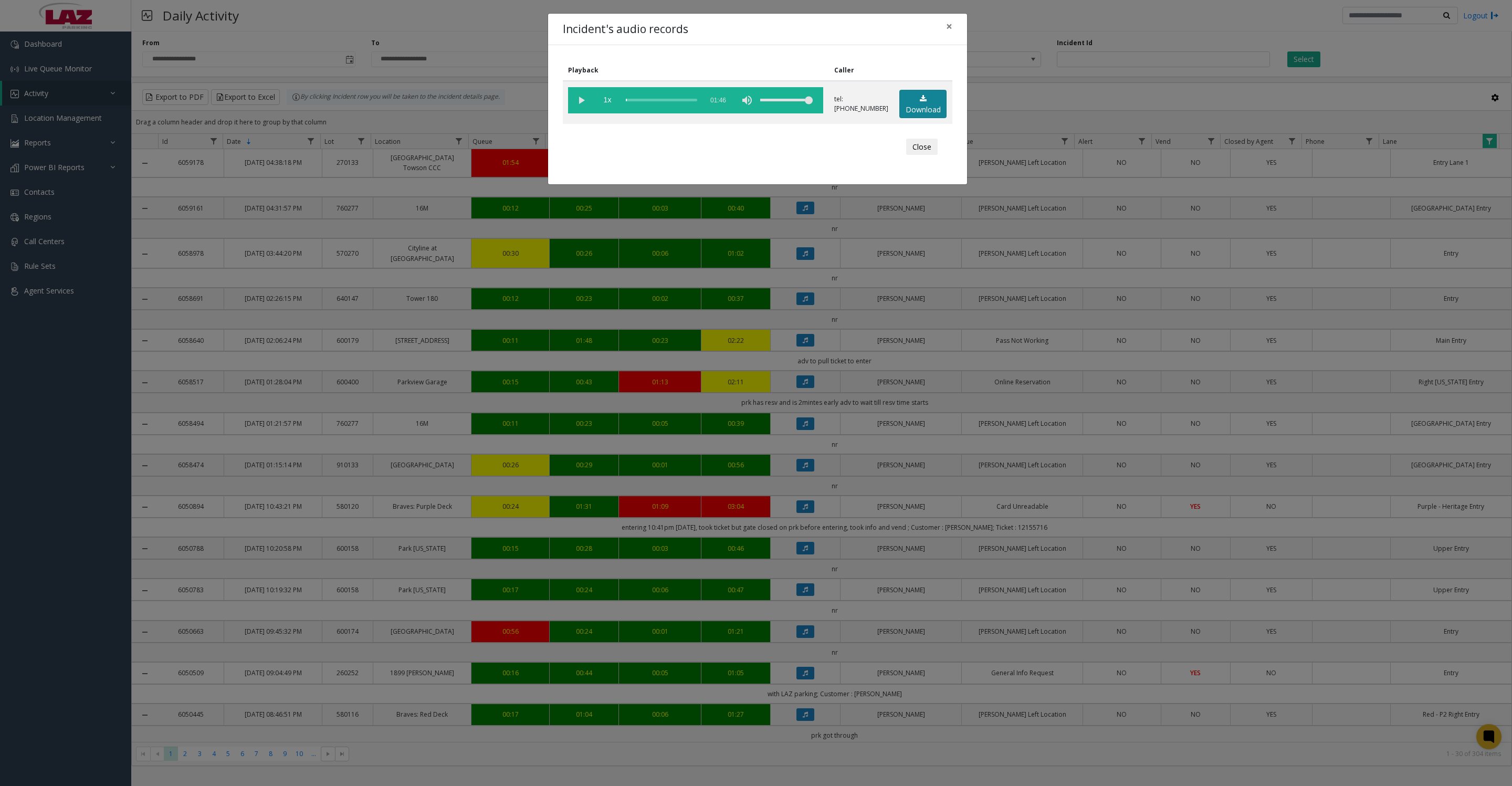
click at [920, 102] on icon at bounding box center [923, 98] width 7 height 8
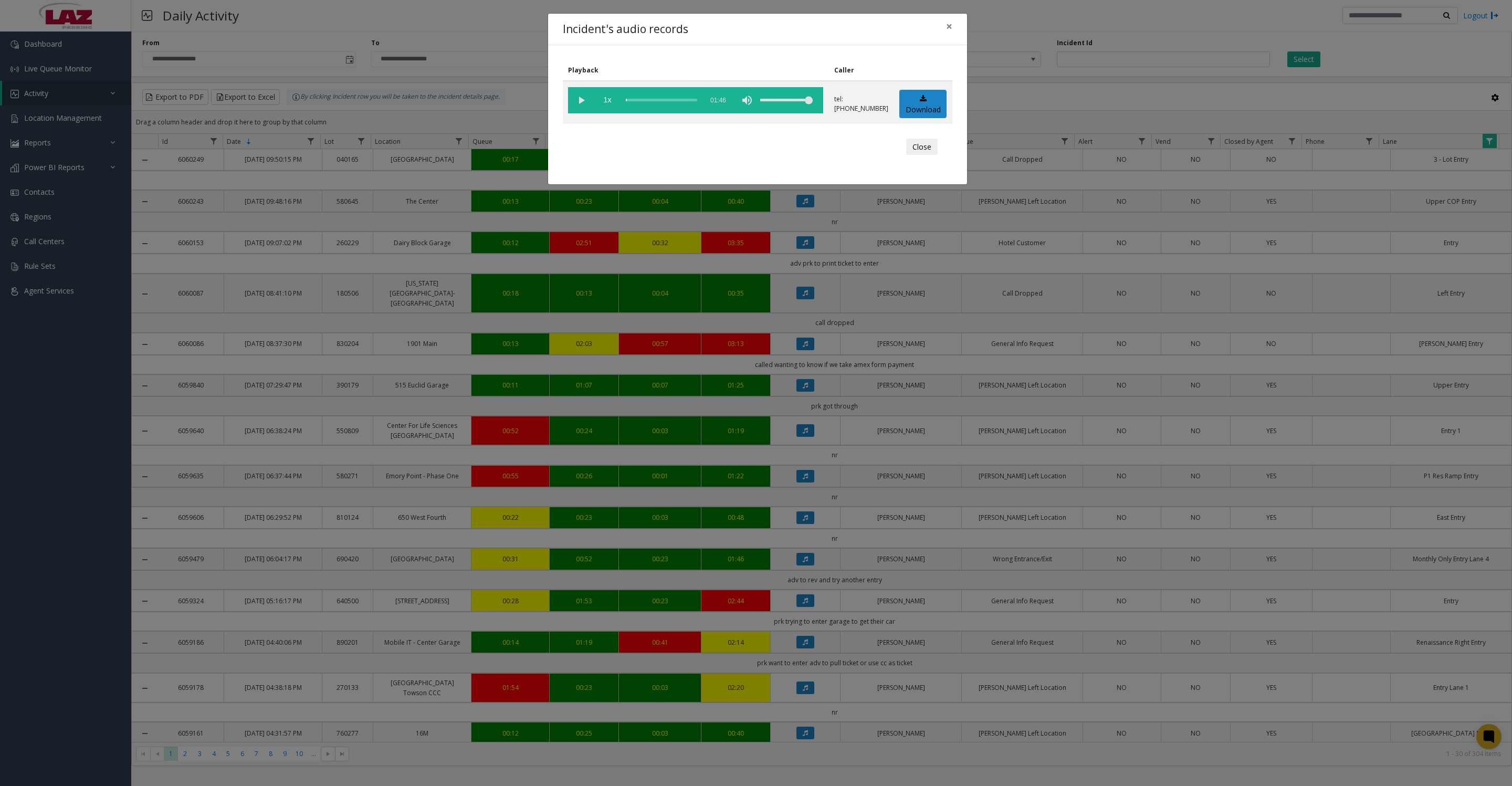
scroll to position [525, 0]
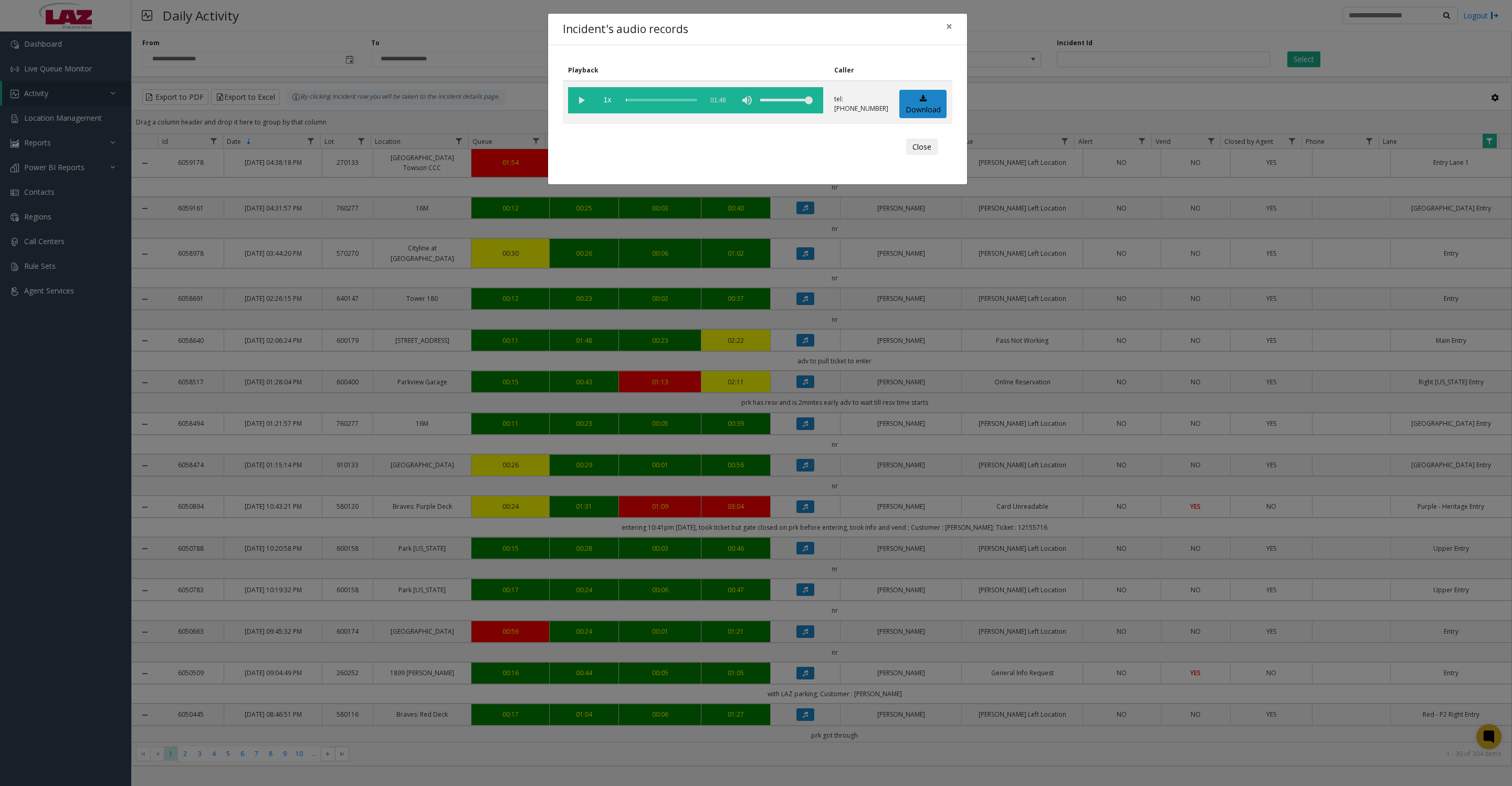
click at [575, 101] on vg-play-pause at bounding box center [581, 100] width 26 height 26
click at [925, 156] on button "Close" at bounding box center [922, 147] width 31 height 17
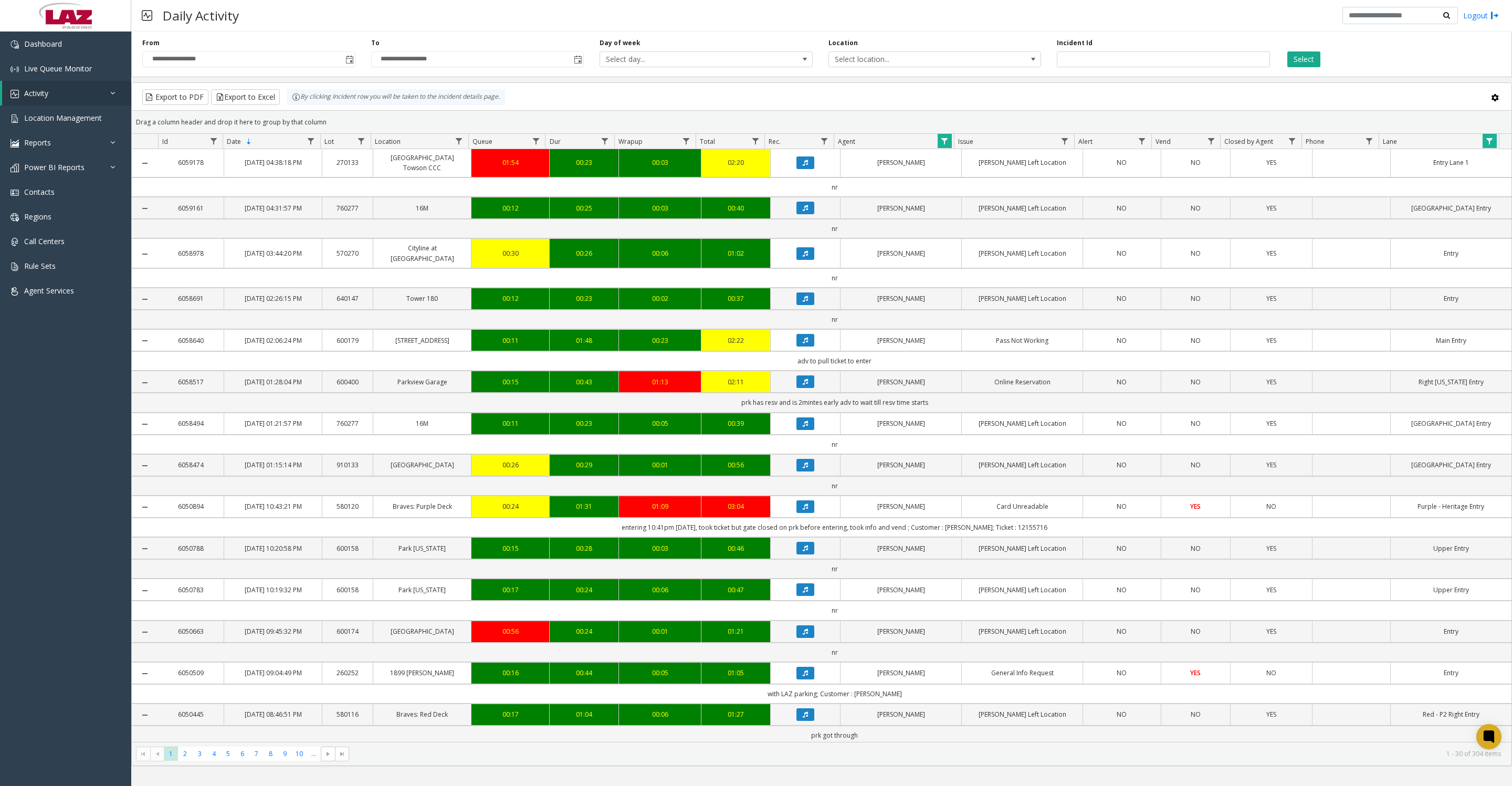
click at [1485, 145] on span "Data table" at bounding box center [1489, 141] width 8 height 8
click at [1441, 292] on button "Clear" at bounding box center [1436, 289] width 43 height 23
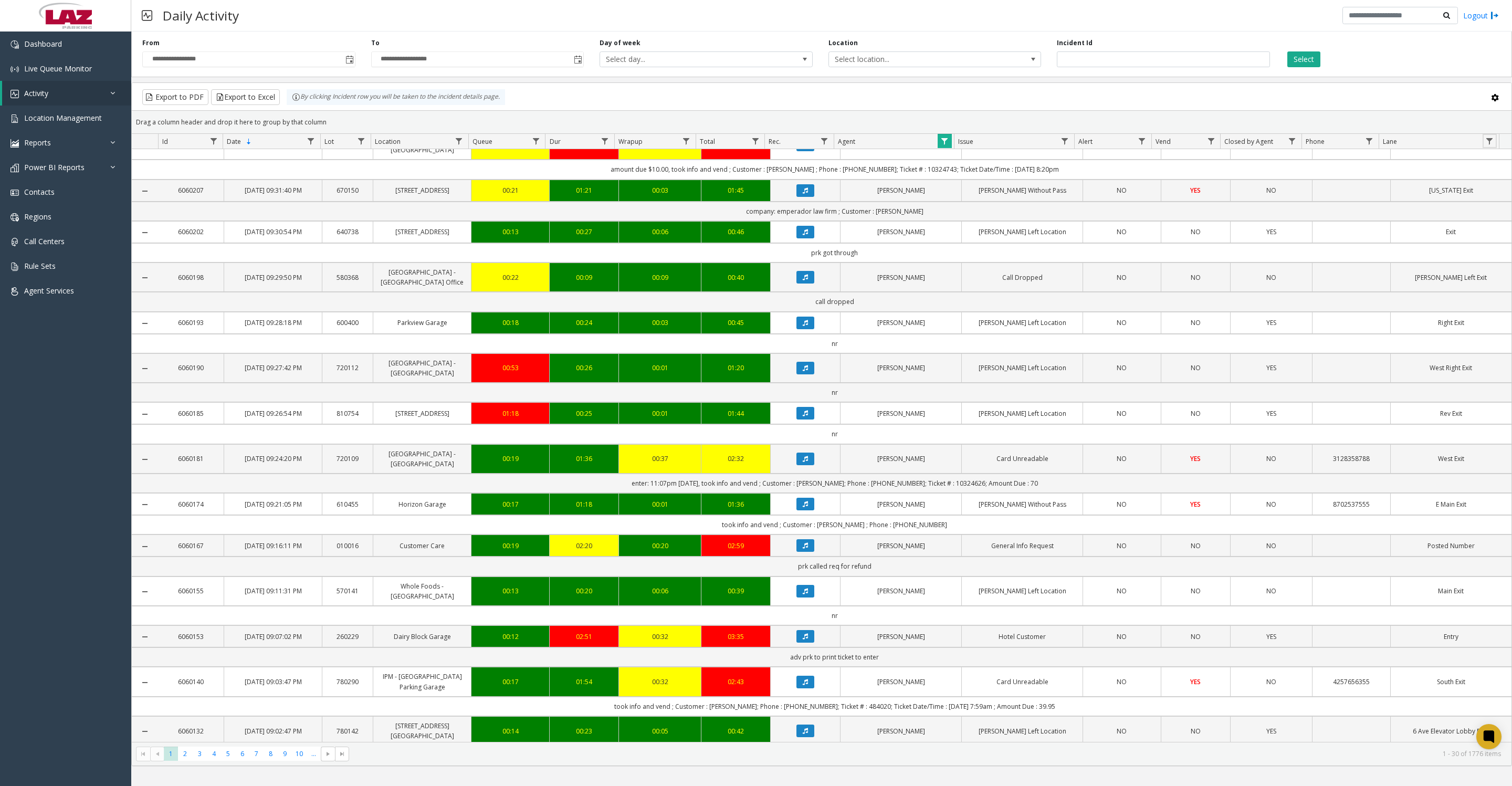
click at [1062, 145] on span "Data table" at bounding box center [1064, 141] width 8 height 8
click at [1074, 192] on input "Issue Filter" at bounding box center [1109, 192] width 89 height 18
type input "***"
click button "Filter" at bounding box center [1133, 289] width 43 height 23
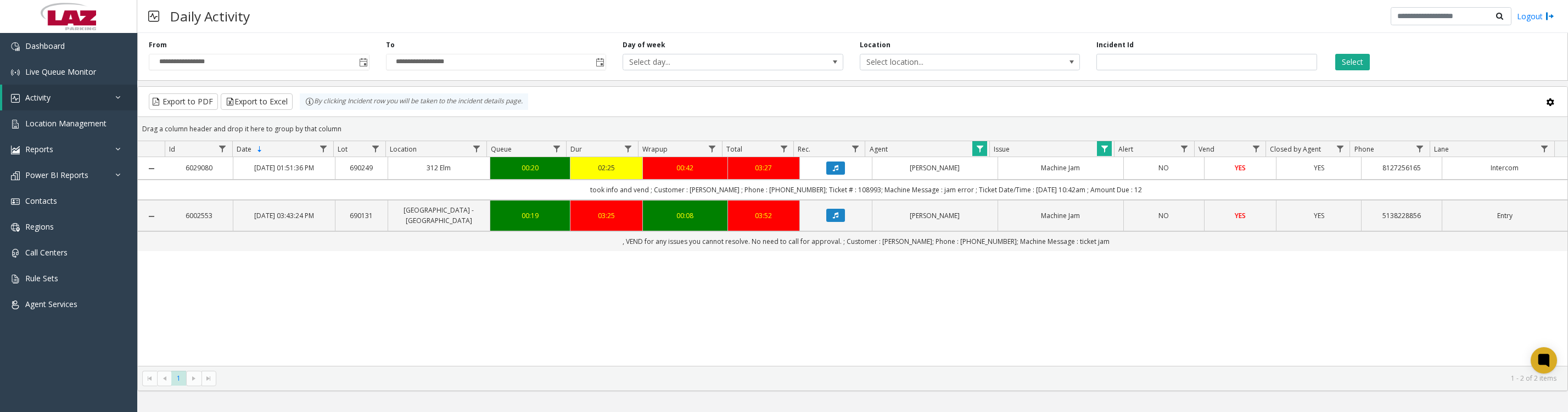
click at [834, 171] on icon "Data table" at bounding box center [836, 168] width 6 height 6
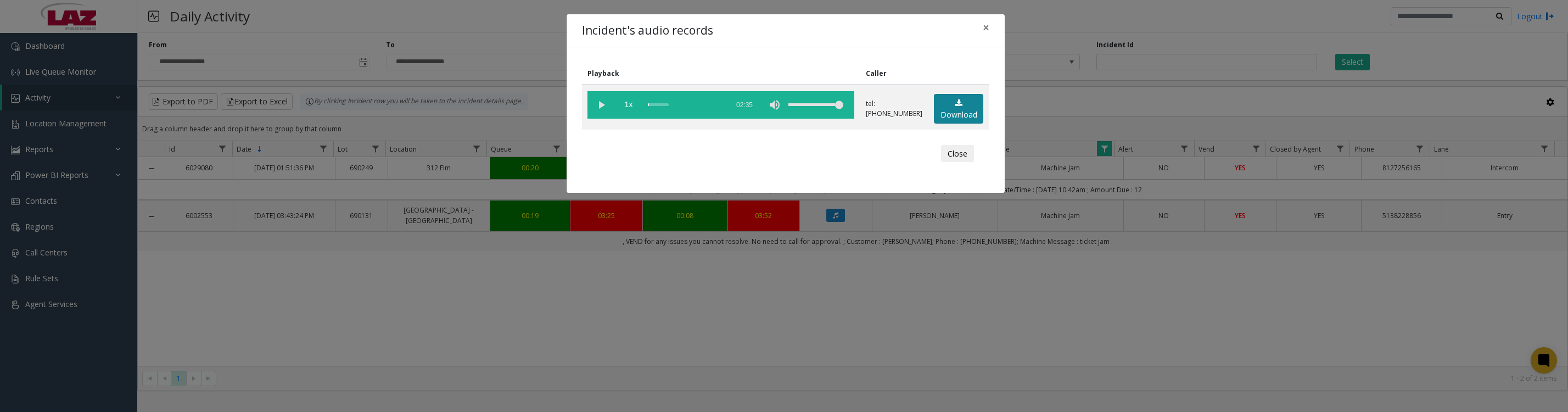
click at [948, 112] on link "Download" at bounding box center [958, 109] width 49 height 30
click at [599, 113] on vg-play-pause at bounding box center [601, 105] width 27 height 27
click at [973, 160] on button "Close" at bounding box center [958, 154] width 33 height 18
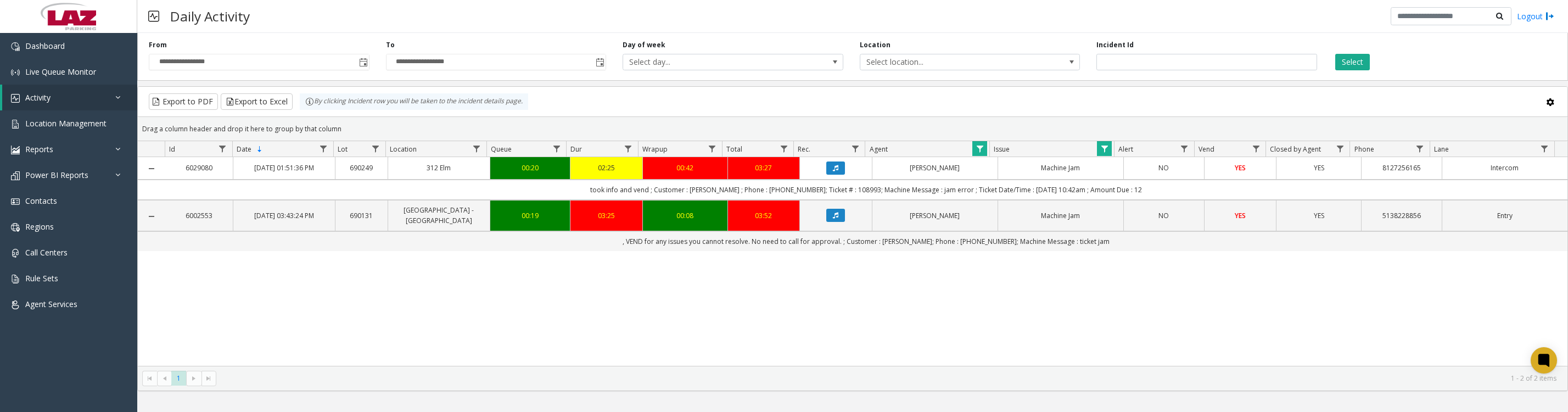
click at [1102, 154] on span "Data table" at bounding box center [1105, 149] width 9 height 9
click at [1129, 306] on button "Clear" at bounding box center [1127, 306] width 45 height 24
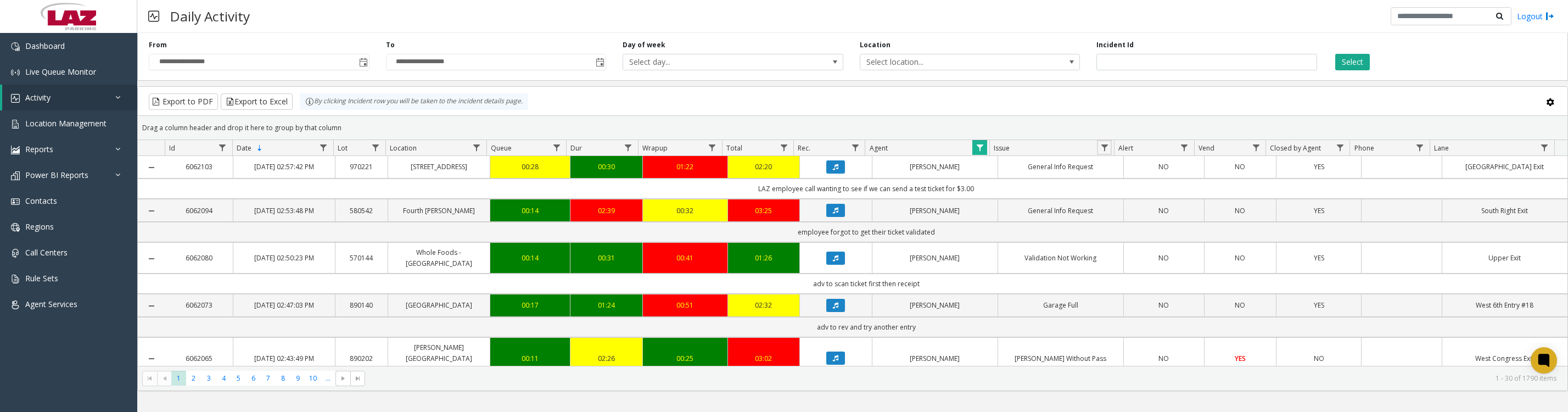
click at [1101, 152] on span "Data table" at bounding box center [1105, 148] width 9 height 9
click at [833, 308] on icon "Data table" at bounding box center [836, 305] width 6 height 6
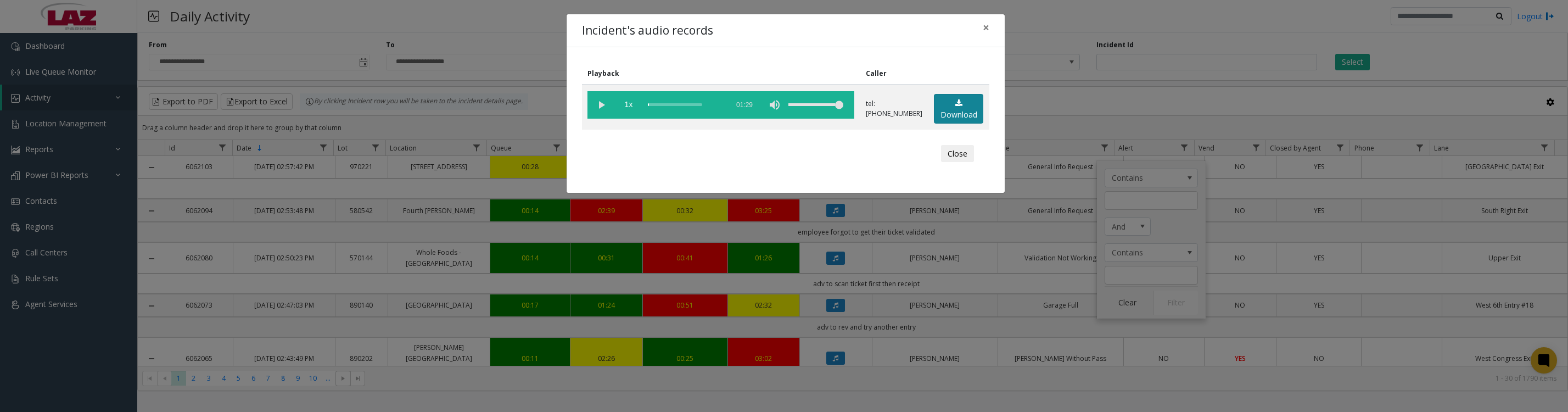
click at [956, 114] on link "Download" at bounding box center [958, 109] width 49 height 30
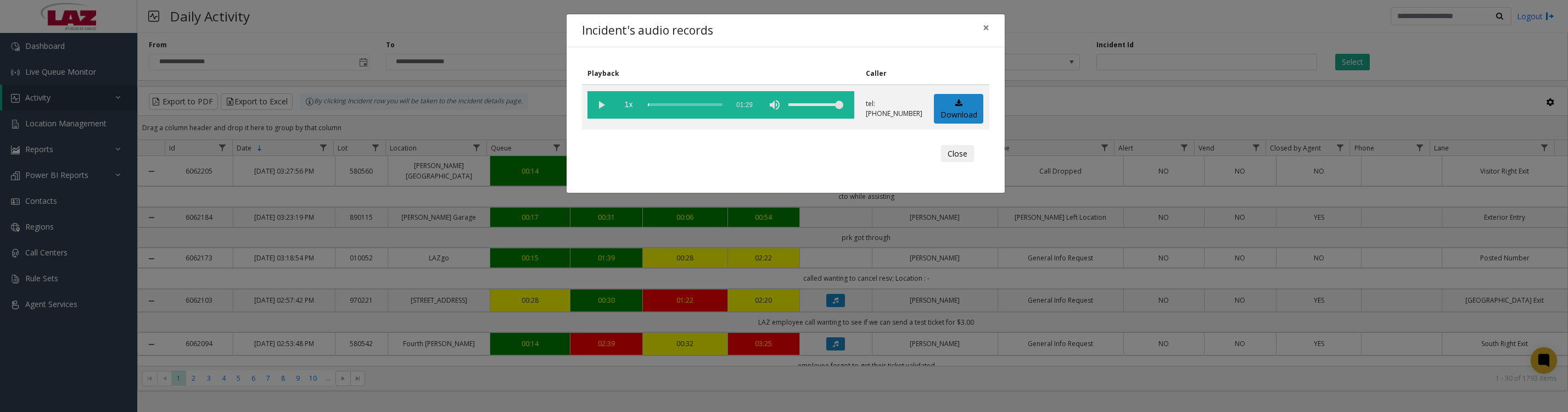
click at [954, 163] on button "Close" at bounding box center [958, 154] width 33 height 18
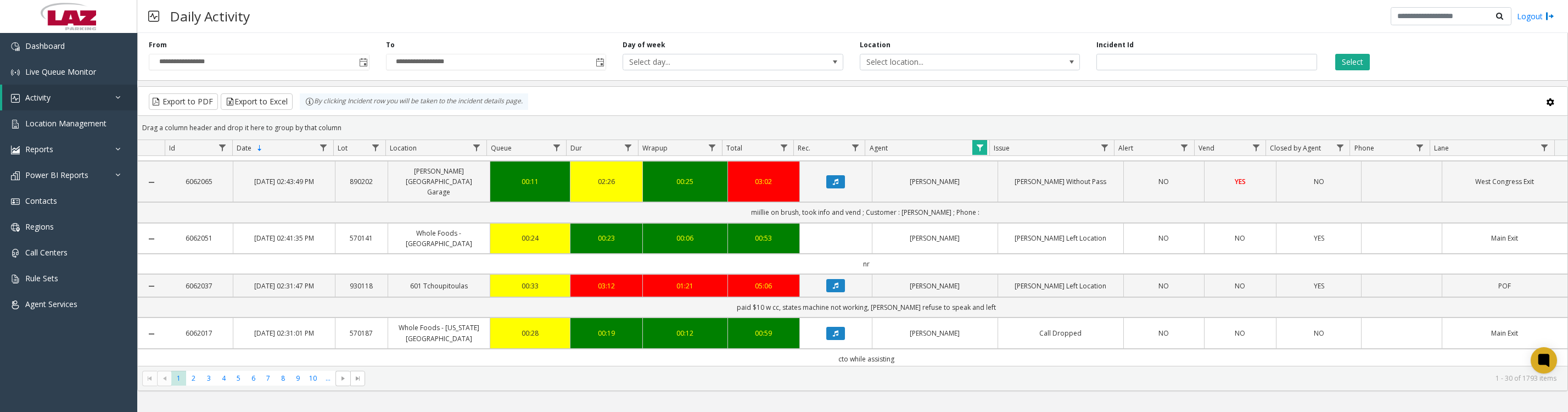
scroll to position [274, 0]
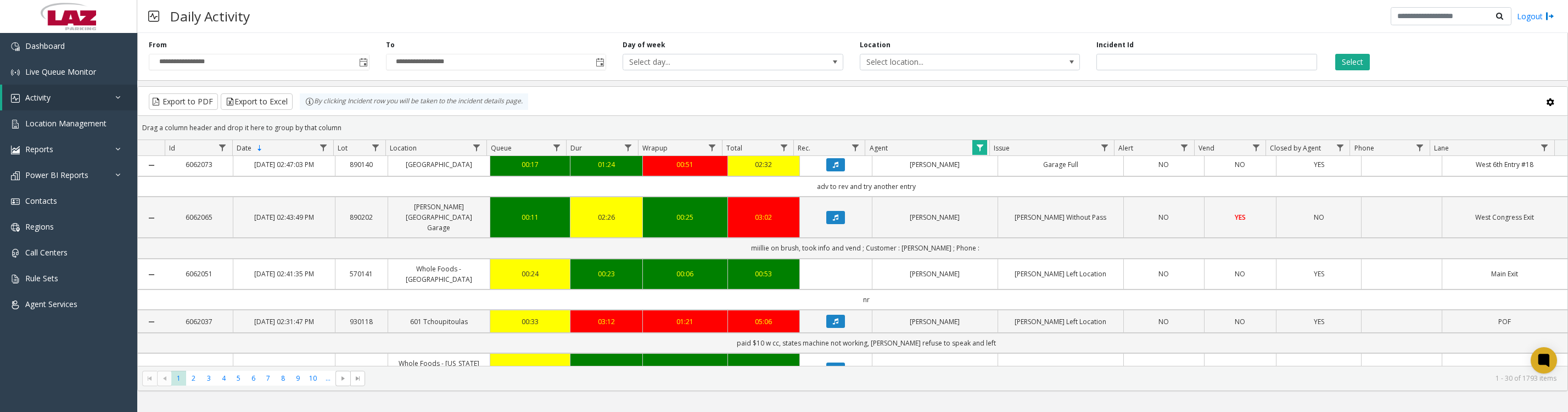
click at [826, 171] on button "Data table" at bounding box center [836, 165] width 19 height 13
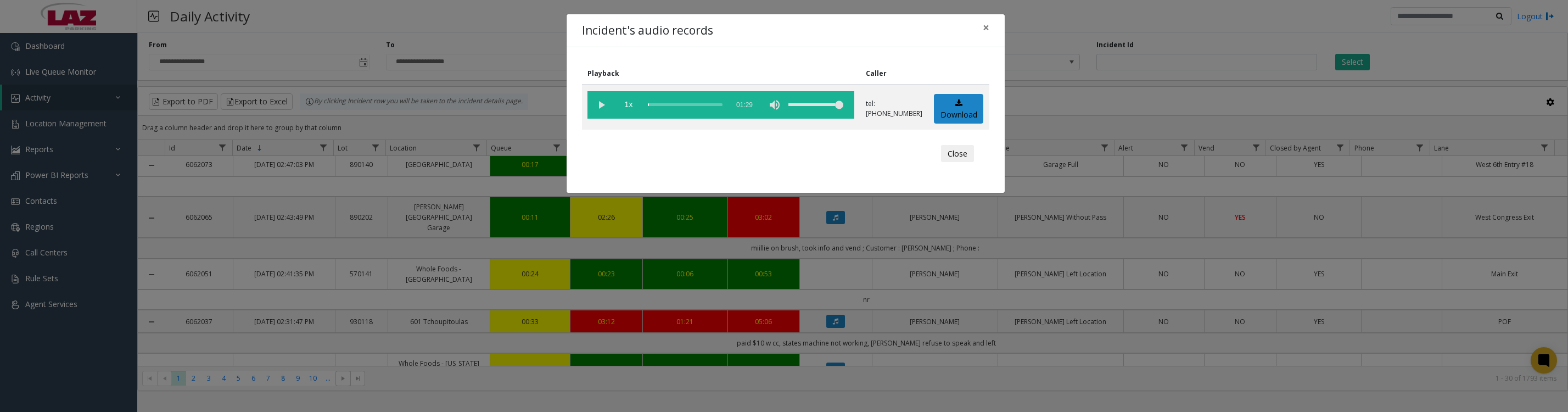
click at [594, 114] on vg-play-pause at bounding box center [601, 105] width 27 height 27
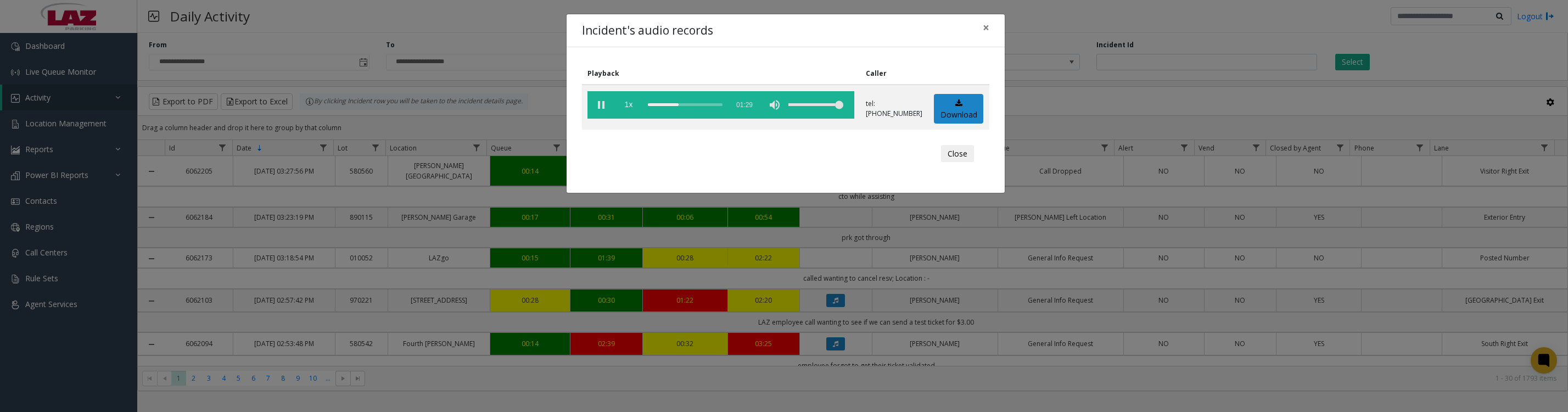
scroll to position [274, 0]
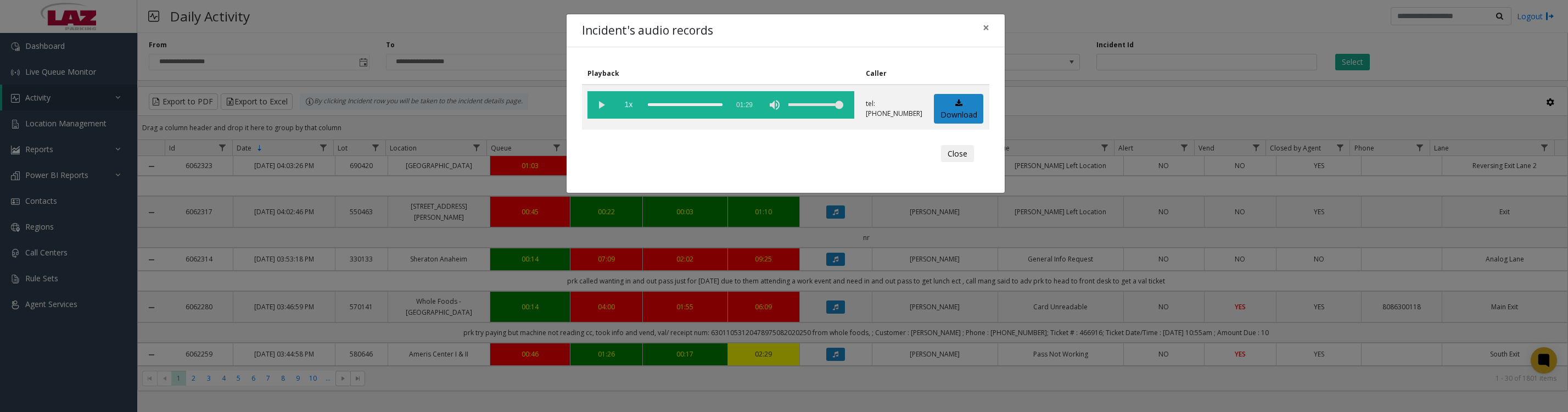
scroll to position [274, 0]
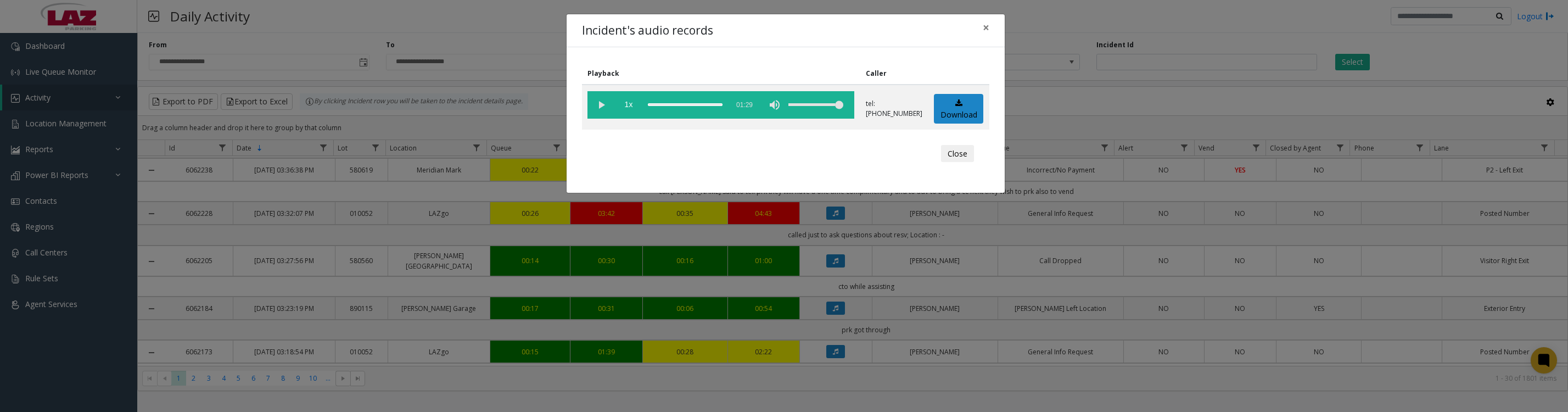
click at [948, 159] on button "Close" at bounding box center [958, 154] width 33 height 18
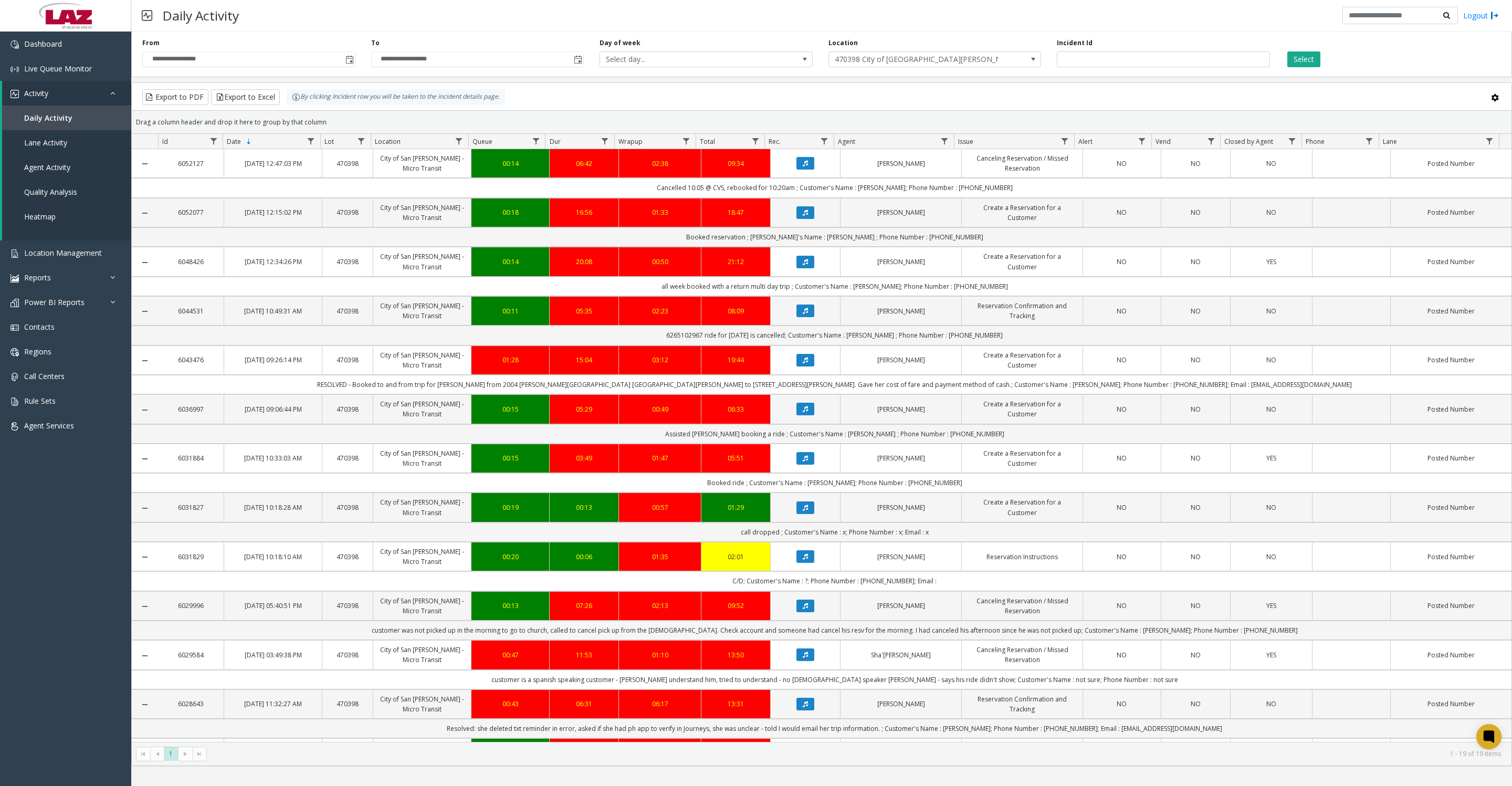
click at [348, 60] on span "Toggle popup" at bounding box center [349, 60] width 8 height 8
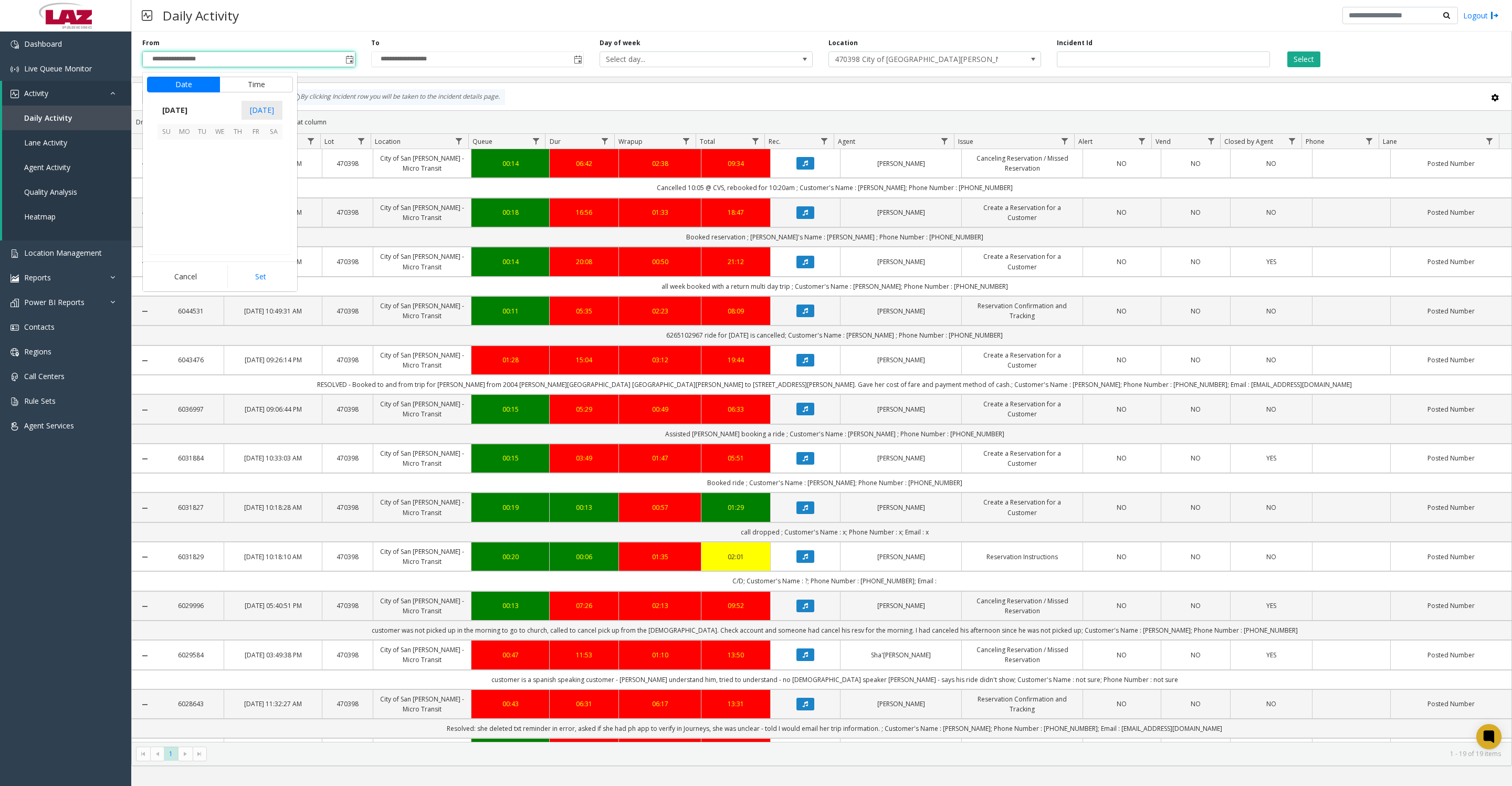
scroll to position [188181, 0]
click at [218, 212] on span "20" at bounding box center [220, 203] width 18 height 18
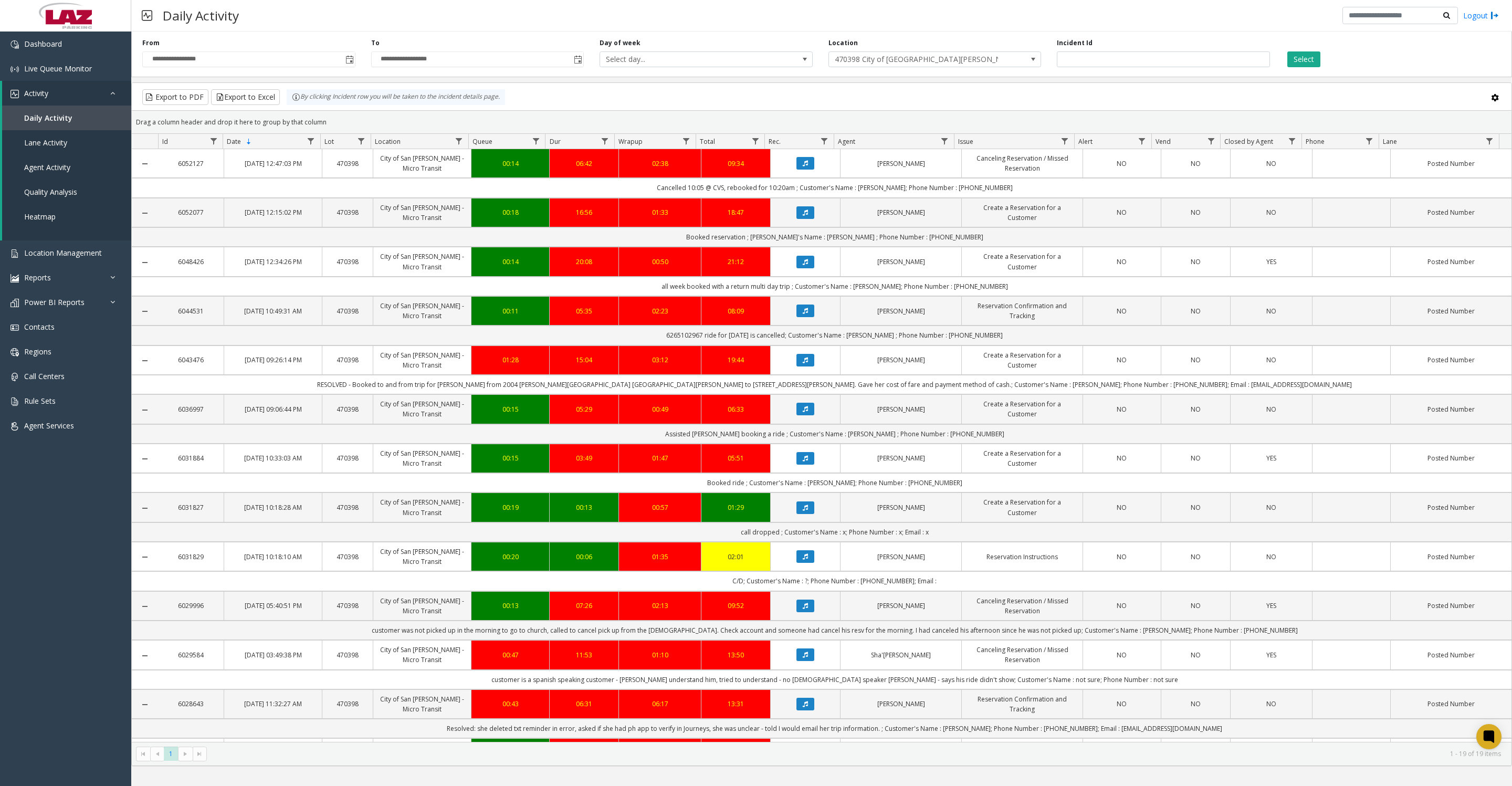
click at [1028, 62] on span at bounding box center [1033, 59] width 15 height 15
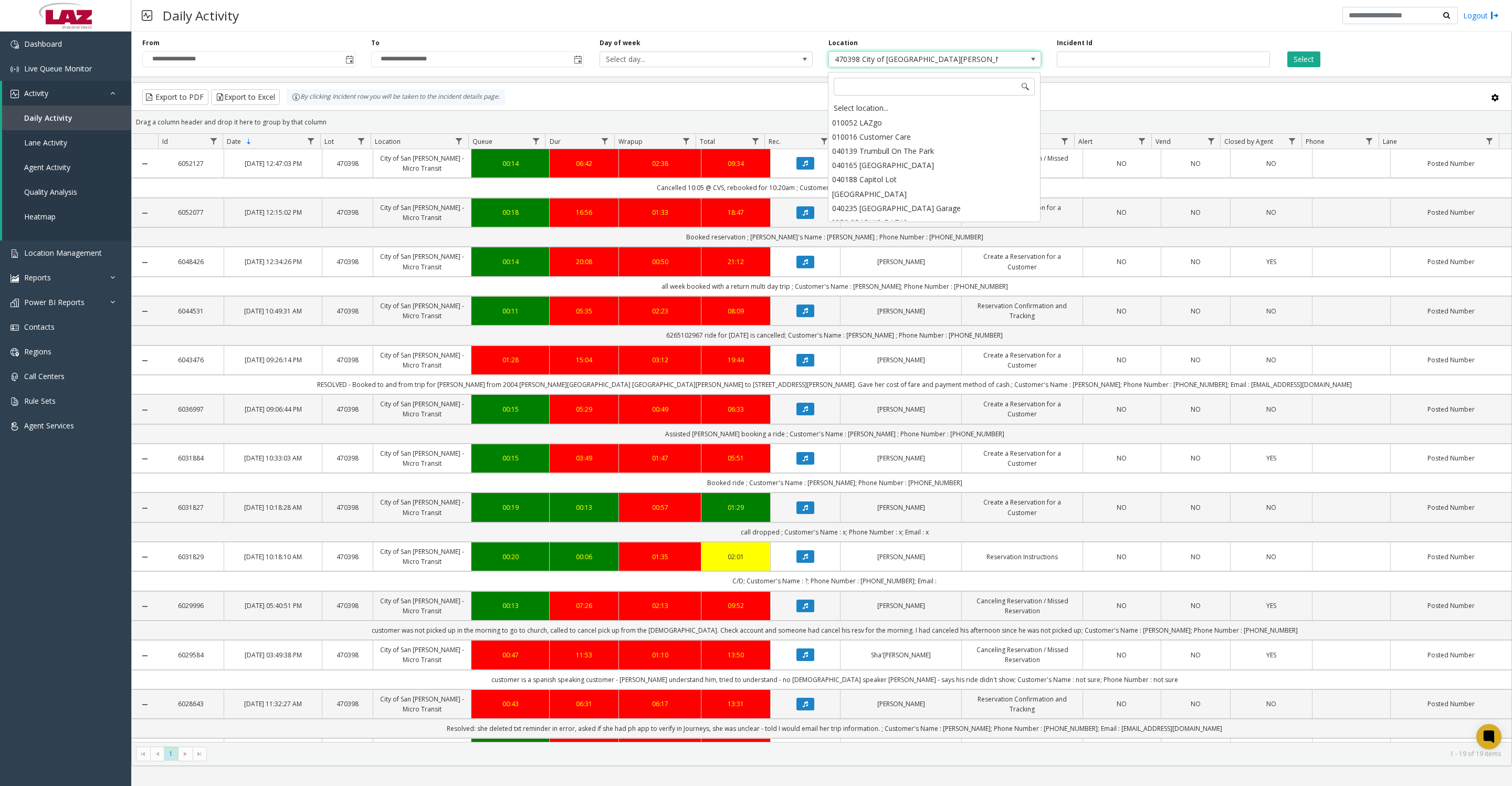
scroll to position [14264, 0]
click at [950, 103] on div "Select location..." at bounding box center [934, 108] width 209 height 15
click at [351, 59] on span "Toggle popup" at bounding box center [349, 59] width 12 height 17
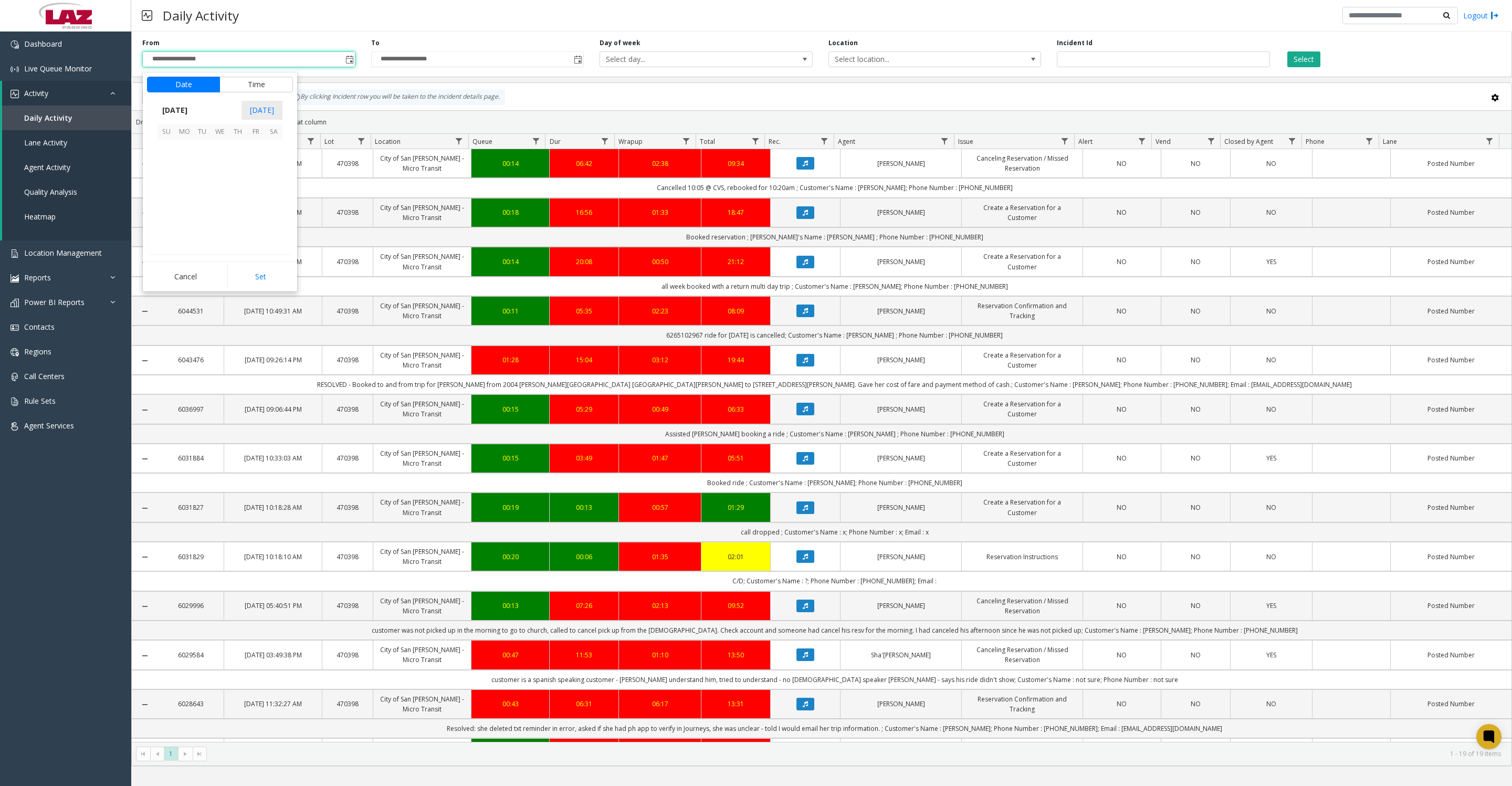
scroll to position [188181, 0]
click at [218, 211] on span "20" at bounding box center [220, 203] width 18 height 18
click at [171, 175] on span "8" at bounding box center [173, 171] width 4 height 10
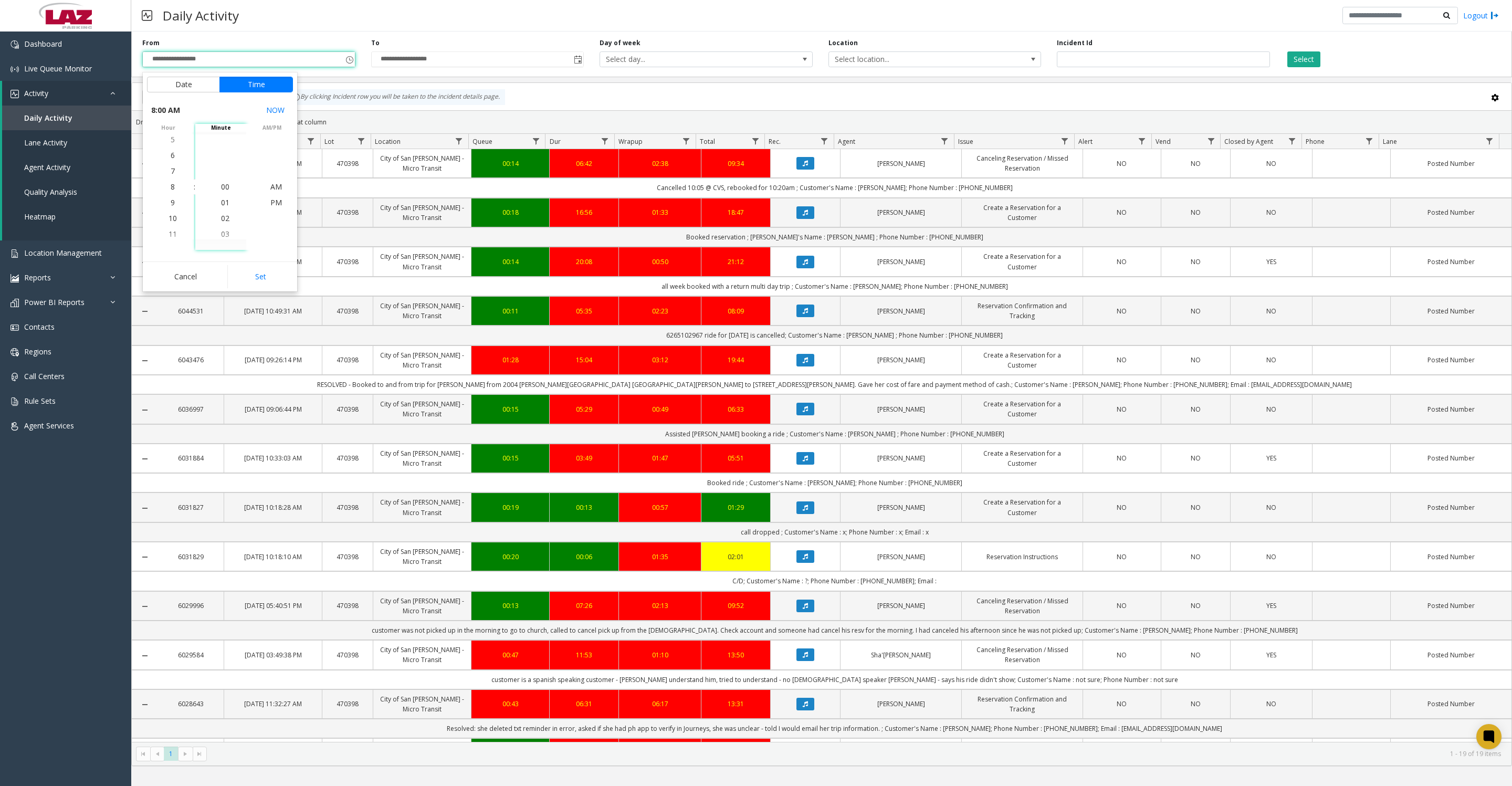
click at [251, 282] on button "Set" at bounding box center [260, 277] width 66 height 23
type input "**********"
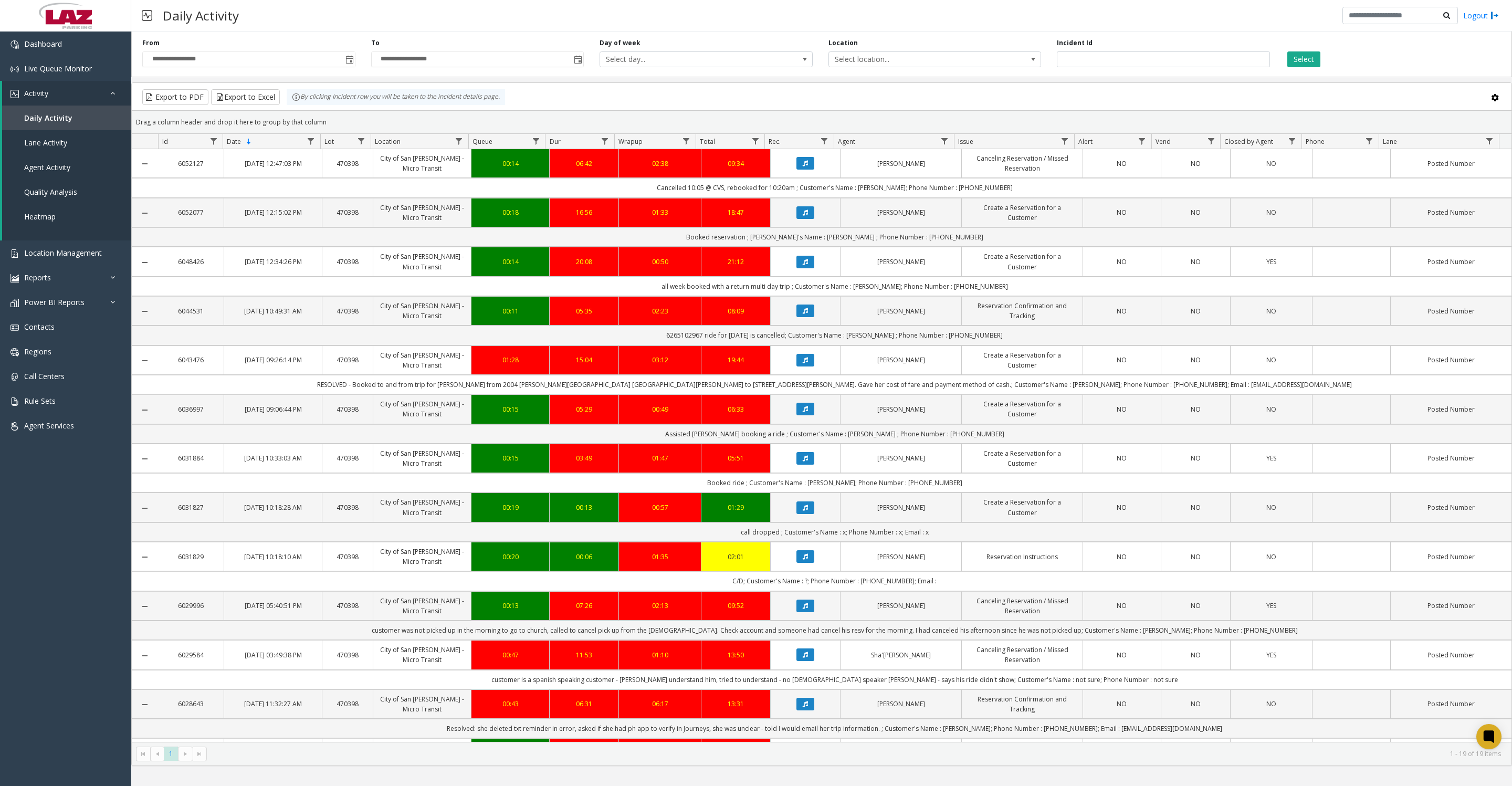
click at [1313, 60] on button "Select" at bounding box center [1303, 59] width 33 height 16
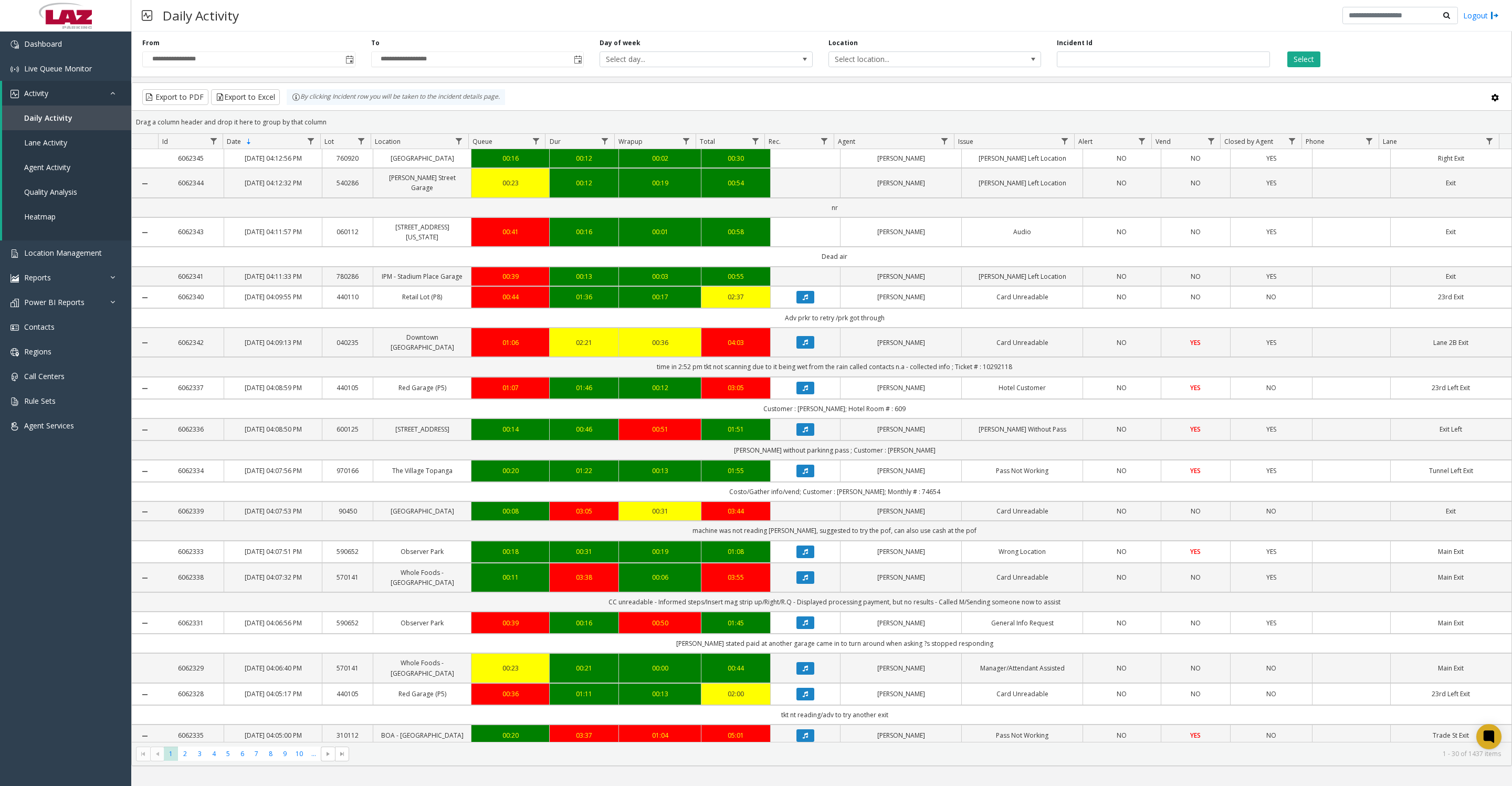
click at [1314, 59] on button "Select" at bounding box center [1303, 59] width 33 height 16
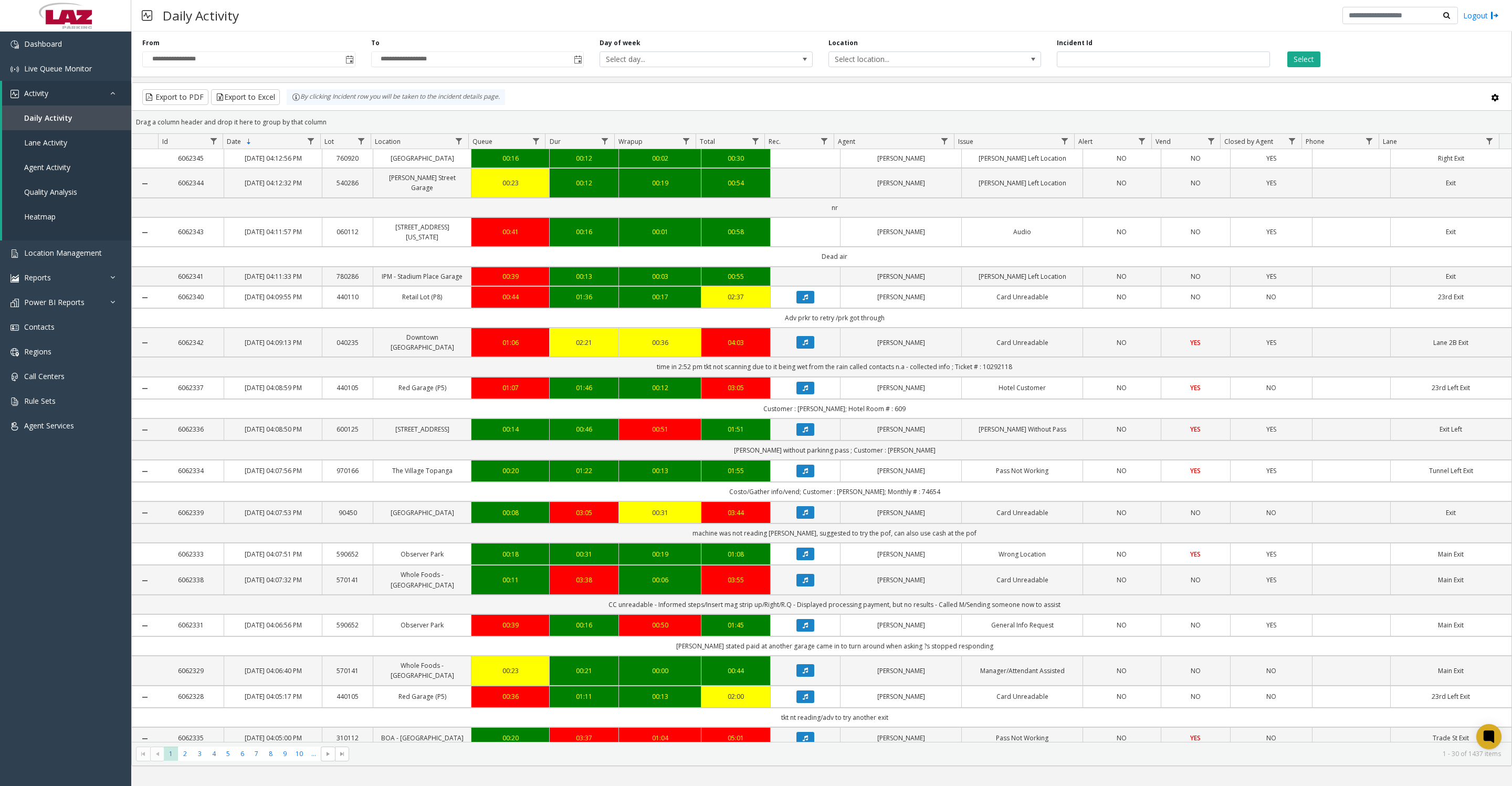
click at [937, 65] on span "Select location..." at bounding box center [914, 59] width 169 height 15
type input "*****"
click at [843, 113] on li "100240 Chicago Meters" at bounding box center [934, 119] width 209 height 14
click at [1298, 56] on button "Select" at bounding box center [1303, 59] width 33 height 16
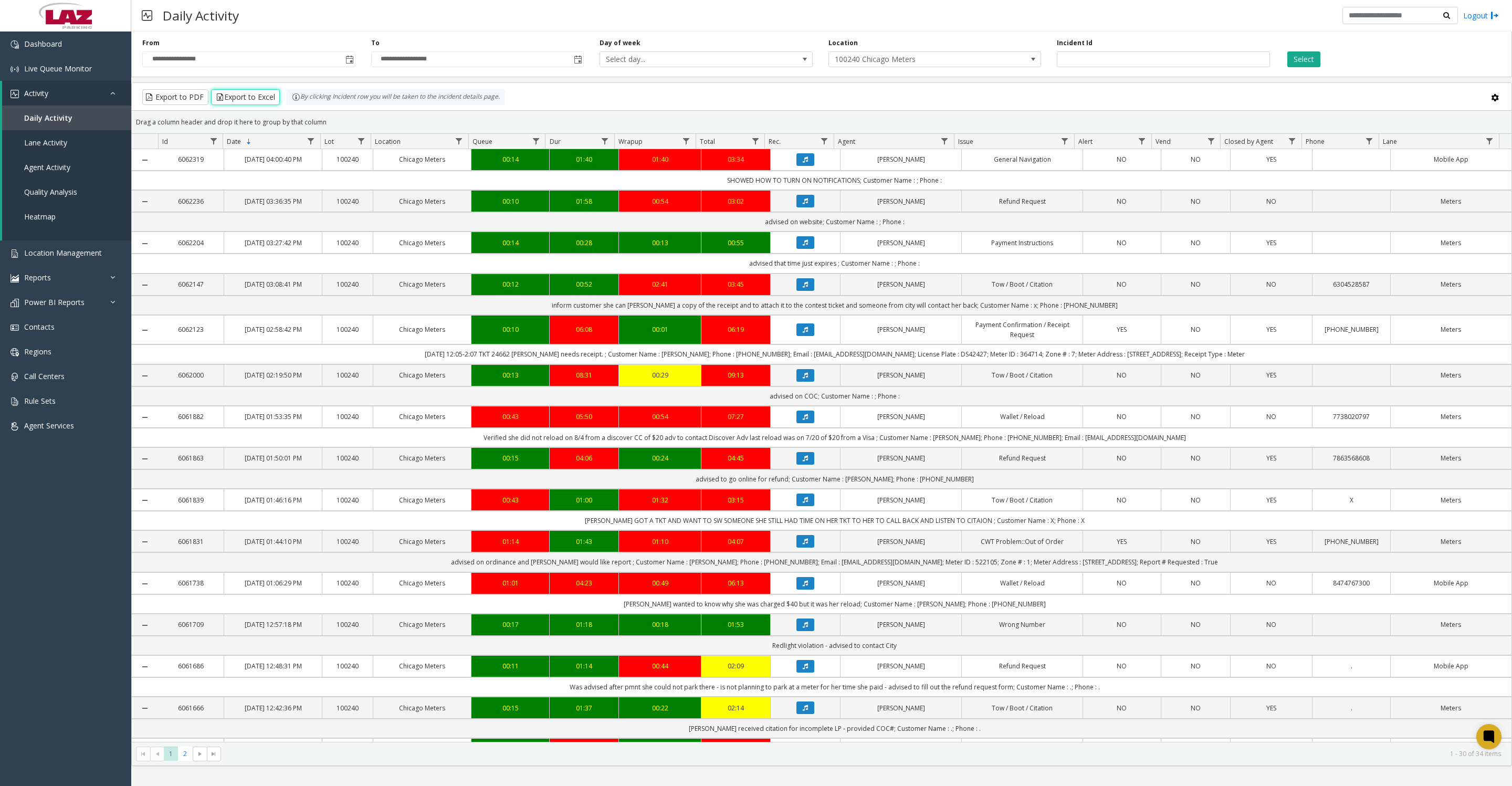
click at [272, 101] on button "Export to Excel" at bounding box center [245, 97] width 69 height 16
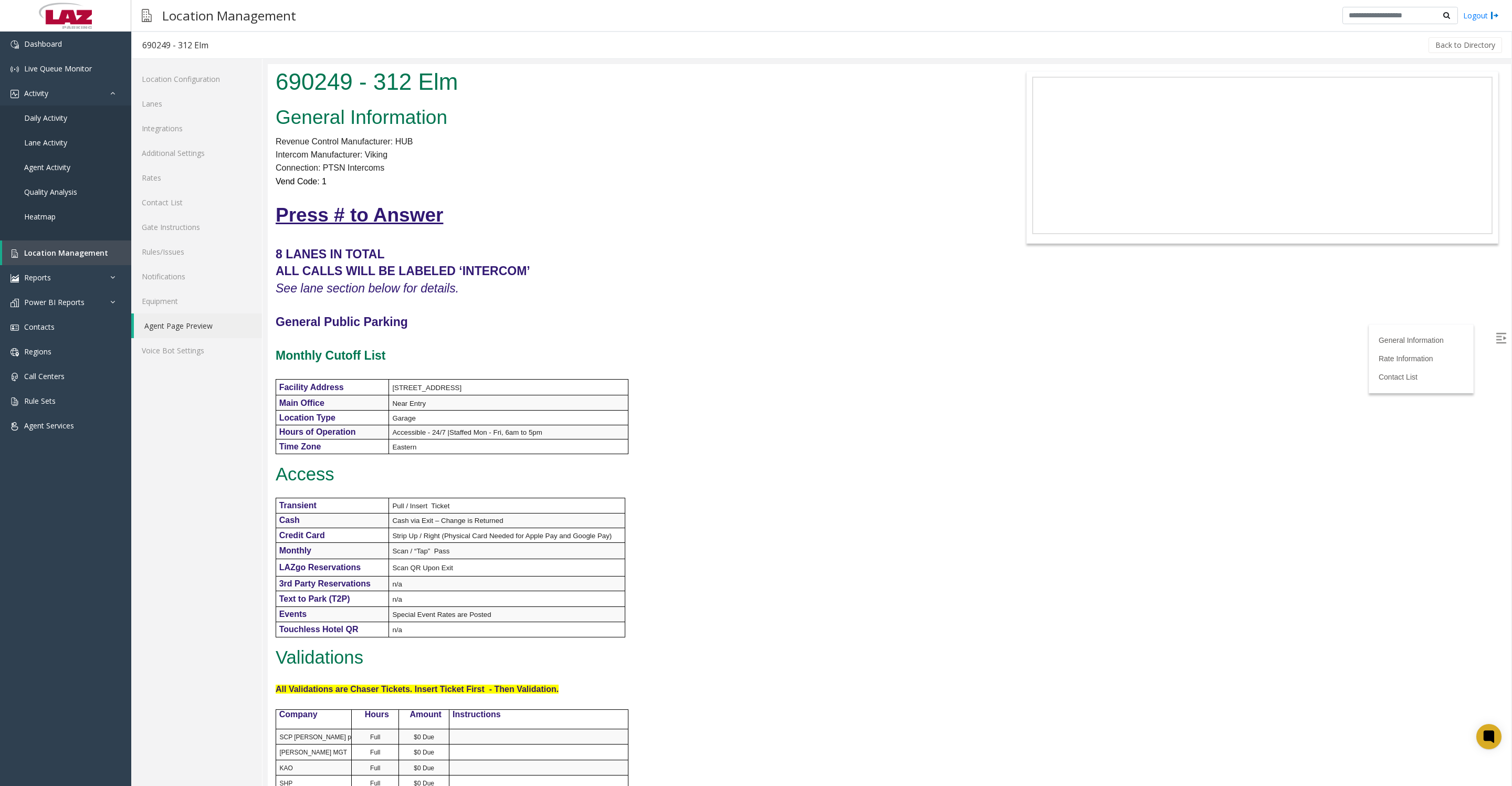
scroll to position [525, 0]
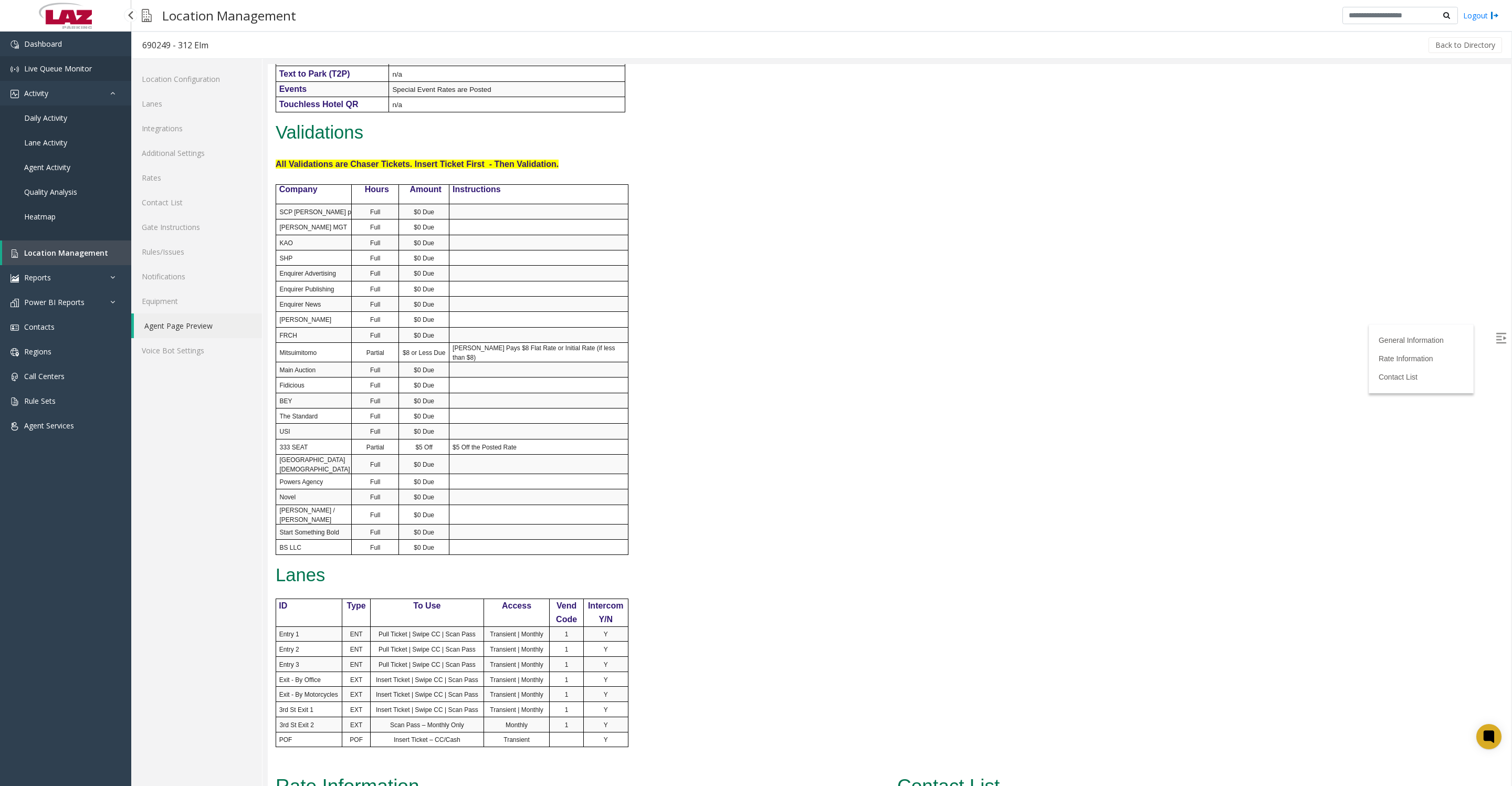
click at [59, 66] on span "Live Queue Monitor" at bounding box center [57, 68] width 68 height 10
